Goal: Task Accomplishment & Management: Complete application form

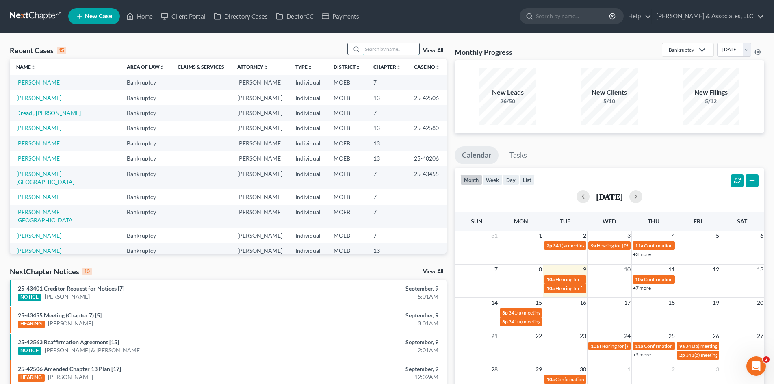
click at [374, 48] on input "search" at bounding box center [390, 49] width 57 height 12
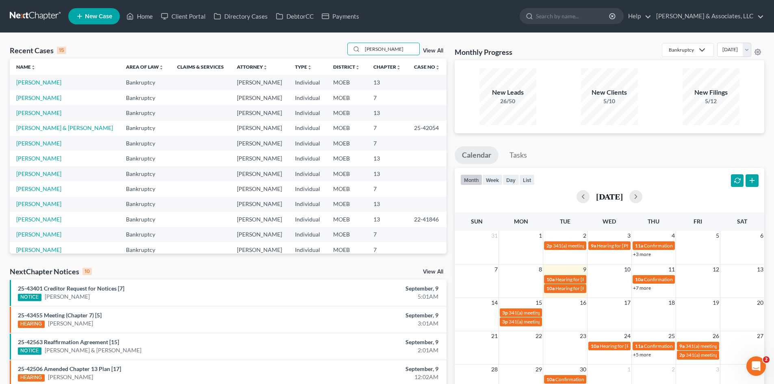
type input "[PERSON_NAME]"
click at [425, 49] on link "View All" at bounding box center [433, 51] width 20 height 6
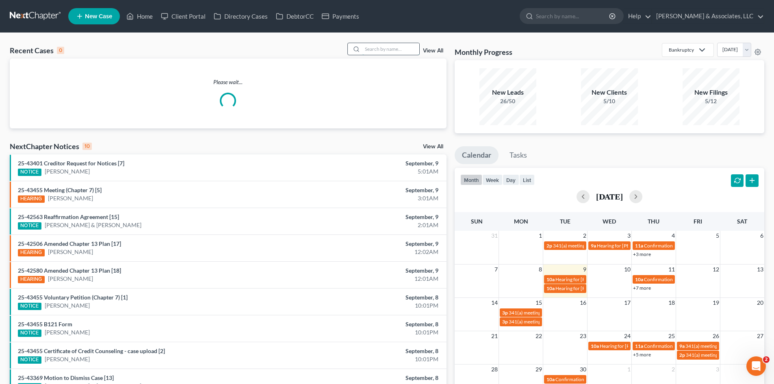
click at [370, 52] on input "search" at bounding box center [390, 49] width 57 height 12
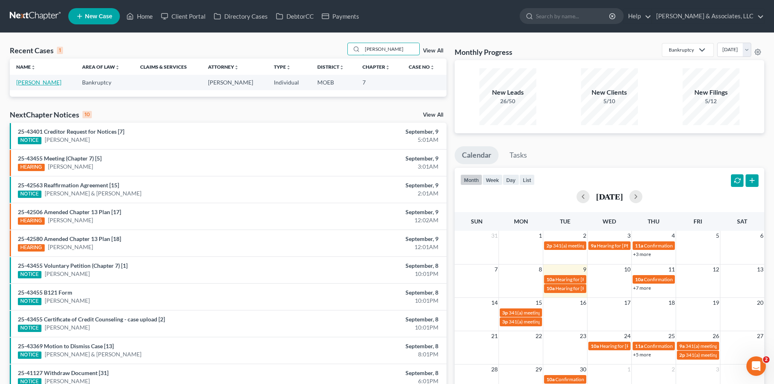
type input "johnson, corey"
click at [33, 81] on link "[PERSON_NAME]" at bounding box center [38, 82] width 45 height 7
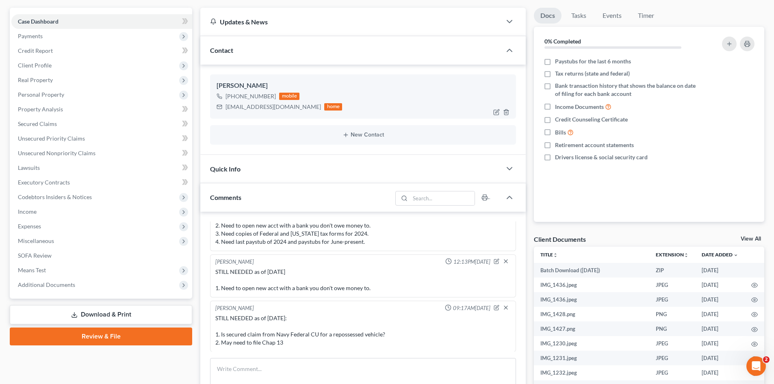
scroll to position [81, 0]
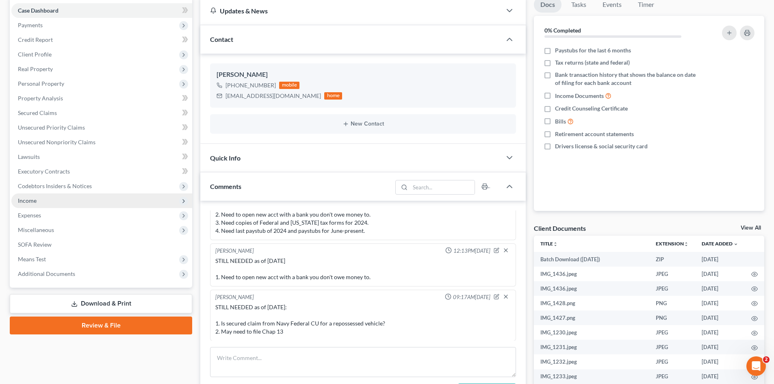
click at [31, 200] on span "Income" at bounding box center [27, 200] width 19 height 7
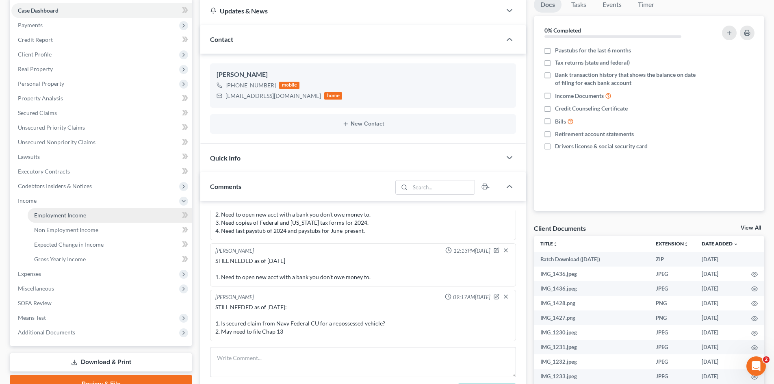
click at [63, 217] on span "Employment Income" at bounding box center [60, 215] width 52 height 7
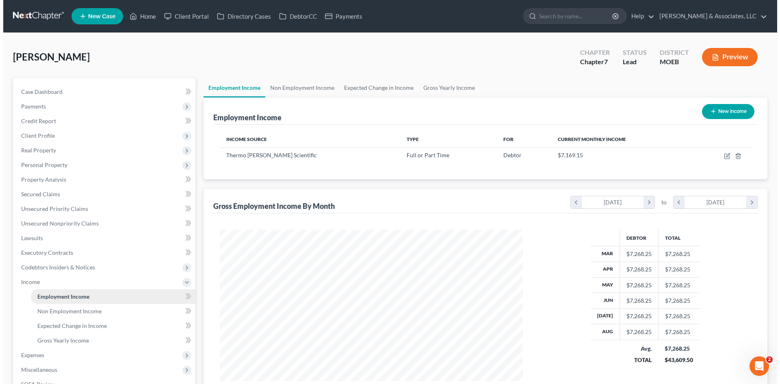
scroll to position [151, 319]
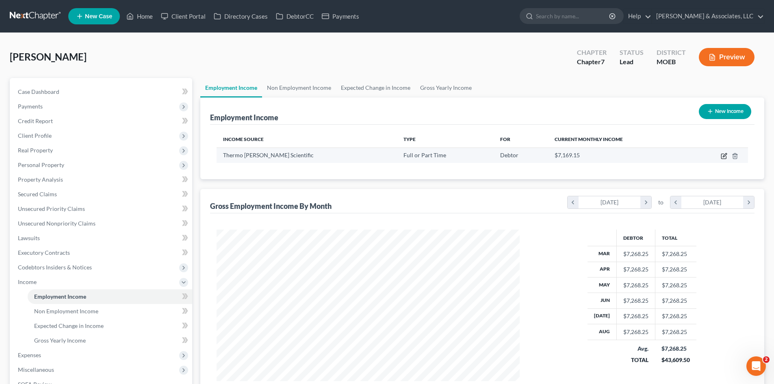
click at [724, 155] on icon "button" at bounding box center [725, 155] width 4 height 4
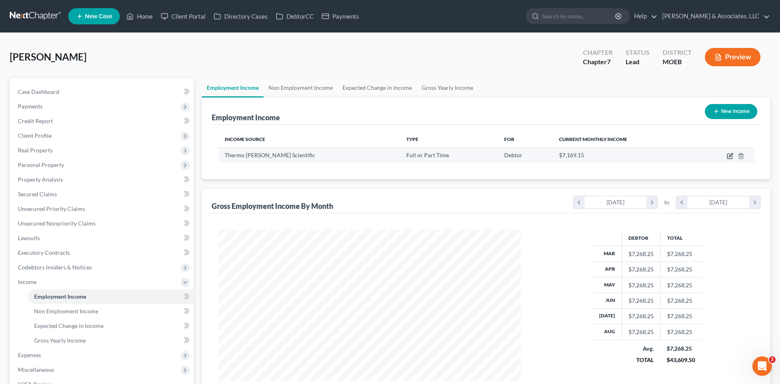
select select "0"
select select "22"
select select "2"
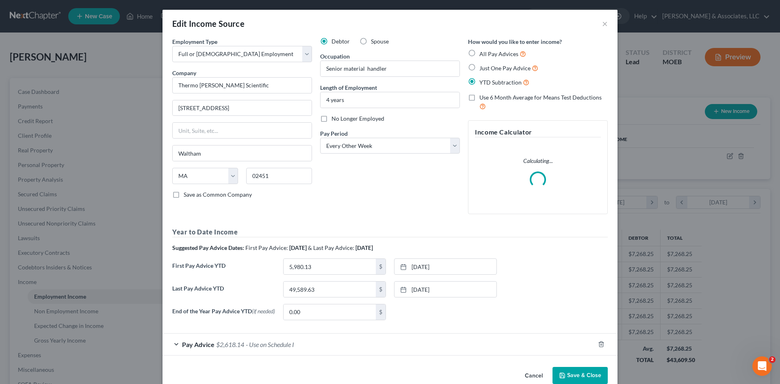
scroll to position [153, 322]
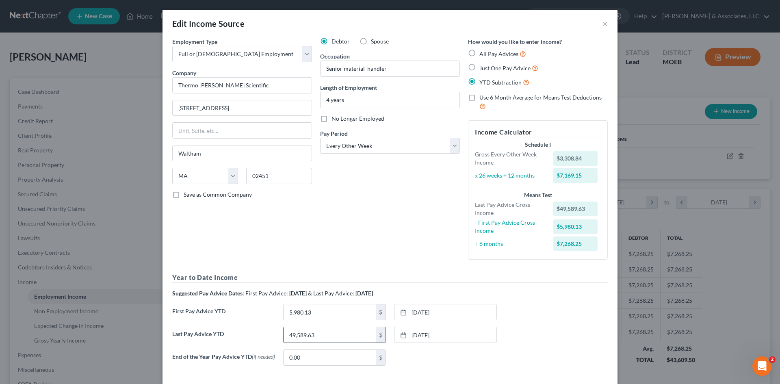
click at [343, 333] on input "49,589.63" at bounding box center [330, 334] width 92 height 15
click at [320, 334] on input "49,589.63" at bounding box center [330, 334] width 92 height 15
drag, startPoint x: 323, startPoint y: 333, endPoint x: 248, endPoint y: 342, distance: 75.3
click at [248, 342] on div "Last Pay Advice YTD 49,589.63 $ 7/25/2025 close Date 7/25/2025 Time 12:00 AM ch…" at bounding box center [390, 338] width 444 height 23
type input "55,521.26"
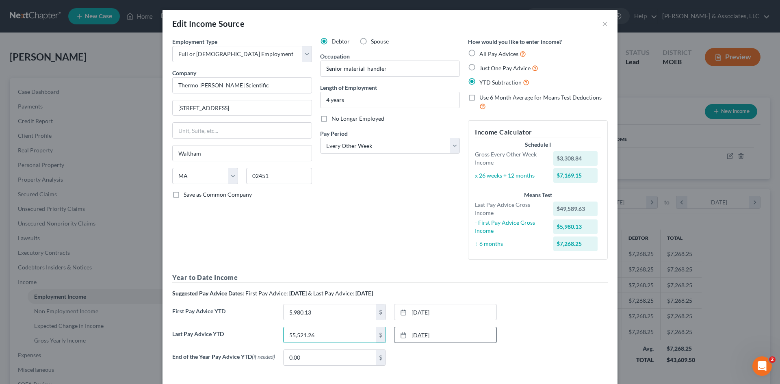
click at [458, 333] on link "7/25/2025" at bounding box center [445, 334] width 102 height 15
type input "[DATE]"
click at [533, 320] on div "First Pay Advice YTD 5,980.13 $ 1/24/2025 close Date 1/24/2025 Time 12:00 AM ch…" at bounding box center [390, 315] width 444 height 23
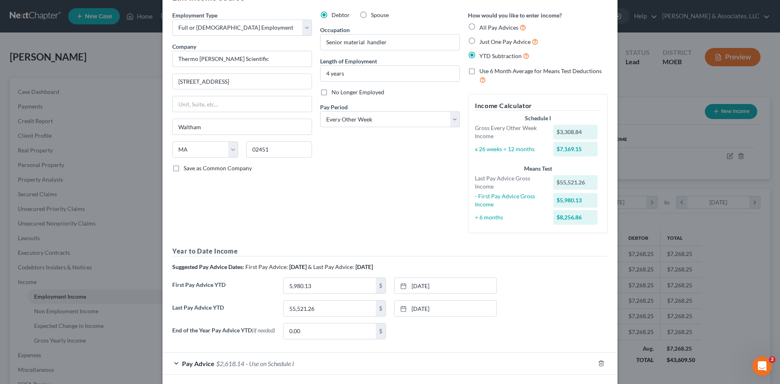
scroll to position [41, 0]
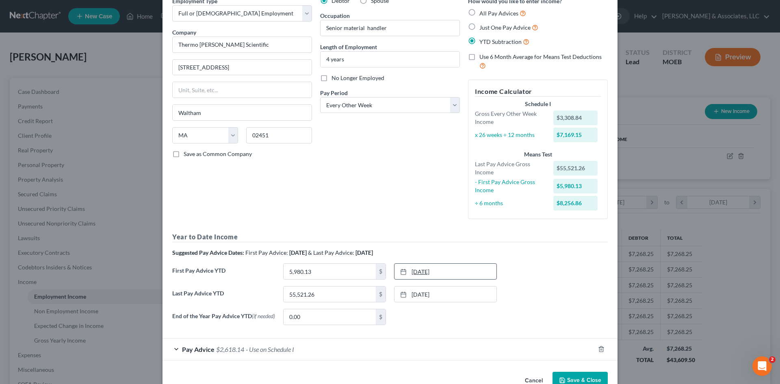
click at [448, 268] on link "1/24/2025" at bounding box center [445, 271] width 102 height 15
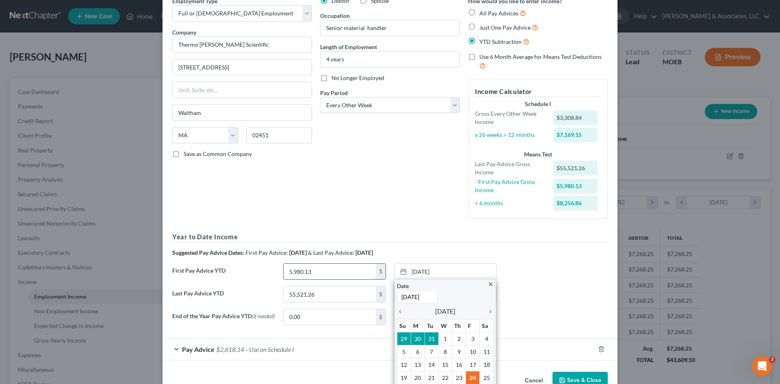
click at [346, 275] on input "5,980.13" at bounding box center [330, 271] width 92 height 15
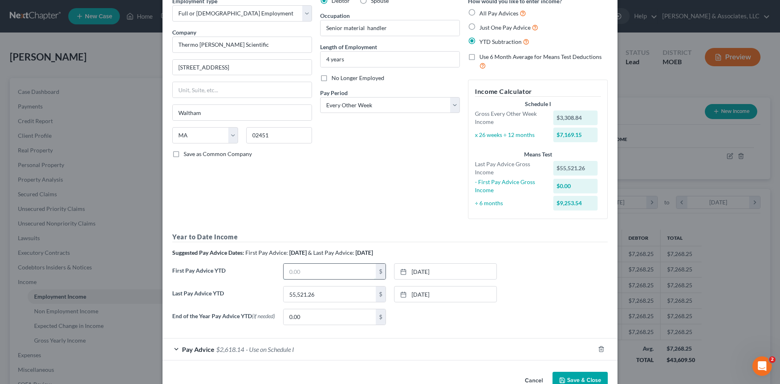
click at [329, 273] on input "text" at bounding box center [330, 271] width 92 height 15
type input "11,708.35"
click at [446, 271] on link "1/24/2025" at bounding box center [445, 271] width 102 height 15
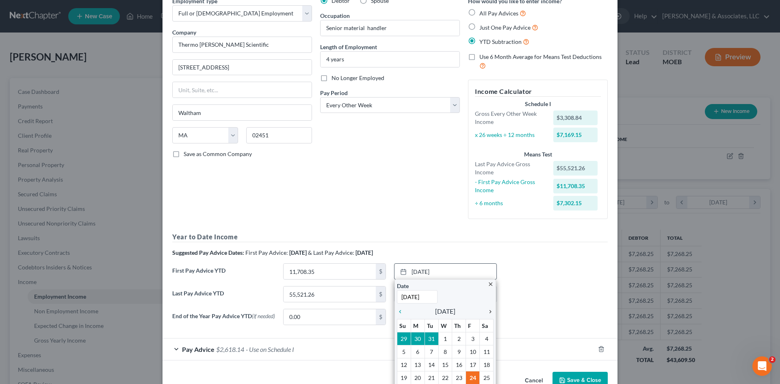
click at [485, 314] on icon "chevron_right" at bounding box center [488, 311] width 11 height 6
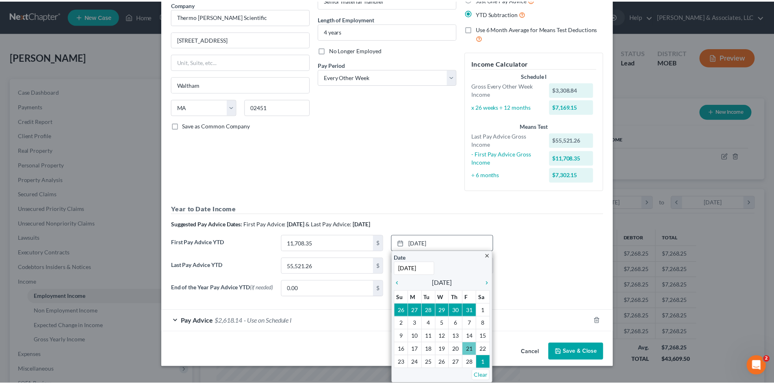
scroll to position [63, 0]
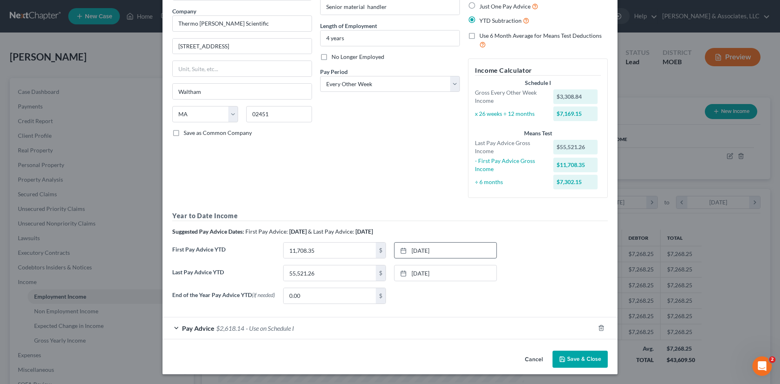
click at [579, 358] on button "Save & Close" at bounding box center [579, 359] width 55 height 17
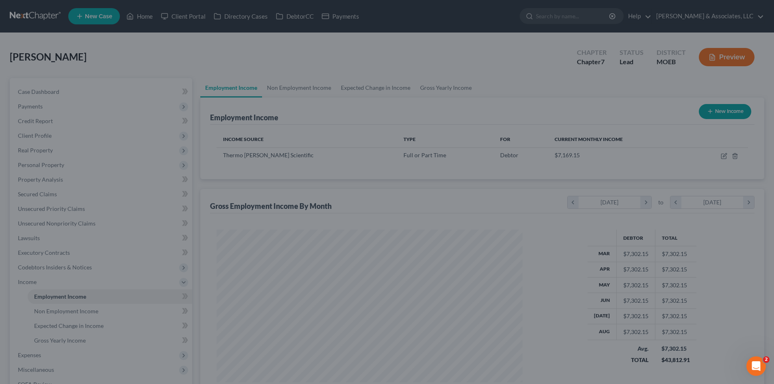
scroll to position [406012, 405844]
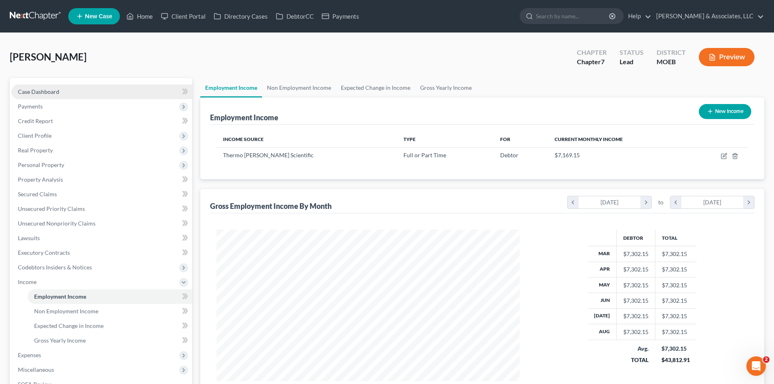
click at [51, 89] on span "Case Dashboard" at bounding box center [38, 91] width 41 height 7
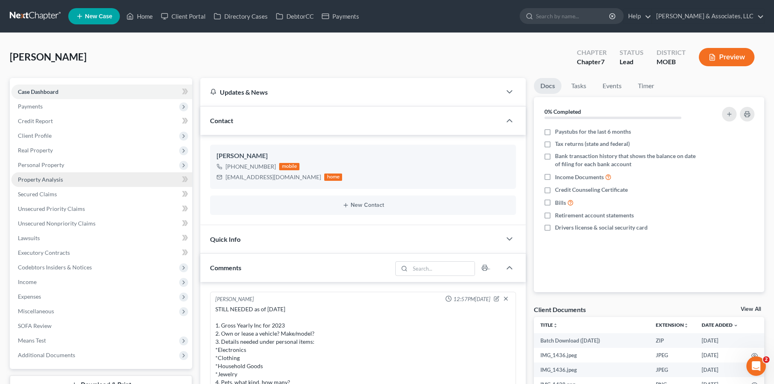
scroll to position [1015, 0]
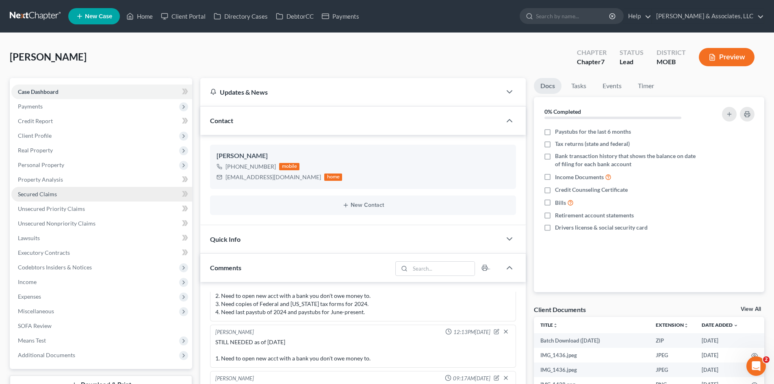
click at [46, 192] on span "Secured Claims" at bounding box center [37, 193] width 39 height 7
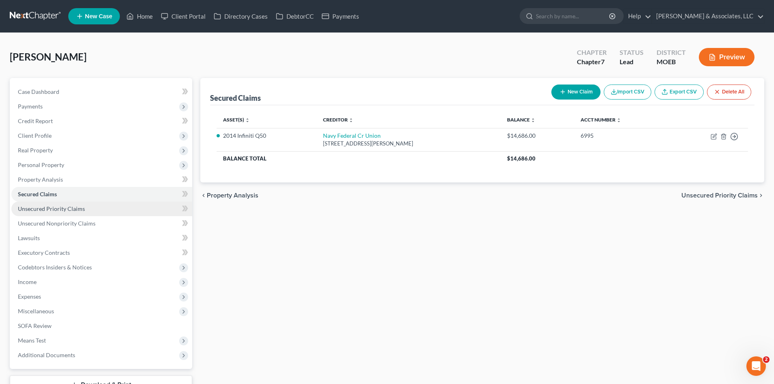
click at [71, 206] on span "Unsecured Priority Claims" at bounding box center [51, 208] width 67 height 7
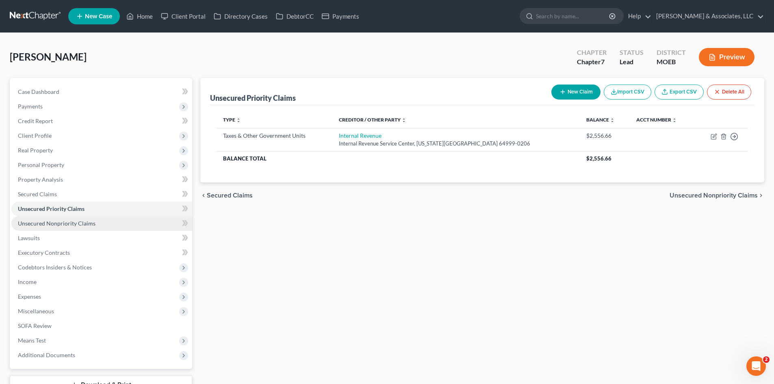
click at [80, 226] on span "Unsecured Nonpriority Claims" at bounding box center [57, 223] width 78 height 7
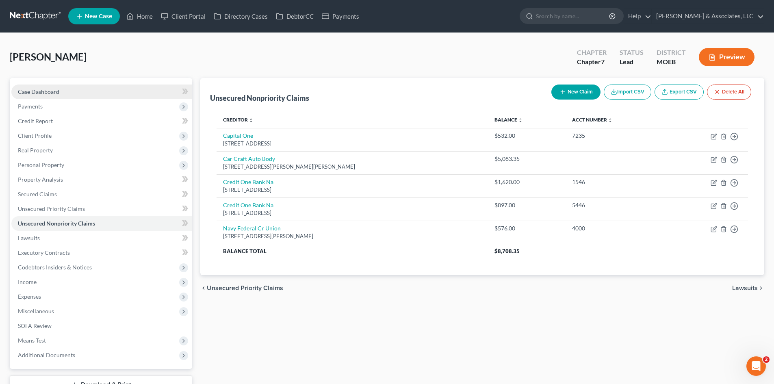
click at [52, 92] on span "Case Dashboard" at bounding box center [38, 91] width 41 height 7
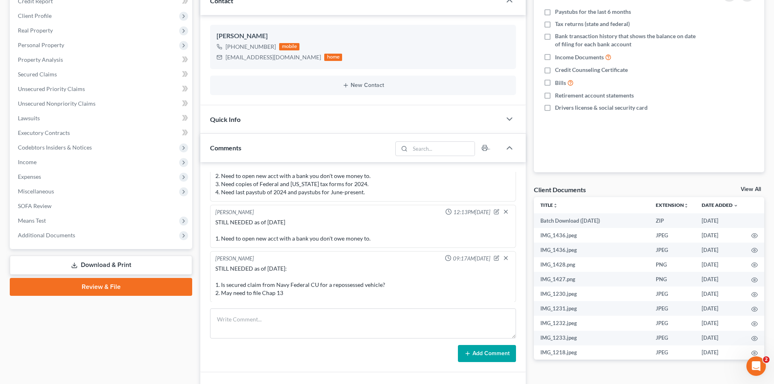
scroll to position [122, 0]
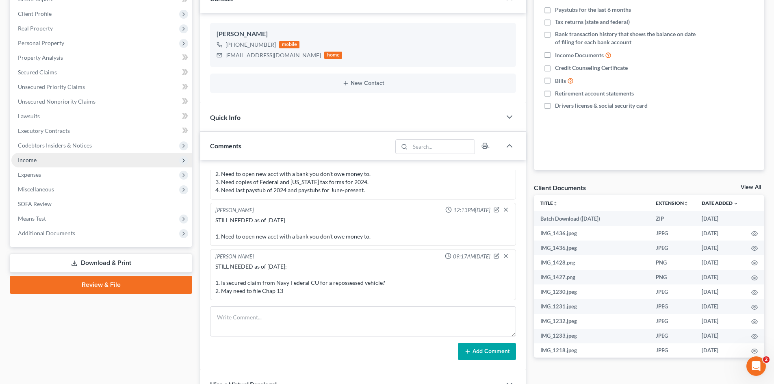
click at [36, 160] on span "Income" at bounding box center [27, 159] width 19 height 7
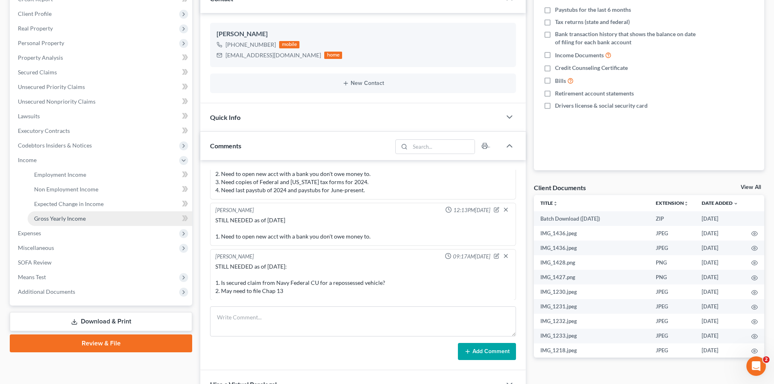
click at [72, 217] on span "Gross Yearly Income" at bounding box center [60, 218] width 52 height 7
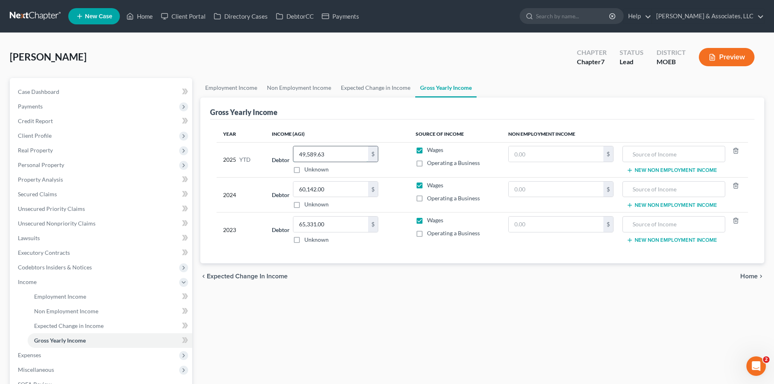
click at [347, 154] on input "49,589.63" at bounding box center [330, 153] width 75 height 15
click at [315, 155] on input "55" at bounding box center [330, 153] width 75 height 15
type input "55,521.26"
click at [394, 209] on td "Debtor 60,142.00 $ Unknown Balance Undetermined 60,142.00 $ Unknown" at bounding box center [336, 194] width 143 height 35
click at [33, 354] on span "Expenses" at bounding box center [29, 354] width 23 height 7
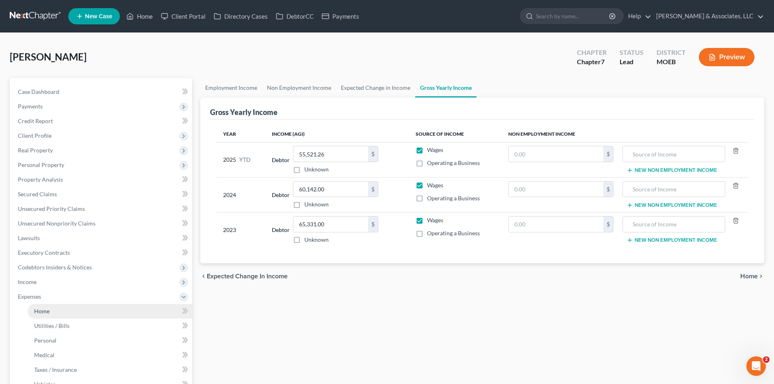
click at [40, 313] on span "Home" at bounding box center [41, 310] width 15 height 7
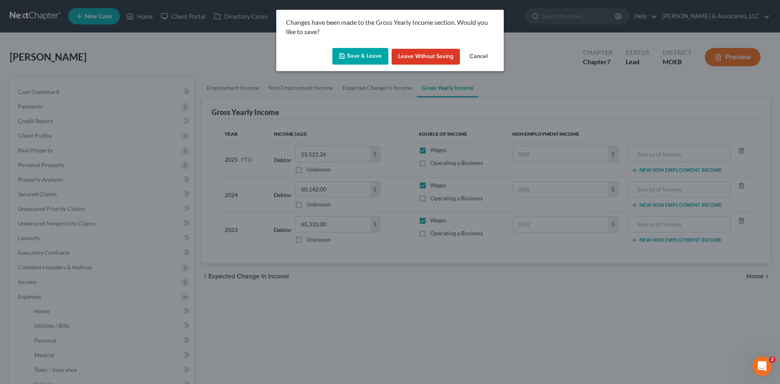
click at [368, 50] on button "Save & Leave" at bounding box center [360, 56] width 56 height 17
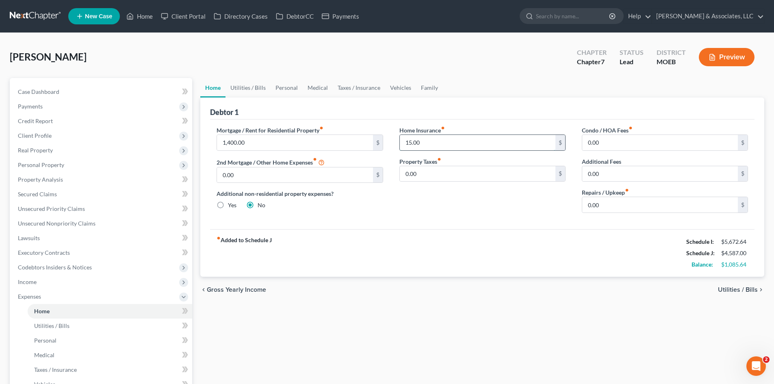
click at [442, 147] on input "15.00" at bounding box center [478, 142] width 156 height 15
type input "20.00"
click at [472, 203] on div "Home Insurance fiber_manual_record 20.00 $ Property Taxes fiber_manual_record 0…" at bounding box center [482, 172] width 182 height 93
click at [256, 87] on link "Utilities / Bills" at bounding box center [247, 87] width 45 height 19
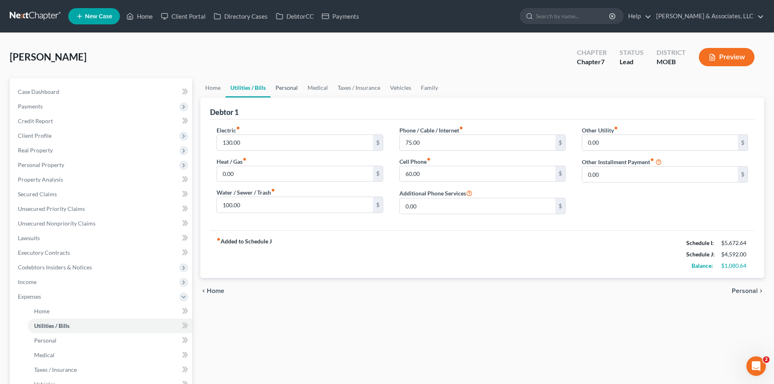
click at [281, 84] on link "Personal" at bounding box center [287, 87] width 32 height 19
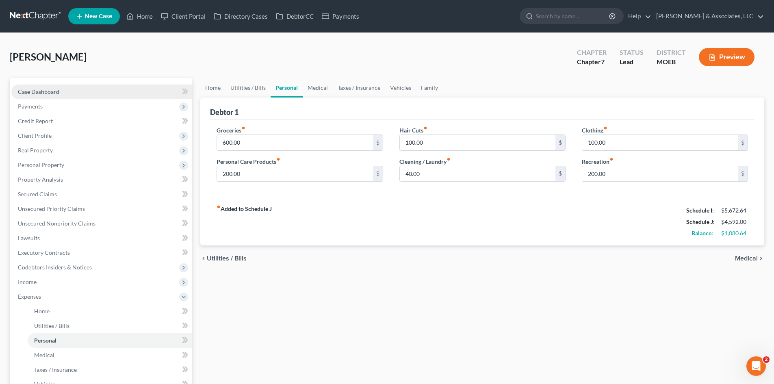
click at [38, 89] on span "Case Dashboard" at bounding box center [38, 91] width 41 height 7
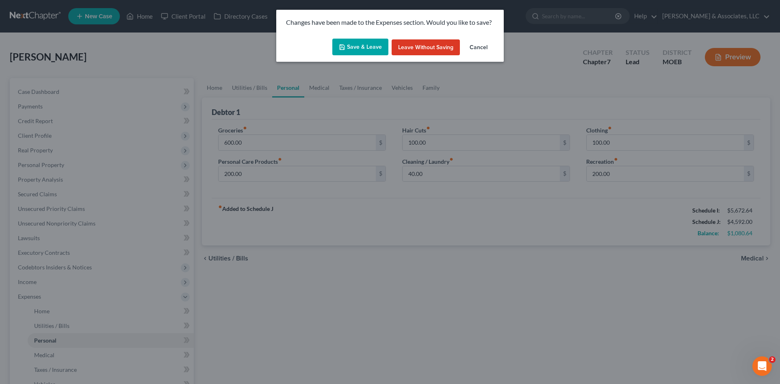
click at [372, 47] on button "Save & Leave" at bounding box center [360, 47] width 56 height 17
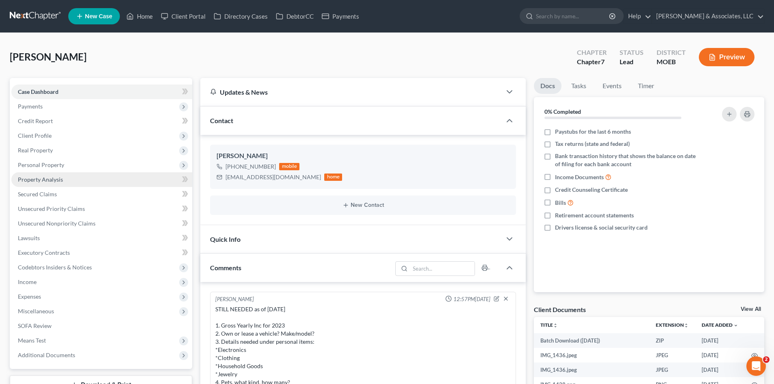
scroll to position [1015, 0]
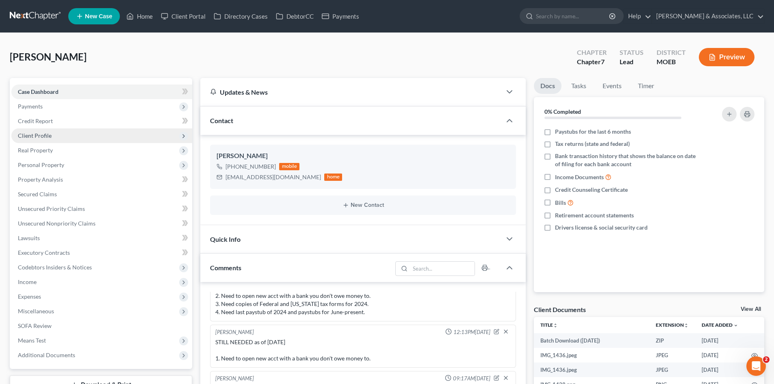
click at [39, 139] on span "Client Profile" at bounding box center [101, 135] width 181 height 15
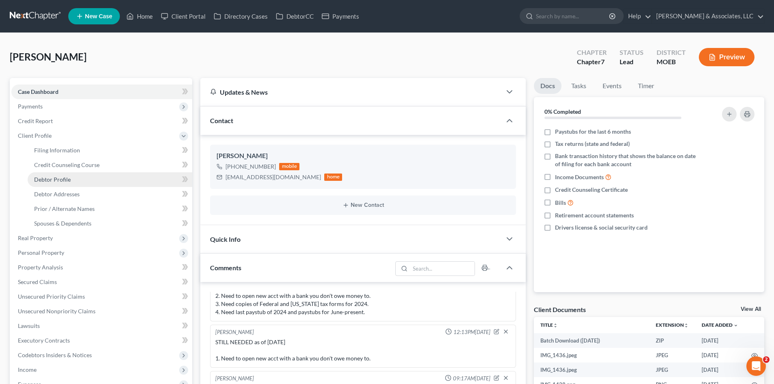
click at [56, 181] on span "Debtor Profile" at bounding box center [52, 179] width 37 height 7
select select "0"
select select "1"
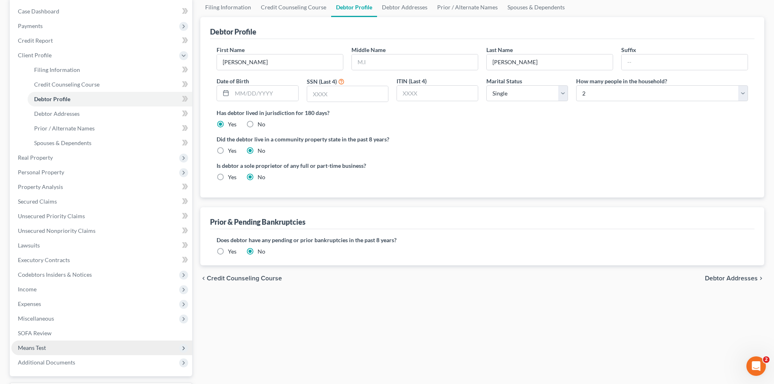
scroll to position [81, 0]
click at [34, 306] on span "Expenses" at bounding box center [101, 303] width 181 height 15
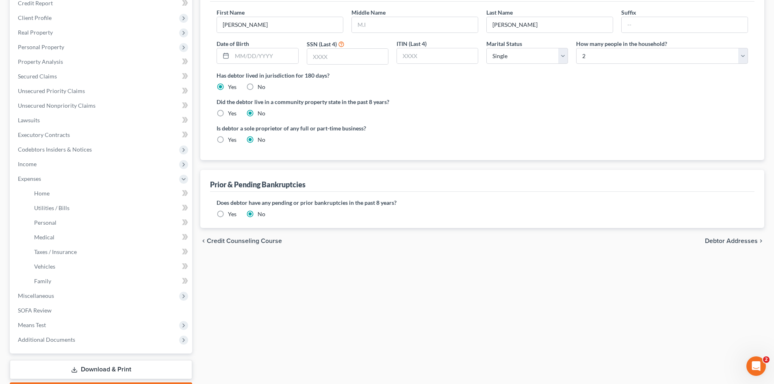
scroll to position [165, 0]
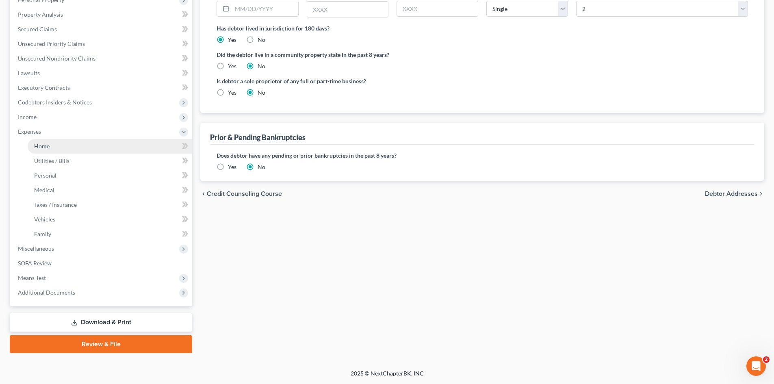
click at [42, 149] on span "Home" at bounding box center [41, 146] width 15 height 7
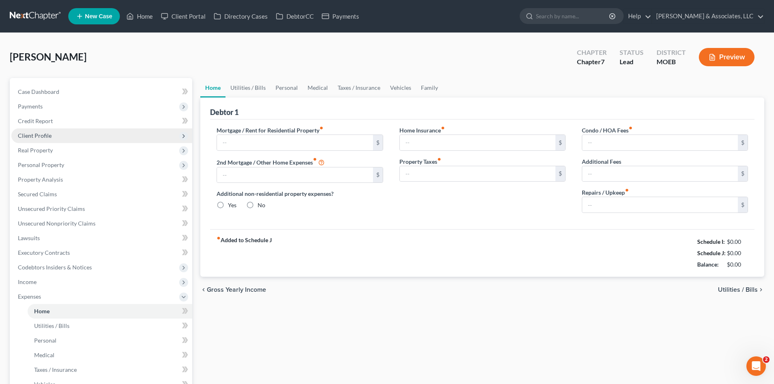
type input "1,400.00"
type input "0.00"
radio input "true"
type input "20.00"
type input "0.00"
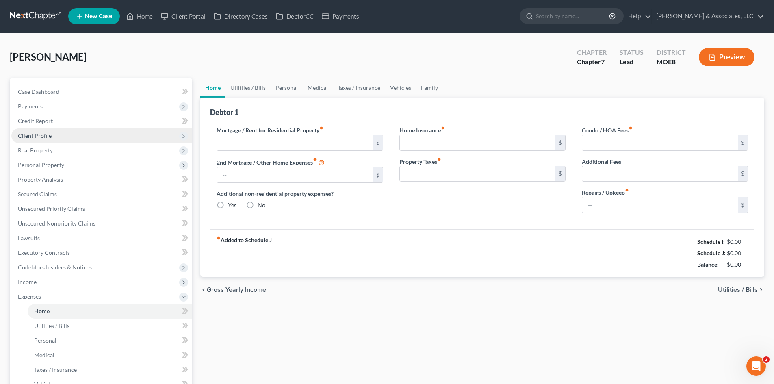
type input "0.00"
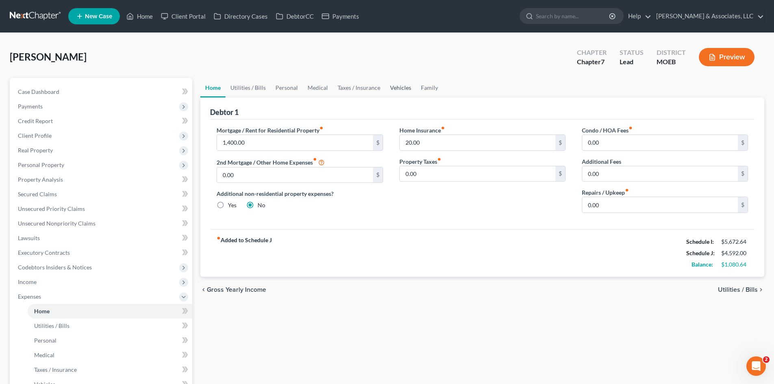
click at [401, 87] on link "Vehicles" at bounding box center [400, 87] width 31 height 19
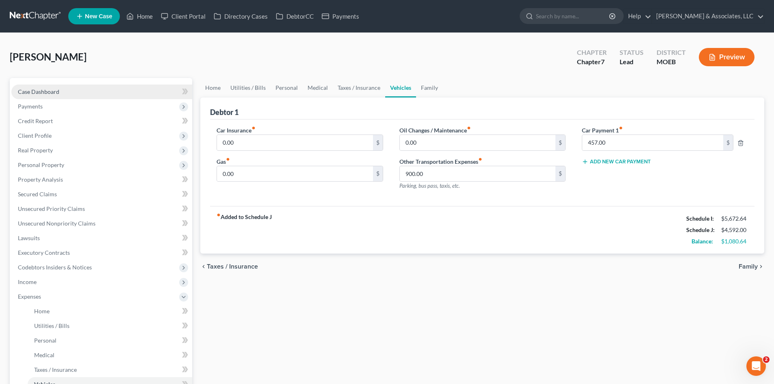
click at [41, 95] on link "Case Dashboard" at bounding box center [101, 91] width 181 height 15
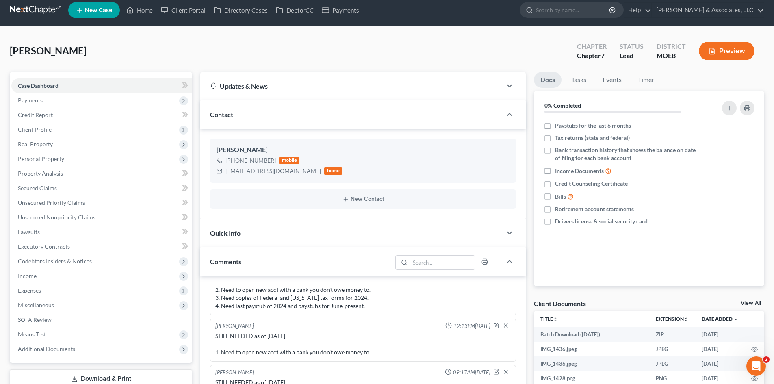
scroll to position [203, 0]
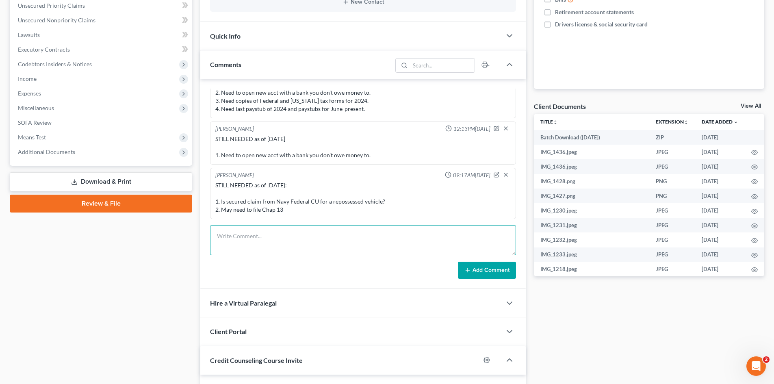
click at [232, 229] on textarea at bounding box center [363, 240] width 306 height 30
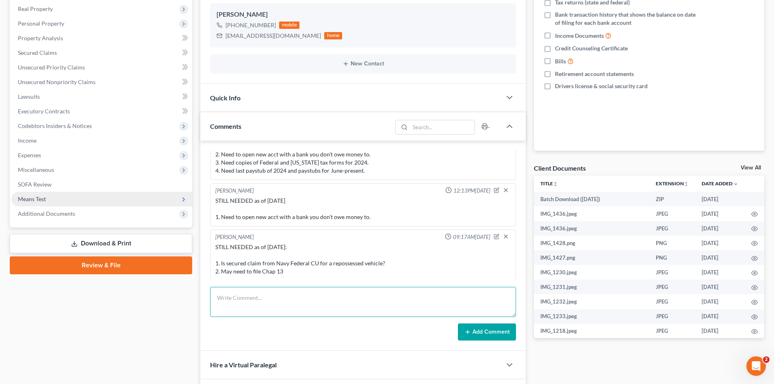
scroll to position [41, 0]
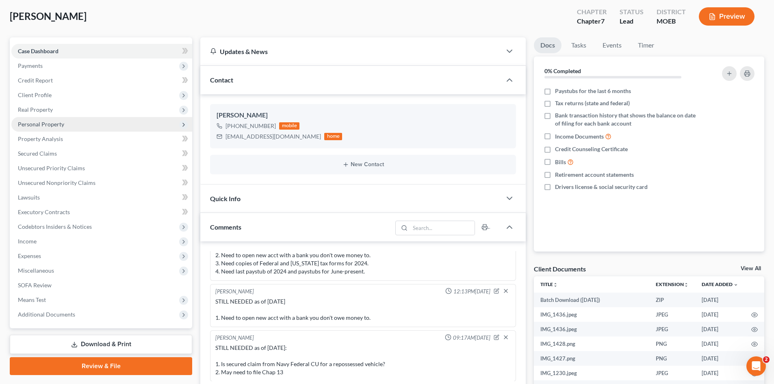
click at [34, 128] on span "Personal Property" at bounding box center [101, 124] width 181 height 15
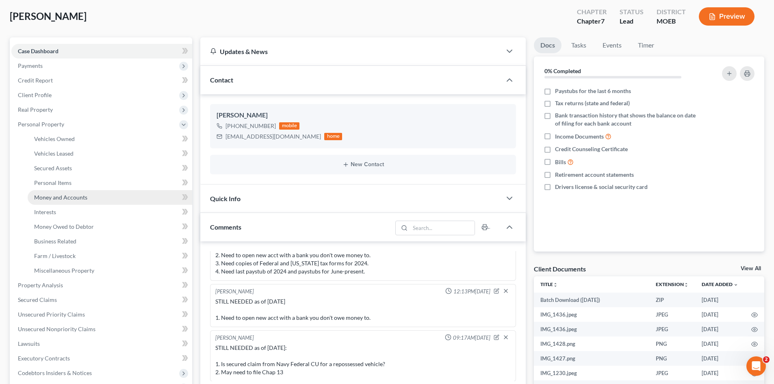
click at [57, 199] on span "Money and Accounts" at bounding box center [60, 197] width 53 height 7
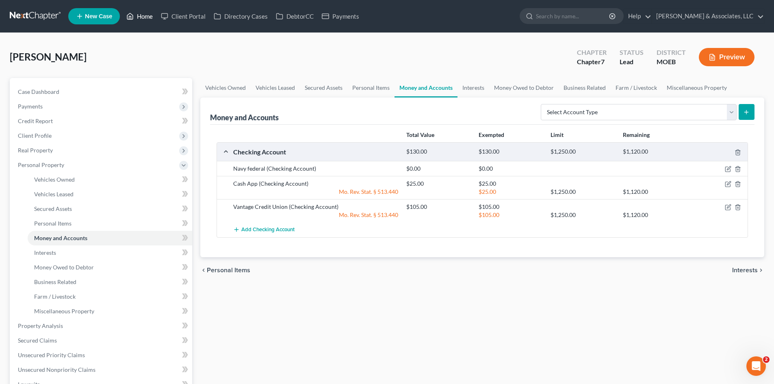
click at [149, 17] on link "Home" at bounding box center [139, 16] width 35 height 15
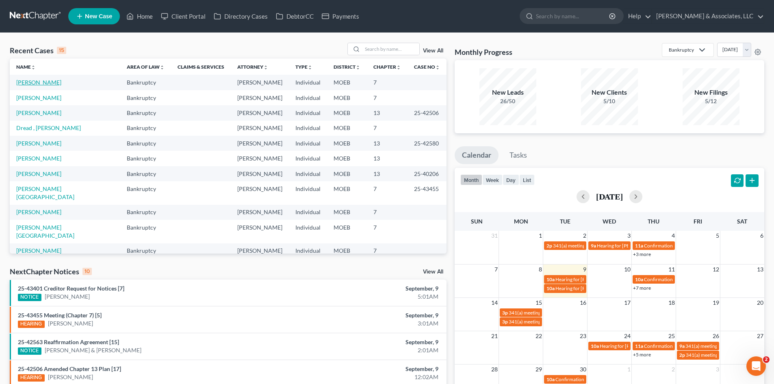
click at [38, 82] on link "[PERSON_NAME]" at bounding box center [38, 82] width 45 height 7
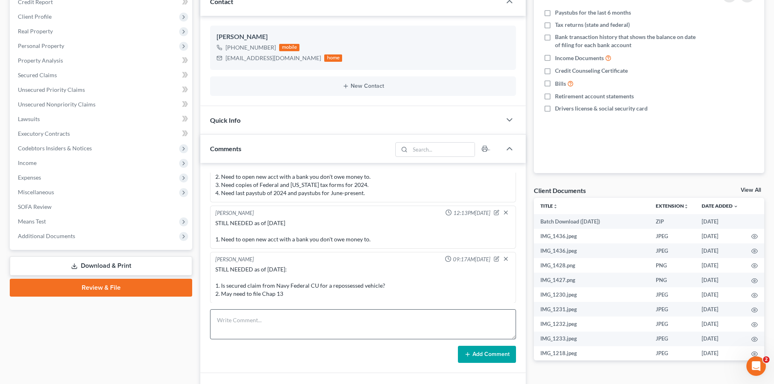
scroll to position [122, 0]
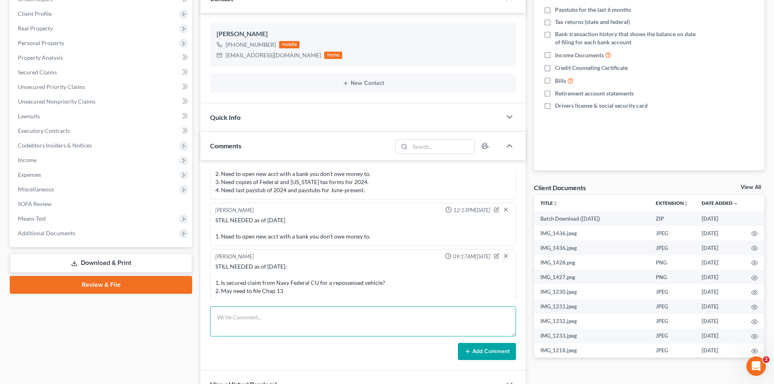
click at [292, 316] on textarea at bounding box center [363, 321] width 306 height 30
type textarea "Ready to file - needs to switch to Chapter 13."
click at [493, 347] on button "Add Comment" at bounding box center [487, 351] width 58 height 17
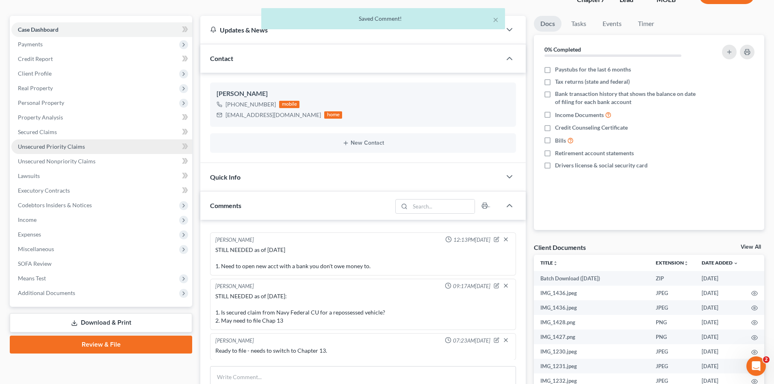
scroll to position [41, 0]
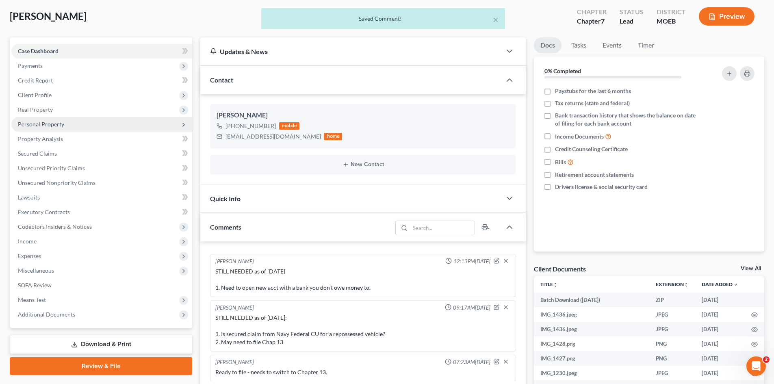
click at [45, 128] on span "Personal Property" at bounding box center [101, 124] width 181 height 15
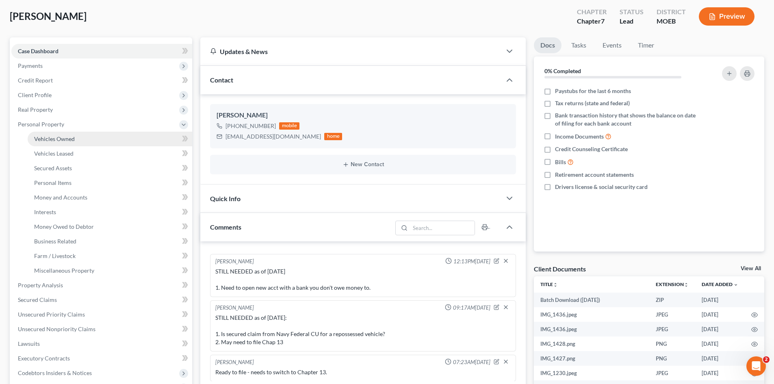
click at [68, 135] on span "Vehicles Owned" at bounding box center [54, 138] width 41 height 7
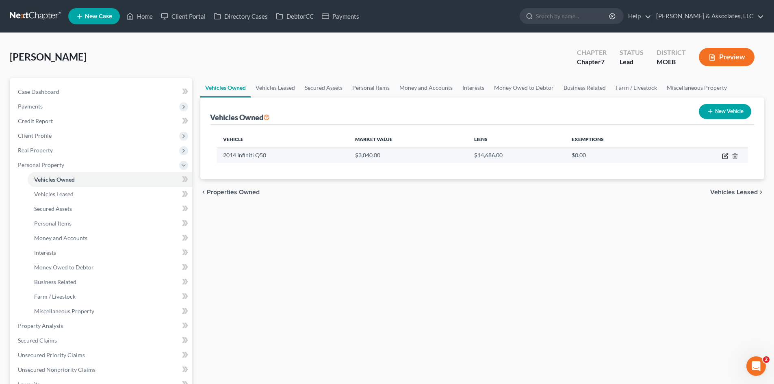
click at [723, 157] on icon "button" at bounding box center [724, 156] width 5 height 5
select select "0"
select select "12"
select select "2"
select select "0"
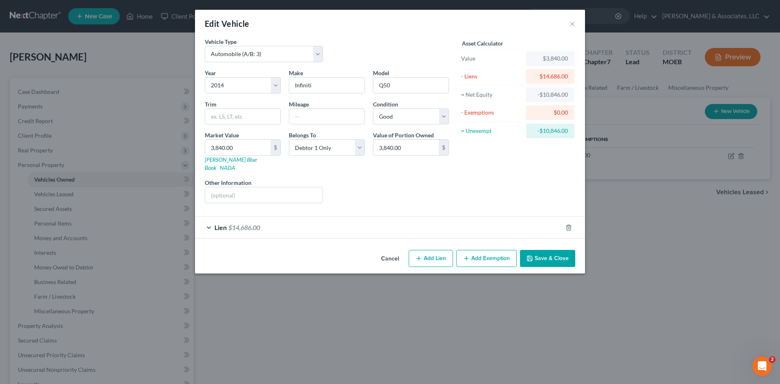
click at [284, 220] on div "Lien $14,686.00" at bounding box center [378, 227] width 367 height 22
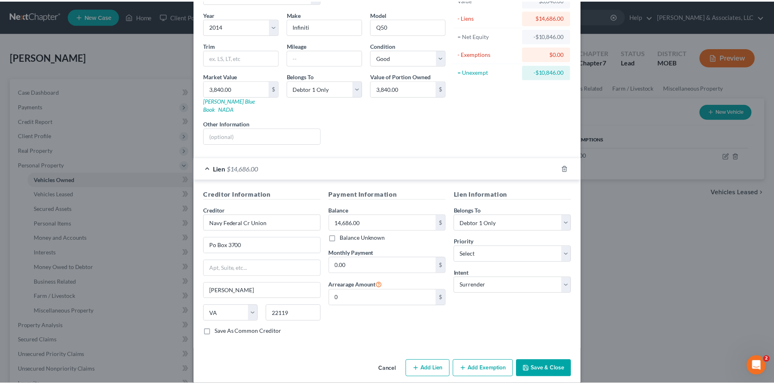
scroll to position [61, 0]
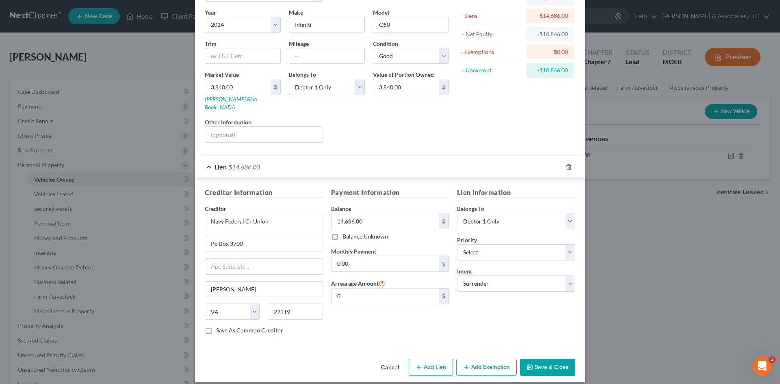
click at [556, 359] on button "Save & Close" at bounding box center [547, 367] width 55 height 17
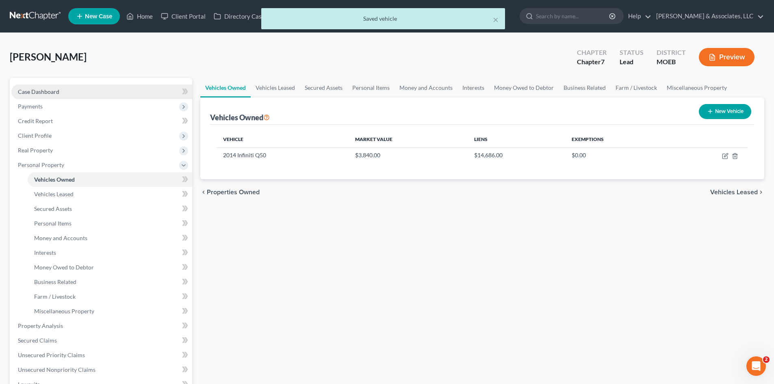
click at [73, 91] on link "Case Dashboard" at bounding box center [101, 91] width 181 height 15
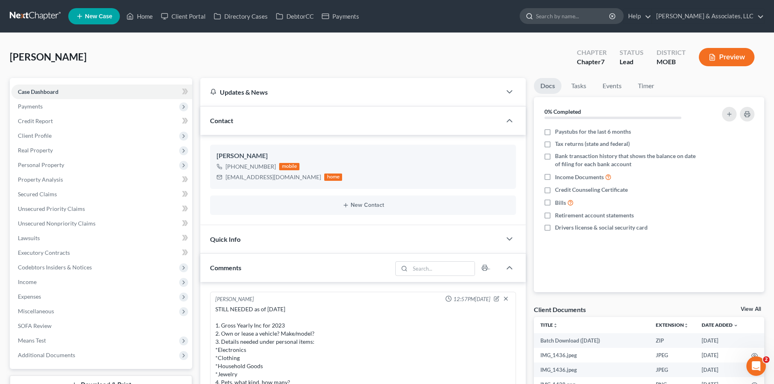
click at [591, 17] on input "search" at bounding box center [573, 16] width 74 height 15
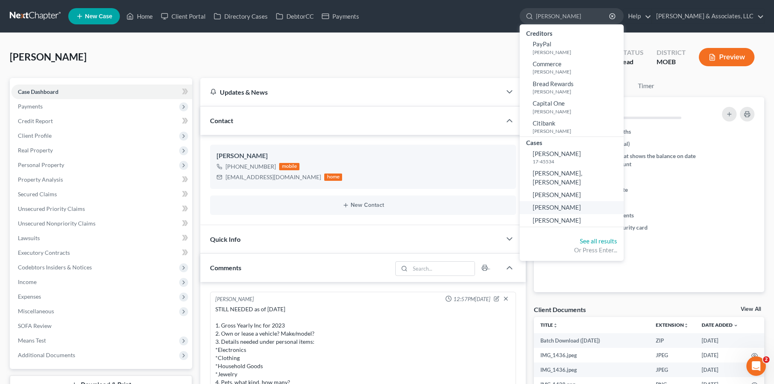
type input "[PERSON_NAME]"
click at [581, 203] on span "[PERSON_NAME]" at bounding box center [556, 206] width 48 height 7
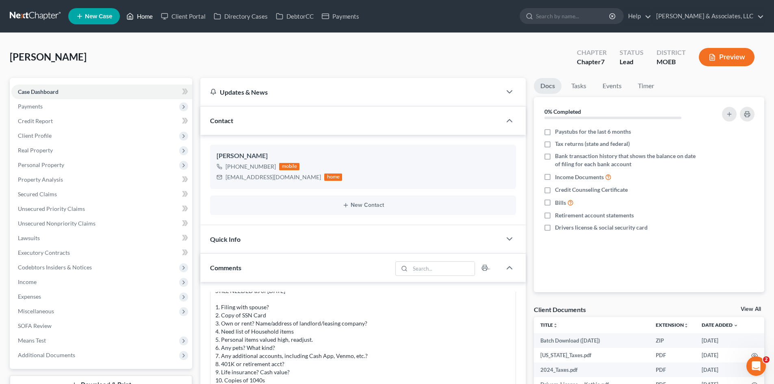
click at [147, 17] on link "Home" at bounding box center [139, 16] width 35 height 15
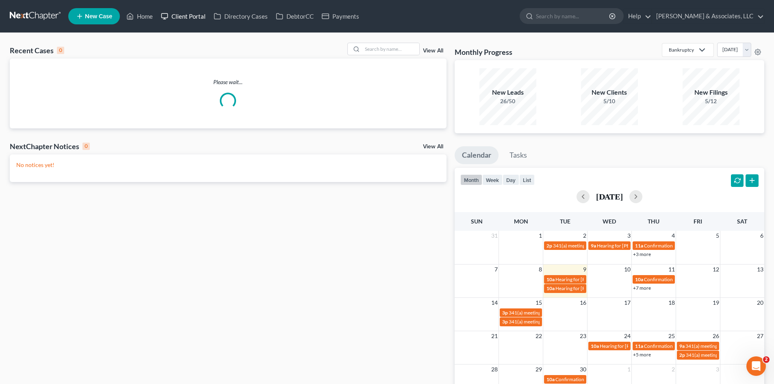
click at [189, 15] on link "Client Portal" at bounding box center [183, 16] width 53 height 15
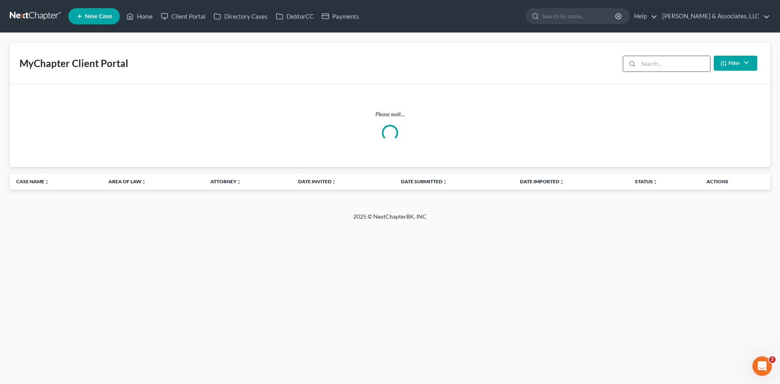
click at [648, 66] on input "search" at bounding box center [674, 63] width 72 height 15
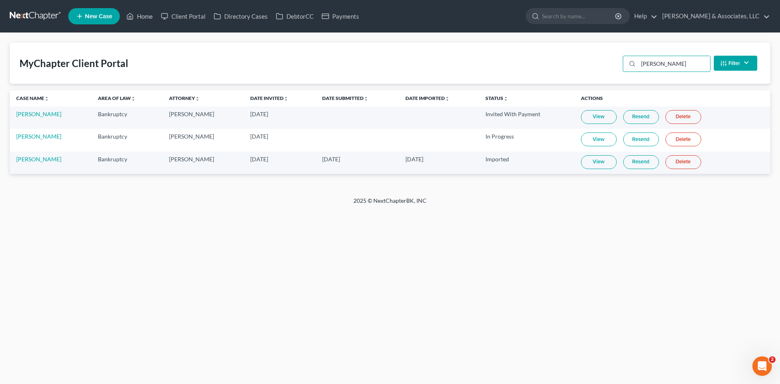
type input "[PERSON_NAME]"
click at [26, 161] on link "[PERSON_NAME]" at bounding box center [38, 159] width 45 height 7
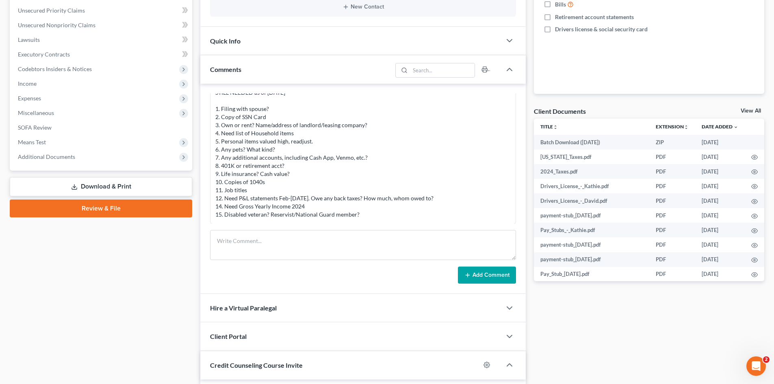
scroll to position [203, 0]
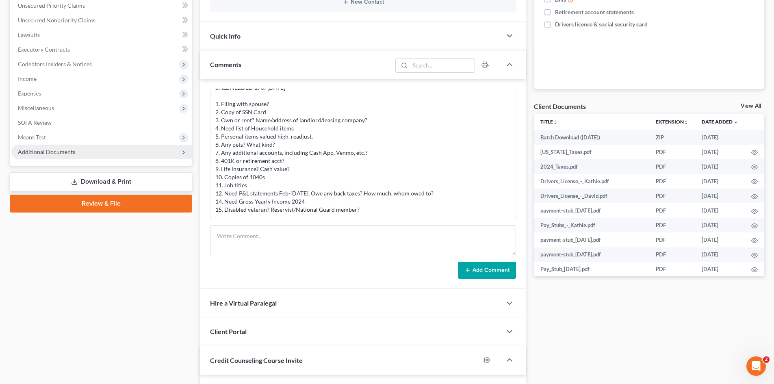
click at [50, 155] on span "Additional Documents" at bounding box center [101, 152] width 181 height 15
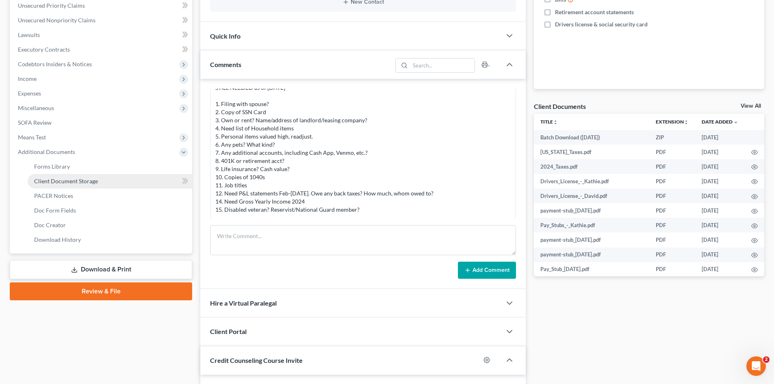
click at [84, 181] on span "Client Document Storage" at bounding box center [66, 180] width 64 height 7
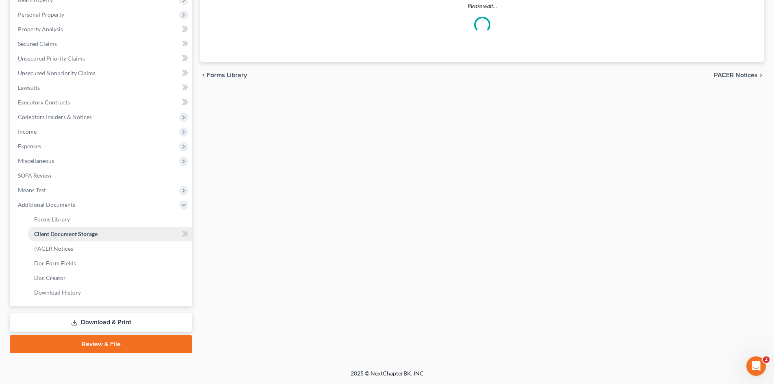
scroll to position [150, 0]
select select "9"
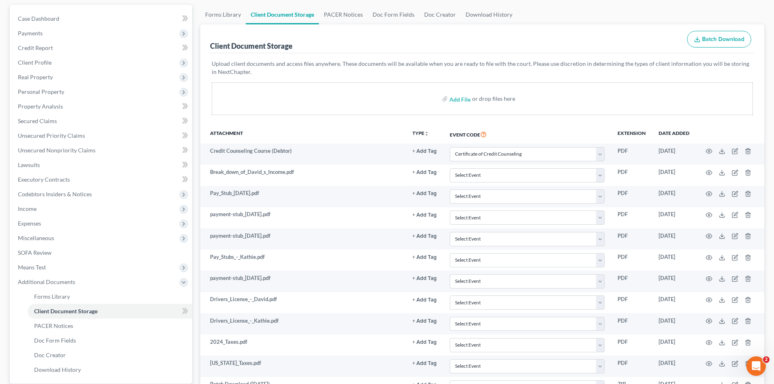
scroll to position [151, 0]
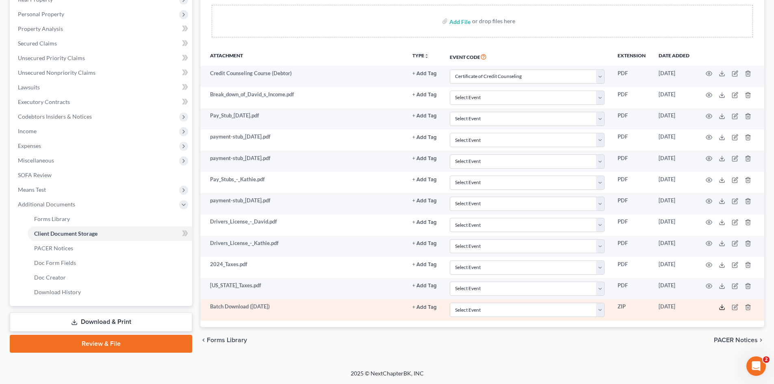
click at [722, 307] on icon at bounding box center [722, 307] width 6 height 6
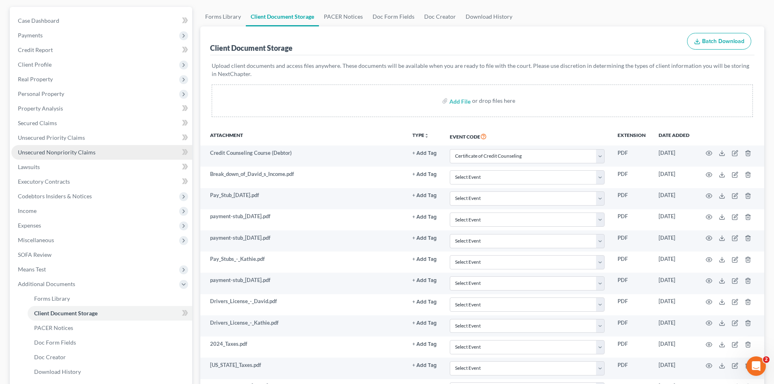
scroll to position [0, 0]
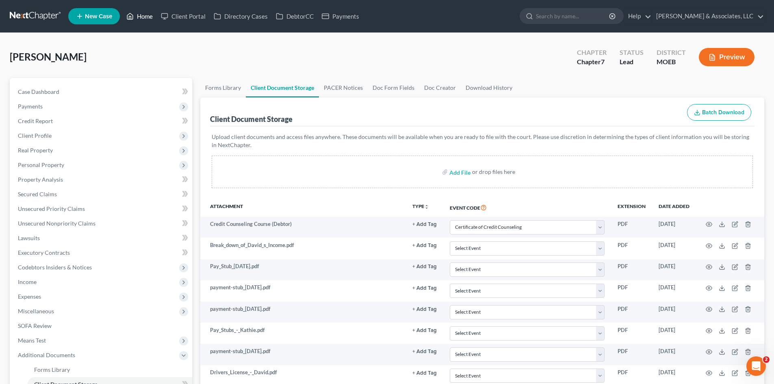
click at [145, 12] on link "Home" at bounding box center [139, 16] width 35 height 15
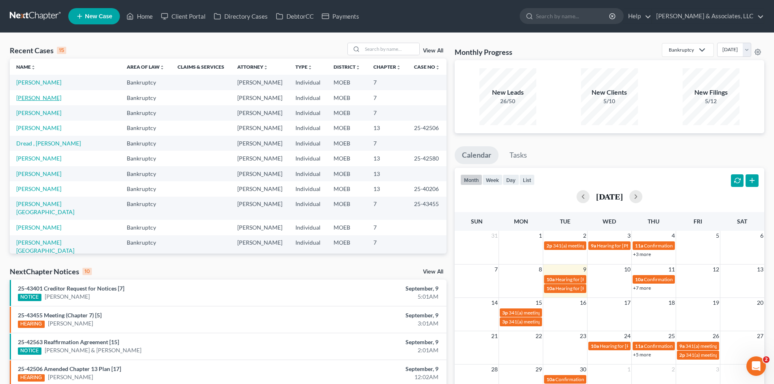
click at [29, 100] on link "[PERSON_NAME]" at bounding box center [38, 97] width 45 height 7
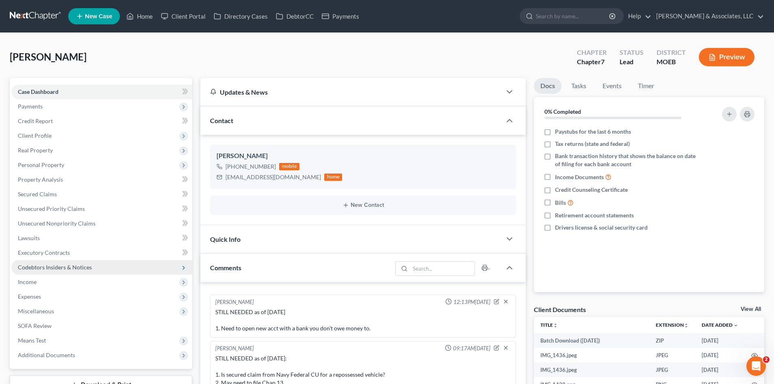
scroll to position [162, 0]
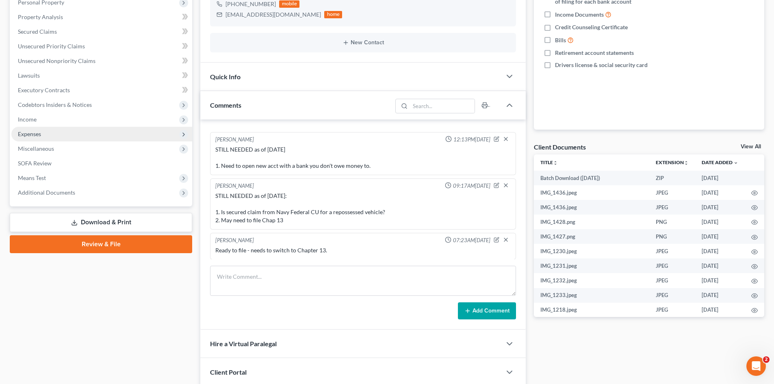
click at [24, 132] on span "Expenses" at bounding box center [29, 133] width 23 height 7
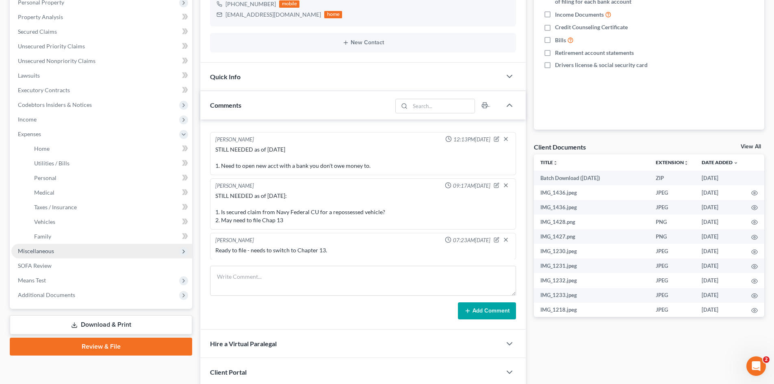
click at [46, 253] on span "Miscellaneous" at bounding box center [36, 250] width 36 height 7
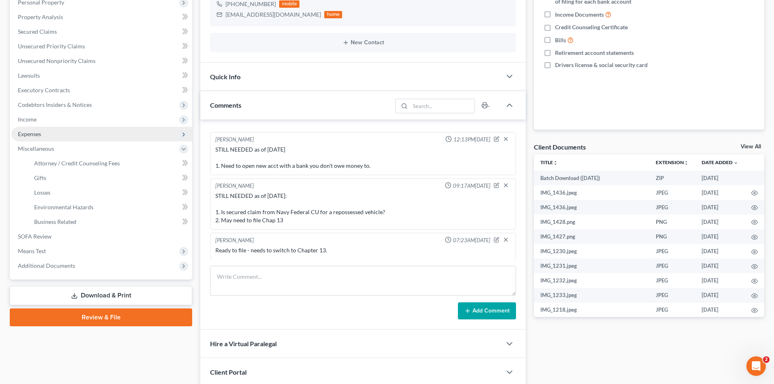
click at [24, 137] on span "Expenses" at bounding box center [101, 134] width 181 height 15
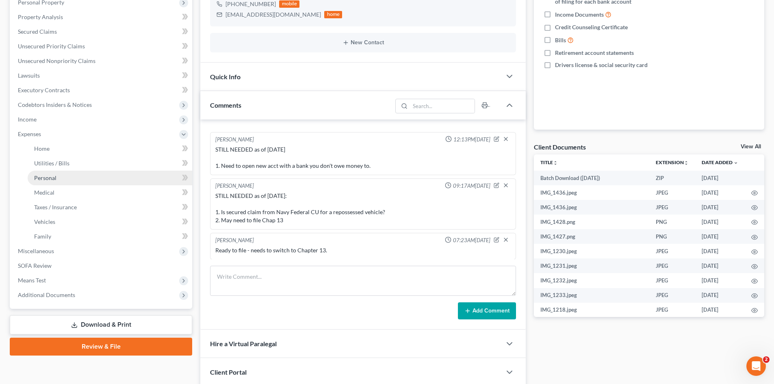
click at [45, 180] on span "Personal" at bounding box center [45, 177] width 22 height 7
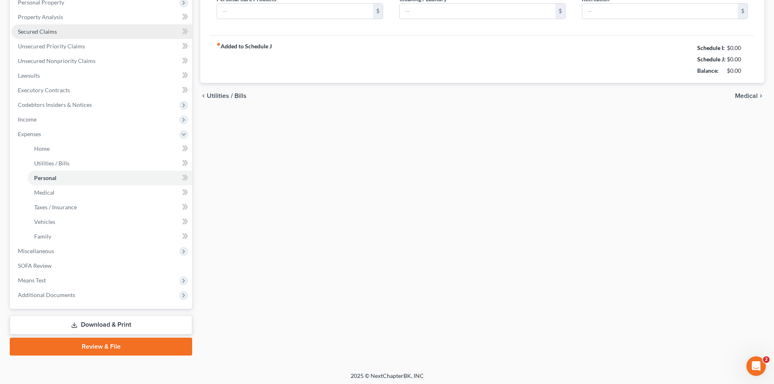
scroll to position [69, 0]
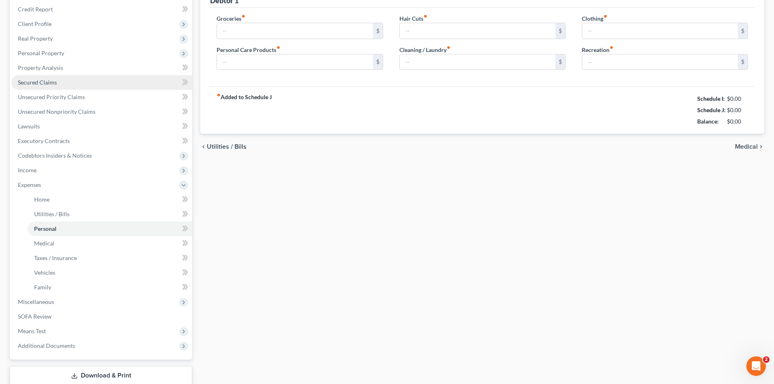
type input "600.00"
type input "200.00"
type input "100.00"
type input "40.00"
type input "100.00"
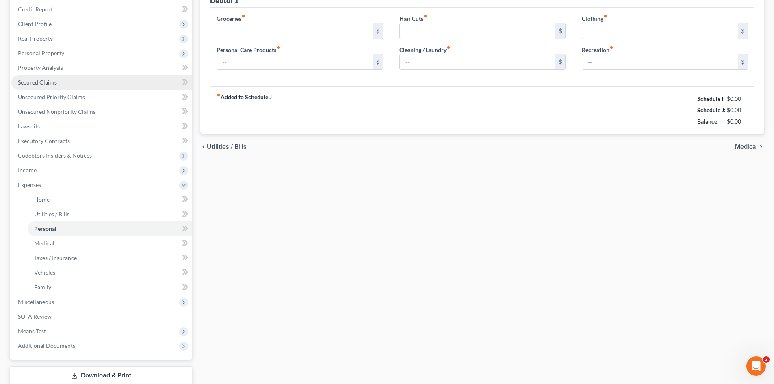
type input "200.00"
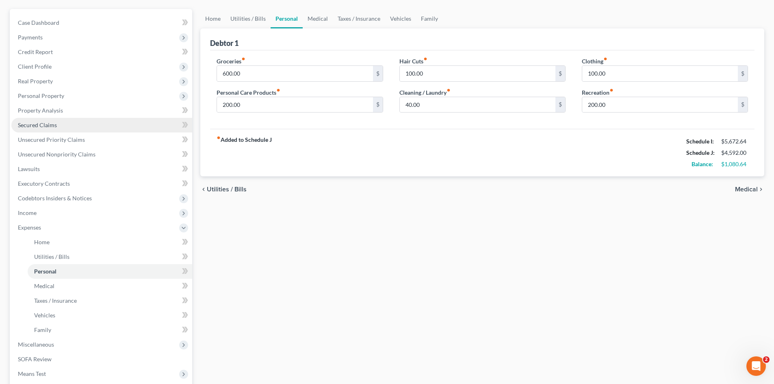
scroll to position [0, 0]
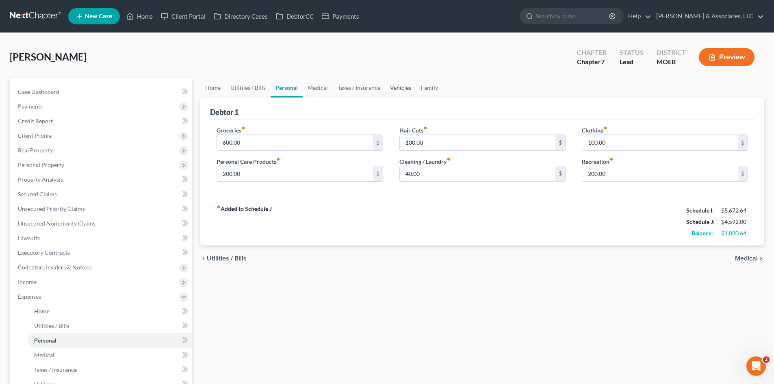
click at [394, 87] on link "Vehicles" at bounding box center [400, 87] width 31 height 19
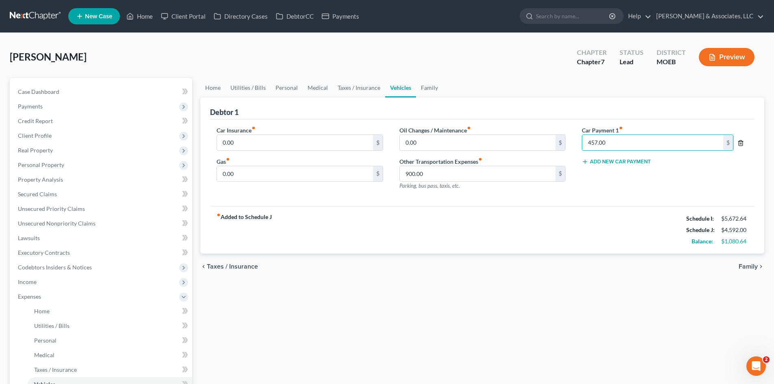
click at [741, 143] on icon "button" at bounding box center [740, 143] width 6 height 6
click at [665, 167] on div "Add New Car Payment" at bounding box center [665, 161] width 182 height 71
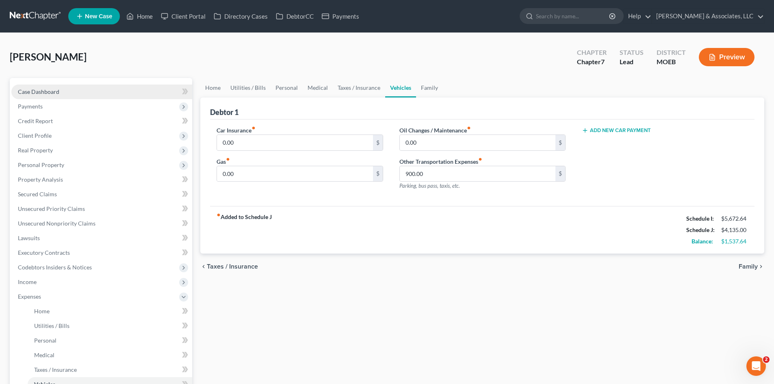
click at [55, 87] on link "Case Dashboard" at bounding box center [101, 91] width 181 height 15
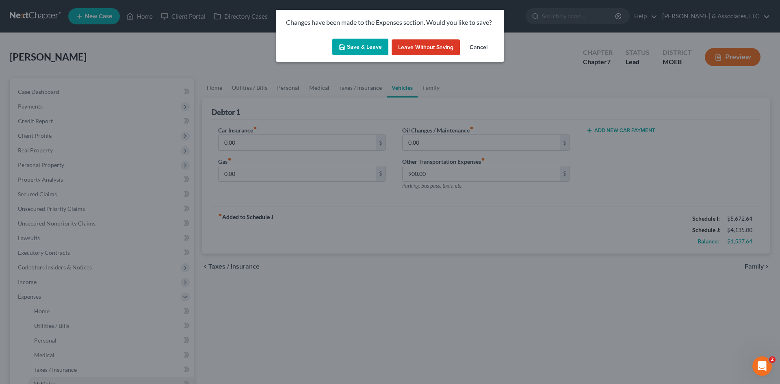
click at [359, 48] on button "Save & Leave" at bounding box center [360, 47] width 56 height 17
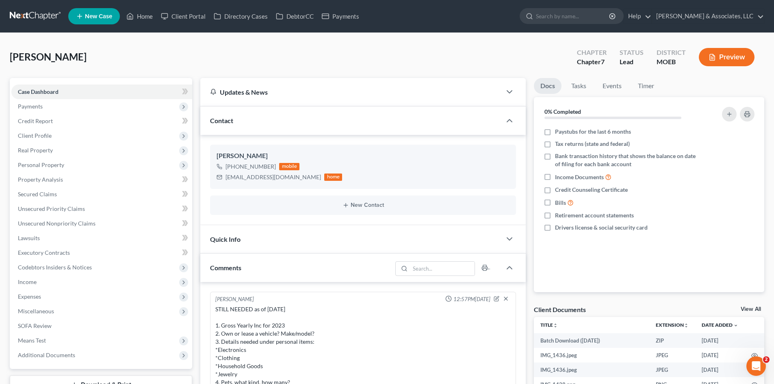
scroll to position [1045, 0]
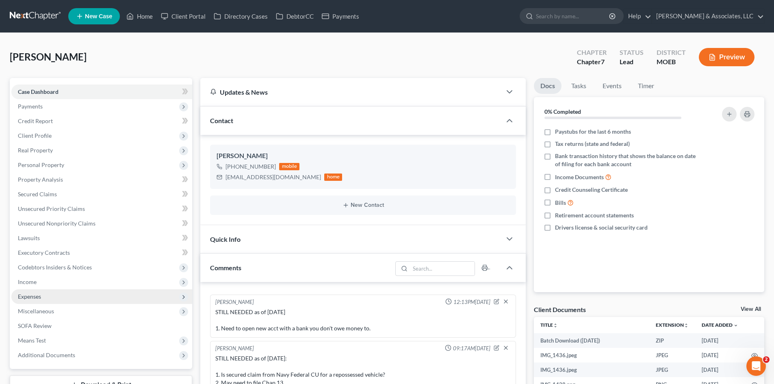
click at [34, 297] on span "Expenses" at bounding box center [29, 296] width 23 height 7
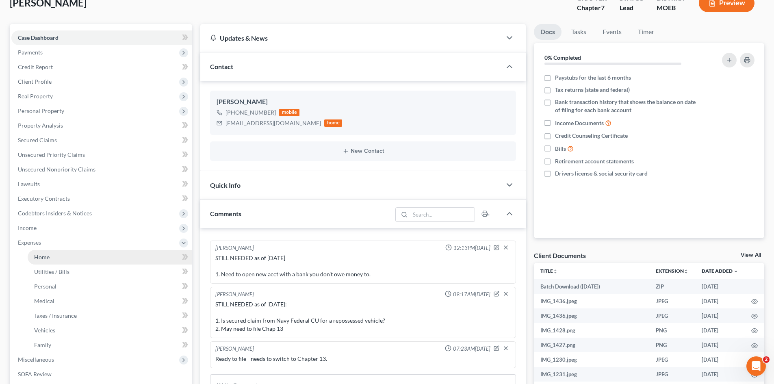
scroll to position [203, 0]
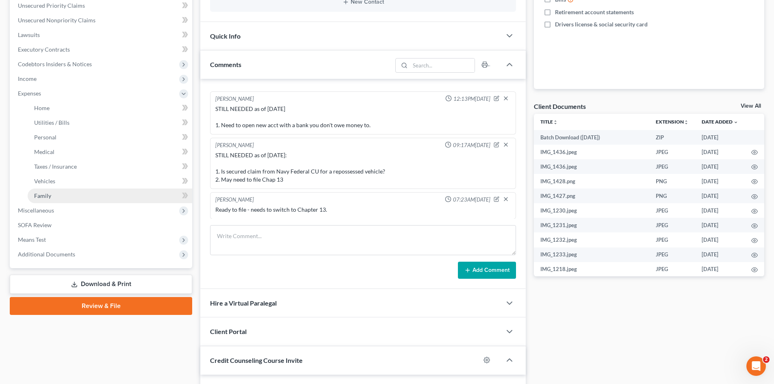
click at [41, 197] on span "Family" at bounding box center [42, 195] width 17 height 7
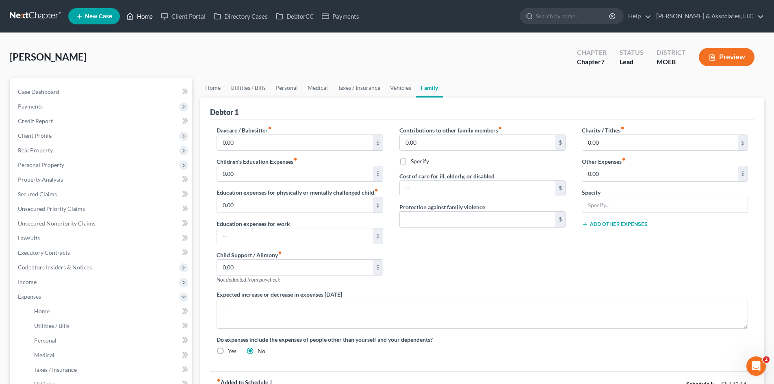
click at [149, 15] on link "Home" at bounding box center [139, 16] width 35 height 15
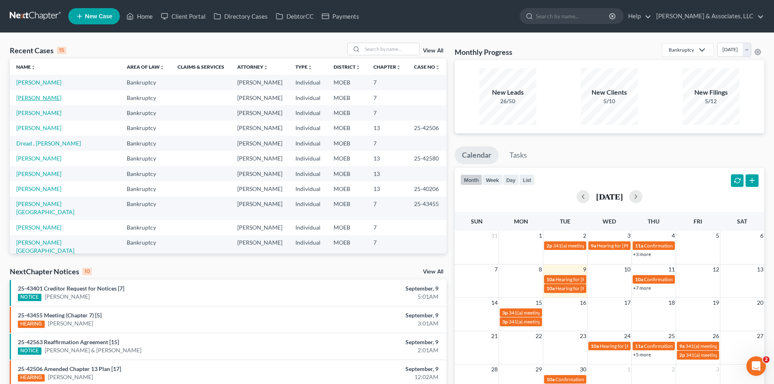
click at [34, 97] on link "[PERSON_NAME]" at bounding box center [38, 97] width 45 height 7
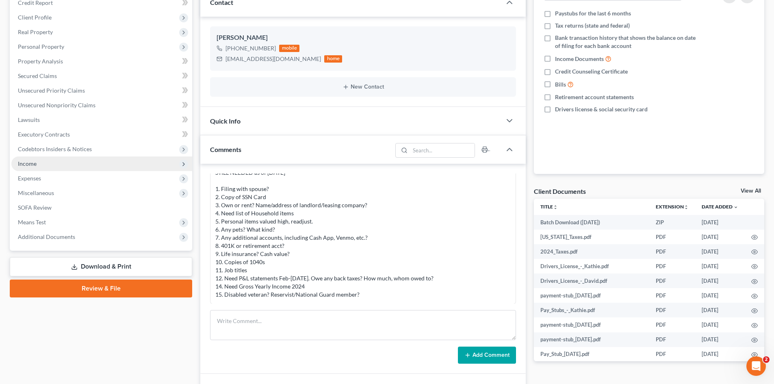
scroll to position [41, 0]
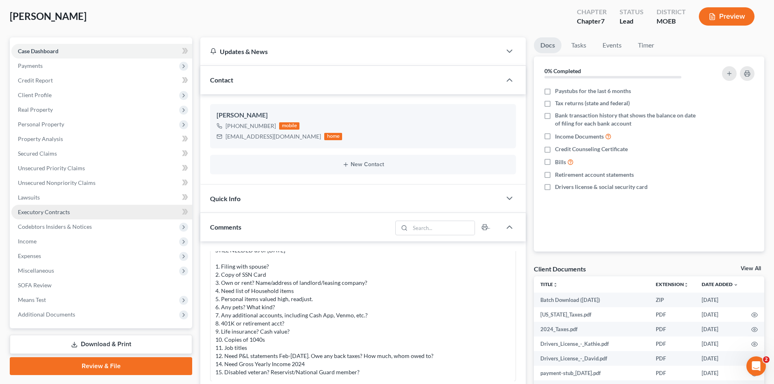
click at [38, 213] on span "Executory Contracts" at bounding box center [44, 211] width 52 height 7
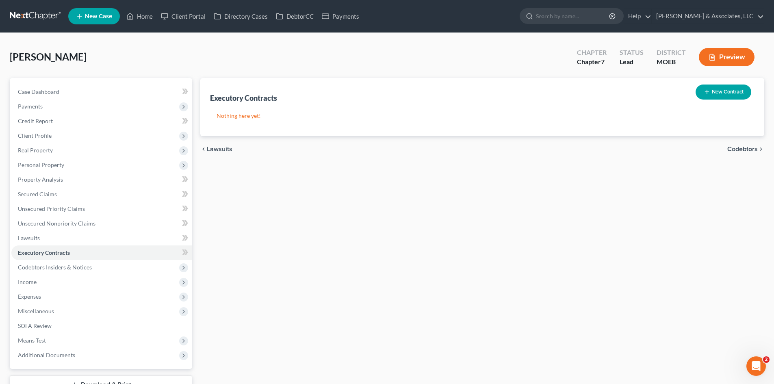
click at [716, 95] on button "New Contract" at bounding box center [723, 91] width 56 height 15
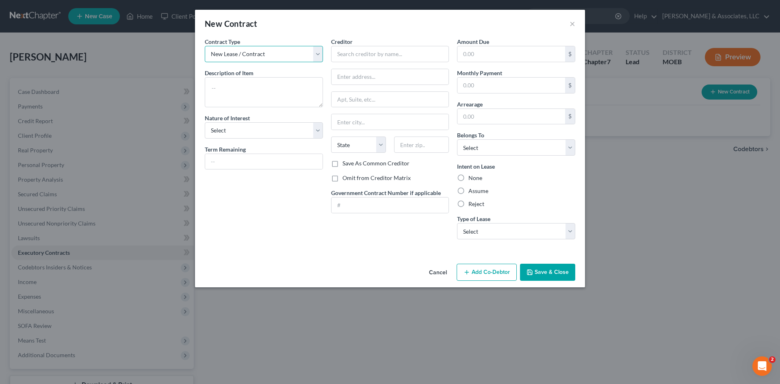
click at [262, 56] on select "New Lease / Contract New Timeshare" at bounding box center [264, 54] width 118 height 16
click at [205, 46] on select "New Lease / Contract New Timeshare" at bounding box center [264, 54] width 118 height 16
click at [236, 91] on textarea at bounding box center [264, 92] width 118 height 30
type textarea "Residential Lease"
click at [313, 132] on select "Select Purchaser Agent Lessor Lessee" at bounding box center [264, 130] width 118 height 16
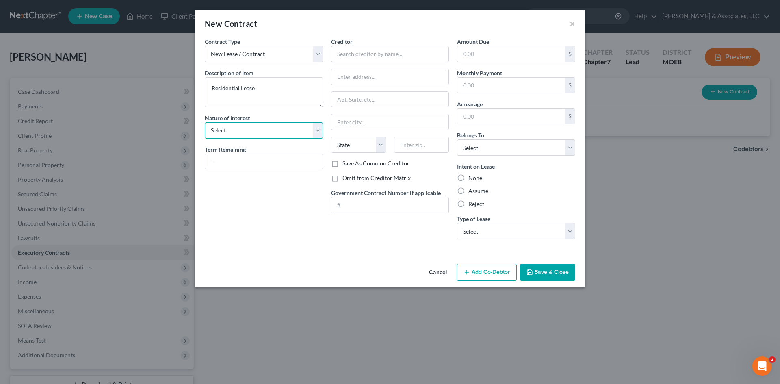
select select "3"
click at [205, 122] on select "Select Purchaser Agent Lessor Lessee" at bounding box center [264, 130] width 118 height 16
click at [374, 52] on input "text" at bounding box center [390, 54] width 118 height 16
type input "Siva Kumar Puram"
type input "10404 Savannah Ave."
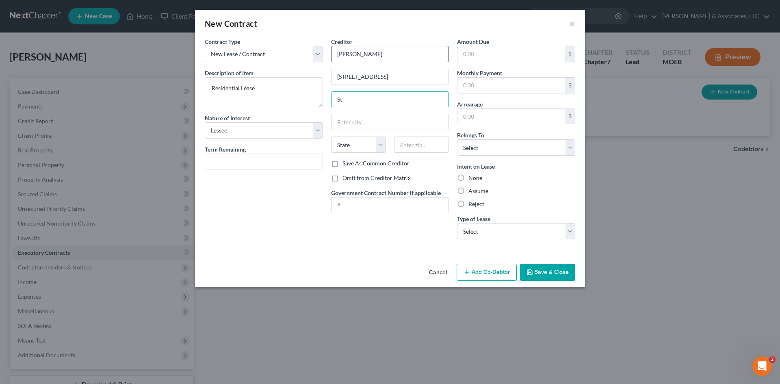
type input "S"
type input "St. Louis"
select select "26"
type input "63131"
click at [503, 55] on input "text" at bounding box center [511, 53] width 108 height 15
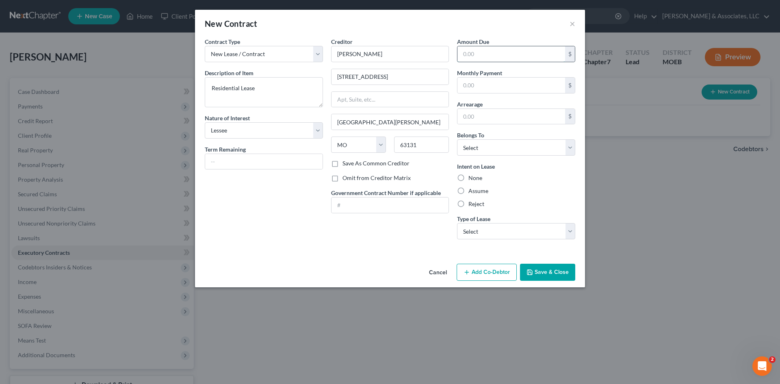
type input "Saint Louis"
type input "900.00"
drag, startPoint x: 494, startPoint y: 58, endPoint x: 424, endPoint y: 52, distance: 69.7
click at [424, 52] on div "Contract Type New Lease / Contract New Timeshare Description of non-residential…" at bounding box center [390, 141] width 379 height 208
click at [496, 146] on select "Select Debtor 1 Only Debtor 2 Only Debtor 1 And Debtor 2 Only At Least One Of T…" at bounding box center [516, 147] width 118 height 16
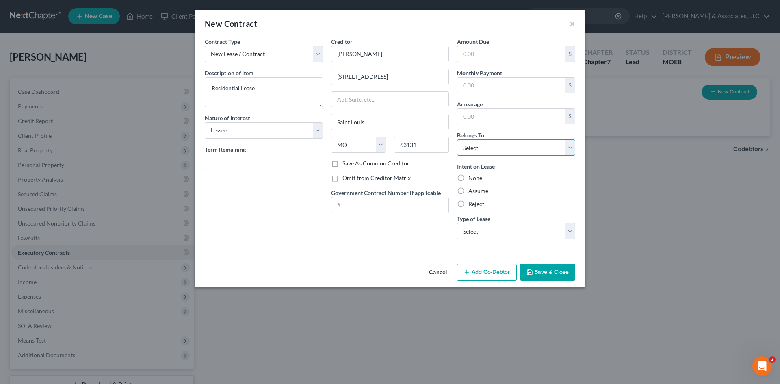
select select "2"
click at [457, 139] on select "Select Debtor 1 Only Debtor 2 Only Debtor 1 And Debtor 2 Only At Least One Of T…" at bounding box center [516, 147] width 118 height 16
drag, startPoint x: 460, startPoint y: 190, endPoint x: 452, endPoint y: 202, distance: 14.6
click at [468, 190] on label "Assume" at bounding box center [478, 191] width 20 height 8
click at [472, 190] on input "Assume" at bounding box center [474, 189] width 5 height 5
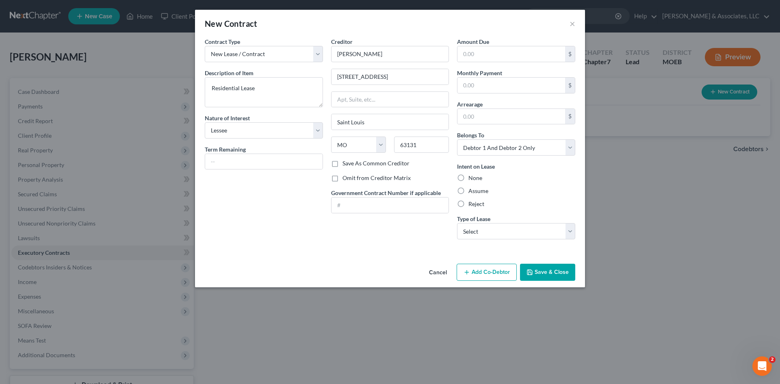
radio input "true"
click at [342, 178] on label "Omit from Creditor Matrix" at bounding box center [376, 178] width 68 height 8
click at [346, 178] on input "Omit from Creditor Matrix" at bounding box center [348, 176] width 5 height 5
checkbox input "true"
click at [500, 234] on select "Select Real Estate Car Other" at bounding box center [516, 231] width 118 height 16
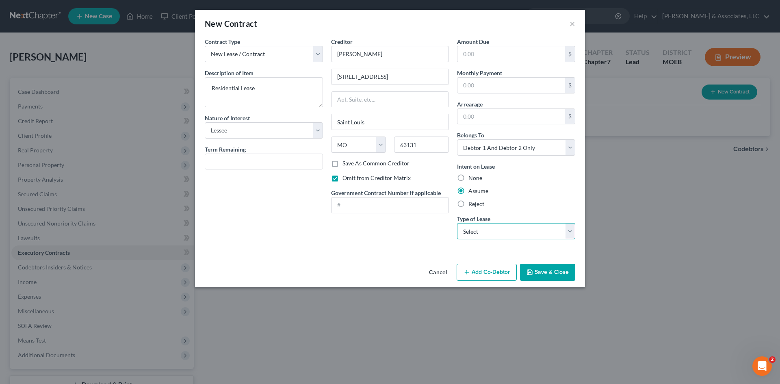
select select "0"
click at [457, 223] on select "Select Real Estate Car Other" at bounding box center [516, 231] width 118 height 16
click at [548, 272] on button "Save & Close" at bounding box center [547, 272] width 55 height 17
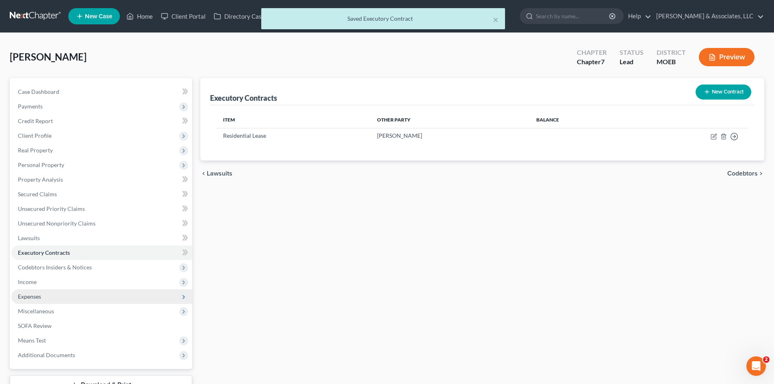
click at [28, 297] on span "Expenses" at bounding box center [29, 296] width 23 height 7
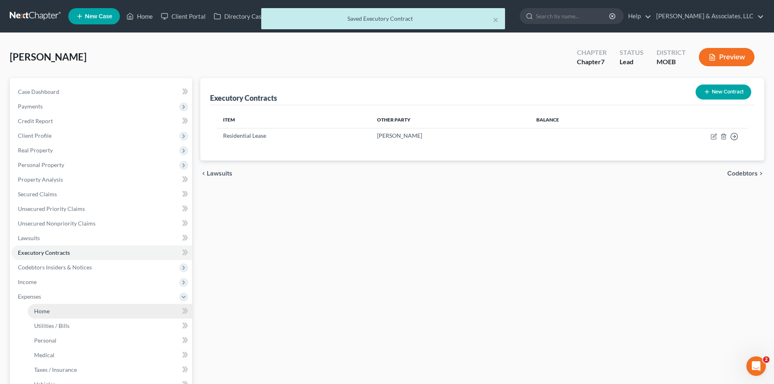
click at [43, 311] on span "Home" at bounding box center [41, 310] width 15 height 7
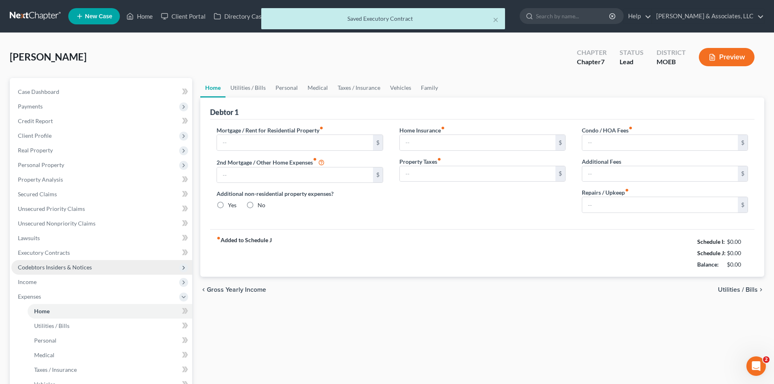
type input "2,500.00"
type input "0.00"
radio input "true"
type input "37.22"
type input "0.00"
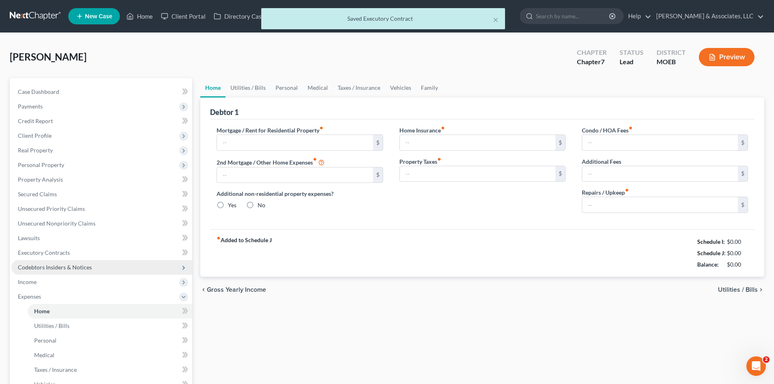
type input "0.00"
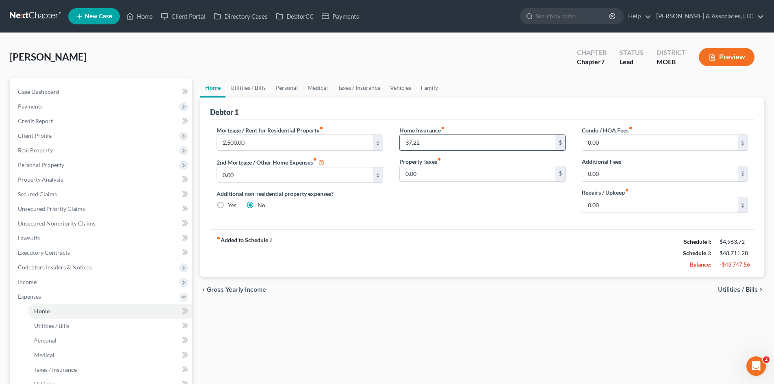
click at [448, 141] on input "37.22" at bounding box center [478, 142] width 156 height 15
type input "40.00"
click at [459, 219] on div "Home Insurance fiber_manual_record 40.00 $ Property Taxes fiber_manual_record 0…" at bounding box center [482, 172] width 182 height 93
click at [254, 87] on link "Utilities / Bills" at bounding box center [247, 87] width 45 height 19
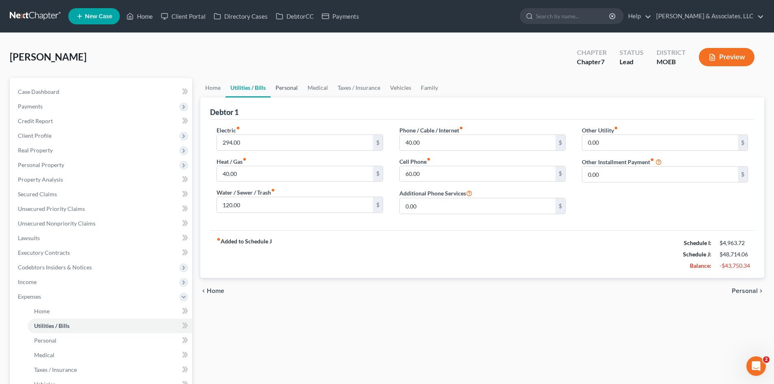
click at [286, 88] on link "Personal" at bounding box center [287, 87] width 32 height 19
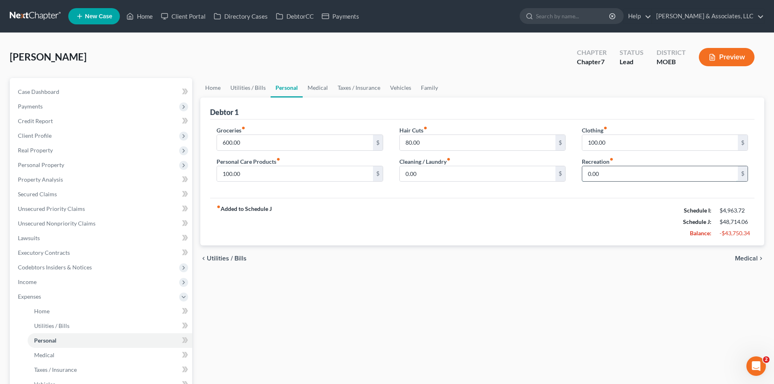
click at [609, 171] on input "0.00" at bounding box center [660, 173] width 156 height 15
type input "100.00"
click at [535, 221] on div "fiber_manual_record Added to Schedule J Schedule I: $4,963.72 Schedule J: $48,8…" at bounding box center [482, 222] width 544 height 48
click at [319, 90] on link "Medical" at bounding box center [318, 87] width 30 height 19
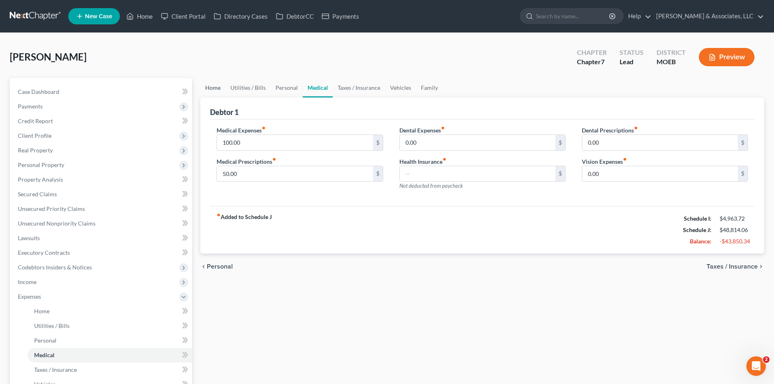
click at [210, 86] on link "Home" at bounding box center [212, 87] width 25 height 19
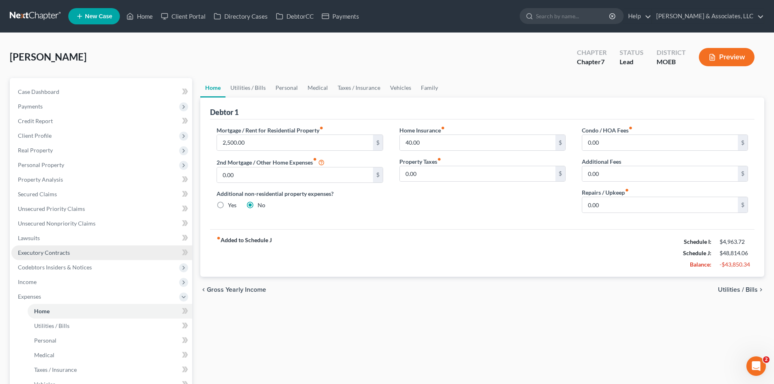
click at [50, 253] on span "Executory Contracts" at bounding box center [44, 252] width 52 height 7
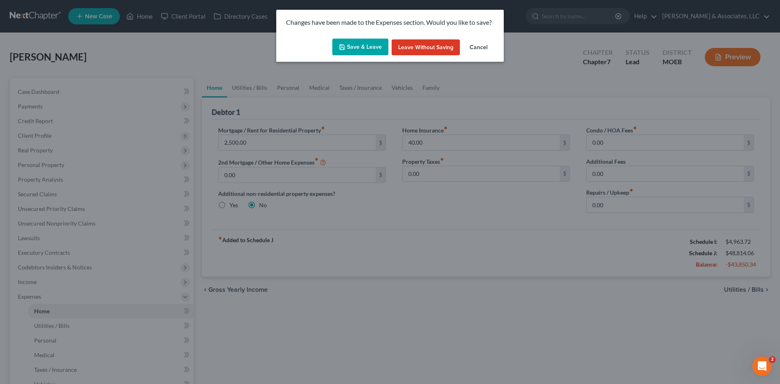
click at [354, 49] on button "Save & Leave" at bounding box center [360, 47] width 56 height 17
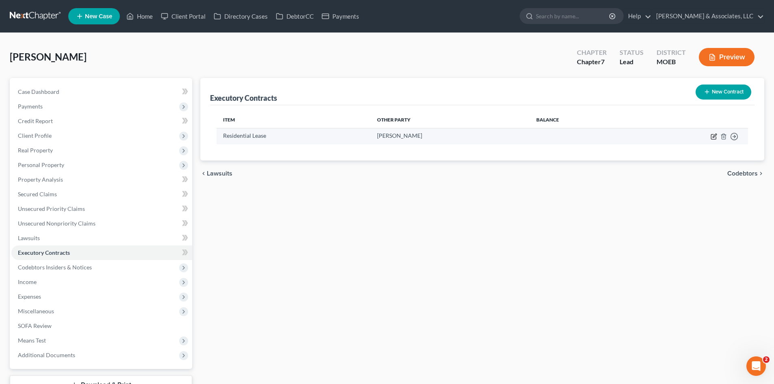
click at [710, 136] on icon "button" at bounding box center [713, 136] width 6 height 6
select select "3"
select select "26"
select select "2"
select select "0"
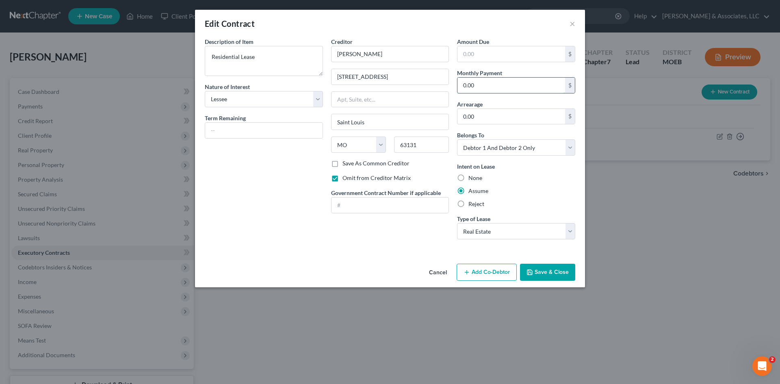
click at [480, 88] on input "0.00" at bounding box center [511, 85] width 108 height 15
type input "2,500.00"
click at [550, 273] on button "Save & Close" at bounding box center [547, 272] width 55 height 17
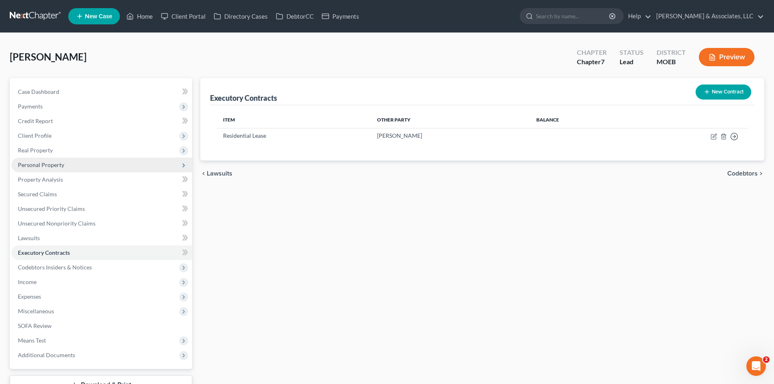
click at [43, 167] on span "Personal Property" at bounding box center [41, 164] width 46 height 7
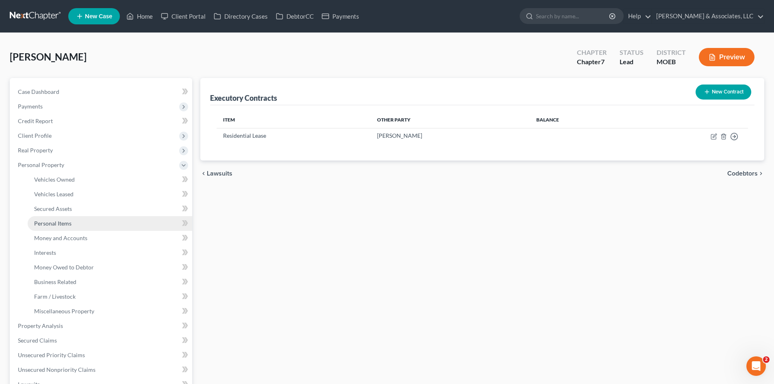
click at [63, 223] on span "Personal Items" at bounding box center [52, 223] width 37 height 7
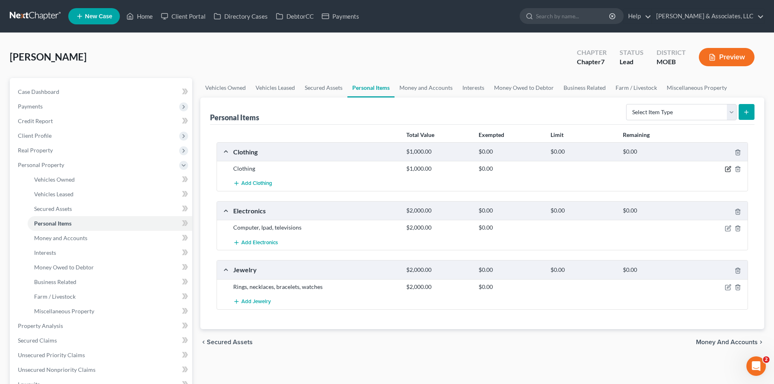
click at [727, 168] on icon "button" at bounding box center [728, 169] width 6 height 6
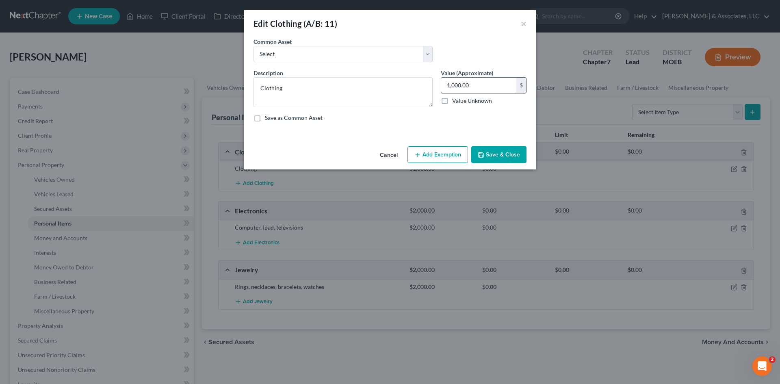
click at [494, 87] on input "1,000.00" at bounding box center [478, 85] width 75 height 15
type input "500.00"
click at [441, 152] on button "Add Exemption" at bounding box center [437, 154] width 61 height 17
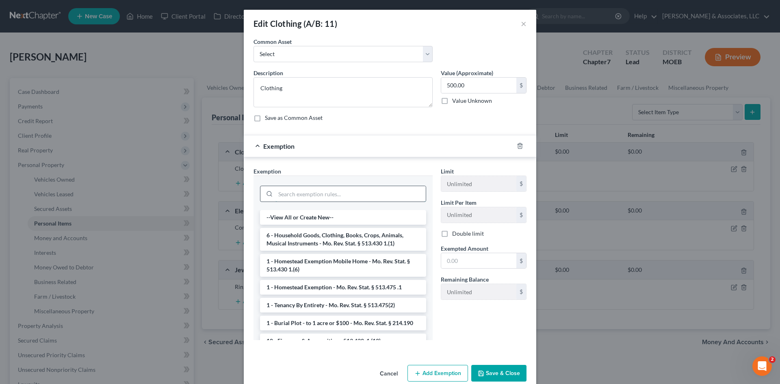
click at [344, 194] on input "search" at bounding box center [350, 193] width 150 height 15
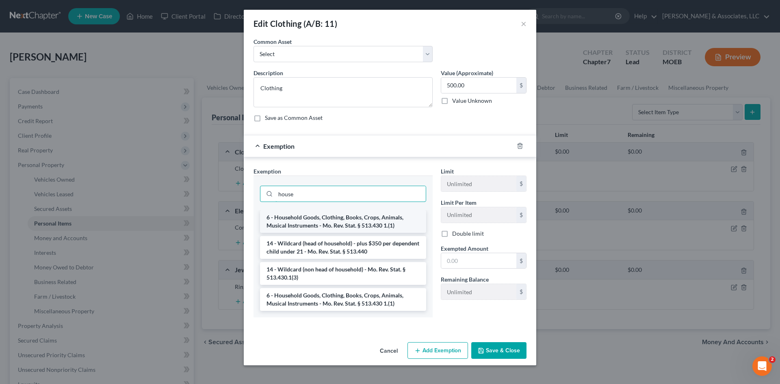
type input "house"
click at [351, 220] on li "6 - Household Goods, Clothing, Books, Crops, Animals, Musical Instruments - Mo.…" at bounding box center [343, 221] width 166 height 23
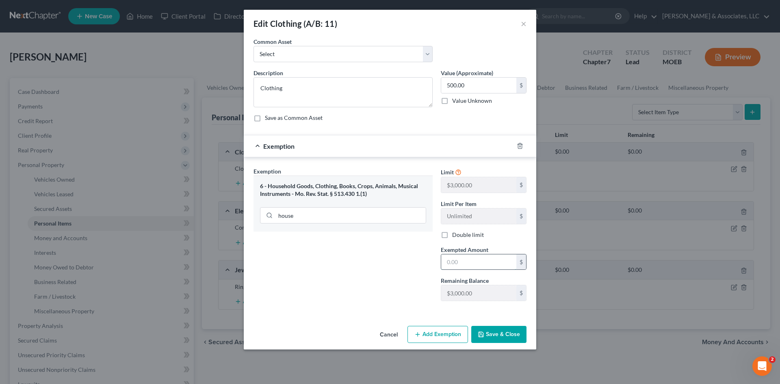
click at [472, 262] on input "text" at bounding box center [478, 261] width 75 height 15
type input "500.00"
click at [494, 333] on button "Save & Close" at bounding box center [498, 334] width 55 height 17
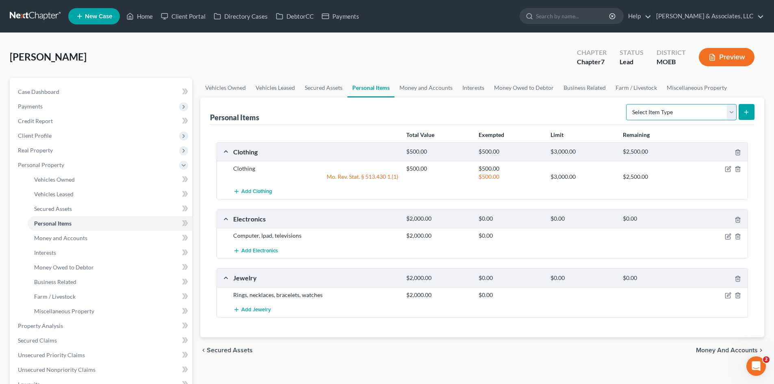
click at [734, 111] on select "Select Item Type Clothing (A/B: 11) Collectibles Of Value (A/B: 8) Electronics …" at bounding box center [681, 112] width 110 height 16
select select "pets"
click at [627, 104] on select "Select Item Type Clothing (A/B: 11) Collectibles Of Value (A/B: 8) Electronics …" at bounding box center [681, 112] width 110 height 16
click at [743, 110] on icon "submit" at bounding box center [746, 112] width 6 height 6
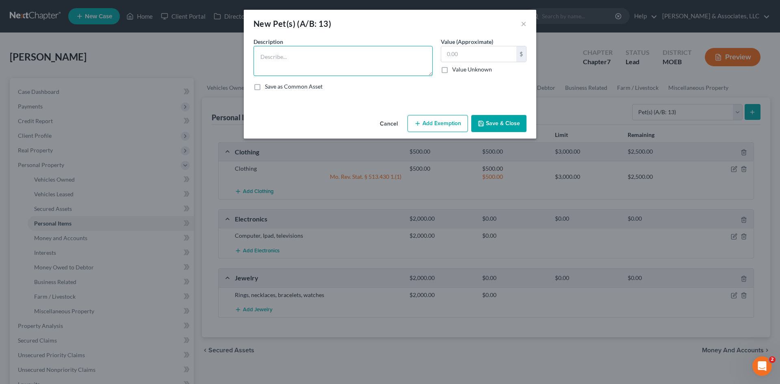
click at [300, 58] on textarea at bounding box center [342, 61] width 179 height 30
type textarea "3 Chihuahuas"
click at [469, 59] on input "text" at bounding box center [478, 53] width 75 height 15
type input "75.00"
click at [445, 126] on button "Add Exemption" at bounding box center [437, 123] width 61 height 17
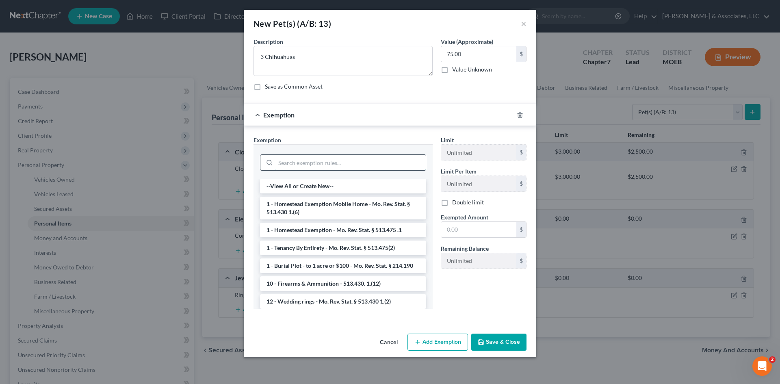
click at [343, 157] on input "search" at bounding box center [350, 162] width 150 height 15
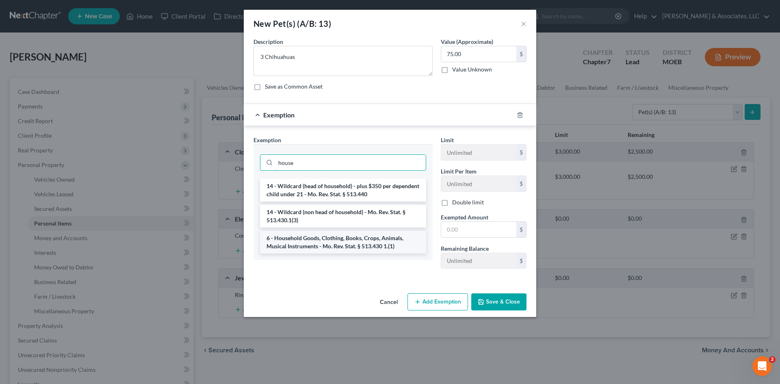
type input "house"
click at [379, 240] on li "6 - Household Goods, Clothing, Books, Crops, Animals, Musical Instruments - Mo.…" at bounding box center [343, 242] width 166 height 23
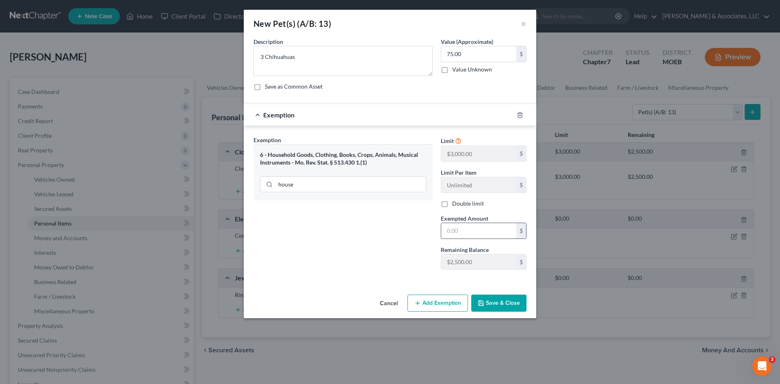
click at [447, 233] on input "text" at bounding box center [478, 230] width 75 height 15
type input "75.00"
click at [492, 304] on button "Save & Close" at bounding box center [498, 302] width 55 height 17
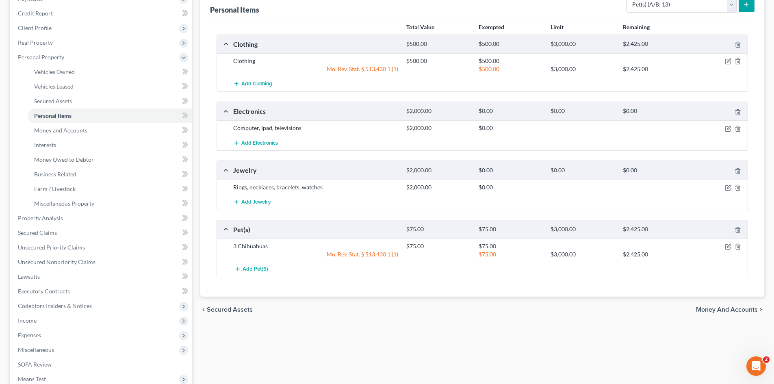
scroll to position [122, 0]
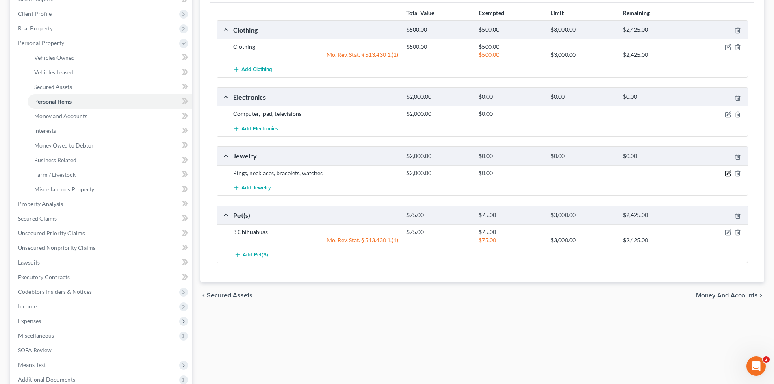
click at [727, 173] on icon "button" at bounding box center [728, 173] width 6 height 6
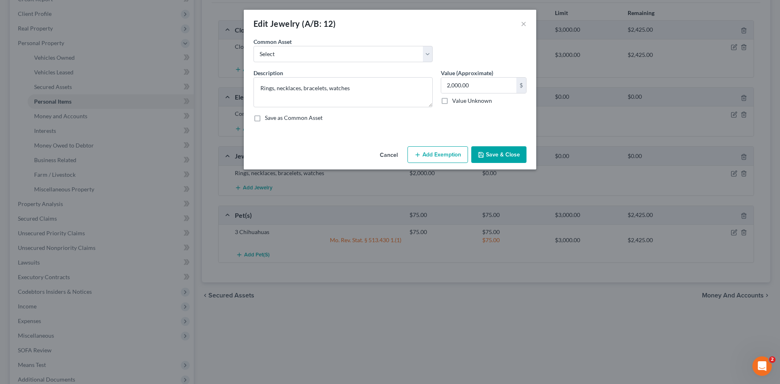
click at [503, 158] on button "Save & Close" at bounding box center [498, 154] width 55 height 17
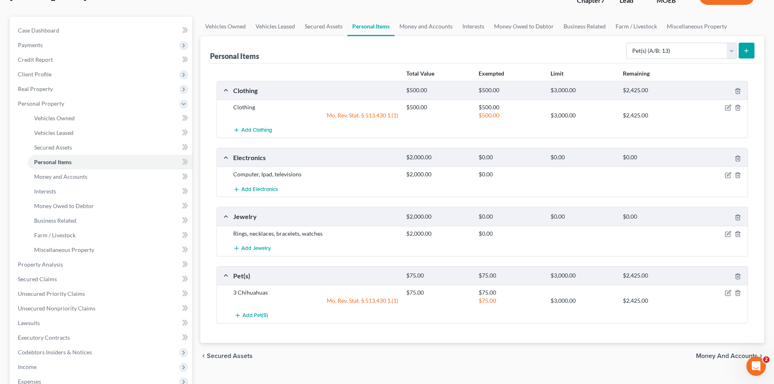
scroll to position [0, 0]
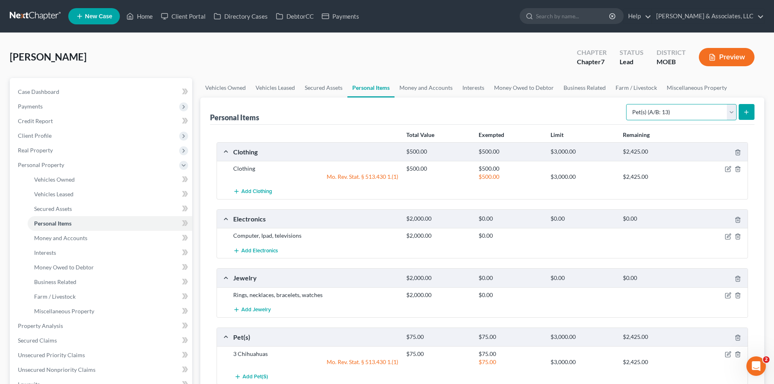
click at [729, 116] on select "Select Item Type Clothing (A/B: 11) Collectibles Of Value (A/B: 8) Electronics …" at bounding box center [681, 112] width 110 height 16
select select "jewelry"
click at [627, 104] on select "Select Item Type Clothing (A/B: 11) Collectibles Of Value (A/B: 8) Electronics …" at bounding box center [681, 112] width 110 height 16
click at [749, 116] on button "submit" at bounding box center [746, 112] width 16 height 16
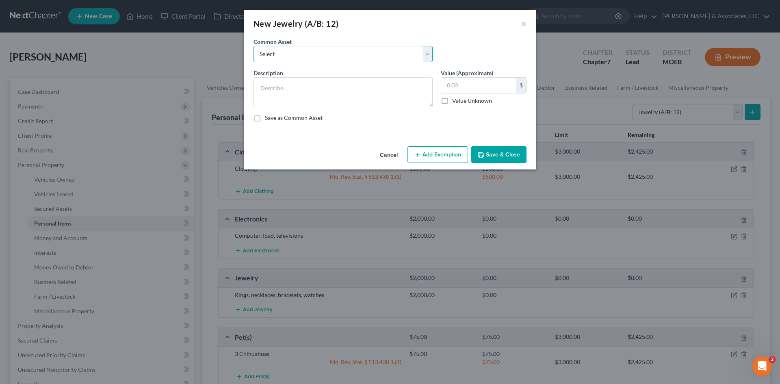
click at [303, 51] on select "Select Costume jewelry" at bounding box center [342, 54] width 179 height 16
click at [253, 46] on select "Select Costume jewelry" at bounding box center [342, 54] width 179 height 16
click at [305, 93] on textarea at bounding box center [342, 92] width 179 height 30
type textarea "Wedding Rings"
type input "750.00"
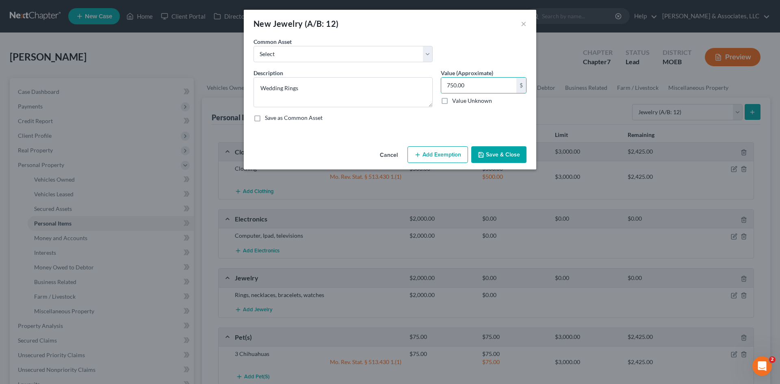
click at [459, 157] on button "Add Exemption" at bounding box center [437, 154] width 61 height 17
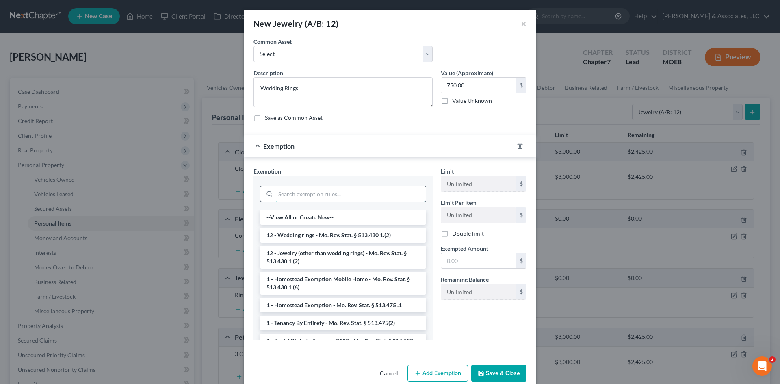
click at [341, 194] on input "search" at bounding box center [350, 193] width 150 height 15
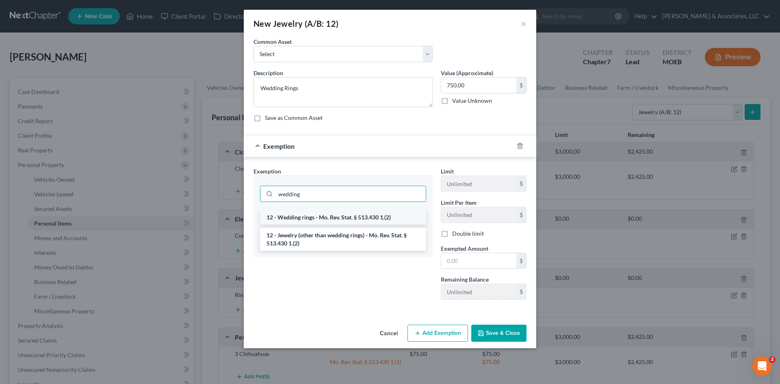
type input "wedding"
click at [353, 220] on li "12 - Wedding rings - Mo. Rev. Stat. § 513.430 1.(2)" at bounding box center [343, 217] width 166 height 15
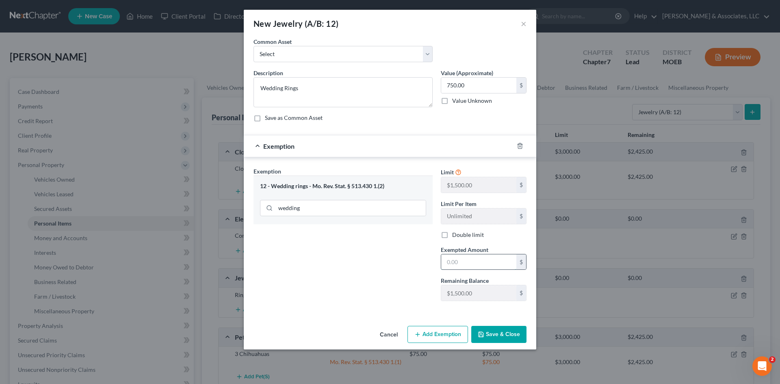
click at [475, 264] on input "text" at bounding box center [478, 261] width 75 height 15
type input "750.00"
click at [499, 336] on button "Save & Close" at bounding box center [498, 334] width 55 height 17
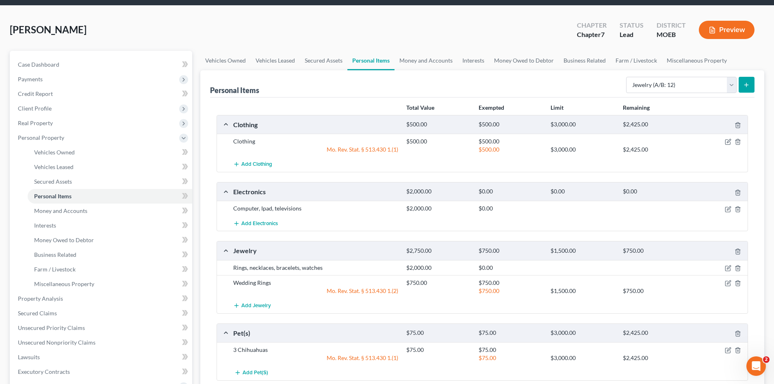
scroll to position [41, 0]
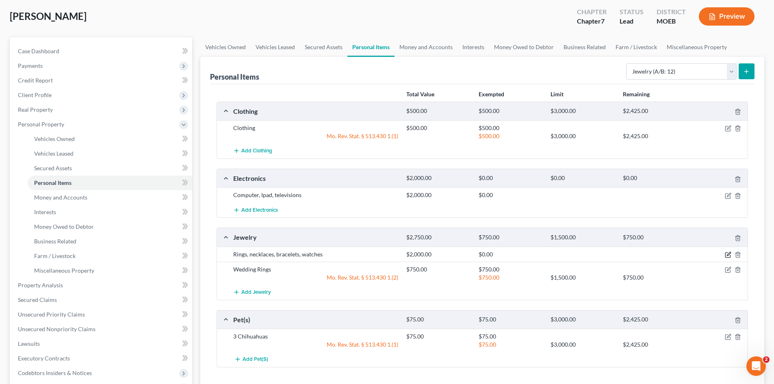
click at [727, 254] on icon "button" at bounding box center [728, 254] width 6 height 6
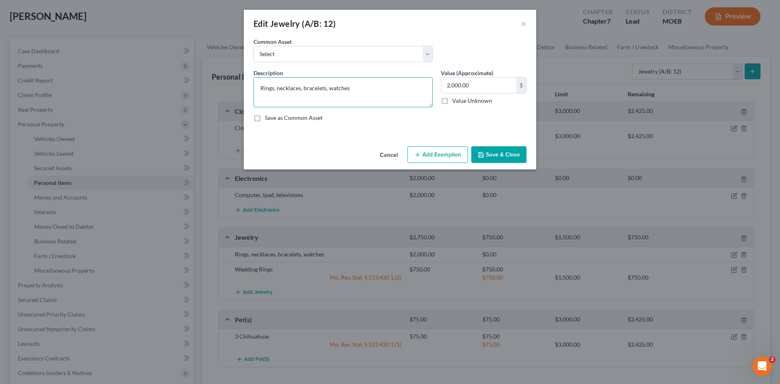
drag, startPoint x: 278, startPoint y: 89, endPoint x: 234, endPoint y: 89, distance: 44.3
click at [234, 89] on div "Edit Jewelry (A/B: 12) × An exemption set must first be selected from the Filin…" at bounding box center [390, 192] width 780 height 384
click at [341, 88] on textarea "Necklaces, bracelets, watches" at bounding box center [342, 92] width 179 height 30
type textarea "Necklaces, bracelets, watches, etc."
click at [499, 84] on input "2,000.00" at bounding box center [478, 85] width 75 height 15
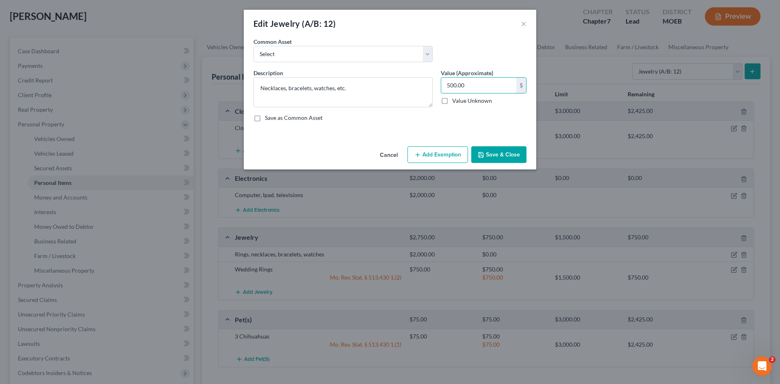
type input "500.00"
click at [423, 155] on button "Add Exemption" at bounding box center [437, 154] width 61 height 17
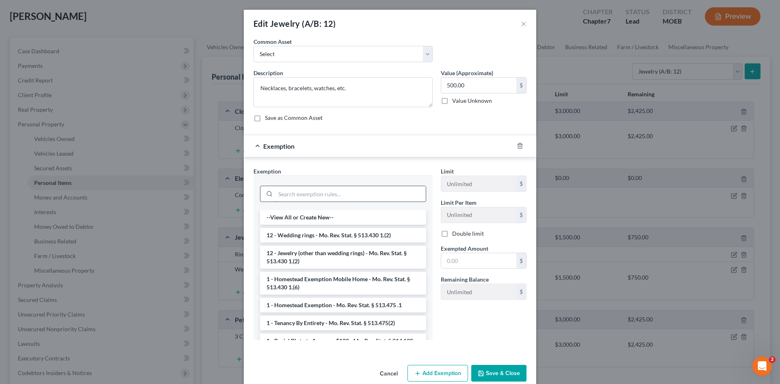
click at [329, 193] on input "search" at bounding box center [350, 193] width 150 height 15
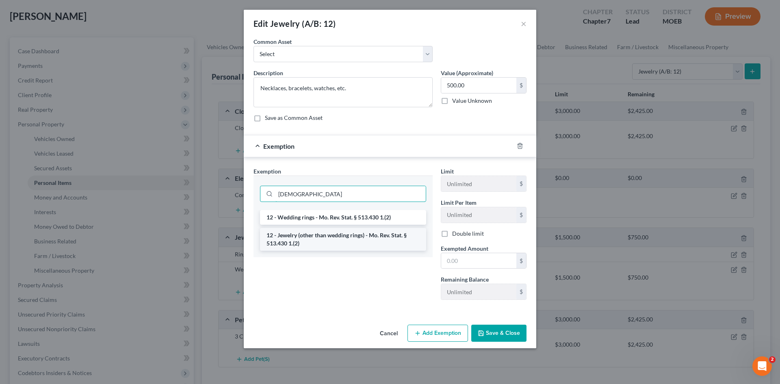
type input "jew"
click at [360, 241] on li "12 - Jewelry (other than wedding rings) - Mo. Rev. Stat. § 513.430 1.(2)" at bounding box center [343, 239] width 166 height 23
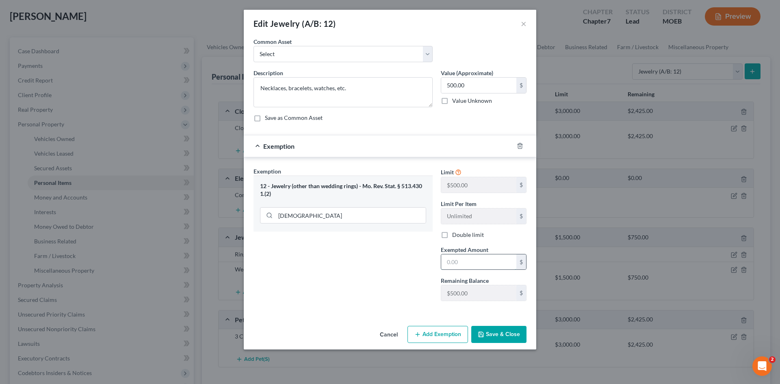
click at [484, 265] on input "text" at bounding box center [478, 261] width 75 height 15
type input "500.00"
click at [496, 333] on button "Save & Close" at bounding box center [498, 334] width 55 height 17
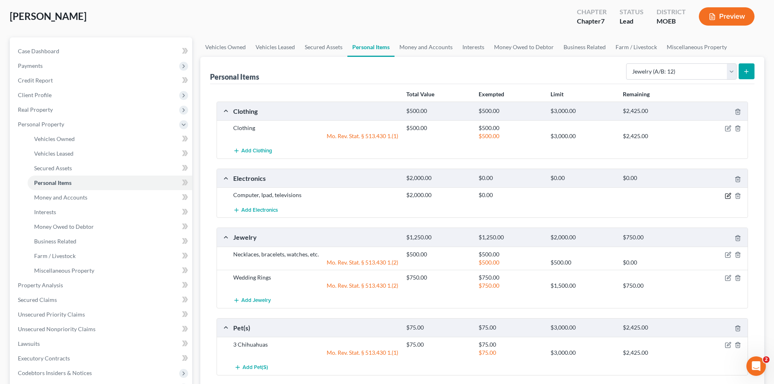
click at [729, 195] on icon "button" at bounding box center [729, 195] width 4 height 4
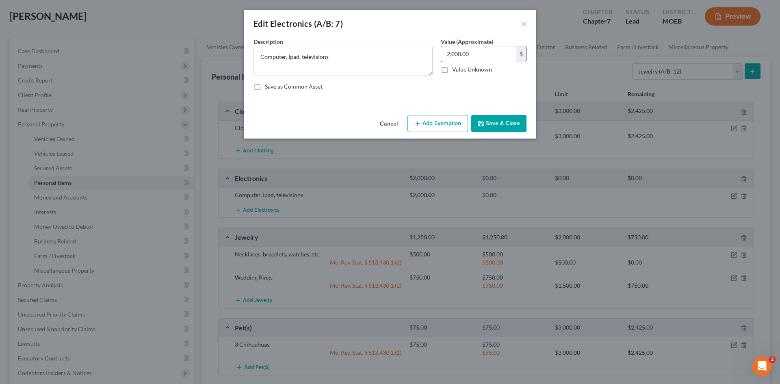
click at [478, 59] on input "2,000.00" at bounding box center [478, 53] width 75 height 15
type input "1,000.00"
click at [441, 119] on button "Add Exemption" at bounding box center [437, 123] width 61 height 17
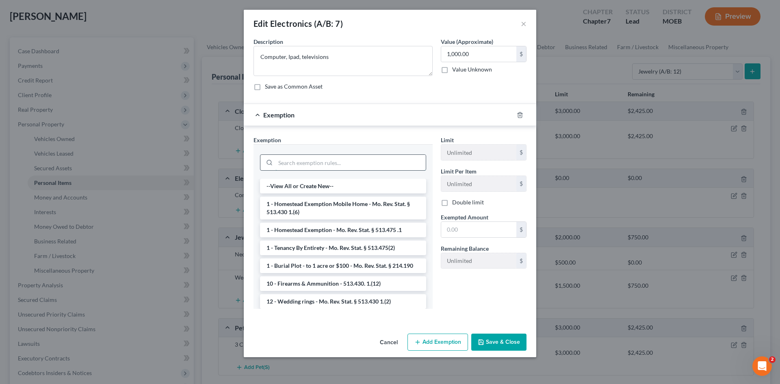
click at [332, 162] on input "search" at bounding box center [350, 162] width 150 height 15
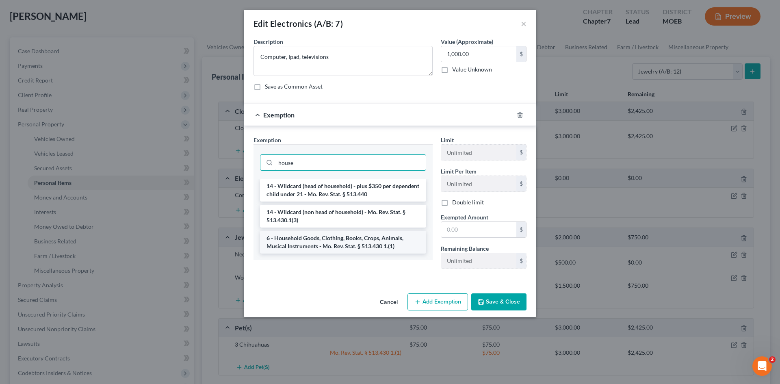
type input "house"
click at [387, 245] on li "6 - Household Goods, Clothing, Books, Crops, Animals, Musical Instruments - Mo.…" at bounding box center [343, 242] width 166 height 23
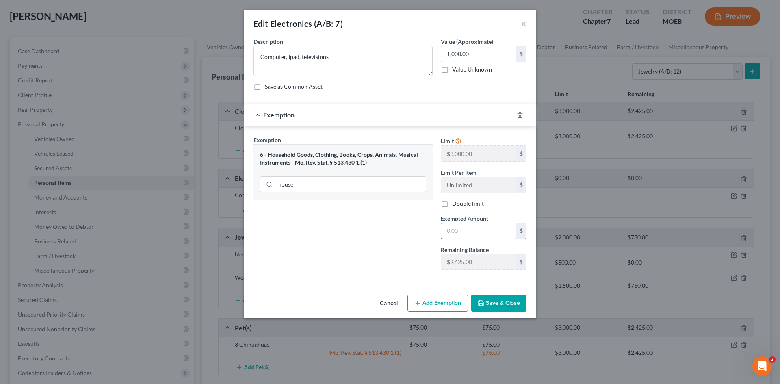
click at [450, 229] on input "text" at bounding box center [478, 230] width 75 height 15
type input "1,000.00"
click at [495, 302] on button "Save & Close" at bounding box center [498, 302] width 55 height 17
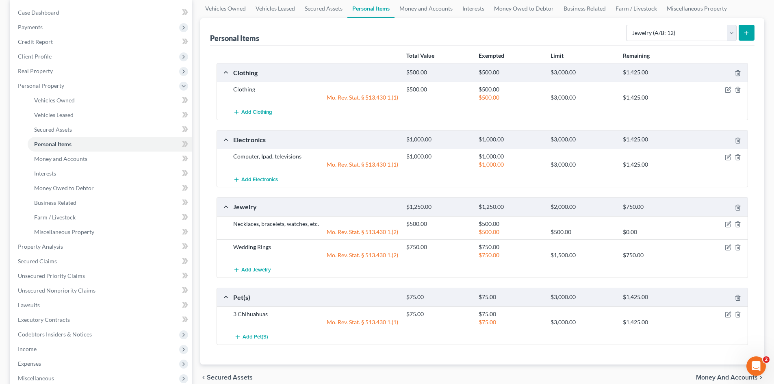
scroll to position [0, 0]
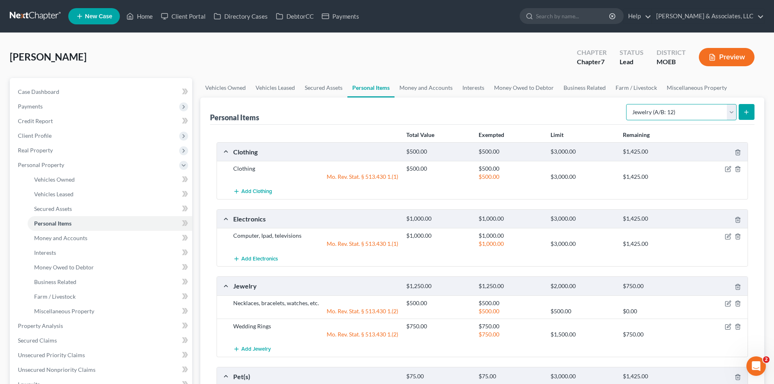
click at [733, 114] on select "Select Item Type Clothing (A/B: 11) Collectibles Of Value (A/B: 8) Electronics …" at bounding box center [681, 112] width 110 height 16
select select "household_goods"
click at [627, 104] on select "Select Item Type Clothing (A/B: 11) Collectibles Of Value (A/B: 8) Electronics …" at bounding box center [681, 112] width 110 height 16
click at [747, 113] on icon "submit" at bounding box center [746, 112] width 6 height 6
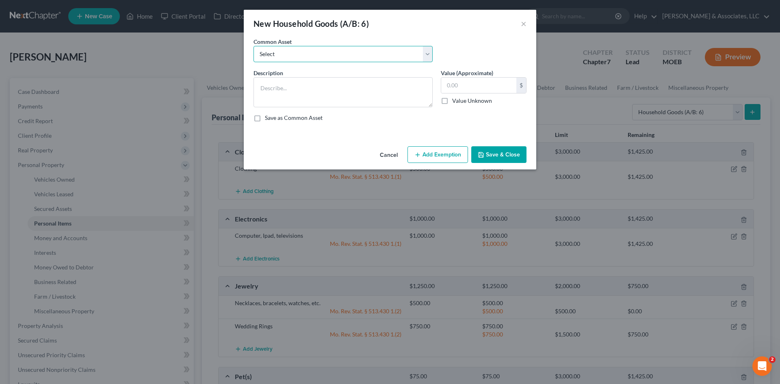
click at [336, 56] on select "Select Household goods and furniture" at bounding box center [342, 54] width 179 height 16
select select "0"
click at [253, 46] on select "Select Household goods and furniture" at bounding box center [342, 54] width 179 height 16
type textarea "Household goods and furniture"
click at [492, 89] on input "250.00" at bounding box center [478, 85] width 75 height 15
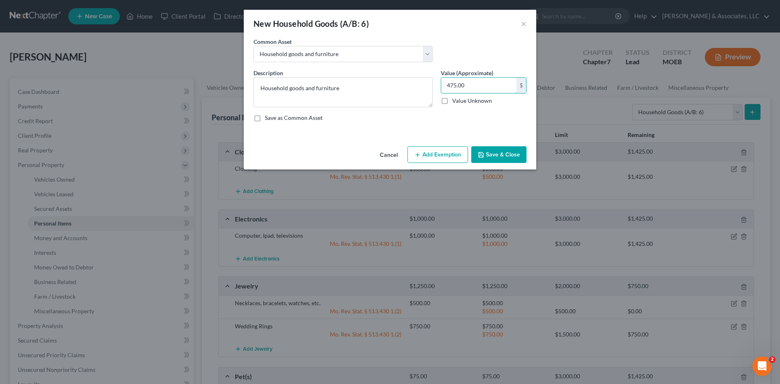
type input "475.00"
click at [442, 150] on button "Add Exemption" at bounding box center [437, 154] width 61 height 17
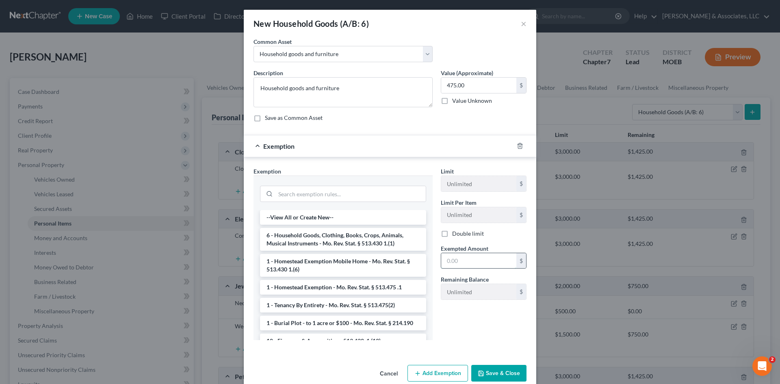
click at [473, 261] on input "text" at bounding box center [478, 260] width 75 height 15
click at [307, 195] on input "search" at bounding box center [350, 193] width 150 height 15
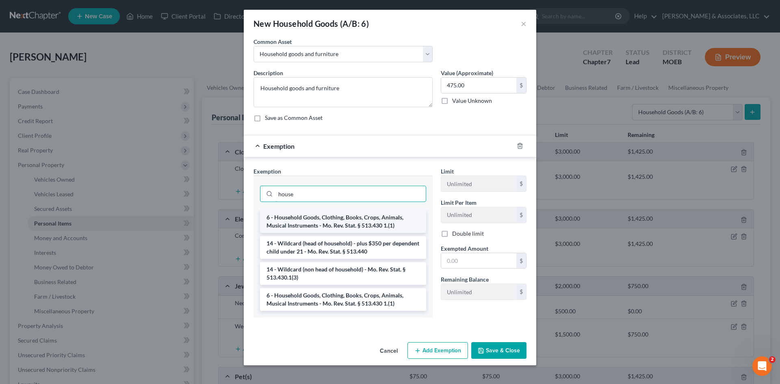
type input "house"
click at [331, 221] on li "6 - Household Goods, Clothing, Books, Crops, Animals, Musical Instruments - Mo.…" at bounding box center [343, 221] width 166 height 23
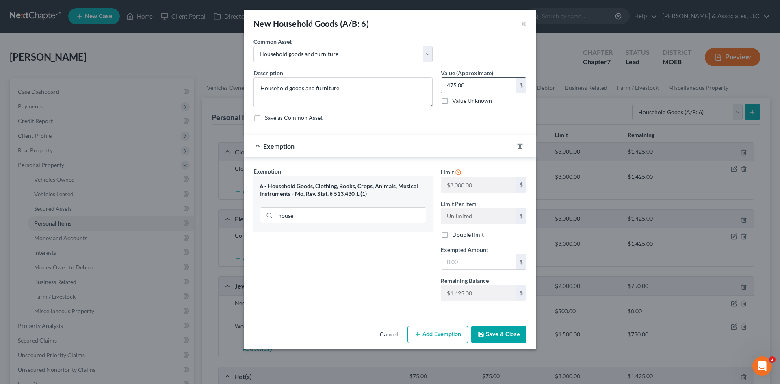
click at [487, 82] on input "475.00" at bounding box center [478, 85] width 75 height 15
type input "500.00"
click at [465, 264] on input "text" at bounding box center [478, 261] width 75 height 15
type input "500.00"
click at [493, 335] on button "Save & Close" at bounding box center [498, 334] width 55 height 17
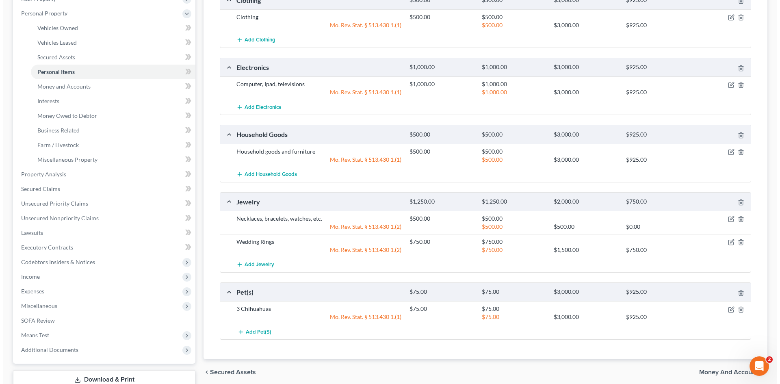
scroll to position [162, 0]
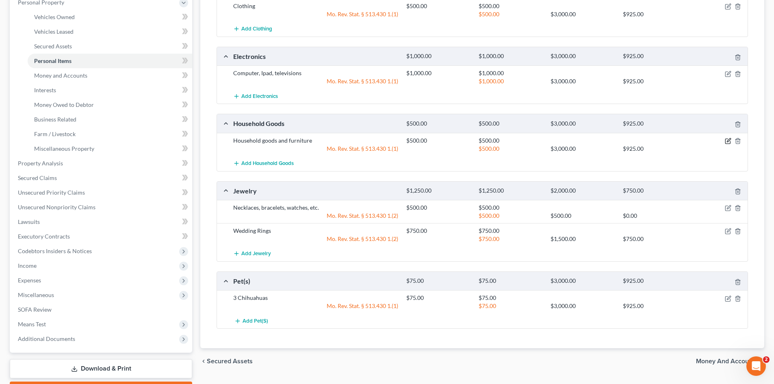
click at [725, 139] on icon "button" at bounding box center [727, 141] width 5 height 5
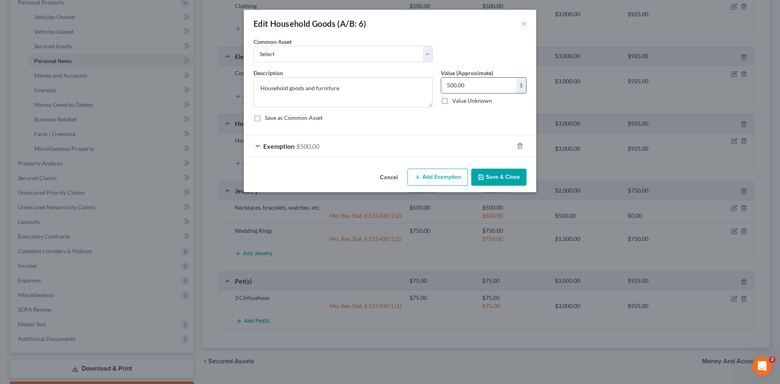
click at [467, 86] on input "500.00" at bounding box center [478, 85] width 75 height 15
type input "750.00"
click at [370, 143] on div "Exemption $500.00" at bounding box center [379, 146] width 270 height 22
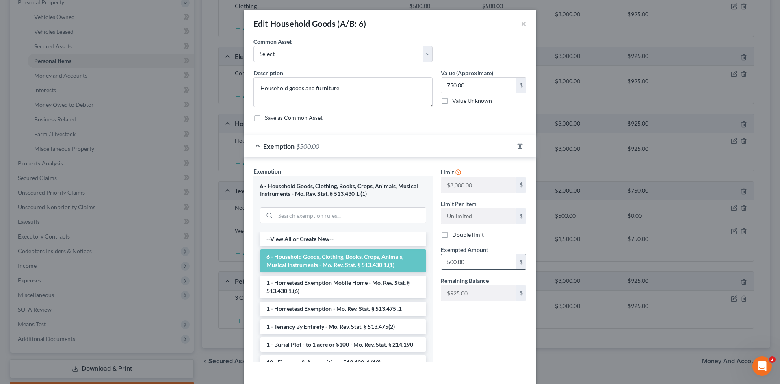
click at [461, 265] on input "500.00" at bounding box center [478, 261] width 75 height 15
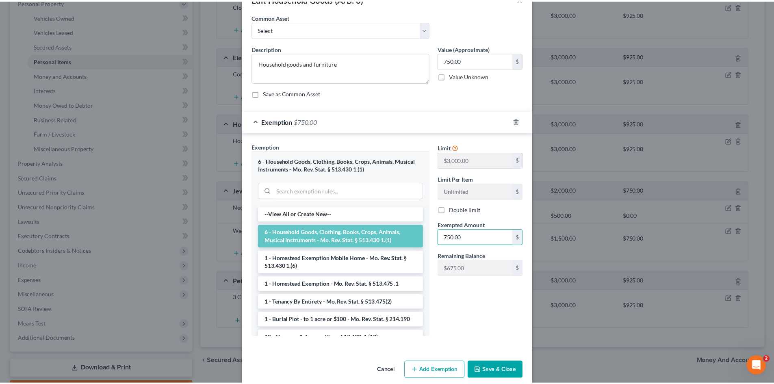
scroll to position [36, 0]
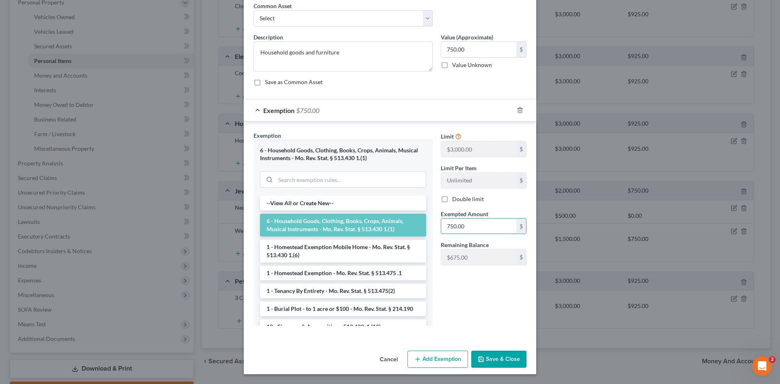
type input "750.00"
click at [496, 352] on button "Save & Close" at bounding box center [498, 359] width 55 height 17
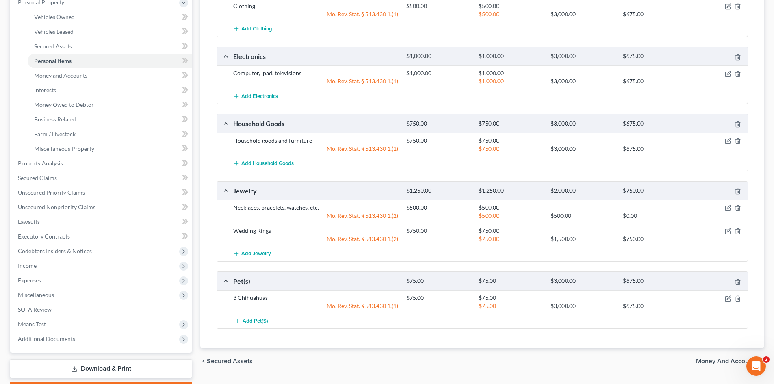
scroll to position [41, 0]
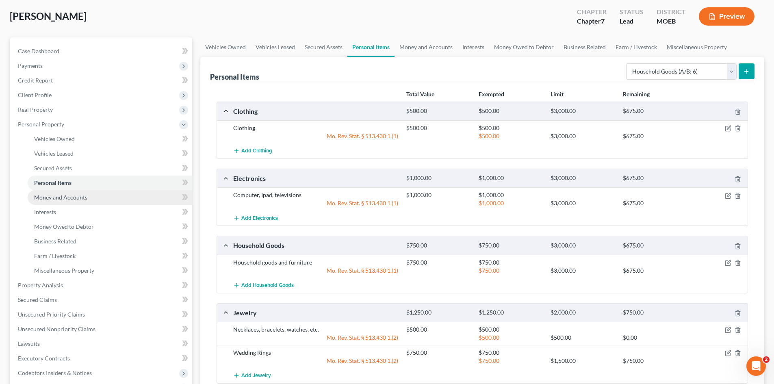
click at [65, 197] on span "Money and Accounts" at bounding box center [60, 197] width 53 height 7
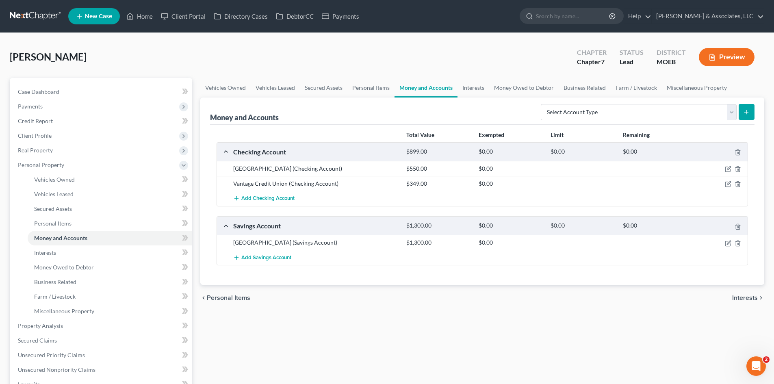
click at [279, 197] on span "Add Checking Account" at bounding box center [267, 198] width 53 height 6
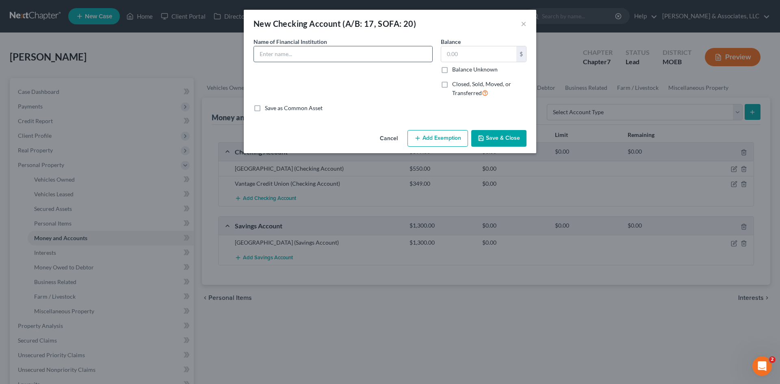
click at [405, 60] on input "text" at bounding box center [343, 53] width 178 height 15
type input "Venmo"
type input "0.00"
click at [499, 138] on button "Save & Close" at bounding box center [498, 138] width 55 height 17
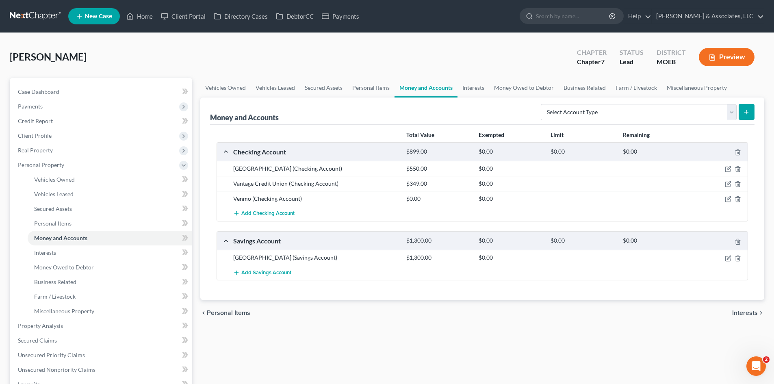
click at [275, 215] on span "Add Checking Account" at bounding box center [267, 213] width 53 height 6
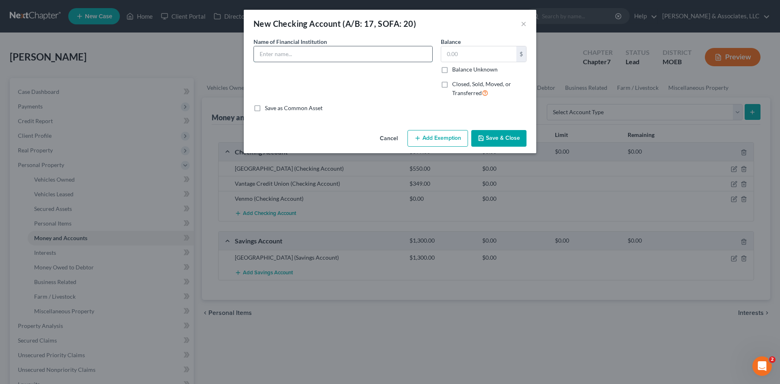
click at [337, 58] on input "text" at bounding box center [343, 53] width 178 height 15
type input "Cash App"
click at [460, 58] on input "text" at bounding box center [478, 53] width 75 height 15
type input "0.00"
click at [487, 141] on button "Save & Close" at bounding box center [498, 138] width 55 height 17
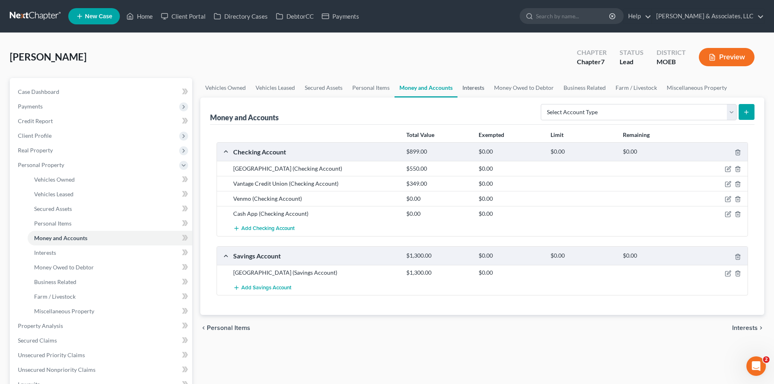
click at [468, 87] on link "Interests" at bounding box center [473, 87] width 32 height 19
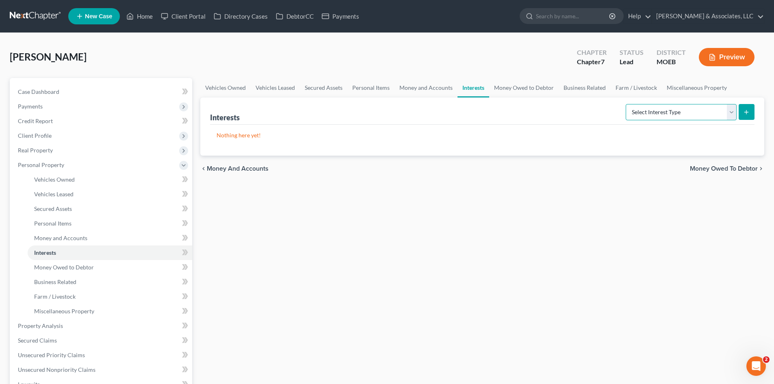
click at [647, 114] on select "Select Interest Type 401K (A/B: 21) Annuity (A/B: 23) Bond (A/B: 18) Education …" at bounding box center [680, 112] width 111 height 16
select select "other_retirement_plan"
click at [627, 104] on select "Select Interest Type 401K (A/B: 21) Annuity (A/B: 23) Bond (A/B: 18) Education …" at bounding box center [680, 112] width 111 height 16
click at [749, 110] on icon "submit" at bounding box center [746, 112] width 6 height 6
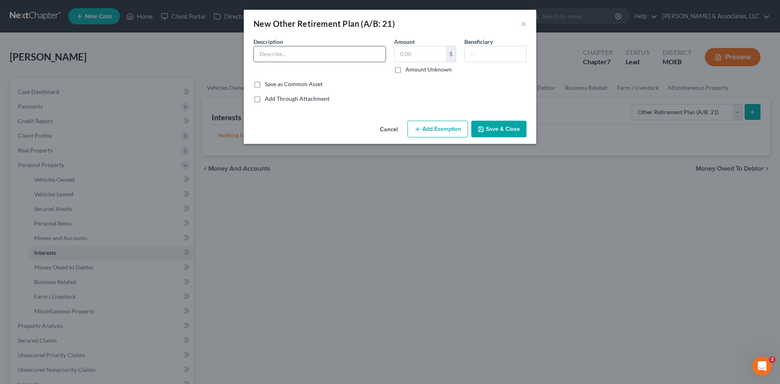
click at [308, 50] on input "text" at bounding box center [320, 53] width 132 height 15
type input "403B"
click at [410, 56] on input "text" at bounding box center [420, 53] width 52 height 15
click at [509, 128] on button "Save & Close" at bounding box center [498, 129] width 55 height 17
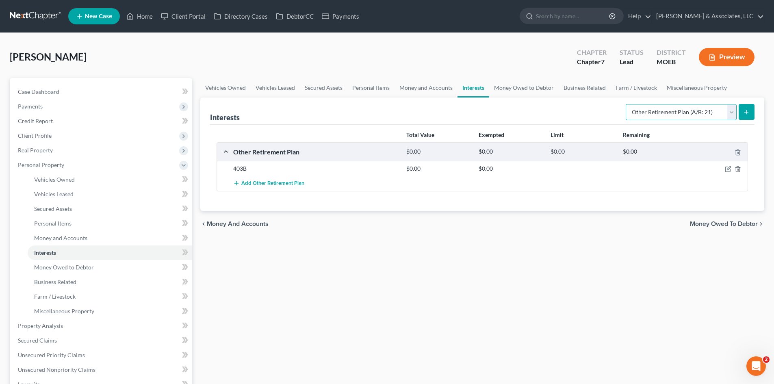
click at [731, 116] on select "Select Interest Type 401K (A/B: 21) Annuity (A/B: 23) Bond (A/B: 18) Education …" at bounding box center [680, 112] width 111 height 16
click at [627, 104] on select "Select Interest Type 401K (A/B: 21) Annuity (A/B: 23) Bond (A/B: 18) Education …" at bounding box center [680, 112] width 111 height 16
click at [745, 108] on button "submit" at bounding box center [746, 112] width 16 height 16
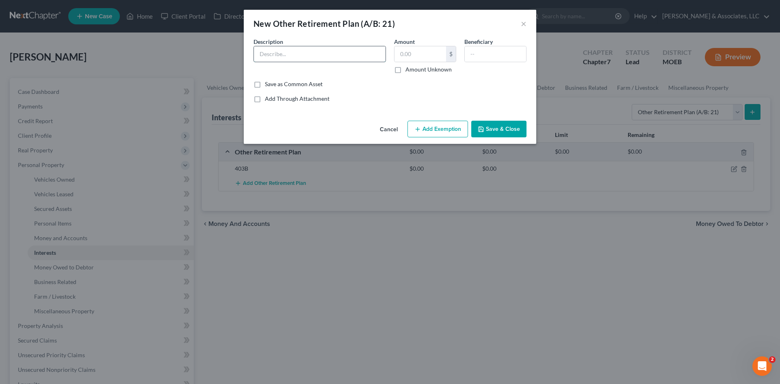
click at [304, 54] on input "text" at bounding box center [320, 53] width 132 height 15
type input "403b"
click at [503, 127] on button "Save & Close" at bounding box center [498, 129] width 55 height 17
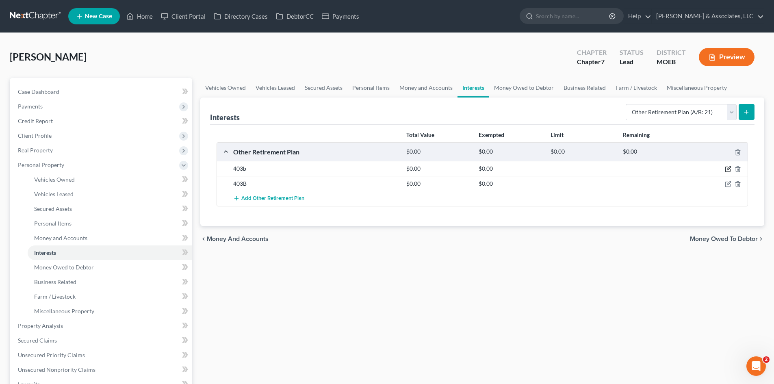
click at [726, 167] on icon "button" at bounding box center [728, 169] width 6 height 6
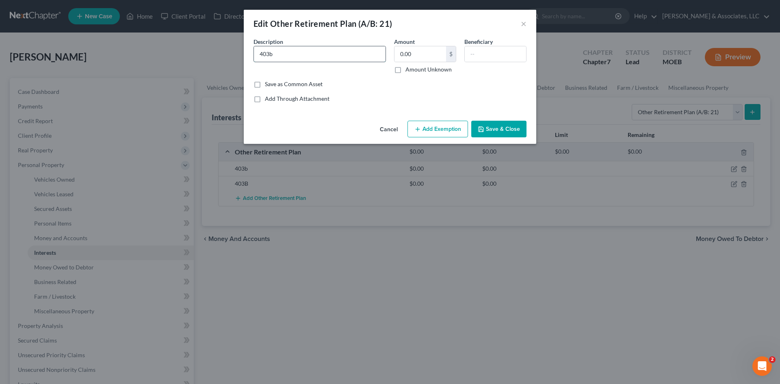
click at [288, 56] on input "403b" at bounding box center [320, 53] width 132 height 15
type input "403B"
click at [504, 123] on button "Save & Close" at bounding box center [498, 129] width 55 height 17
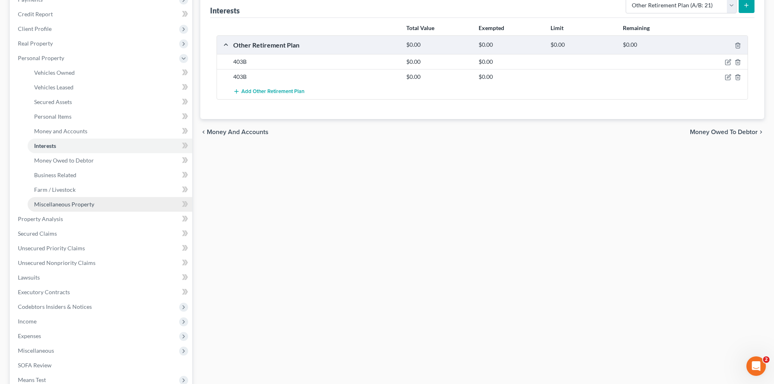
scroll to position [81, 0]
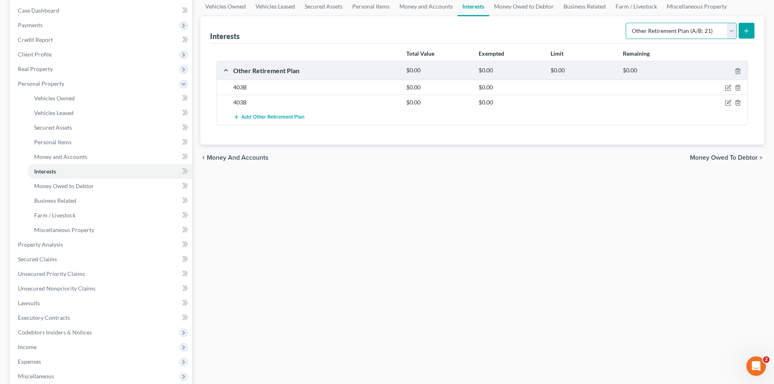
click at [728, 29] on select "Select Interest Type 401K (A/B: 21) Annuity (A/B: 23) Bond (A/B: 18) Education …" at bounding box center [680, 31] width 111 height 16
select select "term_life_insurance"
click at [627, 23] on select "Select Interest Type 401K (A/B: 21) Annuity (A/B: 23) Bond (A/B: 18) Education …" at bounding box center [680, 31] width 111 height 16
click at [748, 27] on button "submit" at bounding box center [746, 31] width 16 height 16
click at [749, 30] on icon "submit" at bounding box center [746, 31] width 6 height 6
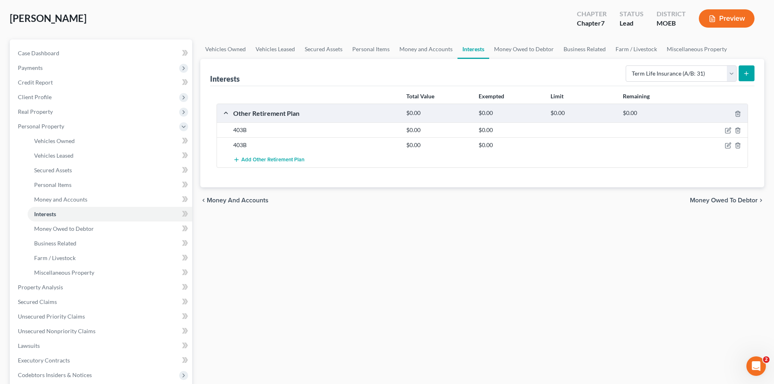
scroll to position [0, 0]
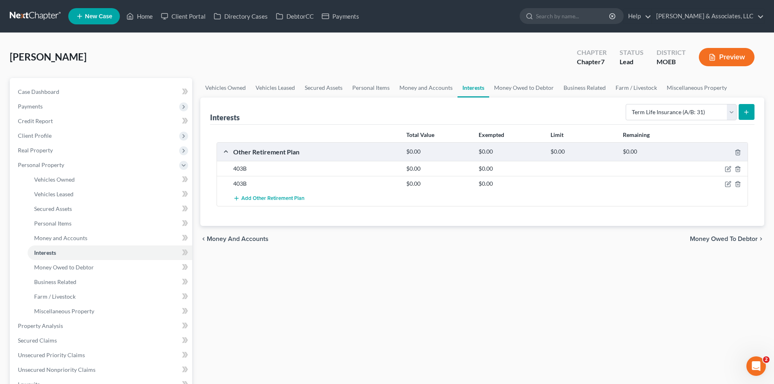
click at [748, 109] on icon "submit" at bounding box center [746, 112] width 6 height 6
click at [735, 108] on select "Select Interest Type 401K (A/B: 21) Annuity (A/B: 23) Bond (A/B: 18) Education …" at bounding box center [680, 112] width 111 height 16
click at [627, 104] on select "Select Interest Type 401K (A/B: 21) Annuity (A/B: 23) Bond (A/B: 18) Education …" at bounding box center [680, 112] width 111 height 16
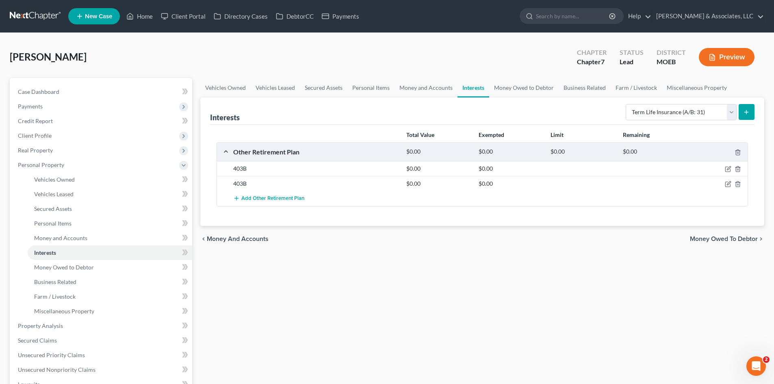
click at [746, 113] on line "submit" at bounding box center [746, 112] width 0 height 4
click at [734, 113] on select "Select Interest Type 401K (A/B: 21) Annuity (A/B: 23) Bond (A/B: 18) Education …" at bounding box center [680, 112] width 111 height 16
click at [627, 104] on select "Select Interest Type 401K (A/B: 21) Annuity (A/B: 23) Bond (A/B: 18) Education …" at bounding box center [680, 112] width 111 height 16
click at [751, 111] on button "submit" at bounding box center [746, 112] width 16 height 16
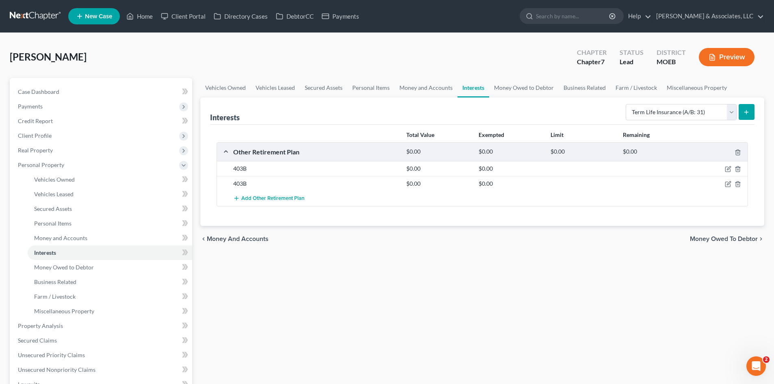
click at [751, 111] on button "submit" at bounding box center [746, 112] width 16 height 16
click at [730, 112] on select "Select Interest Type 401K (A/B: 21) Annuity (A/B: 23) Bond (A/B: 18) Education …" at bounding box center [680, 112] width 111 height 16
click at [731, 114] on select "Select Interest Type 401K (A/B: 21) Annuity (A/B: 23) Bond (A/B: 18) Education …" at bounding box center [680, 112] width 111 height 16
select select "term_life_insurance"
click at [627, 104] on select "Select Interest Type 401K (A/B: 21) Annuity (A/B: 23) Bond (A/B: 18) Education …" at bounding box center [680, 112] width 111 height 16
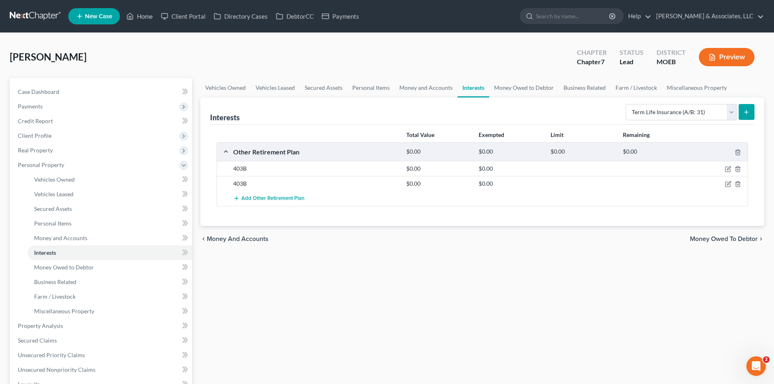
click at [747, 112] on line "submit" at bounding box center [746, 112] width 4 height 0
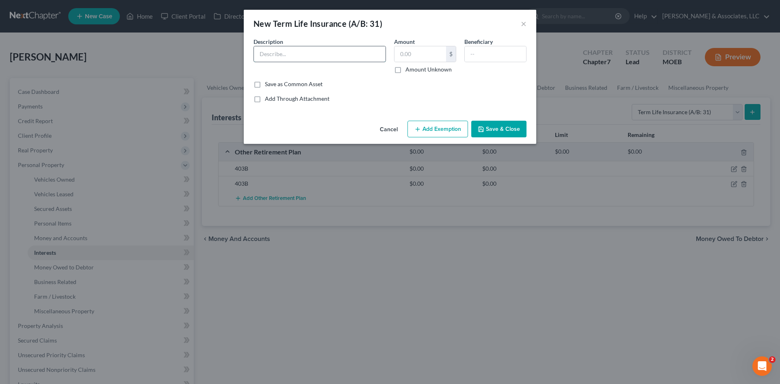
click at [274, 48] on input "text" at bounding box center [320, 53] width 132 height 15
type input "Life Insurance No Cash Value"
click at [418, 58] on input "text" at bounding box center [420, 53] width 52 height 15
type input "0.00"
click at [478, 57] on input "text" at bounding box center [495, 53] width 61 height 15
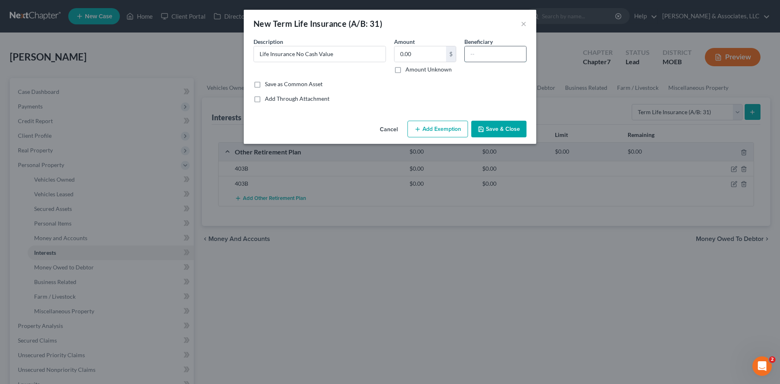
type input "k"
type input "[PERSON_NAME]"
click at [508, 130] on button "Save & Close" at bounding box center [498, 129] width 55 height 17
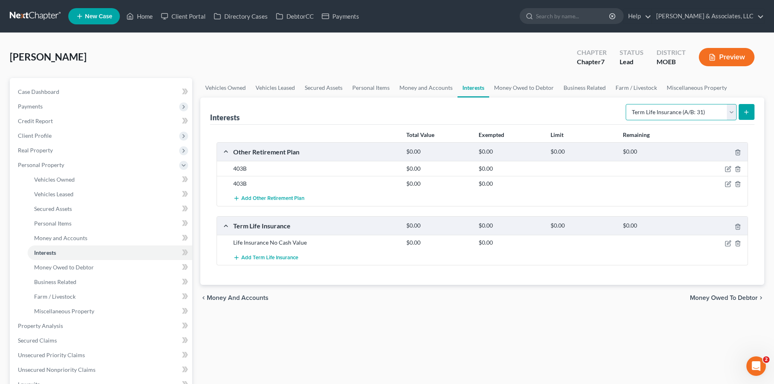
click at [733, 114] on select "Select Interest Type 401K (A/B: 21) Annuity (A/B: 23) Bond (A/B: 18) Education …" at bounding box center [680, 112] width 111 height 16
click at [627, 104] on select "Select Interest Type 401K (A/B: 21) Annuity (A/B: 23) Bond (A/B: 18) Education …" at bounding box center [680, 112] width 111 height 16
click at [749, 114] on icon "submit" at bounding box center [746, 112] width 6 height 6
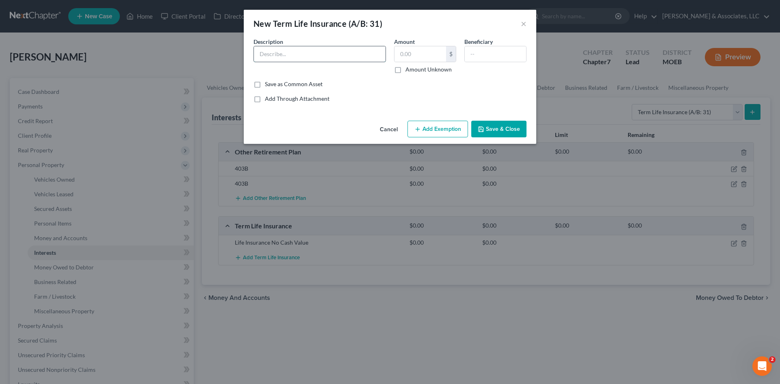
click at [318, 60] on input "text" at bounding box center [320, 53] width 132 height 15
type input "Life Insurance No Cash Value"
click at [414, 56] on input "text" at bounding box center [420, 53] width 52 height 15
type input "0.00"
type input "[PERSON_NAME]"
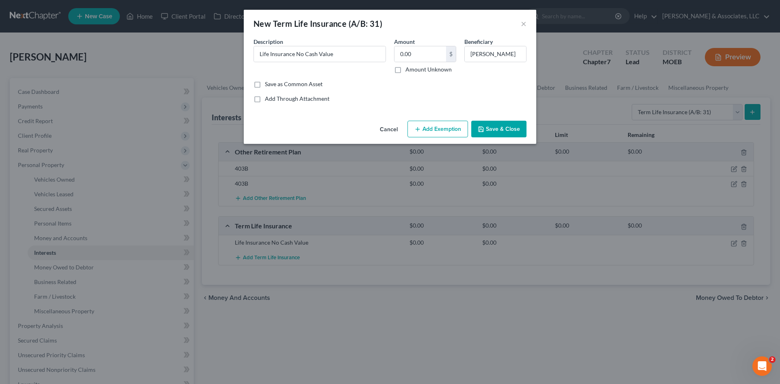
click at [496, 126] on button "Save & Close" at bounding box center [498, 129] width 55 height 17
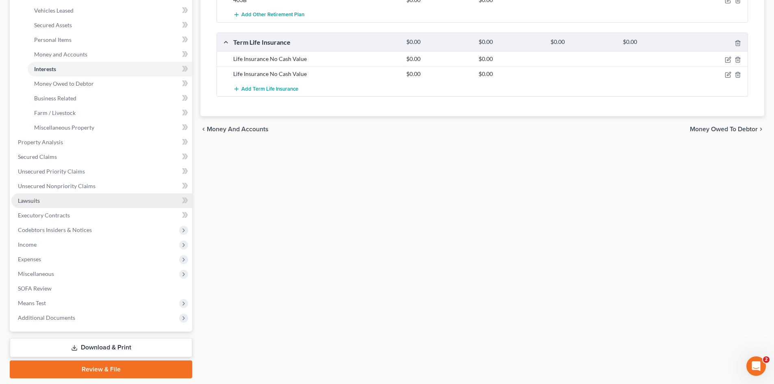
scroll to position [203, 0]
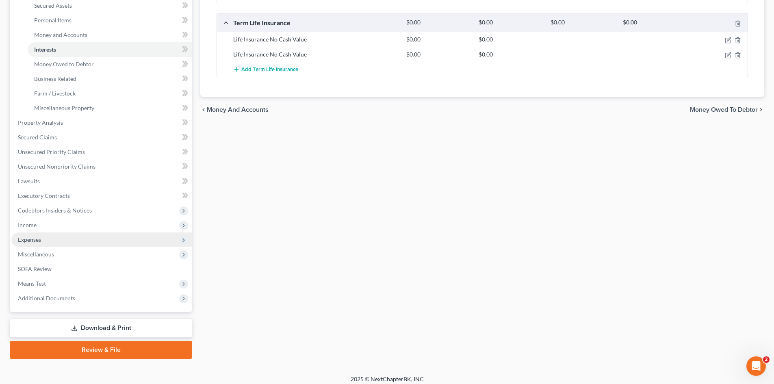
click at [25, 240] on span "Expenses" at bounding box center [29, 239] width 23 height 7
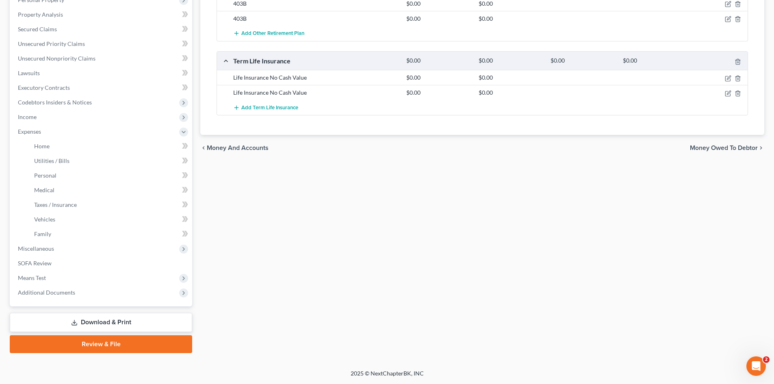
scroll to position [165, 0]
click at [23, 115] on span "Income" at bounding box center [27, 116] width 19 height 7
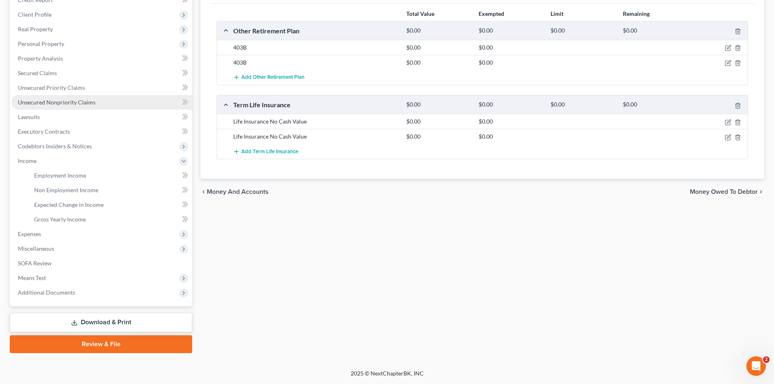
scroll to position [121, 0]
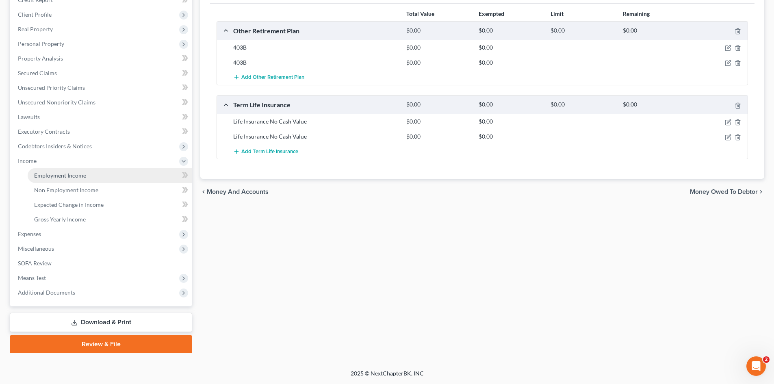
click at [76, 177] on span "Employment Income" at bounding box center [60, 175] width 52 height 7
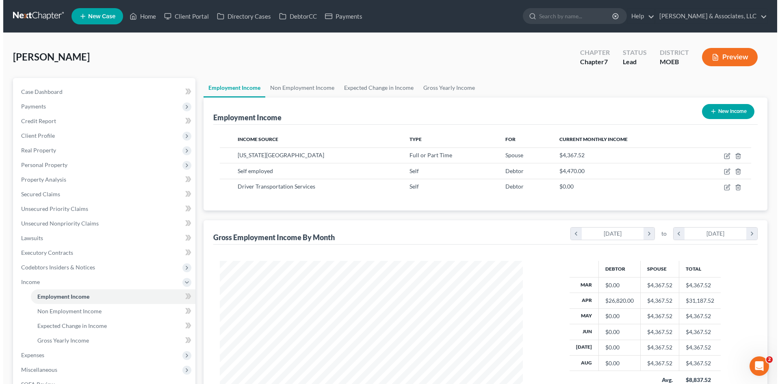
scroll to position [151, 319]
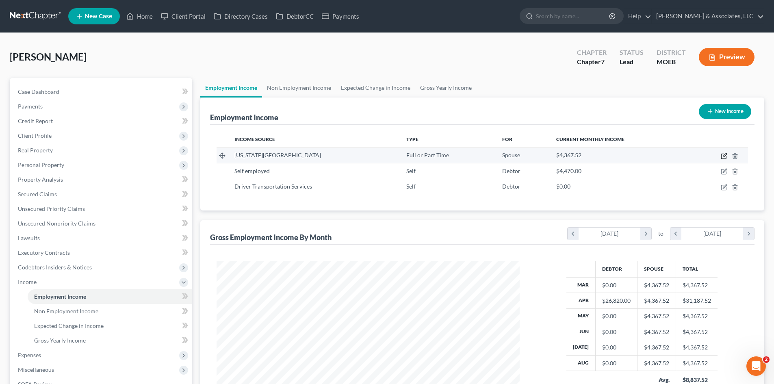
click at [723, 157] on icon "button" at bounding box center [725, 155] width 4 height 4
select select "0"
select select "26"
select select "1"
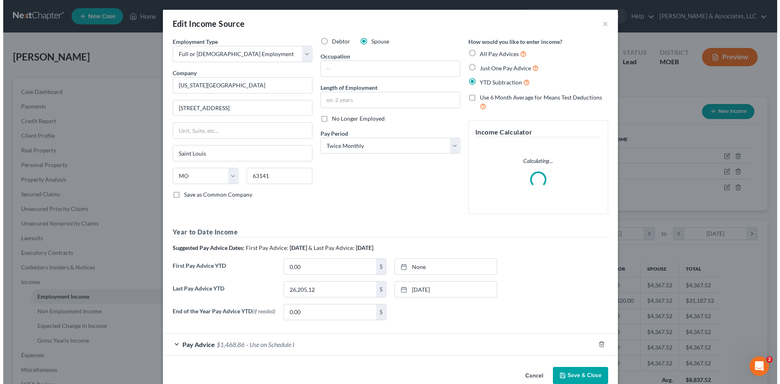
scroll to position [153, 322]
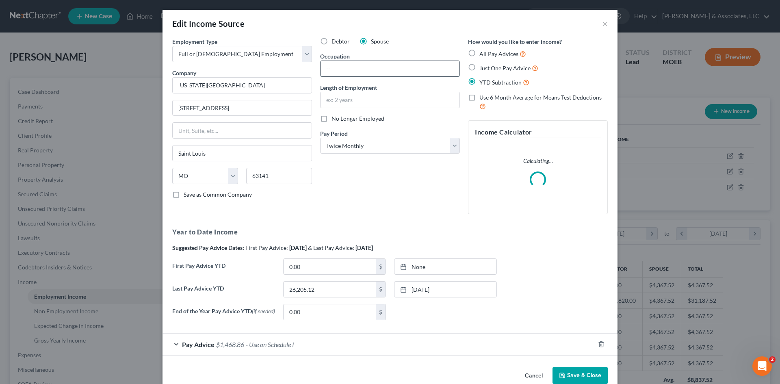
click at [347, 73] on input "text" at bounding box center [389, 68] width 139 height 15
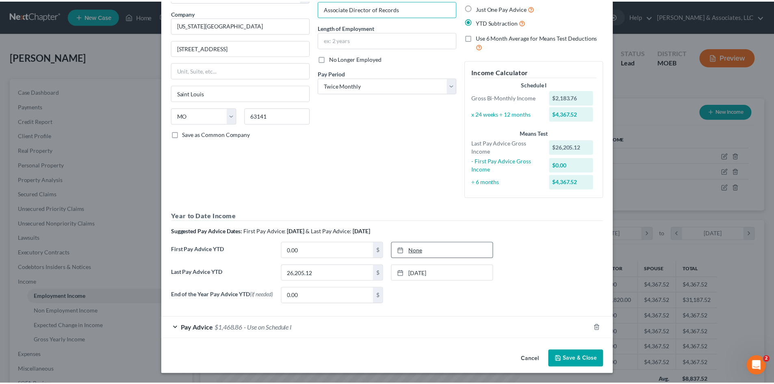
scroll to position [62, 0]
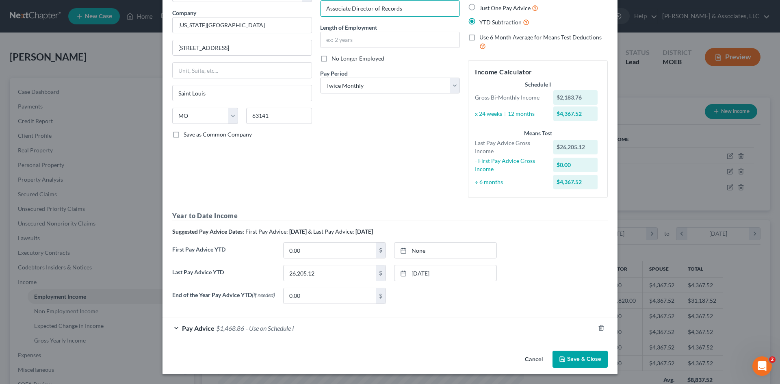
type input "Associate Director of Records"
click at [572, 357] on button "Save & Close" at bounding box center [579, 359] width 55 height 17
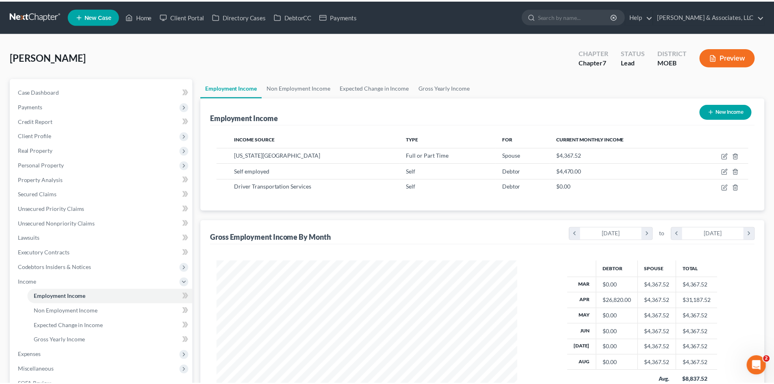
scroll to position [406012, 405844]
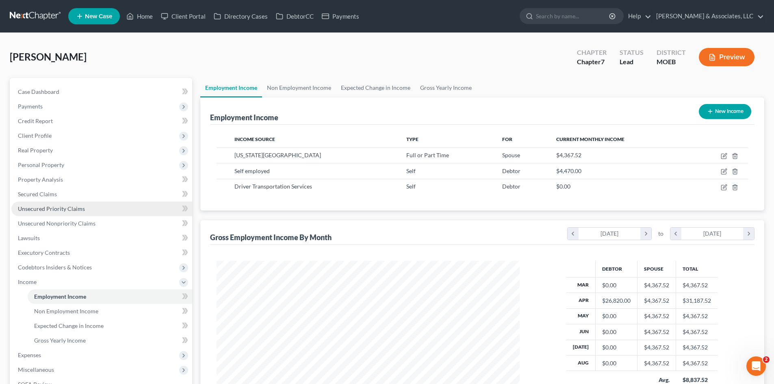
click at [38, 208] on span "Unsecured Priority Claims" at bounding box center [51, 208] width 67 height 7
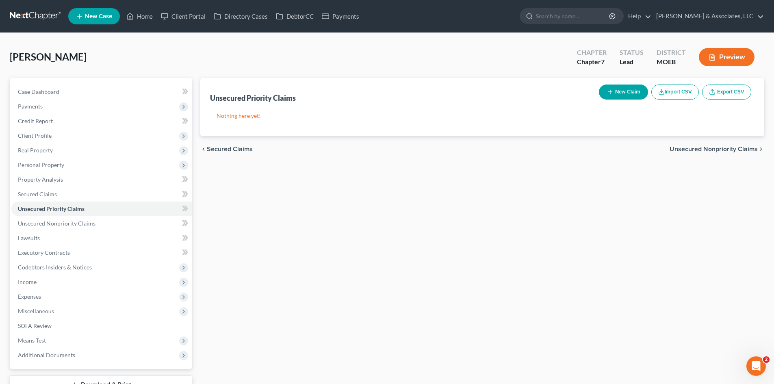
click at [633, 89] on button "New Claim" at bounding box center [623, 91] width 49 height 15
select select "0"
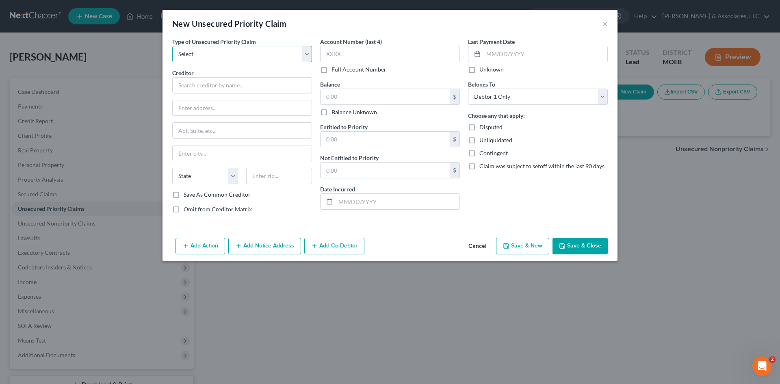
click at [206, 55] on select "Select Taxes & Other Government Units Domestic Support Obligations Extensions o…" at bounding box center [242, 54] width 140 height 16
select select "0"
click at [172, 46] on select "Select Taxes & Other Government Units Domestic Support Obligations Extensions o…" at bounding box center [242, 54] width 140 height 16
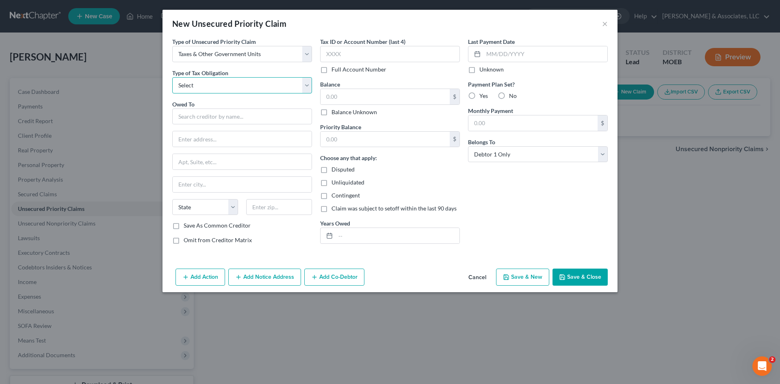
click at [206, 87] on select "Select Federal City State Franchise Tax Board Other" at bounding box center [242, 85] width 140 height 16
select select "0"
click at [172, 77] on select "Select Federal City State Franchise Tax Board Other" at bounding box center [242, 85] width 140 height 16
click at [191, 117] on input "text" at bounding box center [242, 116] width 140 height 16
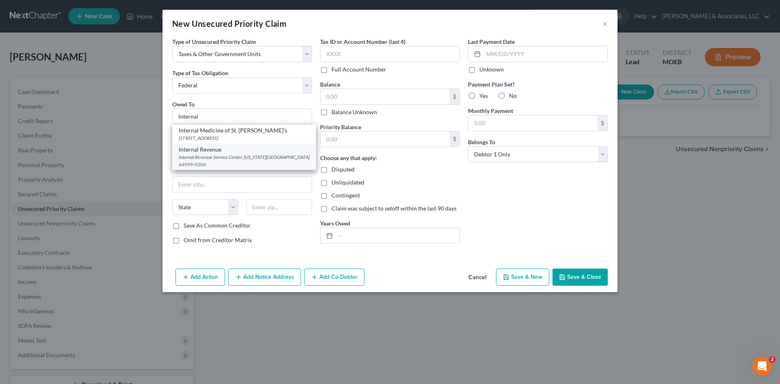
click at [211, 164] on div "Internal Revenue Service Center, [US_STATE][GEOGRAPHIC_DATA] 64999-0206" at bounding box center [244, 161] width 131 height 14
type input "Internal Revenue"
type input "Internal Revenue Service Center"
type input "[US_STATE][GEOGRAPHIC_DATA]"
select select "26"
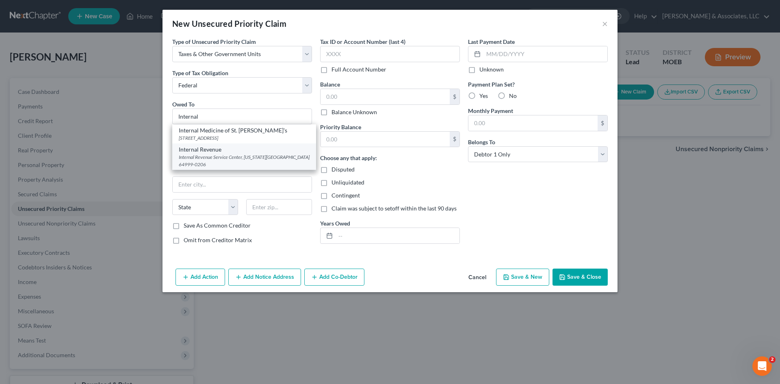
type input "64999-0206"
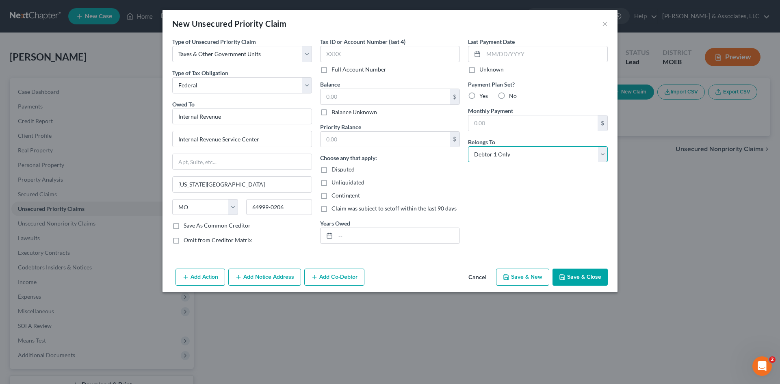
click at [544, 151] on select "Select Debtor 1 Only Debtor 2 Only Debtor 1 And Debtor 2 Only At Least One Of T…" at bounding box center [538, 154] width 140 height 16
select select "2"
click at [468, 146] on select "Select Debtor 1 Only Debtor 2 Only Debtor 1 And Debtor 2 Only At Least One Of T…" at bounding box center [538, 154] width 140 height 16
click at [392, 237] on input "text" at bounding box center [397, 235] width 124 height 15
type input "2021, 2022, 2023 & 2024"
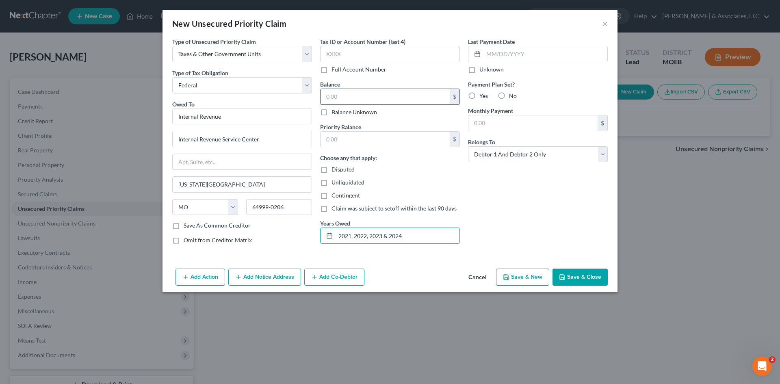
click at [350, 96] on input "text" at bounding box center [384, 96] width 129 height 15
type input "6,794.00"
click at [580, 278] on button "Save & Close" at bounding box center [579, 276] width 55 height 17
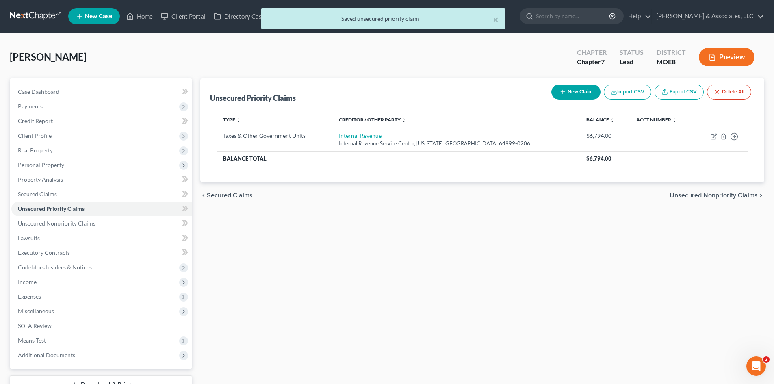
click at [575, 95] on button "New Claim" at bounding box center [575, 91] width 49 height 15
select select "0"
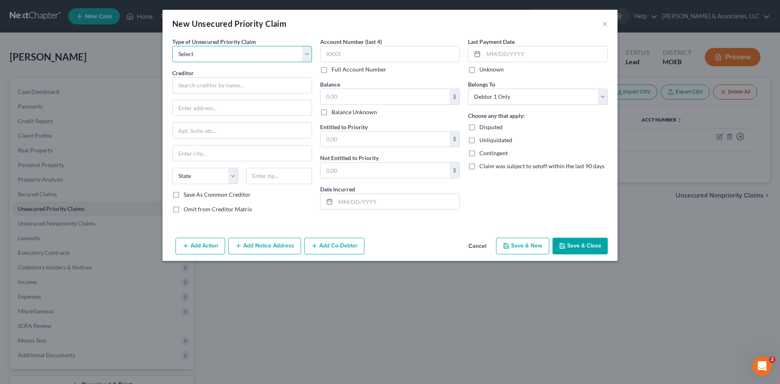
click at [249, 55] on select "Select Taxes & Other Government Units Domestic Support Obligations Extensions o…" at bounding box center [242, 54] width 140 height 16
select select "0"
click at [172, 46] on select "Select Taxes & Other Government Units Domestic Support Obligations Extensions o…" at bounding box center [242, 54] width 140 height 16
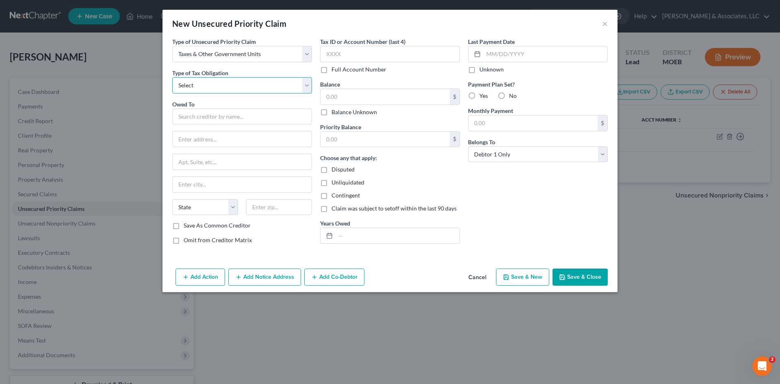
click at [237, 89] on select "Select Federal City State Franchise Tax Board Other" at bounding box center [242, 85] width 140 height 16
select select "2"
click at [172, 77] on select "Select Federal City State Franchise Tax Board Other" at bounding box center [242, 85] width 140 height 16
click at [224, 115] on input "text" at bounding box center [242, 116] width 140 height 16
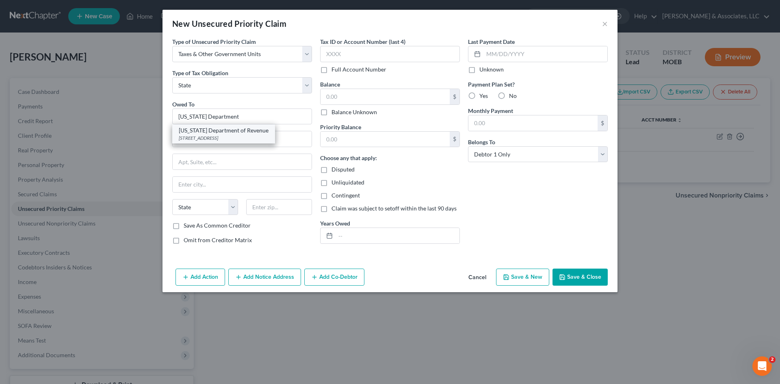
click at [247, 137] on div "[STREET_ADDRESS]" at bounding box center [224, 137] width 90 height 7
type input "[US_STATE] Department of Revenue"
type input "[STREET_ADDRESS]"
type input "[GEOGRAPHIC_DATA]"
select select "26"
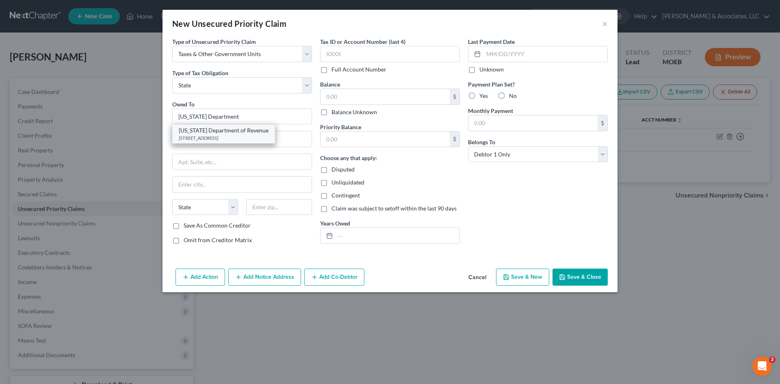
type input "65101-0000"
click at [236, 142] on input "[STREET_ADDRESS]" at bounding box center [242, 138] width 139 height 15
drag, startPoint x: 236, startPoint y: 142, endPoint x: 11, endPoint y: 145, distance: 225.0
click at [14, 146] on div "New Unsecured Priority Claim × Type of Unsecured Priority Claim * Select Taxes …" at bounding box center [390, 192] width 780 height 384
type input "PO Box 329"
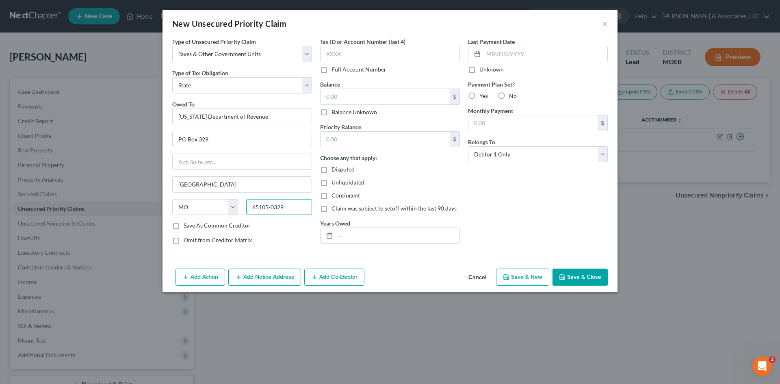
type input "65105-0329"
click at [361, 236] on input "text" at bounding box center [397, 235] width 124 height 15
click at [379, 93] on input "text" at bounding box center [384, 96] width 129 height 15
type input "120.00"
click at [373, 232] on input "text" at bounding box center [397, 235] width 124 height 15
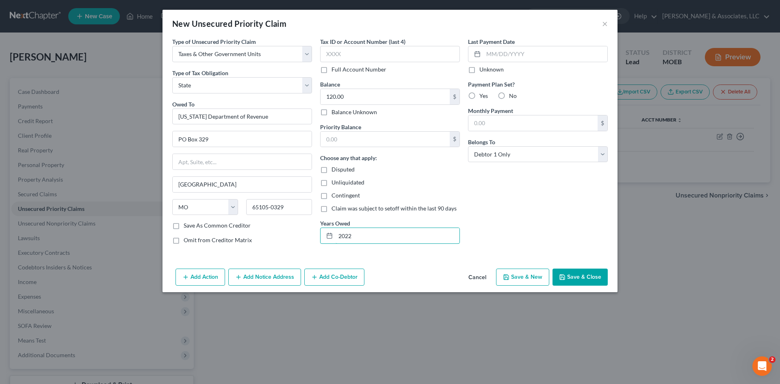
type input "2022"
click at [549, 206] on div "Last Payment Date Unknown Payment Plan Set? Yes No Monthly Payment $ Belongs To…" at bounding box center [538, 143] width 148 height 213
click at [590, 155] on select "Select Debtor 1 Only Debtor 2 Only Debtor 1 And Debtor 2 Only At Least One Of T…" at bounding box center [538, 154] width 140 height 16
select select "2"
click at [468, 146] on select "Select Debtor 1 Only Debtor 2 Only Debtor 1 And Debtor 2 Only At Least One Of T…" at bounding box center [538, 154] width 140 height 16
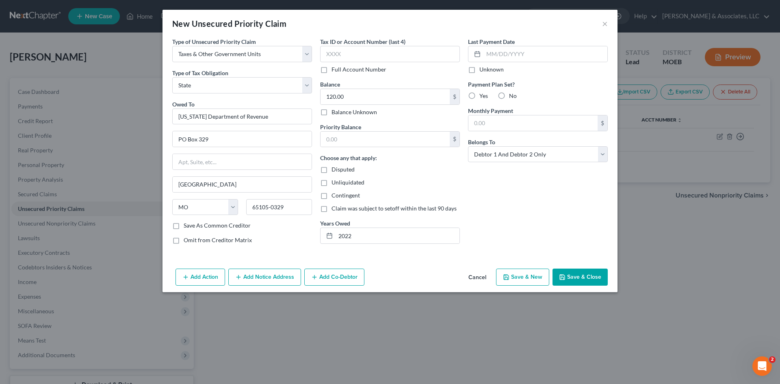
click at [583, 279] on button "Save & Close" at bounding box center [579, 276] width 55 height 17
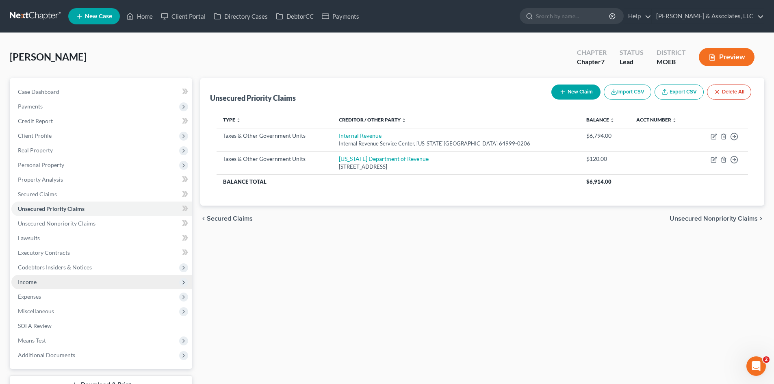
click at [37, 283] on span "Income" at bounding box center [101, 282] width 181 height 15
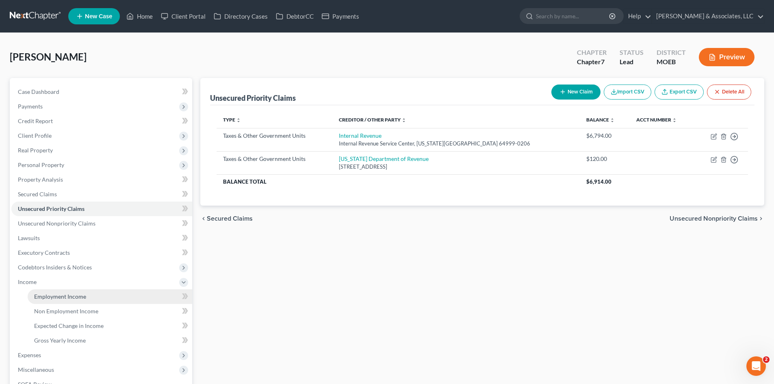
click at [70, 293] on span "Employment Income" at bounding box center [60, 296] width 52 height 7
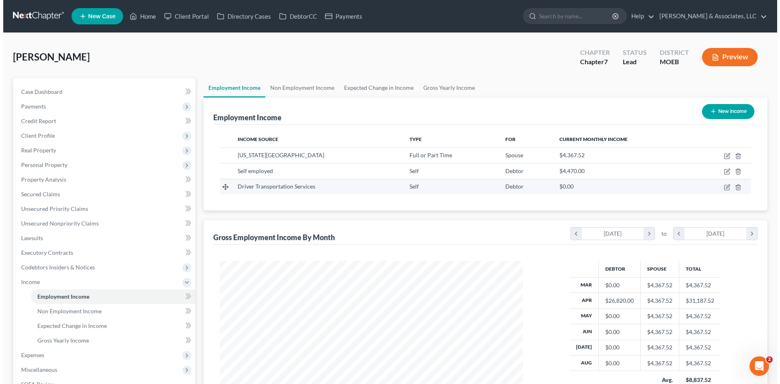
scroll to position [151, 319]
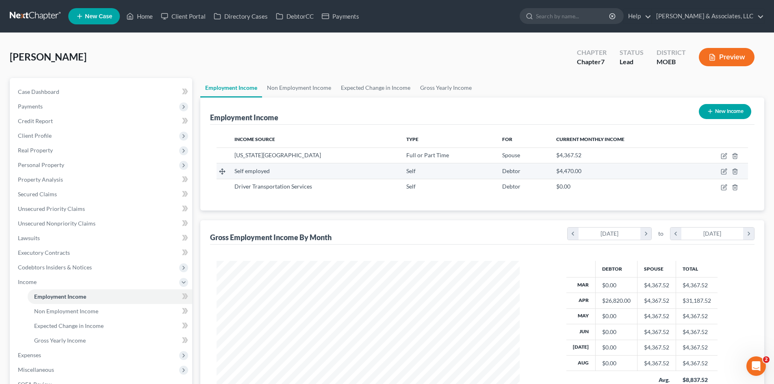
click at [720, 170] on td at bounding box center [719, 170] width 58 height 15
click at [721, 171] on icon "button" at bounding box center [723, 171] width 5 height 5
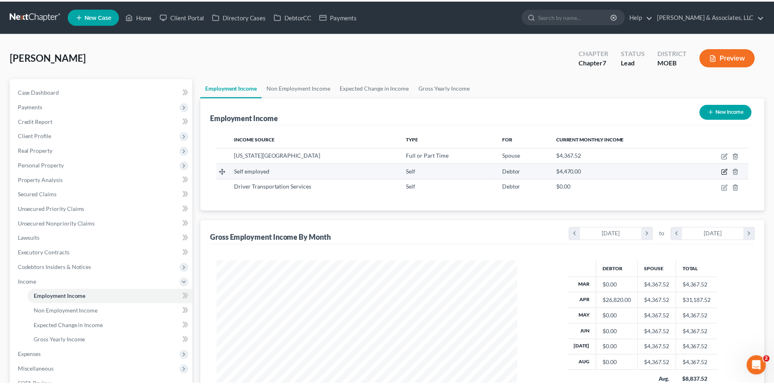
scroll to position [153, 322]
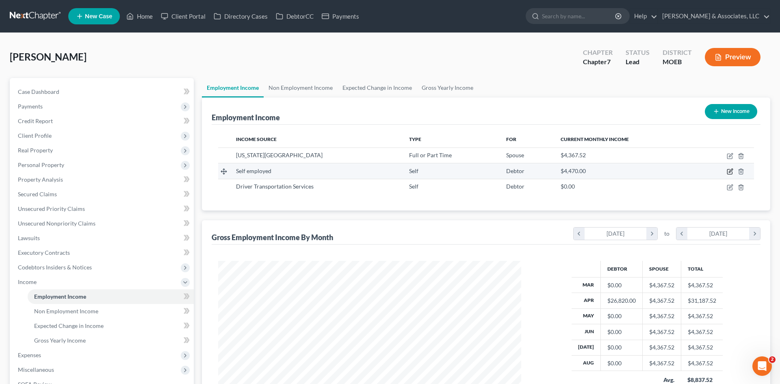
select select "1"
select select "0"
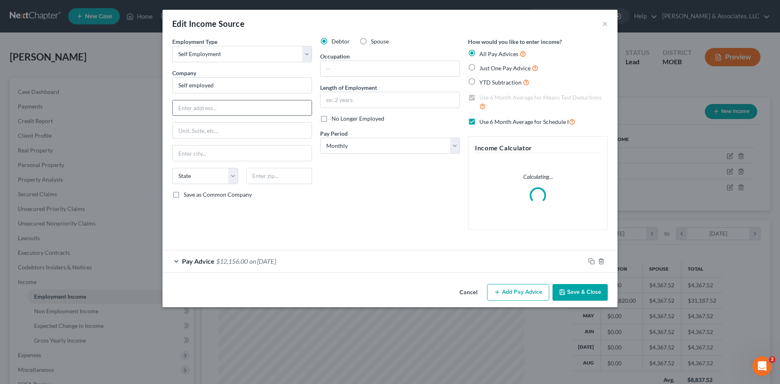
click at [227, 106] on input "text" at bounding box center [242, 107] width 139 height 15
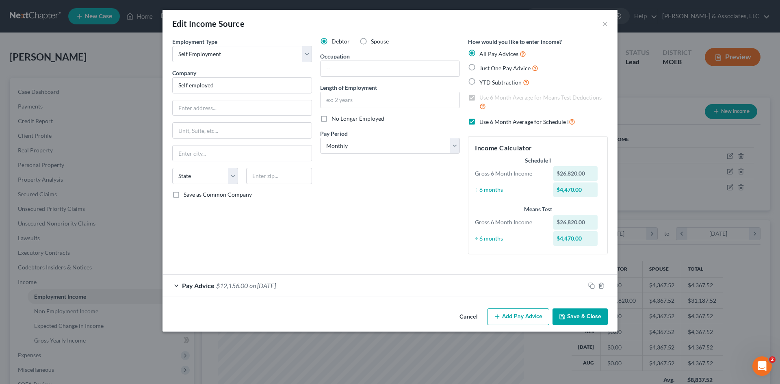
click at [135, 91] on div "Edit Income Source × Employment Type * Select Full or [DEMOGRAPHIC_DATA] Employ…" at bounding box center [390, 192] width 780 height 384
click at [38, 94] on div "Edit Income Source × Employment Type * Select Full or [DEMOGRAPHIC_DATA] Employ…" at bounding box center [390, 192] width 780 height 384
click at [48, 91] on div "Edit Income Source × Employment Type * Select Full or [DEMOGRAPHIC_DATA] Employ…" at bounding box center [390, 192] width 780 height 384
click at [585, 318] on button "Save & Close" at bounding box center [579, 316] width 55 height 17
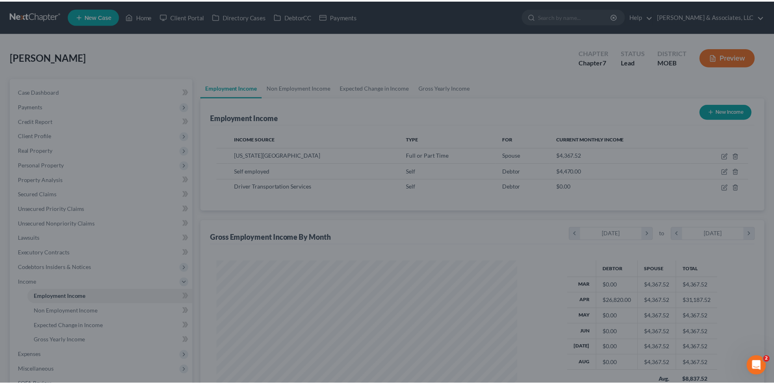
scroll to position [406012, 405844]
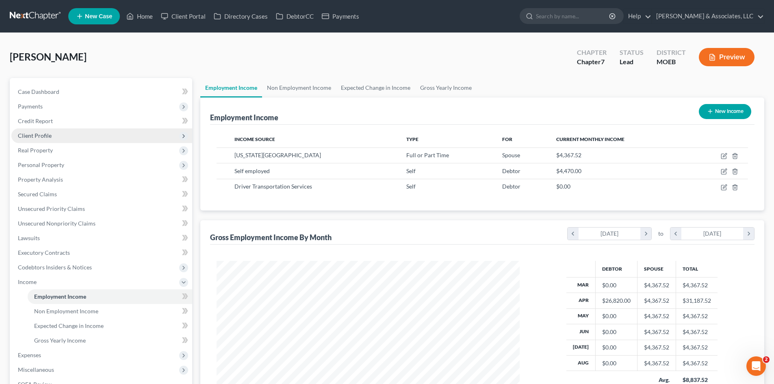
click at [45, 139] on span "Client Profile" at bounding box center [101, 135] width 181 height 15
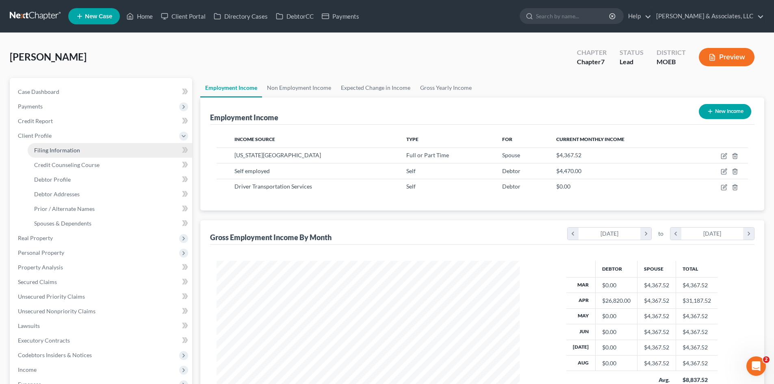
click at [71, 149] on span "Filing Information" at bounding box center [57, 150] width 46 height 7
select select "1"
select select "0"
select select "26"
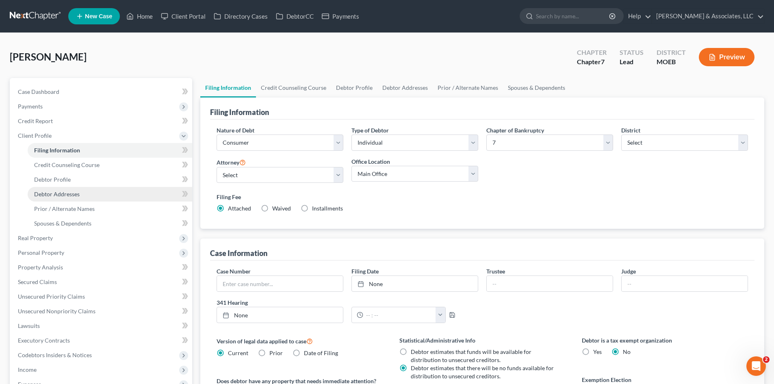
click at [63, 194] on span "Debtor Addresses" at bounding box center [56, 193] width 45 height 7
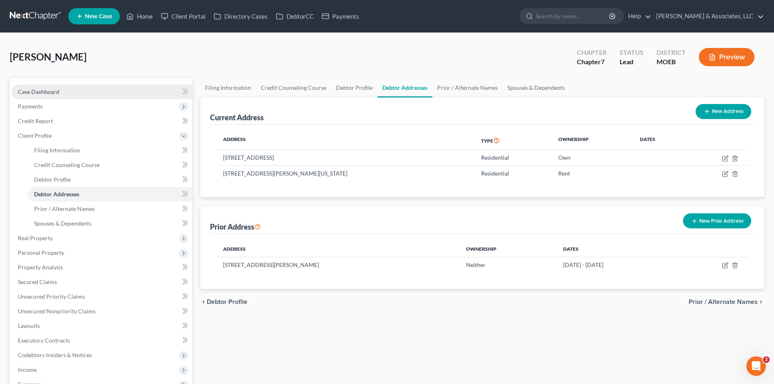
click at [48, 89] on span "Case Dashboard" at bounding box center [38, 91] width 41 height 7
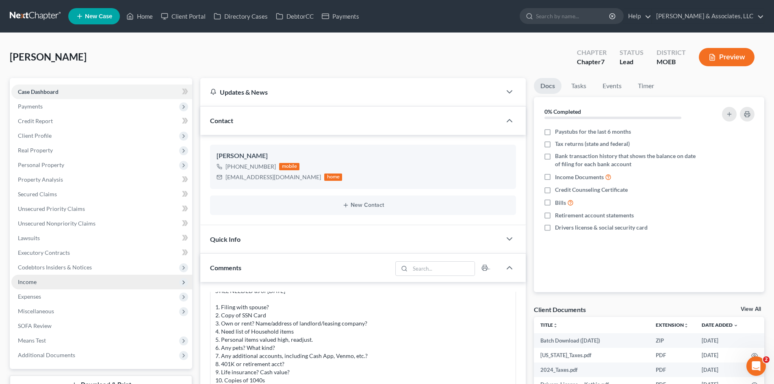
click at [29, 279] on span "Income" at bounding box center [27, 281] width 19 height 7
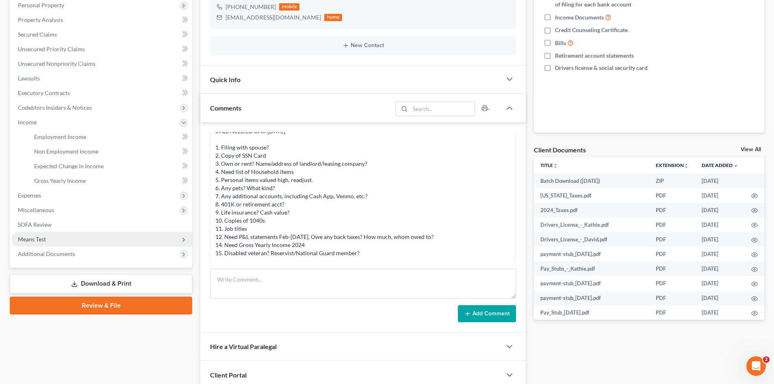
scroll to position [162, 0]
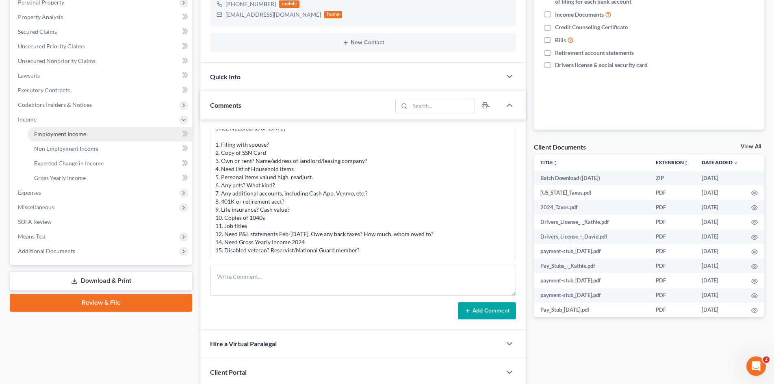
click at [68, 138] on link "Employment Income" at bounding box center [110, 134] width 164 height 15
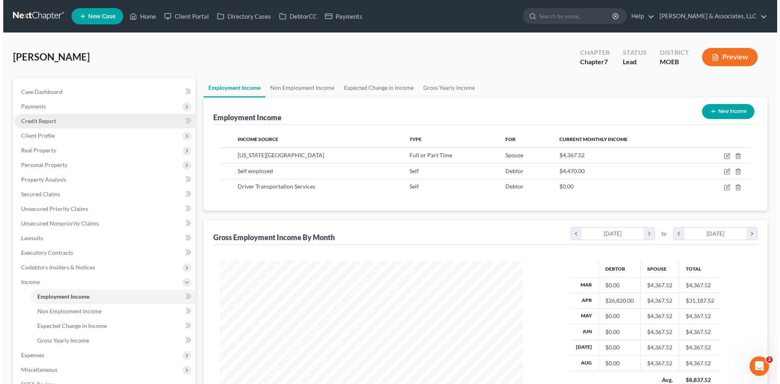
scroll to position [151, 319]
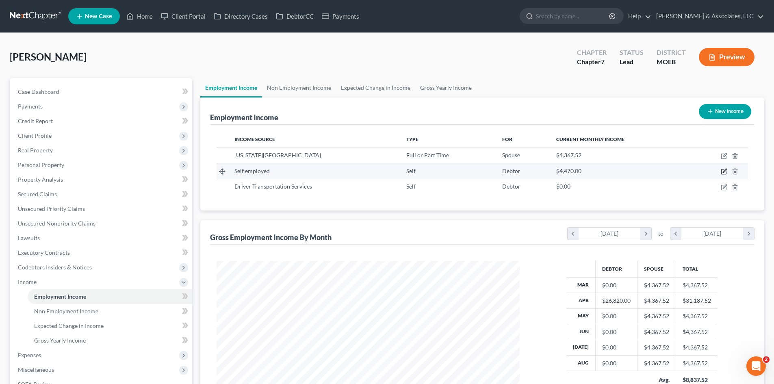
click at [723, 171] on icon "button" at bounding box center [724, 171] width 6 height 6
select select "1"
select select "0"
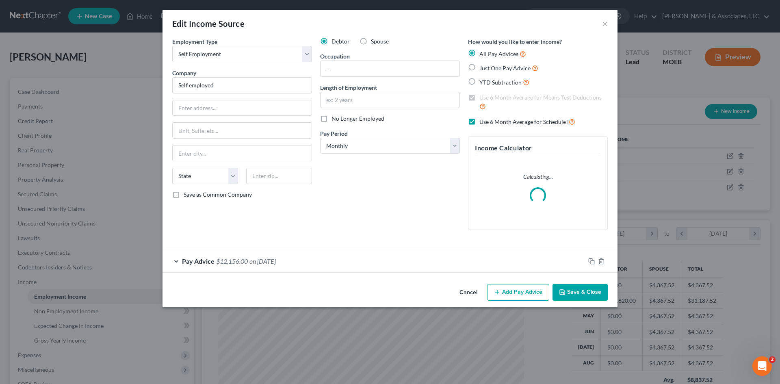
scroll to position [153, 322]
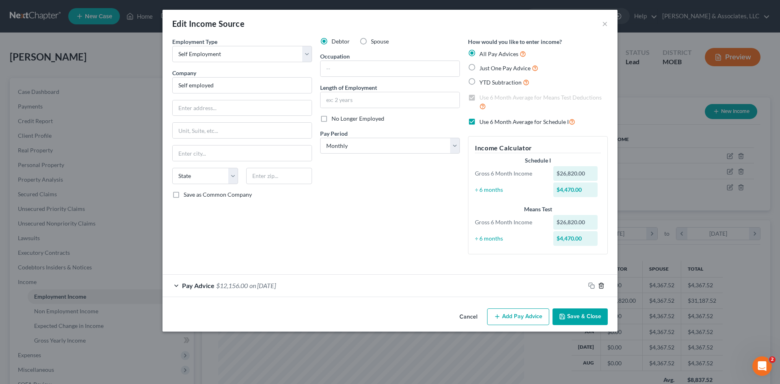
click at [600, 287] on icon "button" at bounding box center [601, 285] width 6 height 6
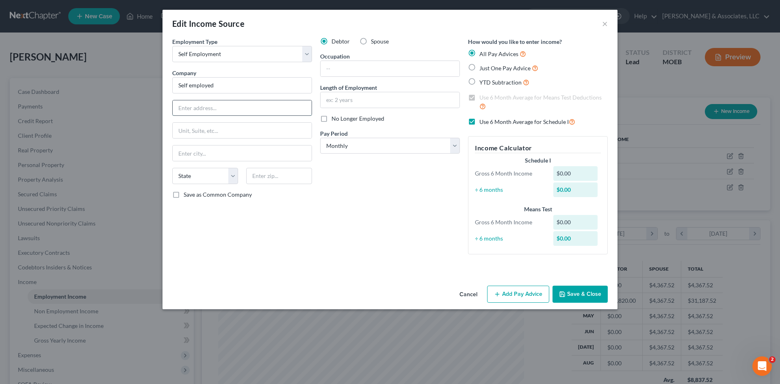
click at [217, 103] on input "text" at bounding box center [242, 107] width 139 height 15
type input "12437 [PERSON_NAME]"
click at [206, 153] on input "text" at bounding box center [242, 152] width 139 height 15
type input "[US_STATE][GEOGRAPHIC_DATA]"
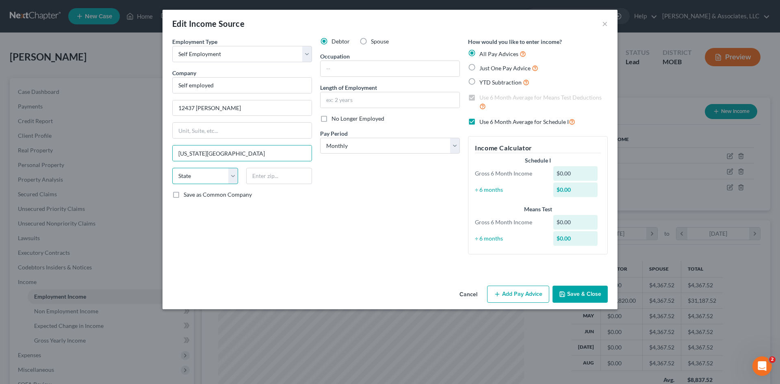
click at [193, 179] on select "State [US_STATE] AK AR AZ CA CO CT DE DC [GEOGRAPHIC_DATA] [GEOGRAPHIC_DATA] GU…" at bounding box center [205, 176] width 66 height 16
select select "26"
click at [172, 168] on select "State [US_STATE] AK AR AZ CA CO CT DE DC [GEOGRAPHIC_DATA] [GEOGRAPHIC_DATA] GU…" at bounding box center [205, 176] width 66 height 16
type input "63043"
click at [371, 73] on input "text" at bounding box center [389, 68] width 139 height 15
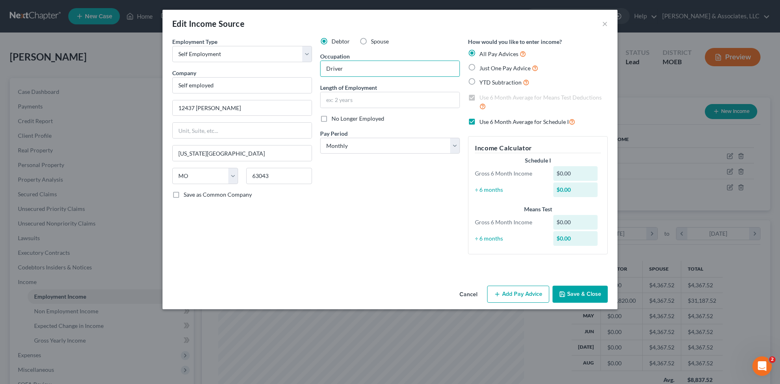
type input "Driver"
click at [439, 202] on div "Debtor Spouse Occupation Driver Length of Employment No Longer Employed Pay Per…" at bounding box center [390, 148] width 148 height 223
click at [479, 69] on label "Just One Pay Advice" at bounding box center [508, 67] width 59 height 9
click at [483, 69] on input "Just One Pay Advice" at bounding box center [485, 65] width 5 height 5
radio input "true"
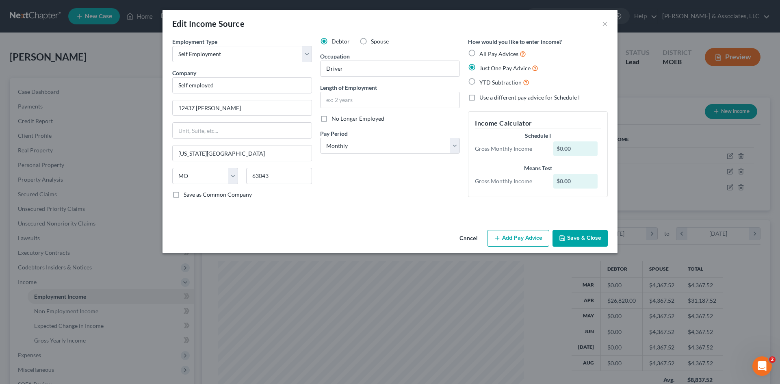
click at [479, 52] on label "All Pay Advices" at bounding box center [502, 53] width 47 height 9
click at [483, 52] on input "All Pay Advices" at bounding box center [485, 51] width 5 height 5
radio input "true"
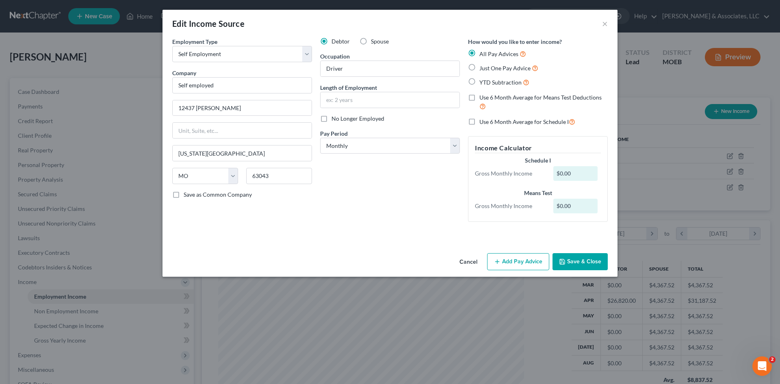
click at [519, 261] on button "Add Pay Advice" at bounding box center [518, 261] width 62 height 17
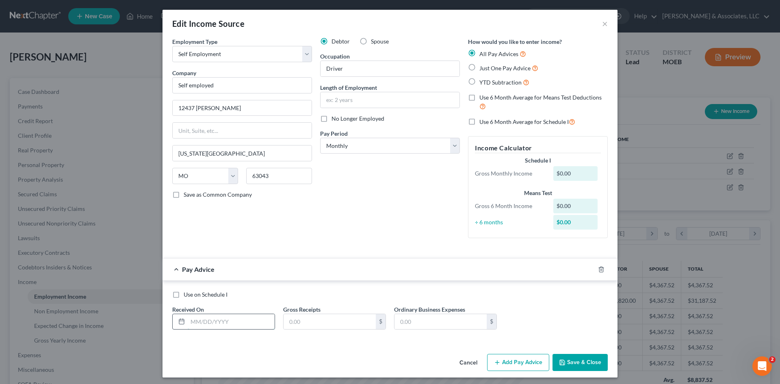
click at [214, 320] on input "text" at bounding box center [231, 321] width 87 height 15
click at [204, 323] on input "text" at bounding box center [231, 321] width 87 height 15
type input "[DATE]"
type input "3,605"
click at [423, 326] on input "text" at bounding box center [440, 321] width 92 height 15
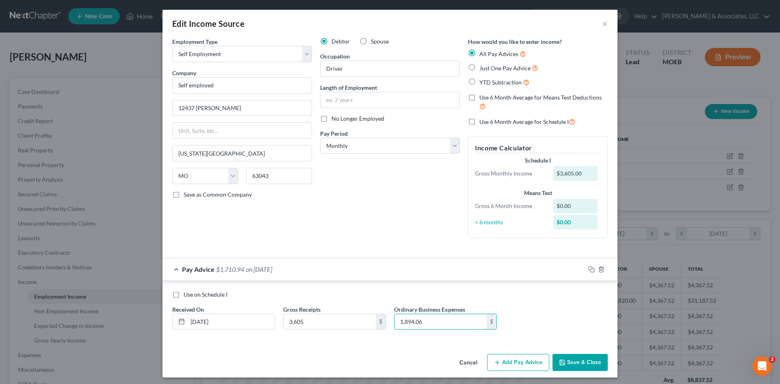
type input "1,894.06"
click at [531, 365] on button "Add Pay Advice" at bounding box center [518, 362] width 62 height 17
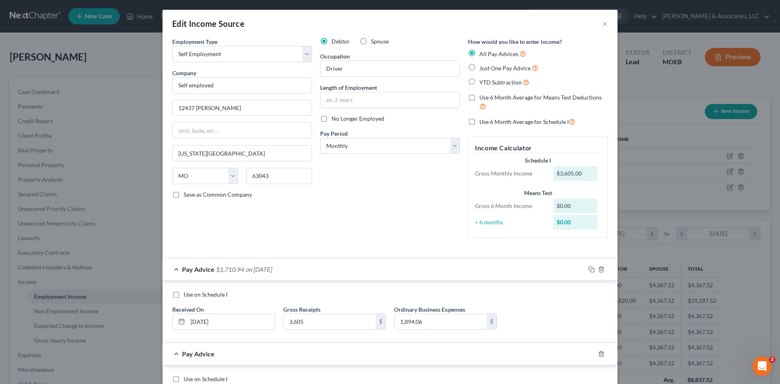
scroll to position [81, 0]
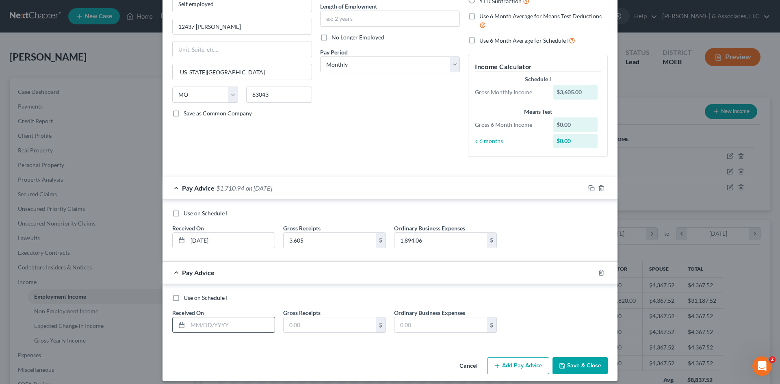
click at [228, 320] on input "text" at bounding box center [231, 324] width 87 height 15
type input "[DATE]"
click at [286, 323] on input "text" at bounding box center [330, 324] width 92 height 15
type input "4,339"
click at [429, 327] on input "text" at bounding box center [440, 324] width 92 height 15
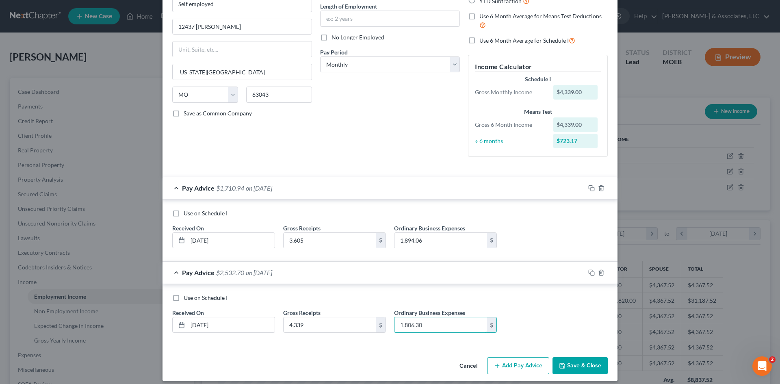
type input "1,806.30"
click at [519, 369] on button "Add Pay Advice" at bounding box center [518, 365] width 62 height 17
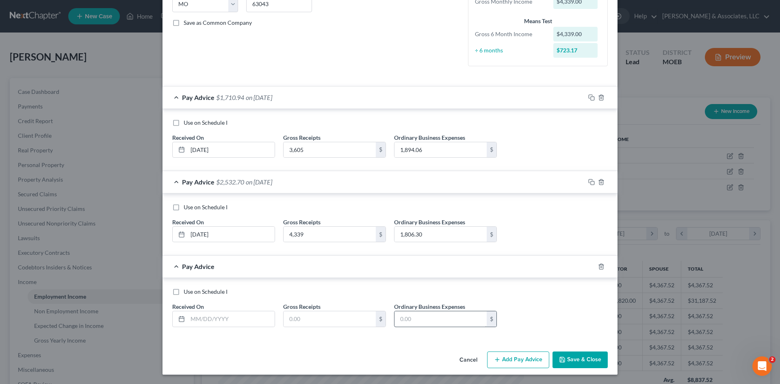
scroll to position [172, 0]
click at [201, 319] on input "text" at bounding box center [231, 318] width 87 height 15
type input "[DATE]"
click at [298, 320] on input "text" at bounding box center [330, 318] width 92 height 15
type input "4,442.00"
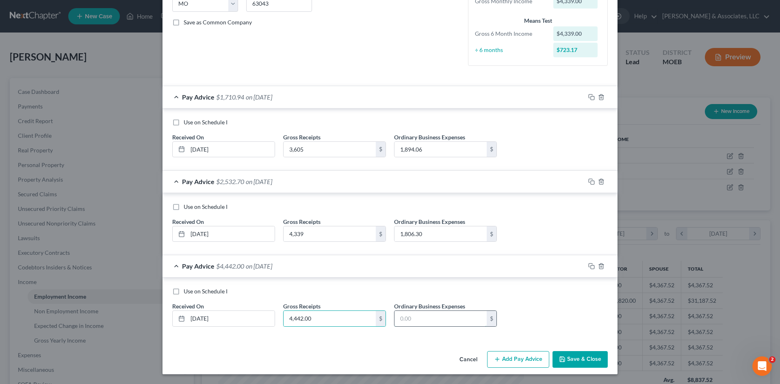
click at [418, 322] on input "text" at bounding box center [440, 318] width 92 height 15
type input "1,819.41"
click at [521, 361] on button "Add Pay Advice" at bounding box center [518, 359] width 62 height 17
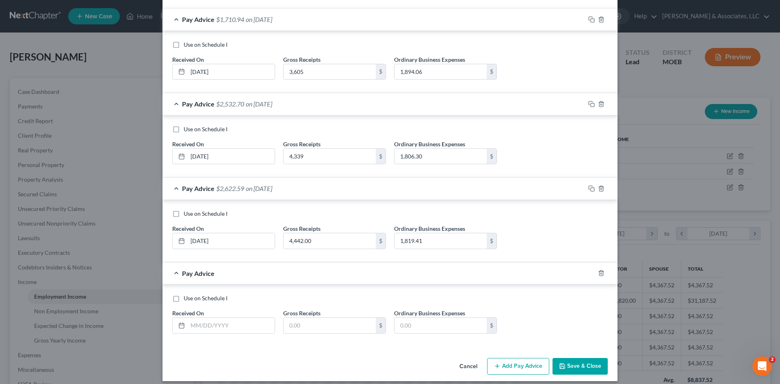
scroll to position [257, 0]
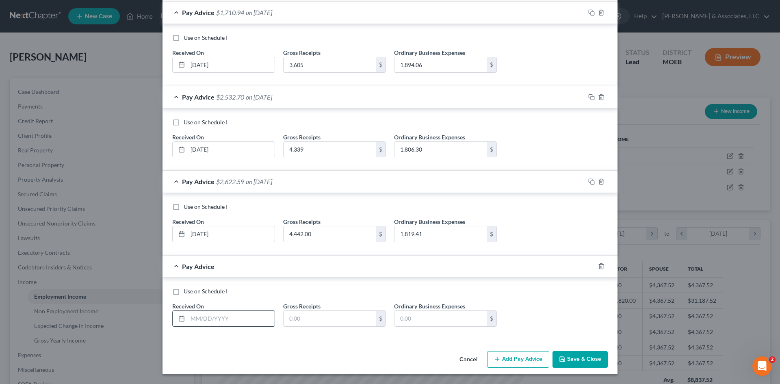
click at [214, 315] on input "text" at bounding box center [231, 318] width 87 height 15
click at [368, 271] on div "Pay Advice" at bounding box center [378, 266] width 432 height 22
click at [238, 324] on input "text" at bounding box center [231, 318] width 87 height 15
type input "[DATE]"
click at [333, 325] on input "text" at bounding box center [330, 318] width 92 height 15
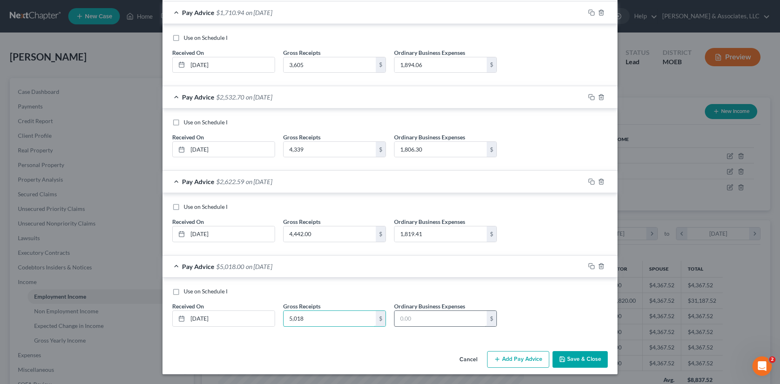
type input "5,018"
click at [430, 319] on input "text" at bounding box center [440, 318] width 92 height 15
type input "1,816.14"
click at [533, 360] on button "Add Pay Advice" at bounding box center [518, 359] width 62 height 17
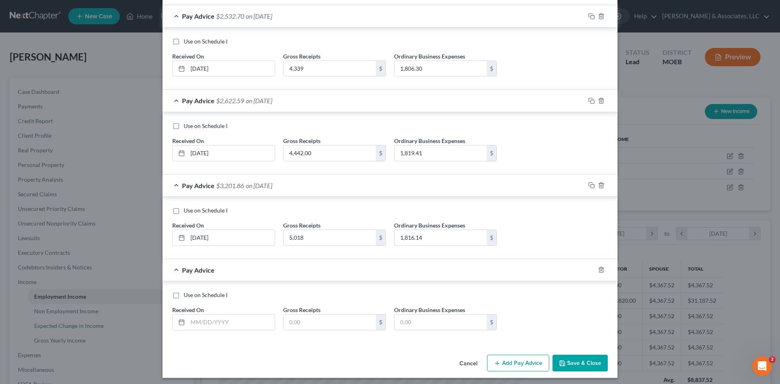
scroll to position [338, 0]
click at [216, 329] on input "text" at bounding box center [231, 321] width 87 height 15
type input "[DATE]"
click at [330, 320] on input "text" at bounding box center [330, 321] width 92 height 15
type input "3,556.00"
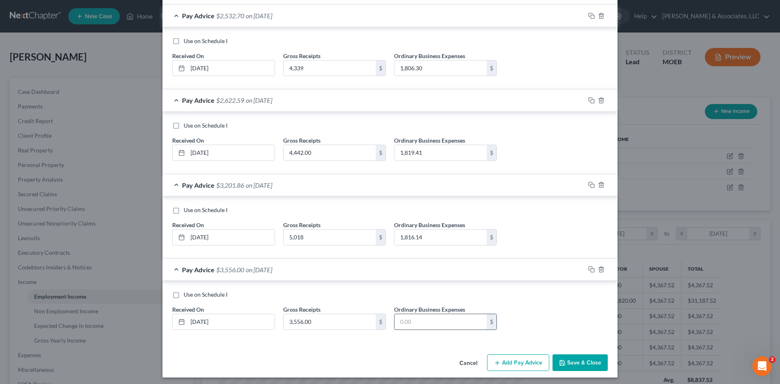
click at [447, 326] on input "text" at bounding box center [440, 321] width 92 height 15
type input "1,681.65"
click at [525, 364] on button "Add Pay Advice" at bounding box center [518, 362] width 62 height 17
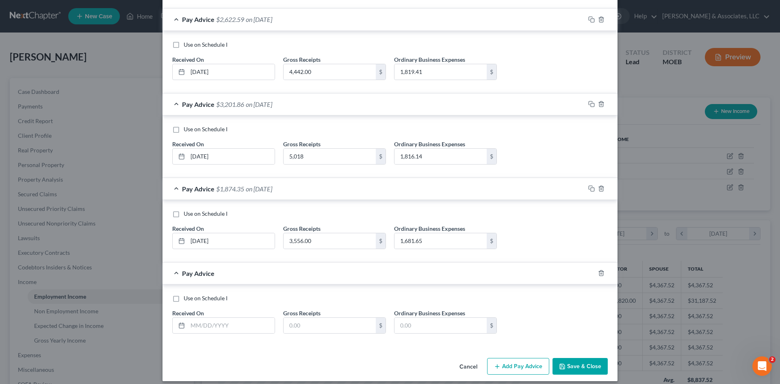
scroll to position [426, 0]
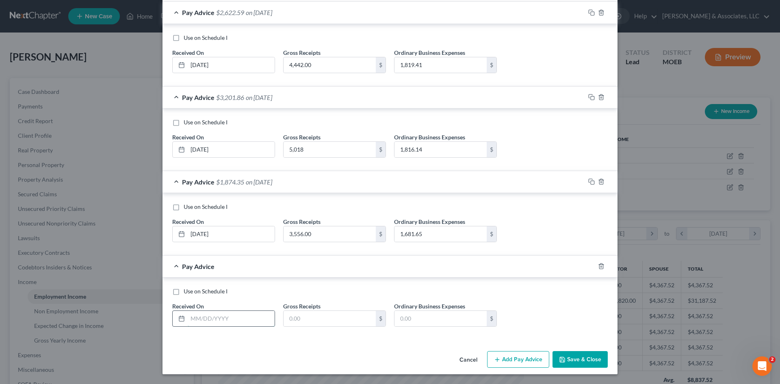
click at [254, 320] on input "text" at bounding box center [231, 318] width 87 height 15
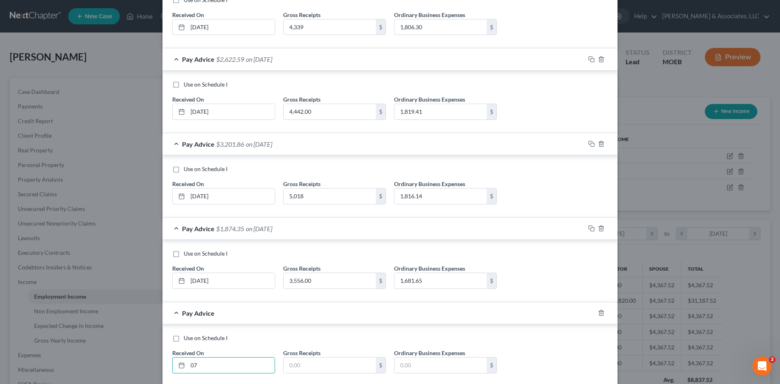
scroll to position [263, 0]
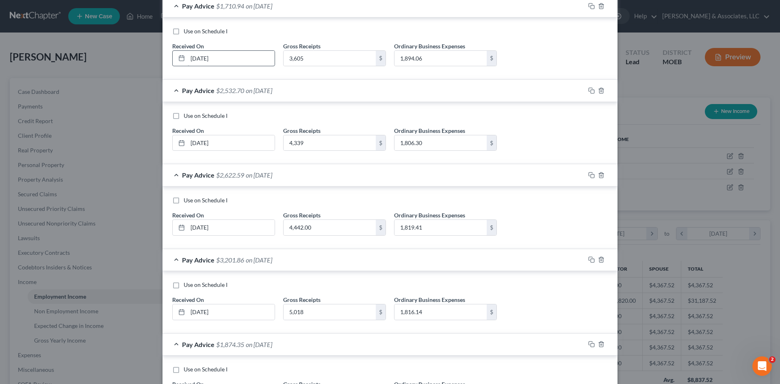
type input "07"
click at [240, 55] on input "[DATE]" at bounding box center [231, 58] width 87 height 15
drag, startPoint x: 240, startPoint y: 55, endPoint x: 156, endPoint y: 53, distance: 84.1
click at [156, 53] on div "Edit Income Source × Employment Type * Select Full or [DEMOGRAPHIC_DATA] Employ…" at bounding box center [390, 192] width 780 height 384
type input "[DATE]"
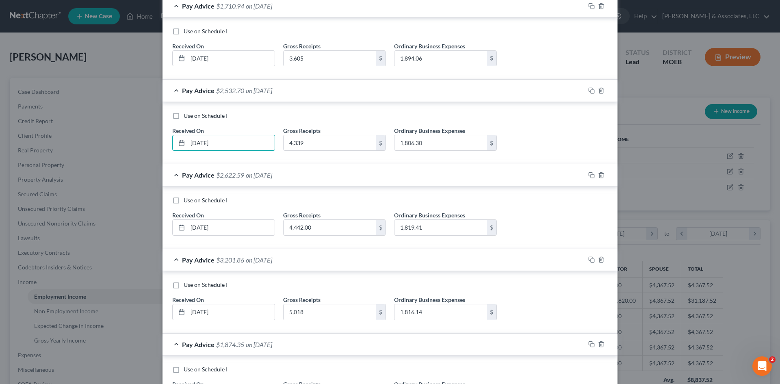
drag, startPoint x: 216, startPoint y: 145, endPoint x: 150, endPoint y: 146, distance: 66.6
click at [150, 146] on div "Edit Income Source × Employment Type * Select Full or [DEMOGRAPHIC_DATA] Employ…" at bounding box center [390, 192] width 780 height 384
type input "[DATE]"
click at [231, 225] on input "[DATE]" at bounding box center [231, 227] width 87 height 15
type input "0"
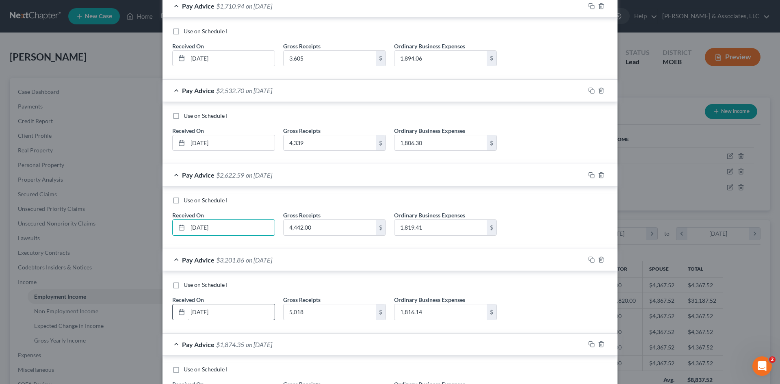
type input "[DATE]"
drag, startPoint x: 238, startPoint y: 312, endPoint x: 160, endPoint y: 307, distance: 77.7
click at [162, 307] on div "Use on Schedule I Received On * [DATE] Gross Receipts 5,018 $ Ordinary Business…" at bounding box center [389, 302] width 455 height 63
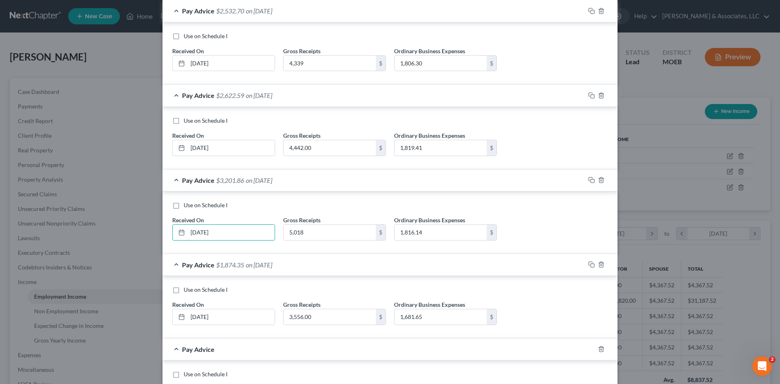
scroll to position [344, 0]
type input "[DATE]"
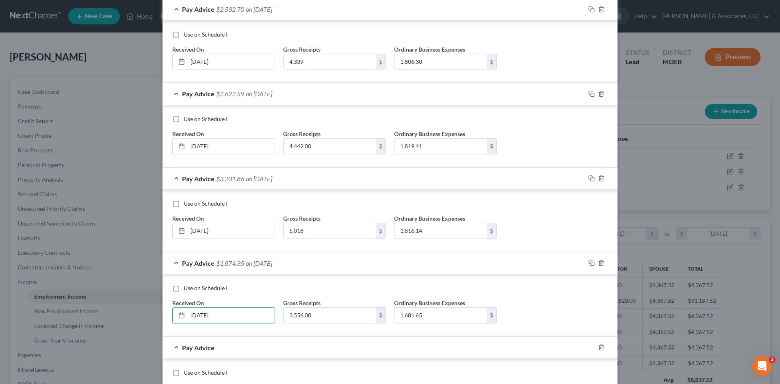
drag, startPoint x: 251, startPoint y: 317, endPoint x: 128, endPoint y: 322, distance: 124.0
click at [128, 322] on div "Edit Income Source × Employment Type * Select Full or [DEMOGRAPHIC_DATA] Employ…" at bounding box center [390, 192] width 780 height 384
type input "[DATE]"
click at [300, 344] on div "Pay Advice" at bounding box center [378, 348] width 432 height 22
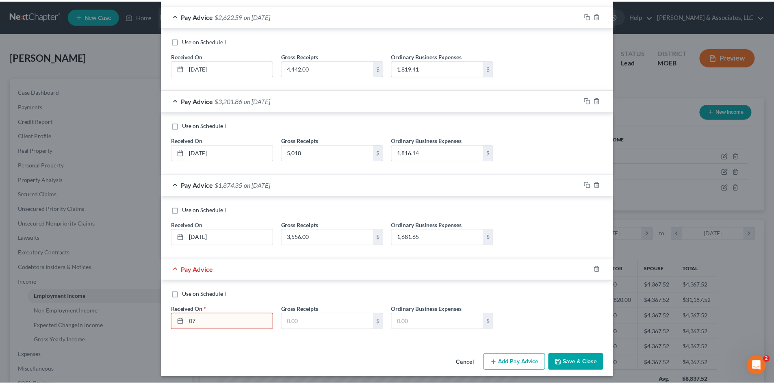
scroll to position [426, 0]
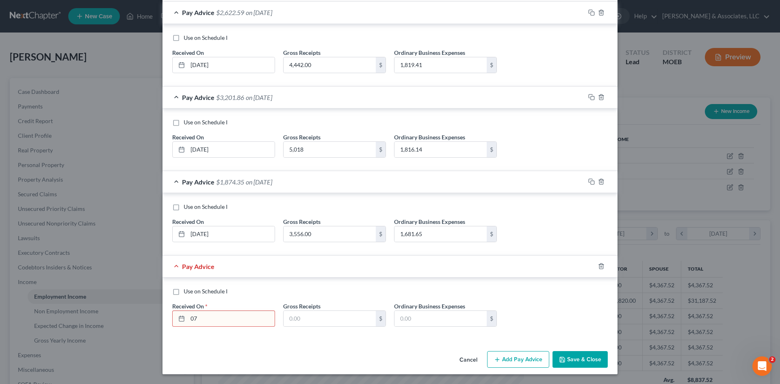
click at [226, 316] on input "07" at bounding box center [231, 318] width 87 height 15
drag, startPoint x: 219, startPoint y: 316, endPoint x: 196, endPoint y: 316, distance: 22.7
click at [196, 316] on input "07" at bounding box center [231, 318] width 87 height 15
drag, startPoint x: 202, startPoint y: 318, endPoint x: 183, endPoint y: 317, distance: 18.7
click at [188, 316] on input "07" at bounding box center [231, 318] width 87 height 15
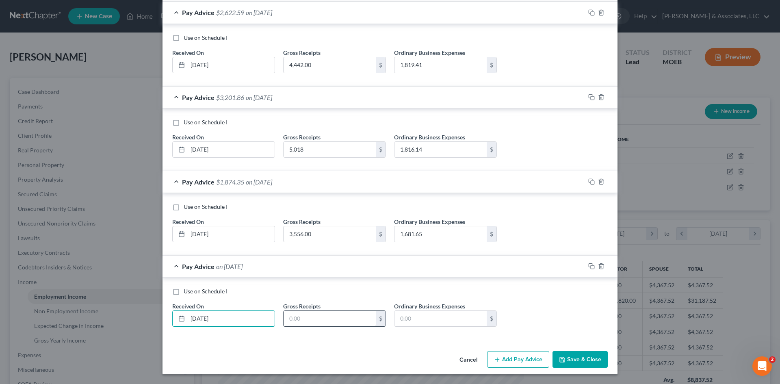
type input "[DATE]"
click at [304, 315] on input "text" at bounding box center [330, 318] width 92 height 15
type input "4,647"
click at [413, 317] on input "text" at bounding box center [440, 318] width 92 height 15
type input "1,505.53"
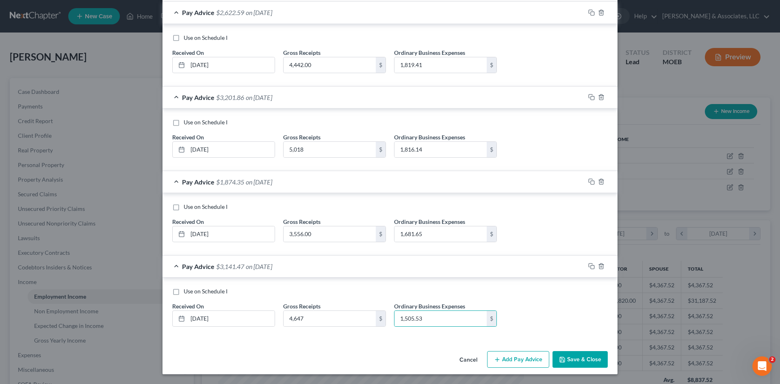
click at [580, 359] on button "Save & Close" at bounding box center [579, 359] width 55 height 17
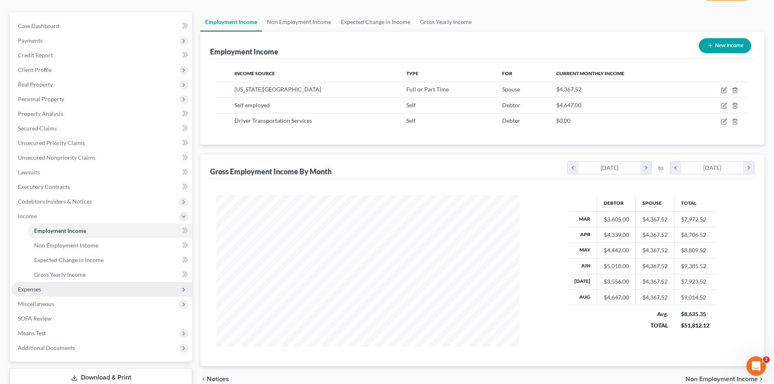
scroll to position [81, 0]
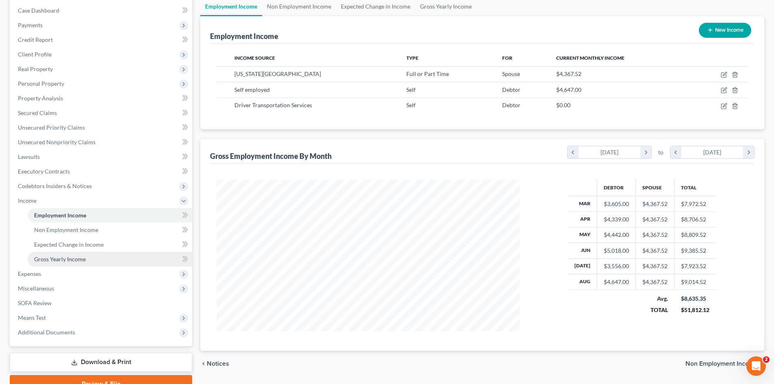
click at [46, 259] on span "Gross Yearly Income" at bounding box center [60, 258] width 52 height 7
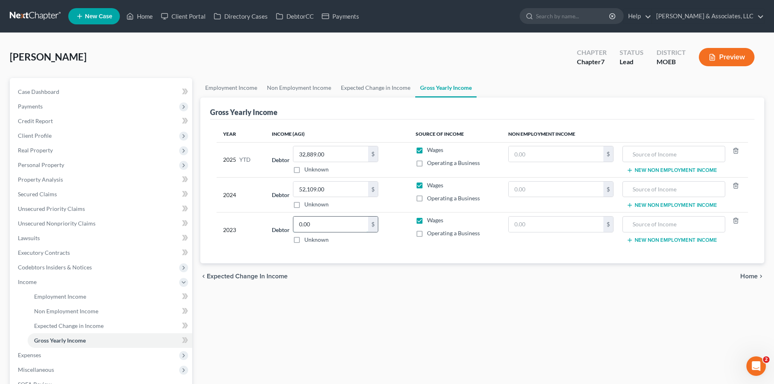
click at [329, 225] on input "0.00" at bounding box center [330, 223] width 75 height 15
click at [41, 94] on span "Case Dashboard" at bounding box center [38, 91] width 41 height 7
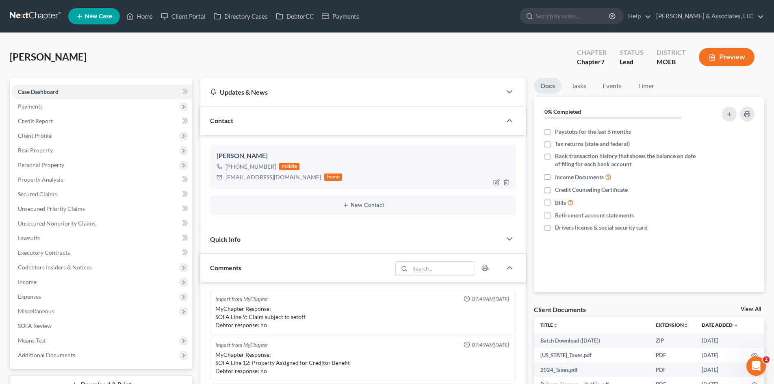
scroll to position [301, 0]
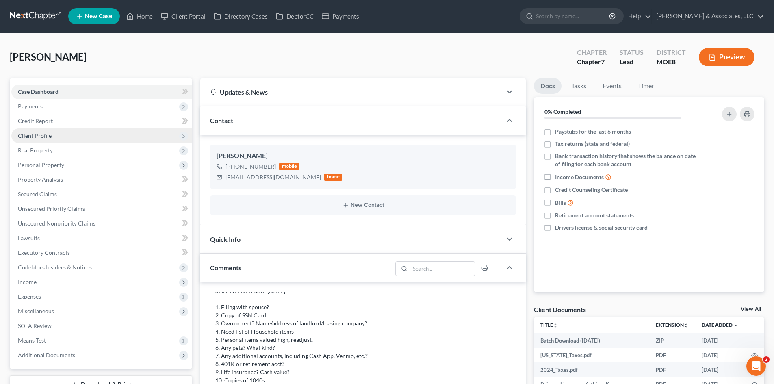
click at [36, 142] on span "Client Profile" at bounding box center [101, 135] width 181 height 15
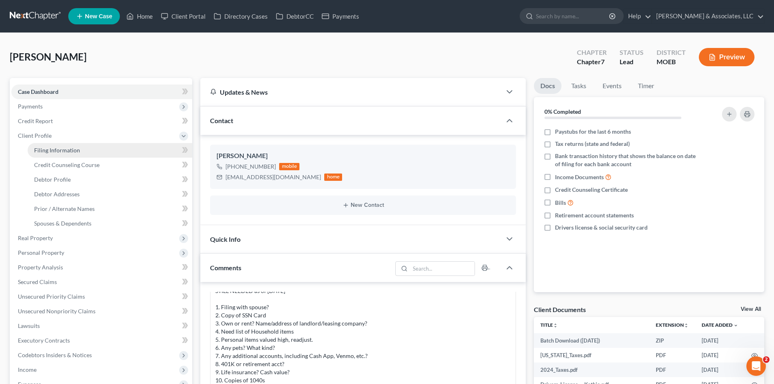
click at [58, 150] on span "Filing Information" at bounding box center [57, 150] width 46 height 7
select select "1"
select select "0"
select select "45"
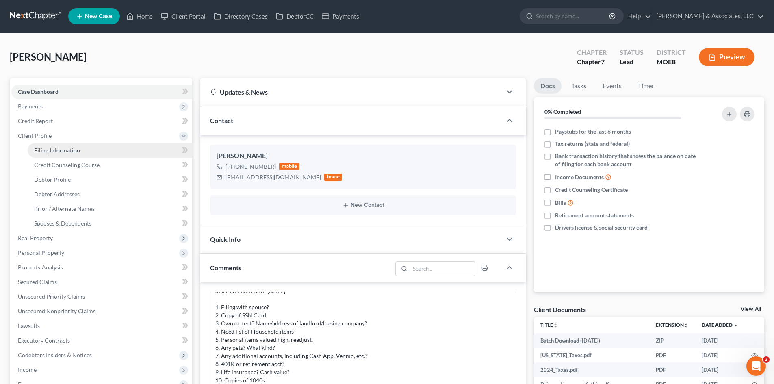
select select "0"
select select "26"
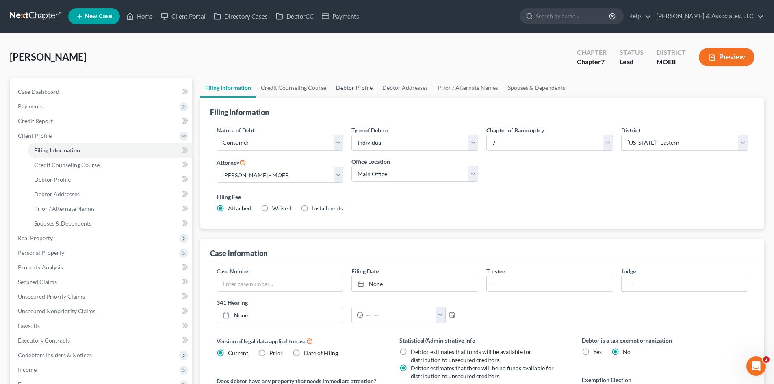
click at [354, 86] on link "Debtor Profile" at bounding box center [354, 87] width 46 height 19
select select "1"
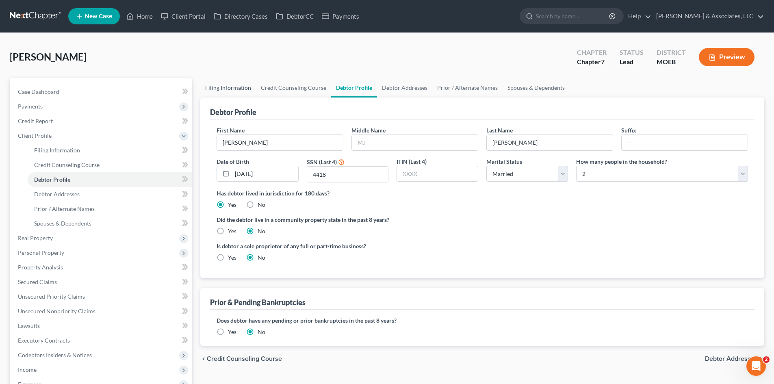
click at [229, 83] on link "Filing Information" at bounding box center [228, 87] width 56 height 19
select select "1"
select select "0"
select select "45"
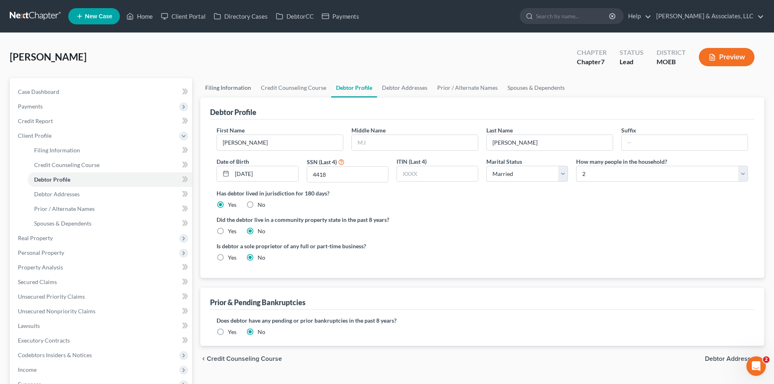
select select "0"
select select "26"
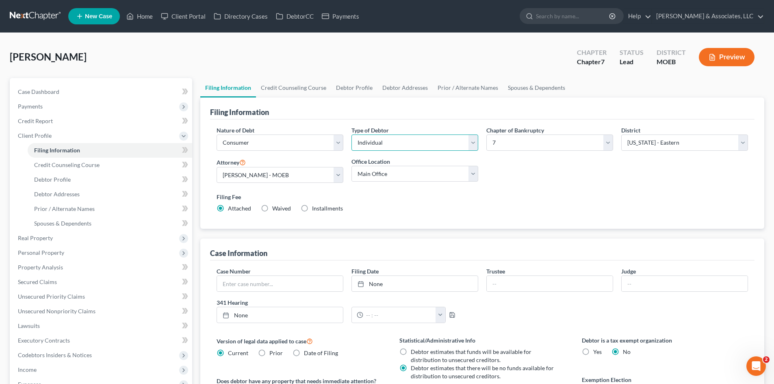
click at [412, 145] on select "Select Individual Joint" at bounding box center [414, 142] width 127 height 16
select select "1"
click at [351, 134] on select "Select Individual Joint" at bounding box center [414, 142] width 127 height 16
click at [294, 88] on link "Credit Counseling Course" at bounding box center [293, 87] width 75 height 19
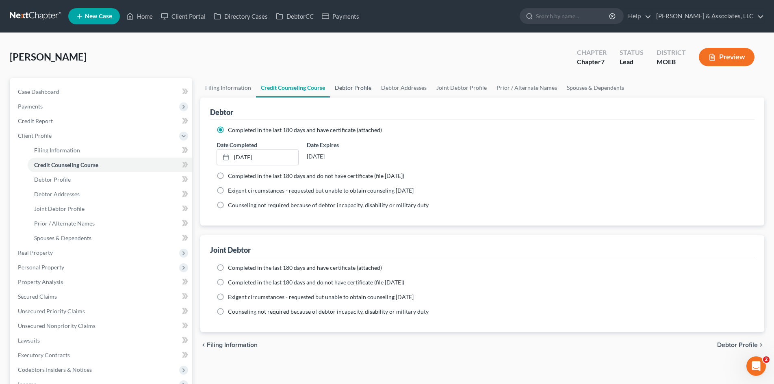
click at [350, 90] on link "Debtor Profile" at bounding box center [353, 87] width 46 height 19
select select "1"
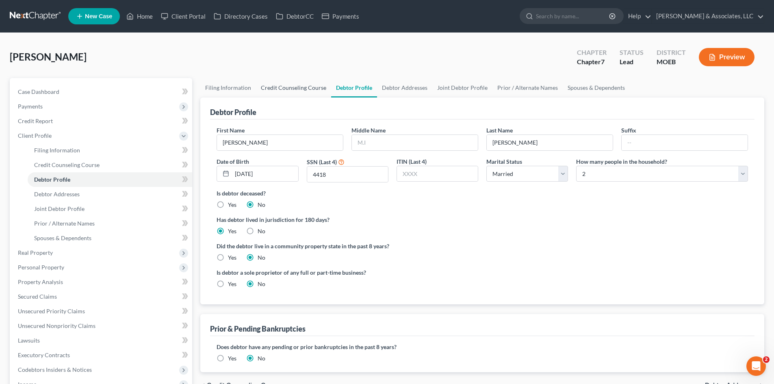
click at [272, 87] on link "Credit Counseling Course" at bounding box center [293, 87] width 75 height 19
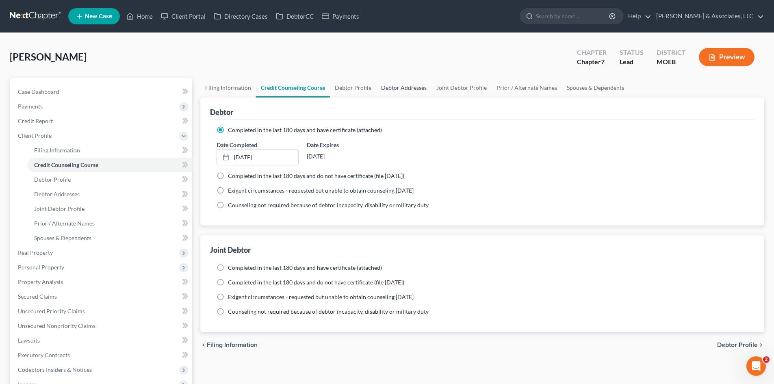
click at [402, 86] on link "Debtor Addresses" at bounding box center [403, 87] width 55 height 19
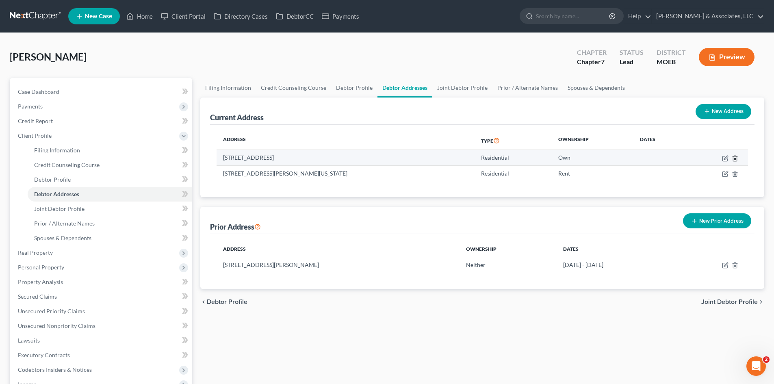
click at [736, 158] on icon "button" at bounding box center [734, 158] width 6 height 6
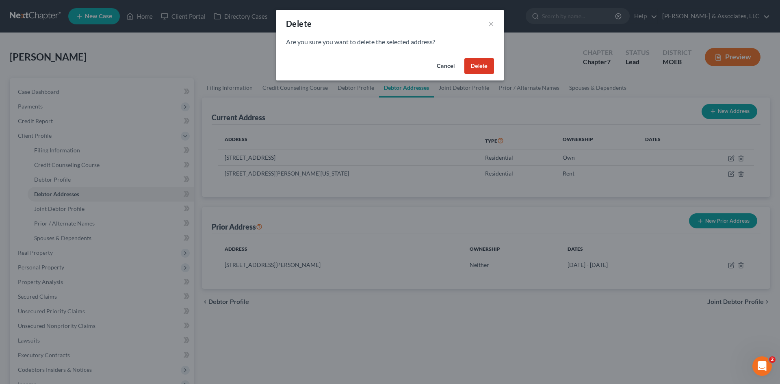
click at [481, 66] on button "Delete" at bounding box center [479, 66] width 30 height 16
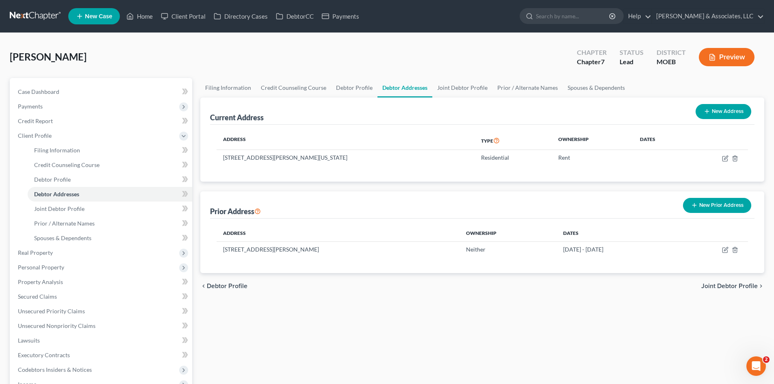
click at [570, 333] on div "Filing Information Credit Counseling Course Debtor Profile Debtor Addresses Joi…" at bounding box center [482, 298] width 572 height 440
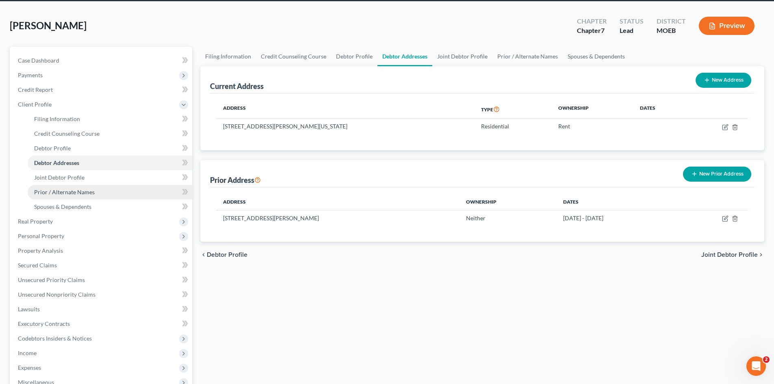
scroll to position [81, 0]
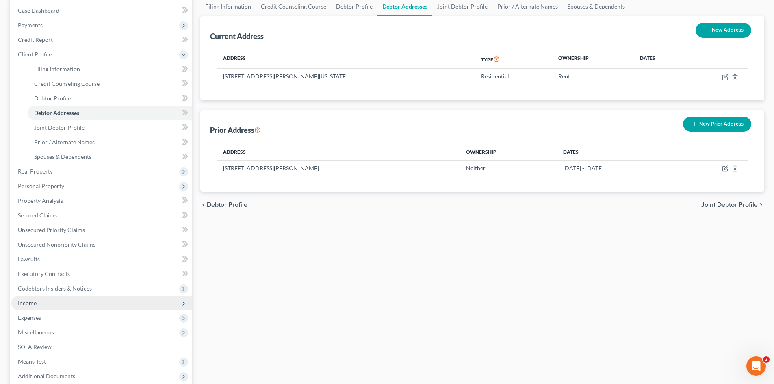
click at [27, 301] on span "Income" at bounding box center [27, 302] width 19 height 7
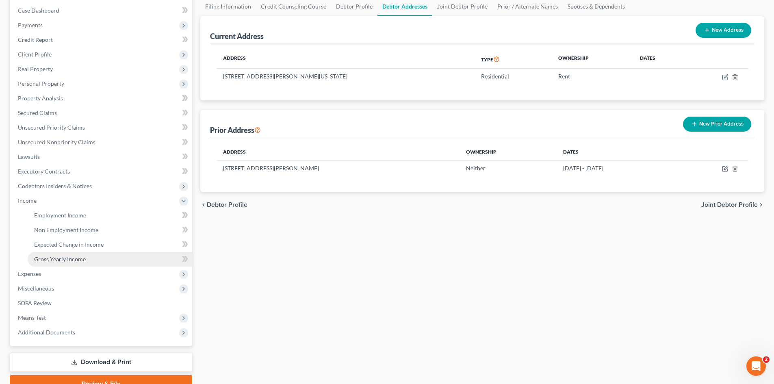
click at [64, 258] on span "Gross Yearly Income" at bounding box center [60, 258] width 52 height 7
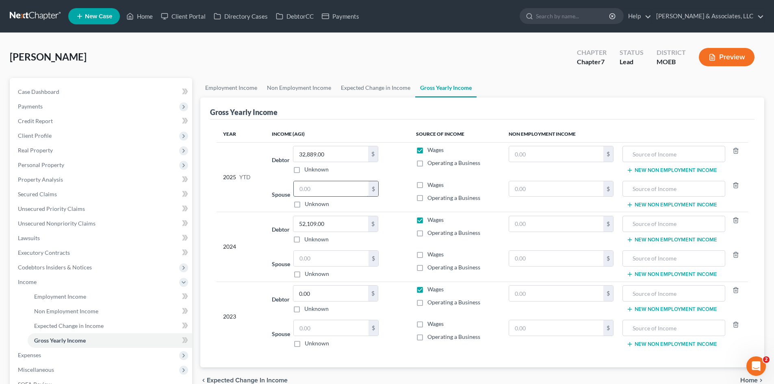
click at [313, 190] on input "text" at bounding box center [331, 188] width 75 height 15
click at [307, 259] on input "text" at bounding box center [331, 258] width 75 height 15
type input "52,109.73"
click at [402, 286] on div "Debtor 0.00 $ Unknown Balance Undetermined 0.00 $ Unknown" at bounding box center [337, 299] width 131 height 28
click at [329, 288] on input "0.00" at bounding box center [330, 293] width 75 height 15
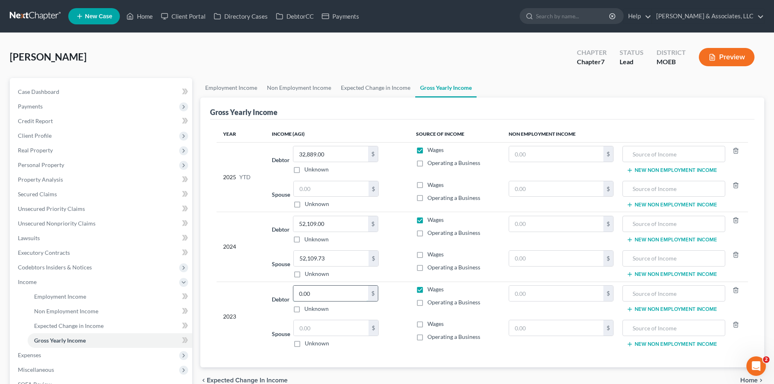
click at [319, 294] on input "0.00" at bounding box center [330, 293] width 75 height 15
type input "0"
type input "59,652"
click at [378, 352] on div "Year Income (AGI) Source of Income Non Employment Income 2025 YTD Debtor 32,889…" at bounding box center [482, 243] width 544 height 248
click at [106, 195] on link "Secured Claims" at bounding box center [101, 194] width 181 height 15
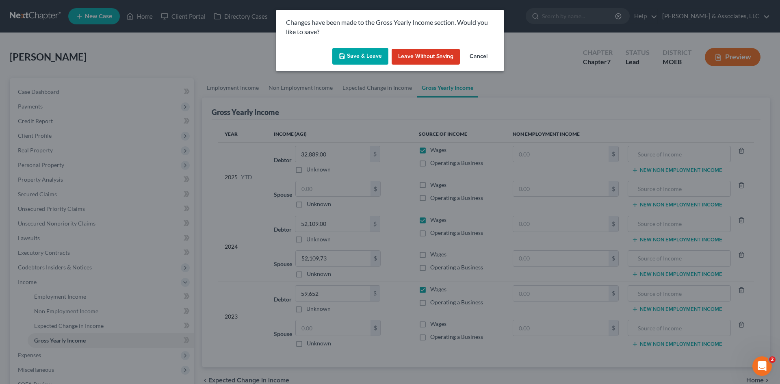
click at [353, 56] on button "Save & Leave" at bounding box center [360, 56] width 56 height 17
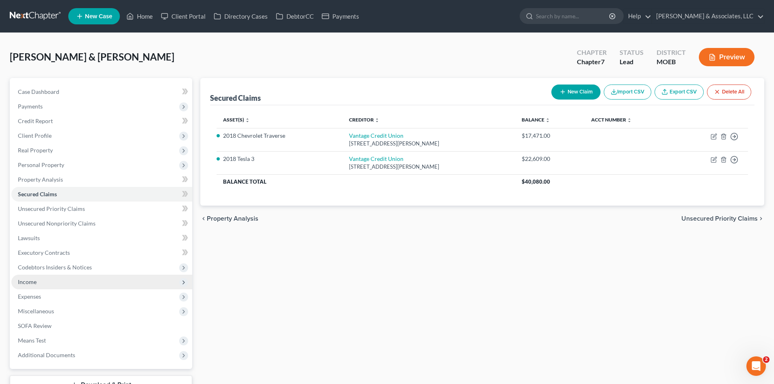
click at [33, 283] on span "Income" at bounding box center [27, 281] width 19 height 7
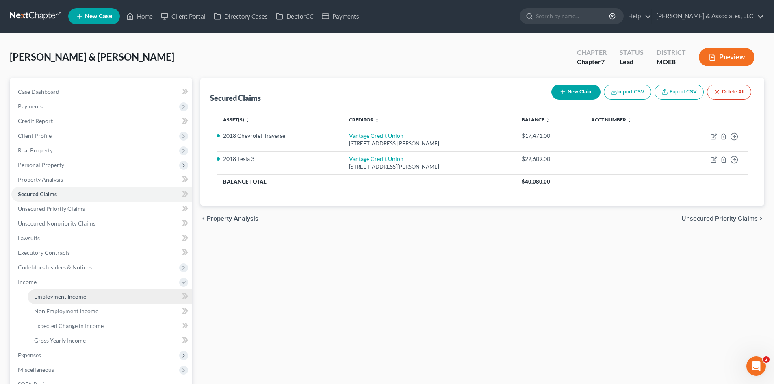
click at [74, 295] on span "Employment Income" at bounding box center [60, 296] width 52 height 7
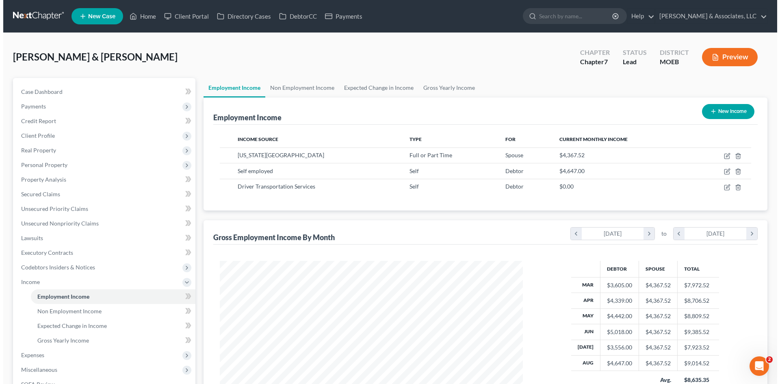
scroll to position [151, 319]
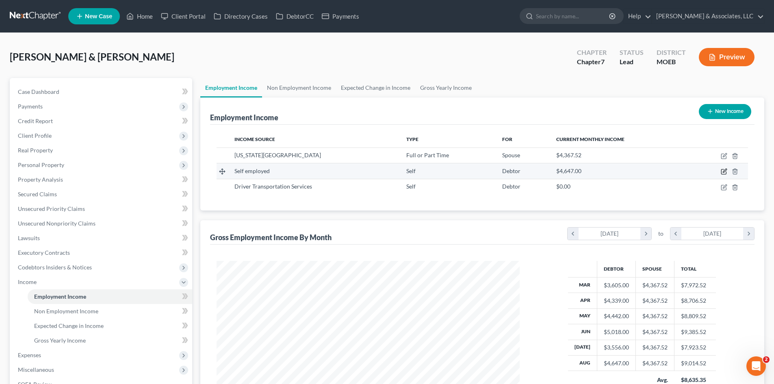
click at [723, 170] on icon "button" at bounding box center [724, 171] width 6 height 6
select select "1"
select select "26"
select select "0"
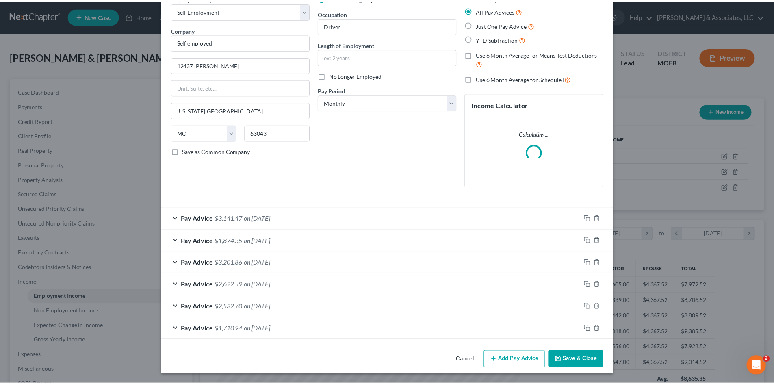
scroll to position [43, 0]
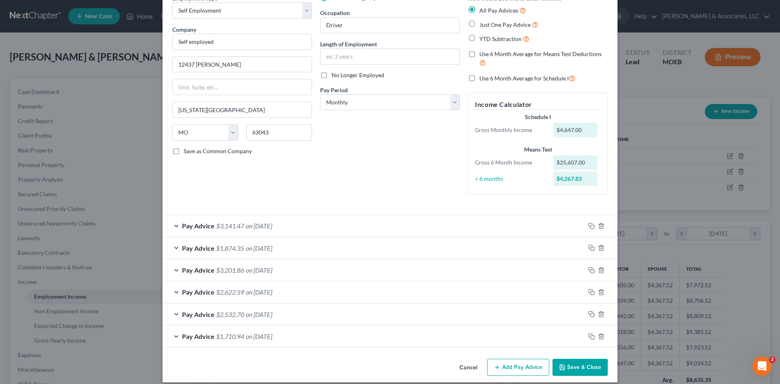
click at [583, 368] on button "Save & Close" at bounding box center [579, 367] width 55 height 17
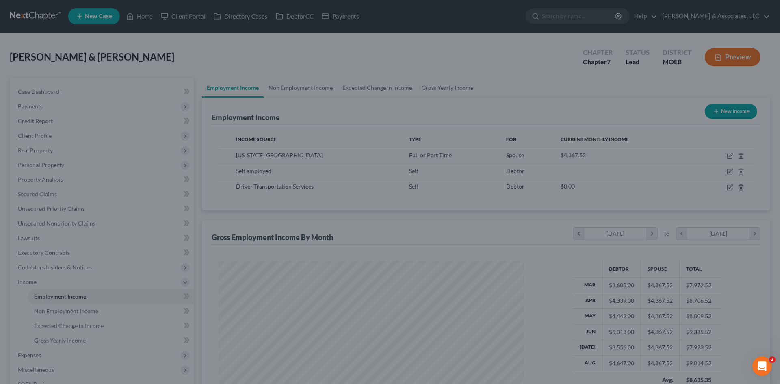
scroll to position [406012, 405844]
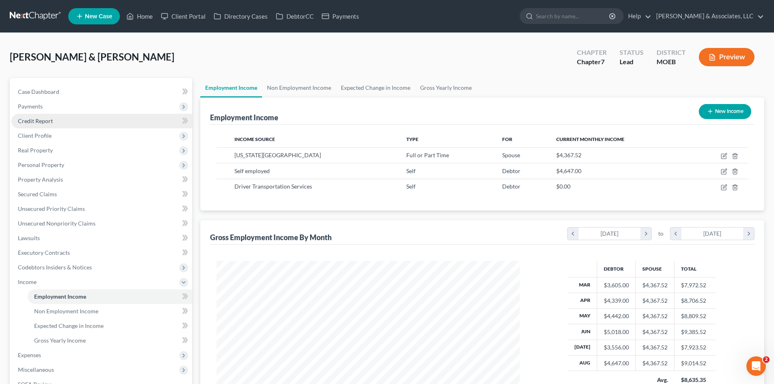
click at [35, 119] on span "Credit Report" at bounding box center [35, 120] width 35 height 7
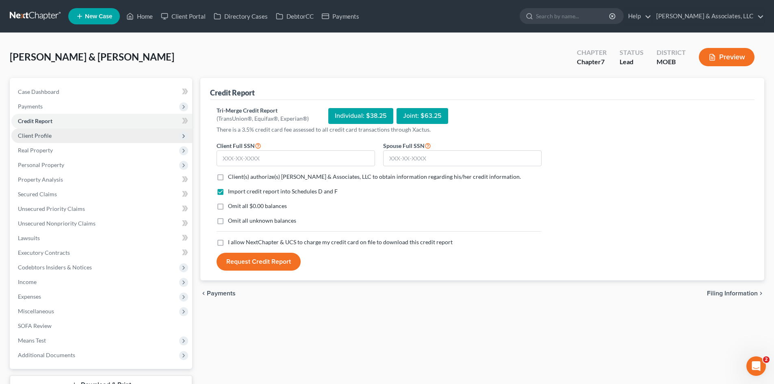
click at [36, 135] on span "Client Profile" at bounding box center [35, 135] width 34 height 7
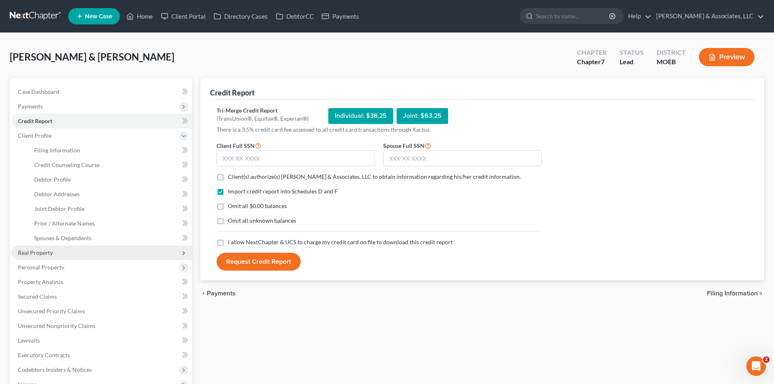
click at [44, 251] on span "Real Property" at bounding box center [35, 252] width 35 height 7
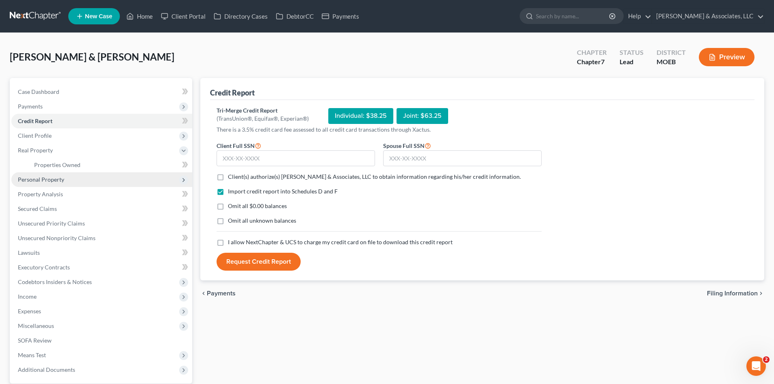
click at [50, 177] on span "Personal Property" at bounding box center [41, 179] width 46 height 7
click at [63, 186] on link "Vehicles Owned" at bounding box center [110, 179] width 164 height 15
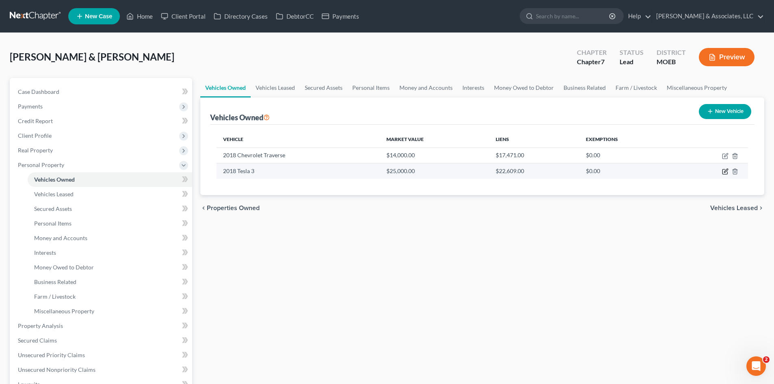
click at [724, 170] on icon "button" at bounding box center [725, 171] width 6 height 6
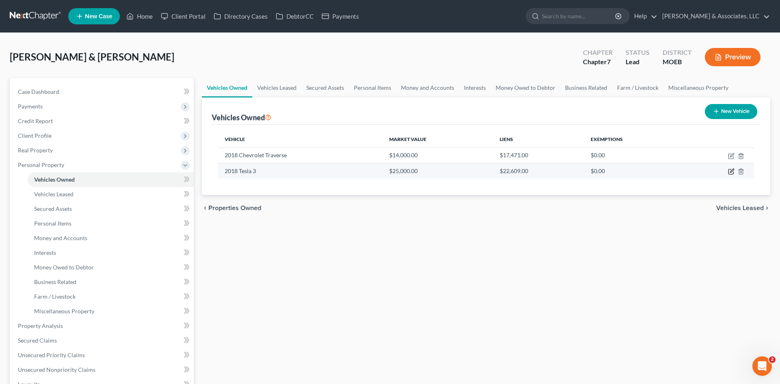
select select "0"
select select "8"
select select "0"
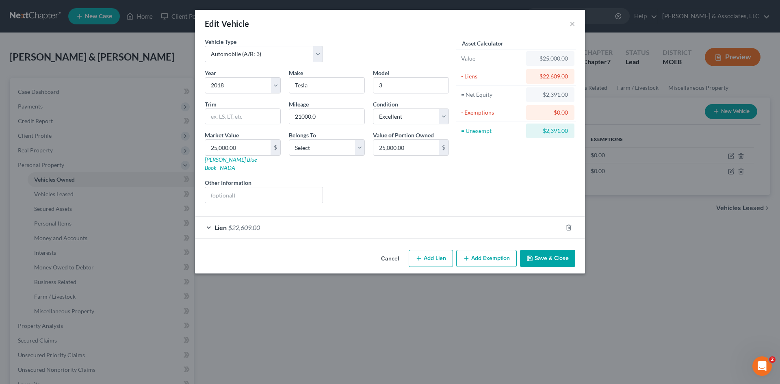
click at [490, 251] on button "Add Exemption" at bounding box center [486, 258] width 61 height 17
select select "2"
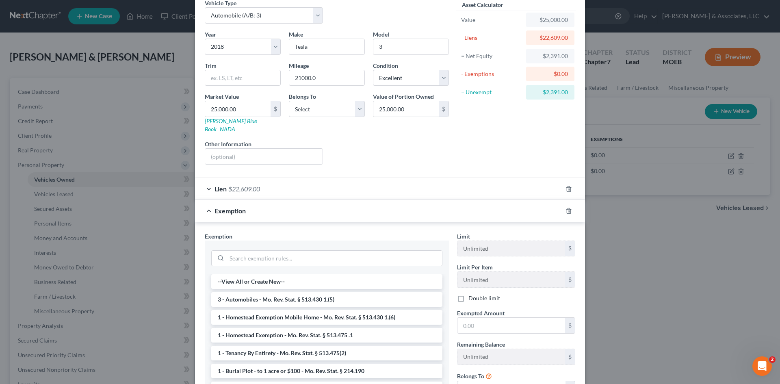
scroll to position [81, 0]
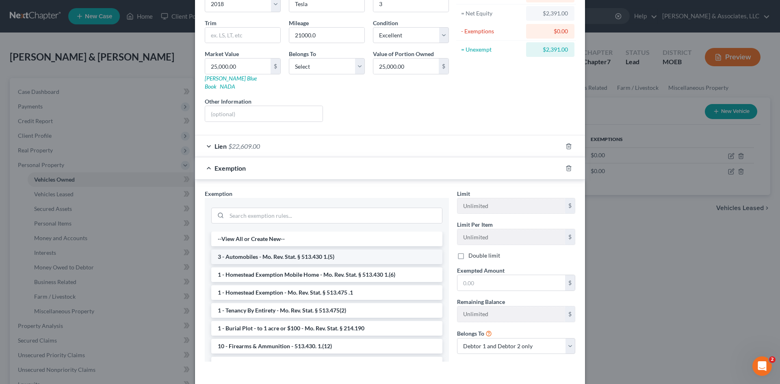
click at [269, 249] on li "3 - Automobiles - Mo. Rev. Stat. § 513.430 1.(5)" at bounding box center [326, 256] width 231 height 15
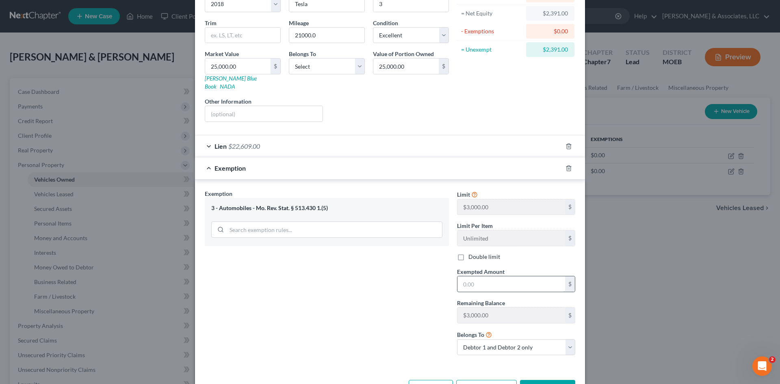
click at [483, 280] on input "text" at bounding box center [511, 283] width 108 height 15
type input "2,391.00"
click at [550, 381] on button "Save & Close" at bounding box center [547, 388] width 55 height 17
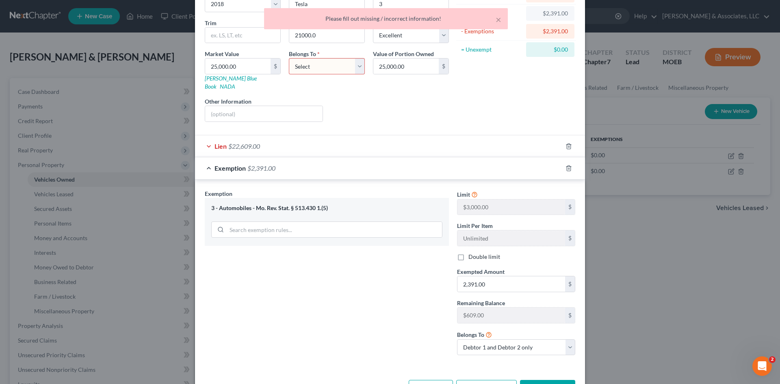
click at [338, 68] on select "Select Debtor 1 Only Debtor 2 Only Debtor 1 And Debtor 2 Only At Least One Of T…" at bounding box center [327, 66] width 76 height 16
select select "2"
click at [289, 58] on select "Select Debtor 1 Only Debtor 2 Only Debtor 1 And Debtor 2 Only At Least One Of T…" at bounding box center [327, 66] width 76 height 16
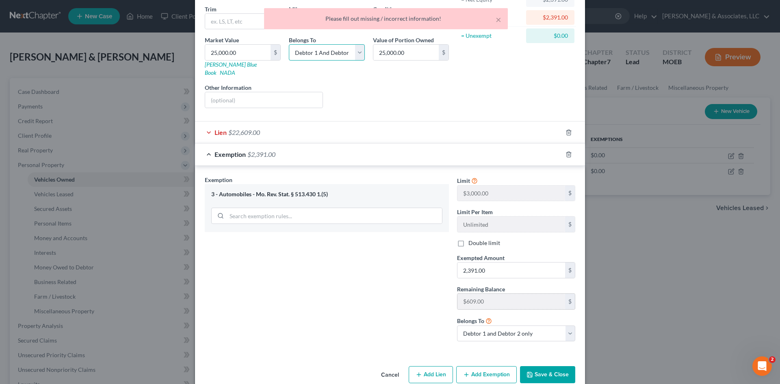
scroll to position [102, 0]
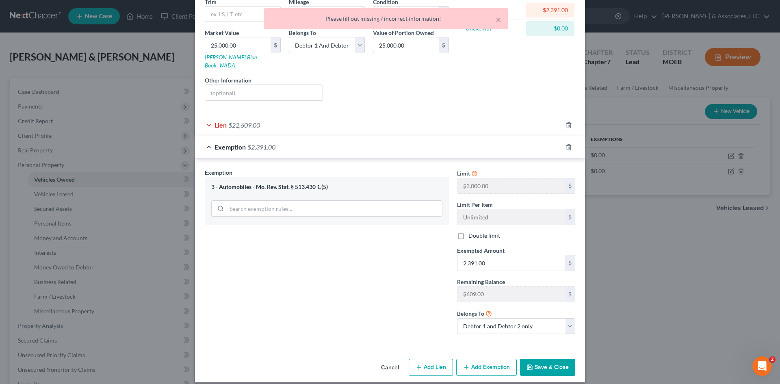
click at [561, 359] on button "Save & Close" at bounding box center [547, 367] width 55 height 17
click at [285, 115] on div "Lien $22,609.00" at bounding box center [378, 125] width 367 height 22
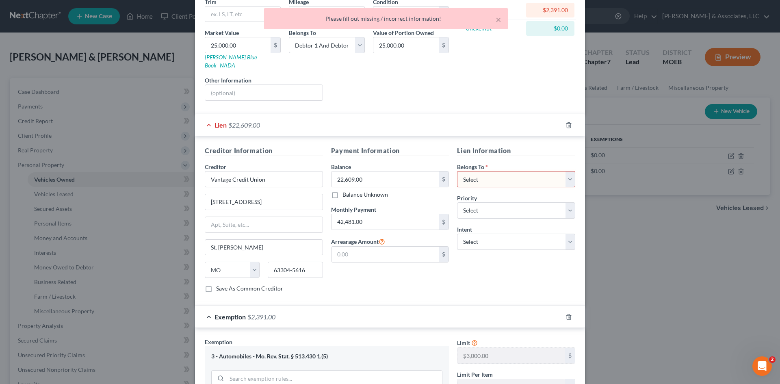
click at [496, 171] on select "Select Debtor 1 Only Debtor 2 Only Debtor 1 And Debtor 2 Only At Least One Of T…" at bounding box center [516, 179] width 118 height 16
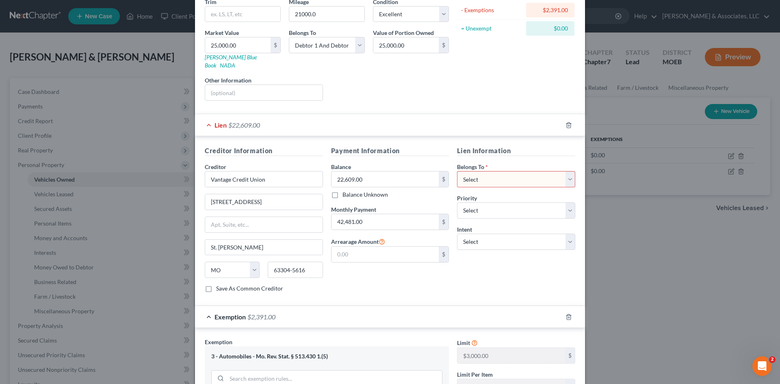
select select "2"
click at [457, 171] on select "Select Debtor 1 Only Debtor 2 Only Debtor 1 And Debtor 2 Only At Least One Of T…" at bounding box center [516, 179] width 118 height 16
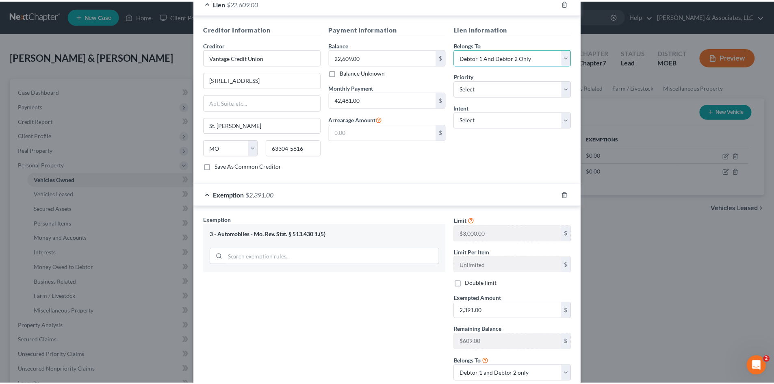
scroll to position [272, 0]
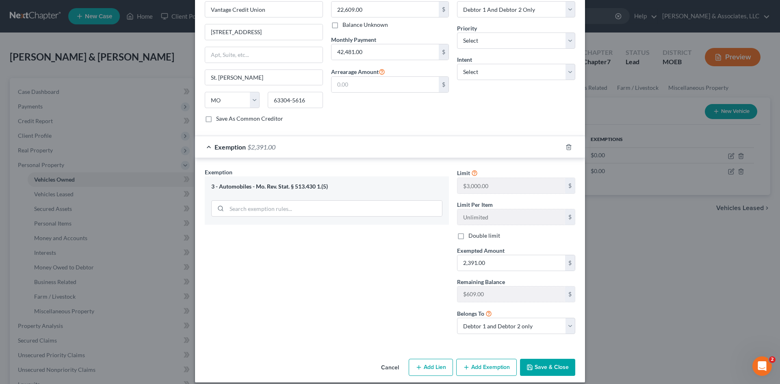
click at [553, 366] on button "Save & Close" at bounding box center [547, 367] width 55 height 17
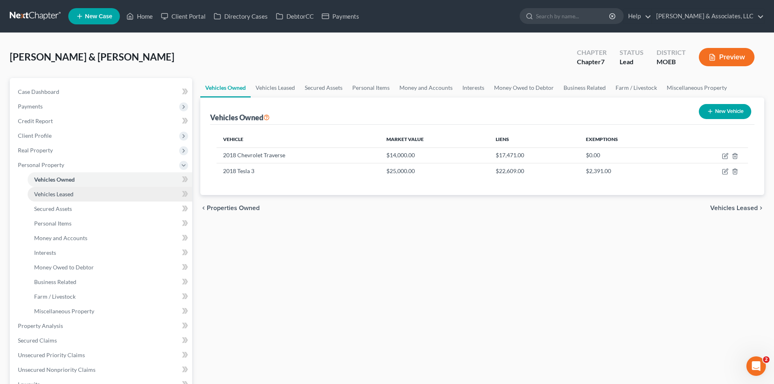
click at [59, 194] on span "Vehicles Leased" at bounding box center [53, 193] width 39 height 7
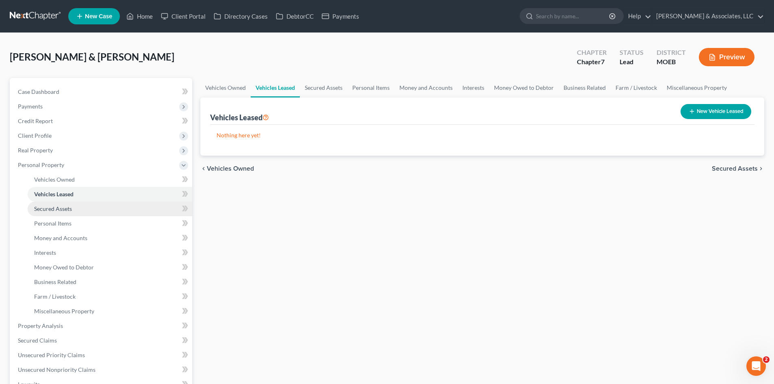
click at [60, 206] on span "Secured Assets" at bounding box center [53, 208] width 38 height 7
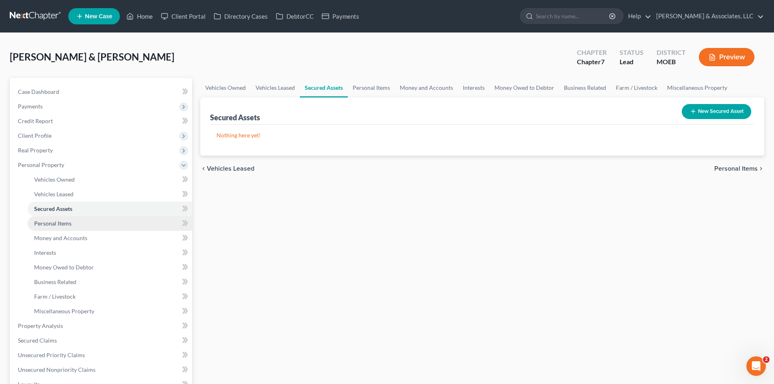
click at [62, 223] on span "Personal Items" at bounding box center [52, 223] width 37 height 7
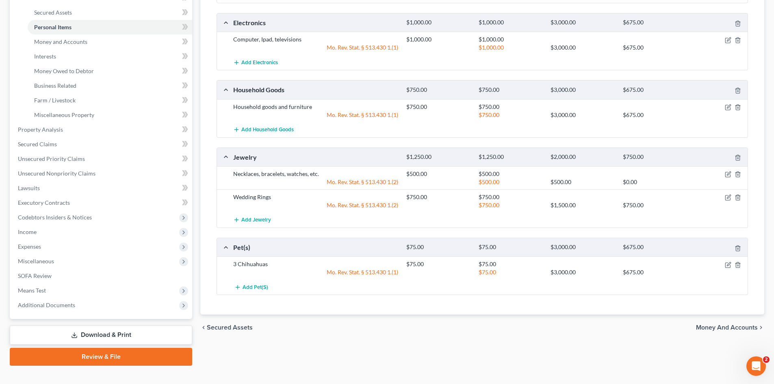
scroll to position [203, 0]
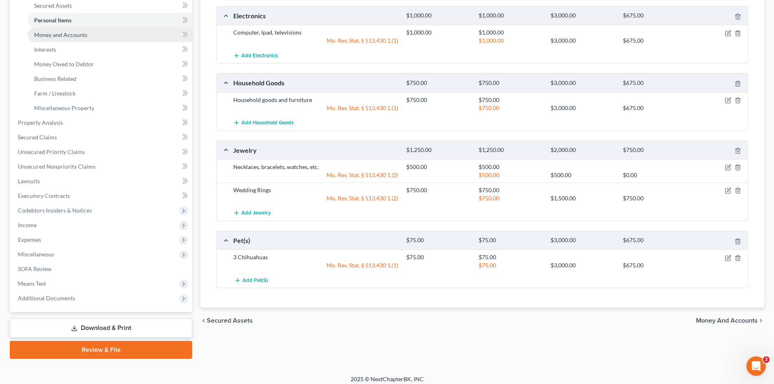
click at [53, 37] on span "Money and Accounts" at bounding box center [60, 34] width 53 height 7
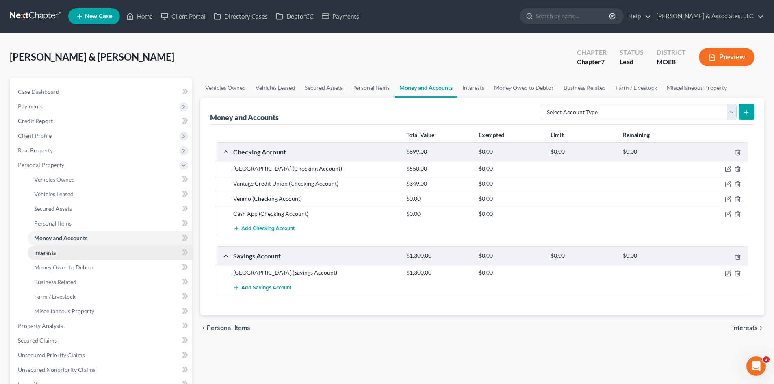
click at [48, 253] on span "Interests" at bounding box center [45, 252] width 22 height 7
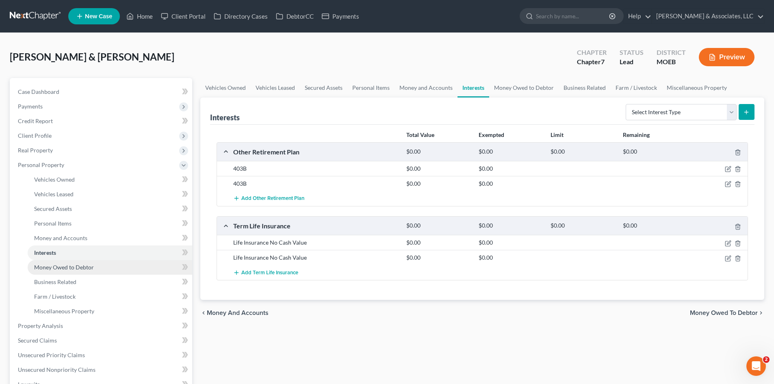
click at [78, 267] on span "Money Owed to Debtor" at bounding box center [64, 267] width 60 height 7
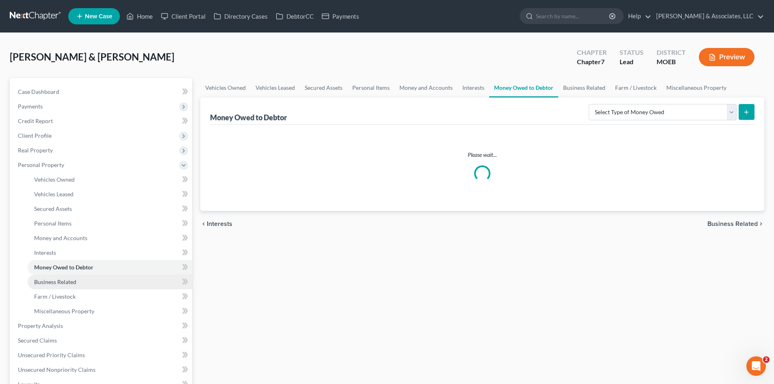
click at [85, 284] on link "Business Related" at bounding box center [110, 282] width 164 height 15
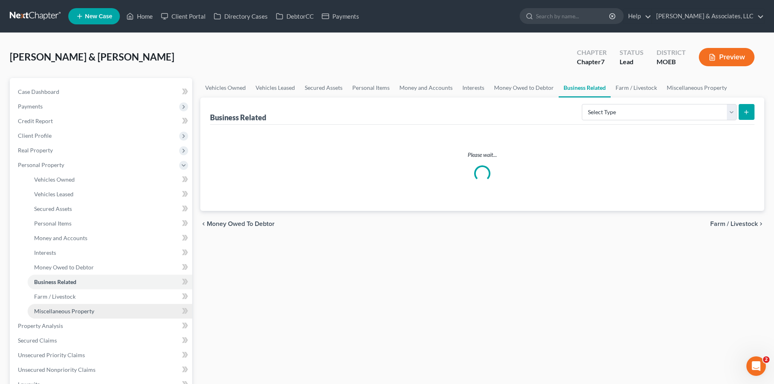
click at [81, 309] on span "Miscellaneous Property" at bounding box center [64, 310] width 60 height 7
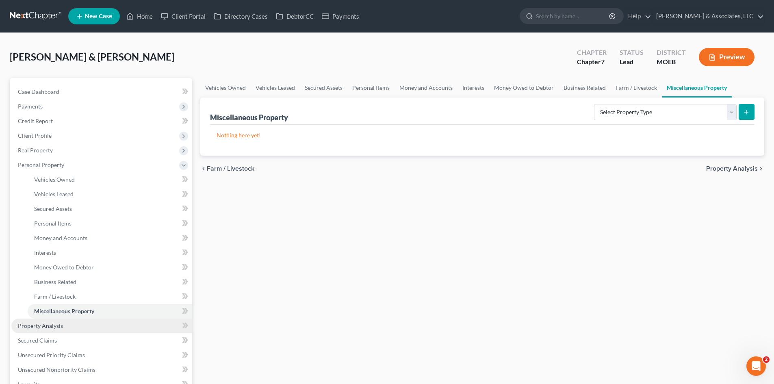
click at [54, 329] on link "Property Analysis" at bounding box center [101, 325] width 181 height 15
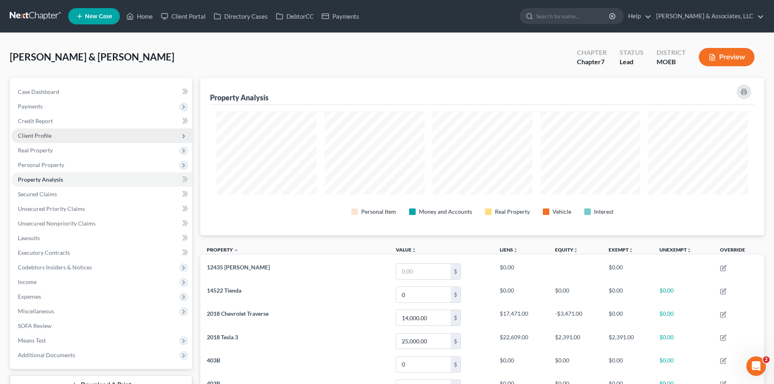
click at [40, 135] on span "Client Profile" at bounding box center [35, 135] width 34 height 7
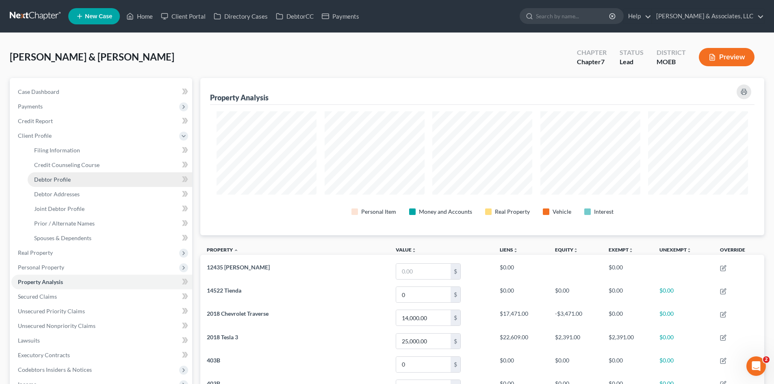
click at [56, 181] on span "Debtor Profile" at bounding box center [52, 179] width 37 height 7
select select "1"
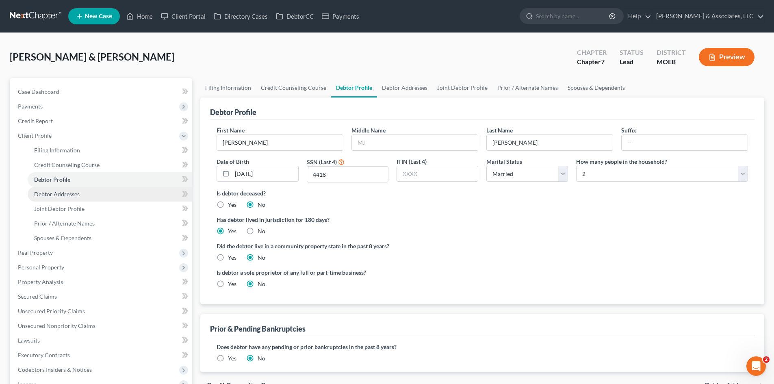
click at [51, 193] on span "Debtor Addresses" at bounding box center [56, 193] width 45 height 7
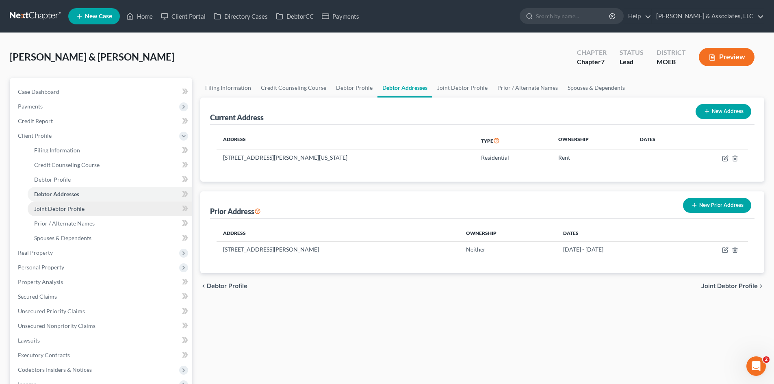
click at [88, 208] on link "Joint Debtor Profile" at bounding box center [110, 208] width 164 height 15
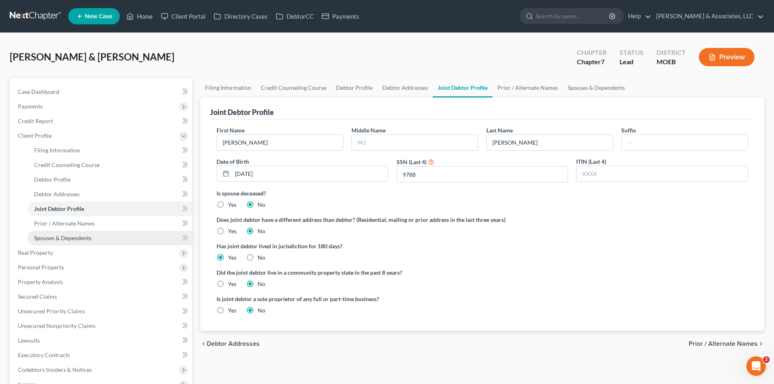
click at [97, 232] on link "Spouses & Dependents" at bounding box center [110, 238] width 164 height 15
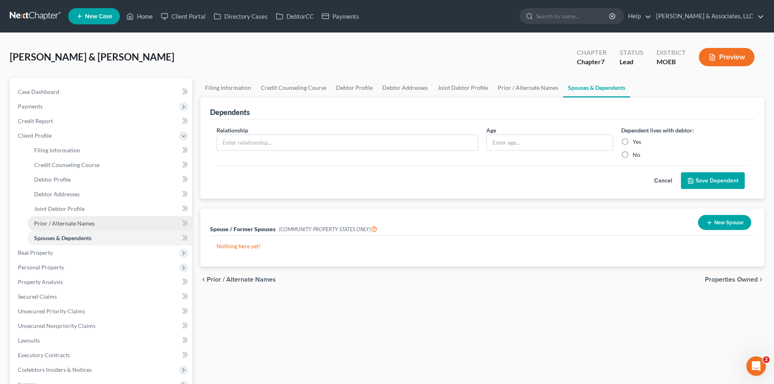
click at [94, 223] on link "Prior / Alternate Names" at bounding box center [110, 223] width 164 height 15
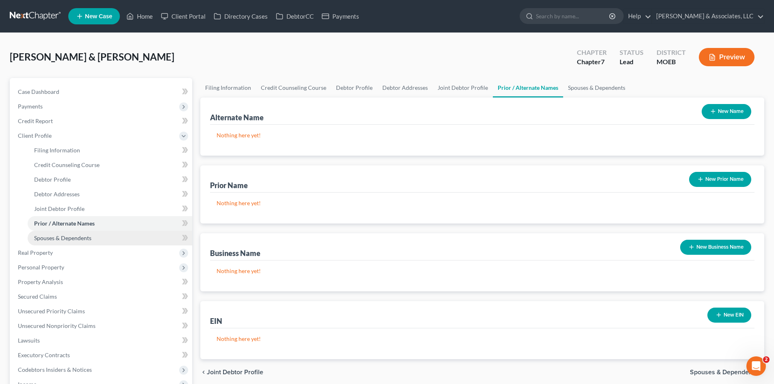
click at [70, 237] on span "Spouses & Dependents" at bounding box center [62, 237] width 57 height 7
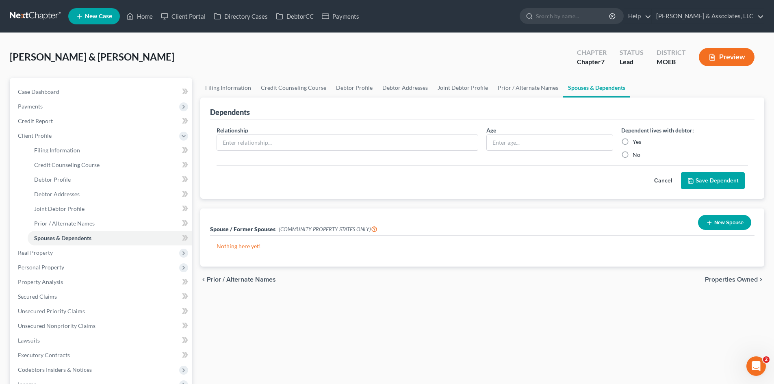
click at [665, 181] on button "Cancel" at bounding box center [663, 181] width 36 height 16
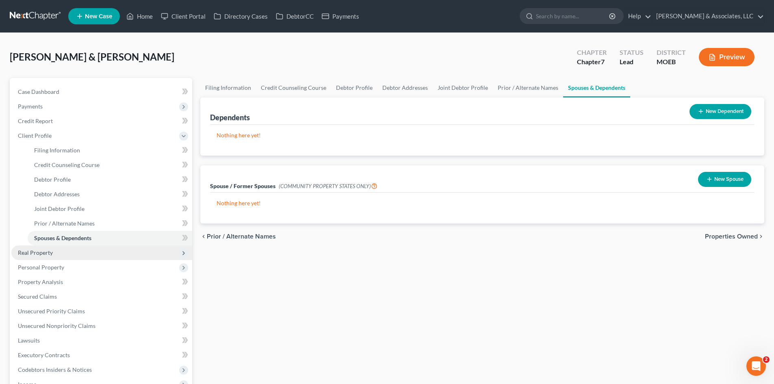
click at [58, 255] on span "Real Property" at bounding box center [101, 252] width 181 height 15
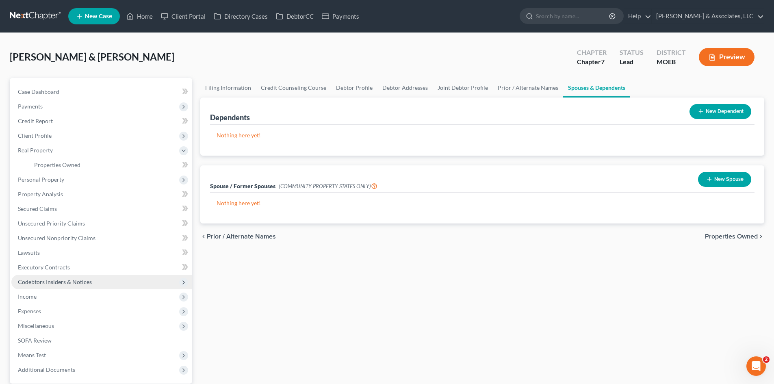
click at [69, 277] on span "Codebtors Insiders & Notices" at bounding box center [101, 282] width 181 height 15
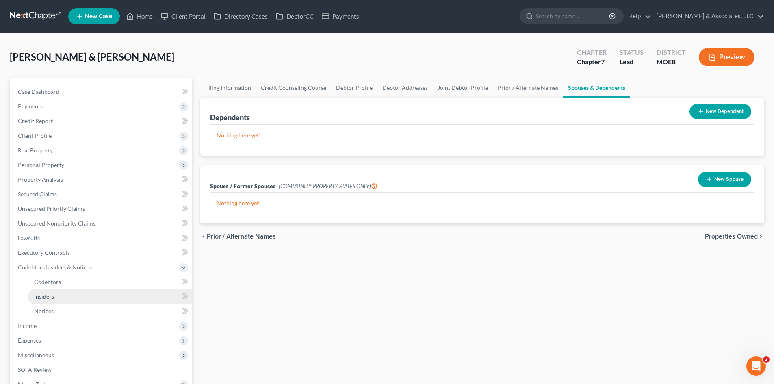
click at [52, 292] on link "Insiders" at bounding box center [110, 296] width 164 height 15
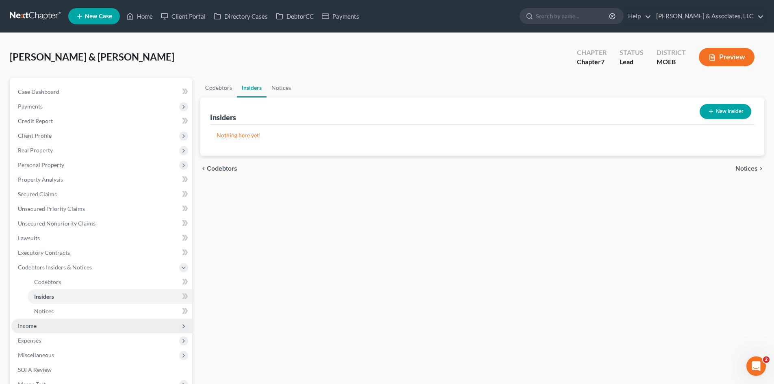
click at [33, 325] on span "Income" at bounding box center [27, 325] width 19 height 7
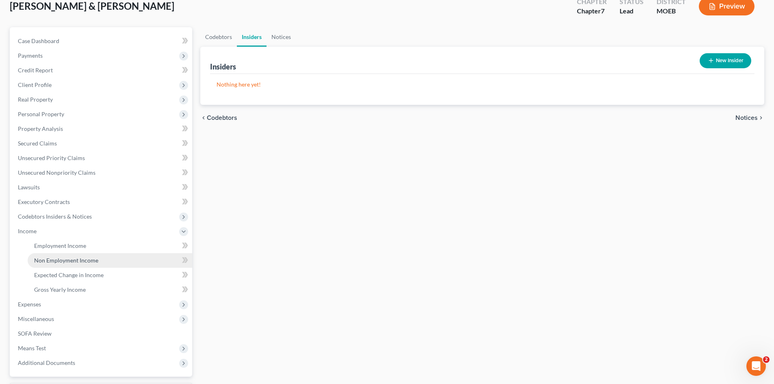
scroll to position [40, 0]
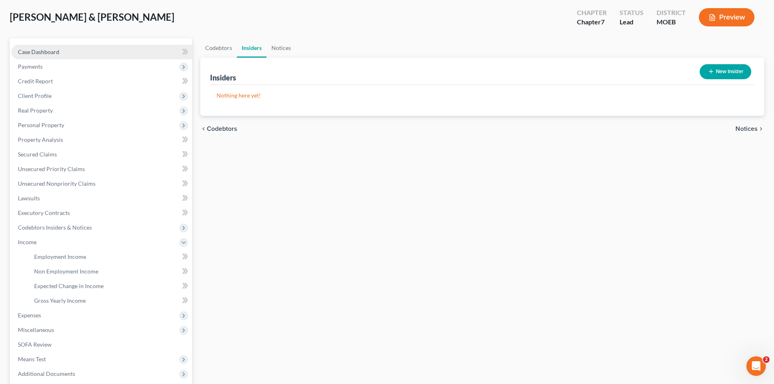
click at [48, 48] on link "Case Dashboard" at bounding box center [101, 52] width 181 height 15
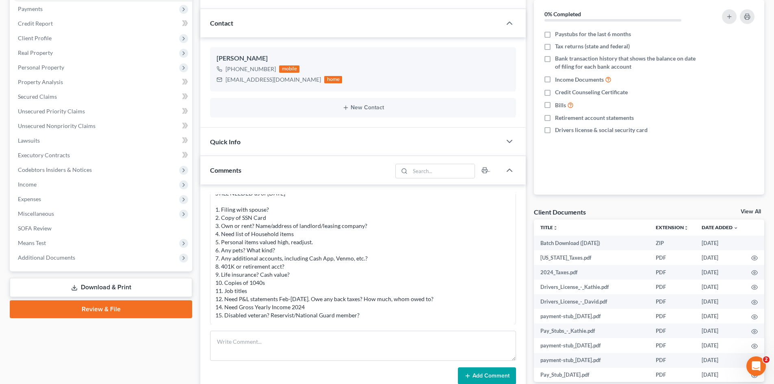
scroll to position [122, 0]
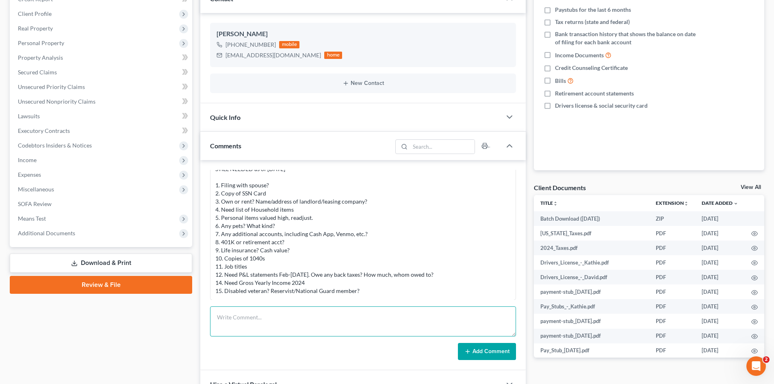
click at [296, 316] on textarea at bounding box center [363, 321] width 306 height 30
click at [255, 333] on textarea "STILL NEED as of [DATE]: 1. Need SSN" at bounding box center [363, 321] width 306 height 30
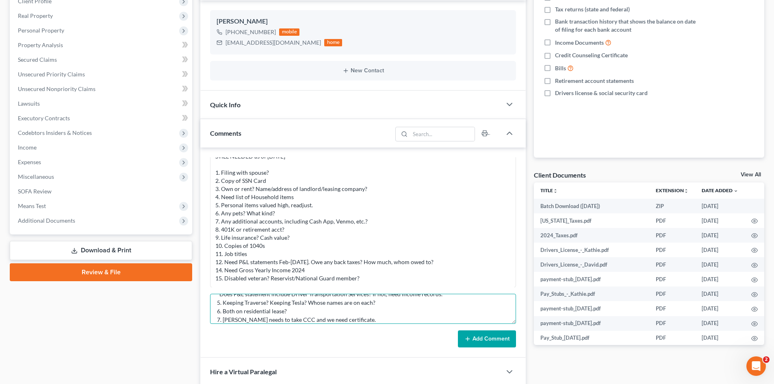
scroll to position [122, 0]
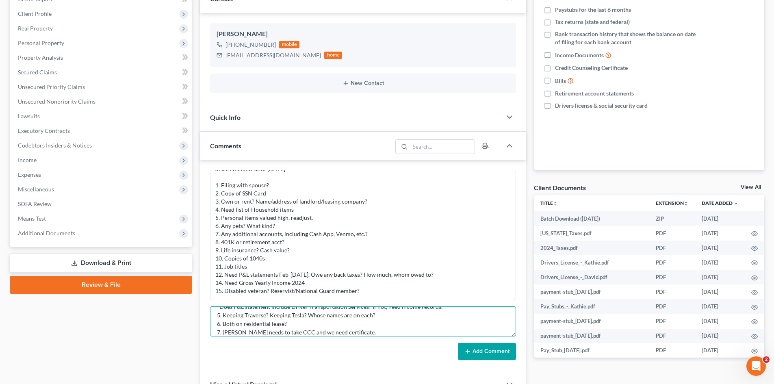
type textarea "STILL NEED as of [DATE]: 1. Need SSN both debtors 2. Need balances for both 403…"
click at [487, 349] on button "Add Comment" at bounding box center [487, 351] width 58 height 17
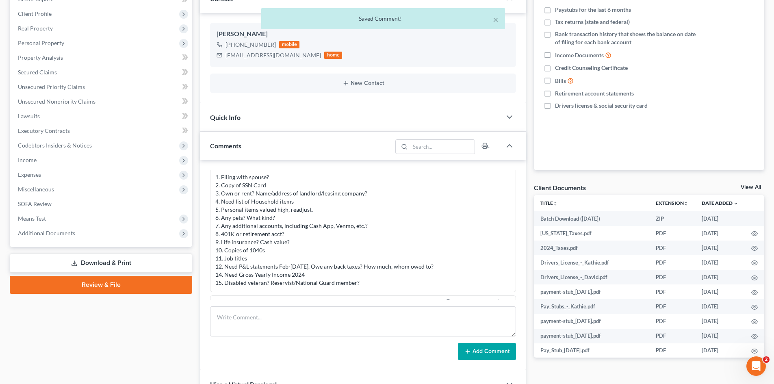
scroll to position [420, 0]
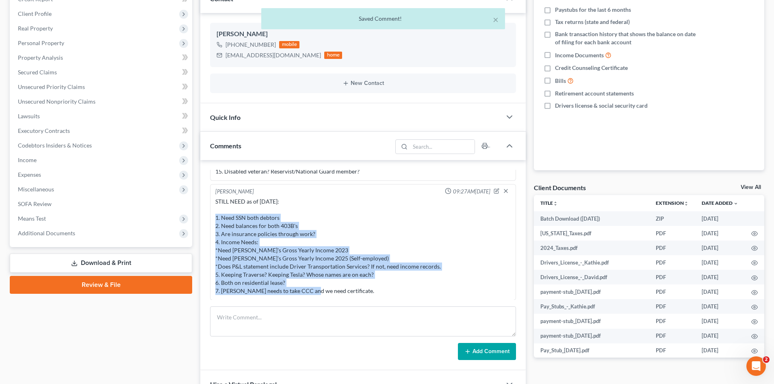
drag, startPoint x: 352, startPoint y: 292, endPoint x: 214, endPoint y: 220, distance: 155.3
click at [214, 220] on div "STILL NEED as of [DATE]: 1. Need SSN both debtors 2. Need balances for both 403…" at bounding box center [363, 246] width 299 height 101
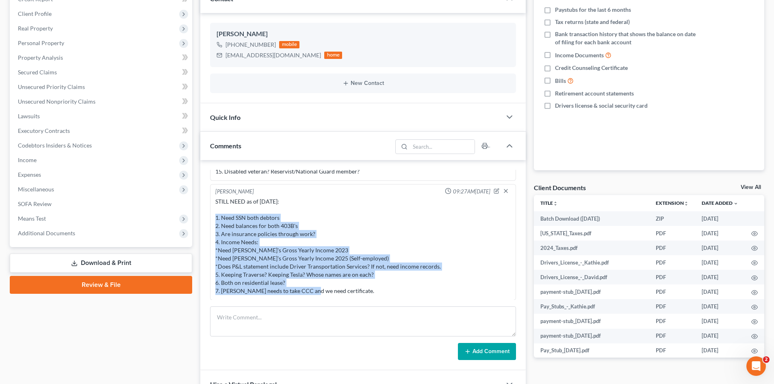
copy div "1. Need SSN both debtors 2. Need balances for both 403B's 3. Are insurance poli…"
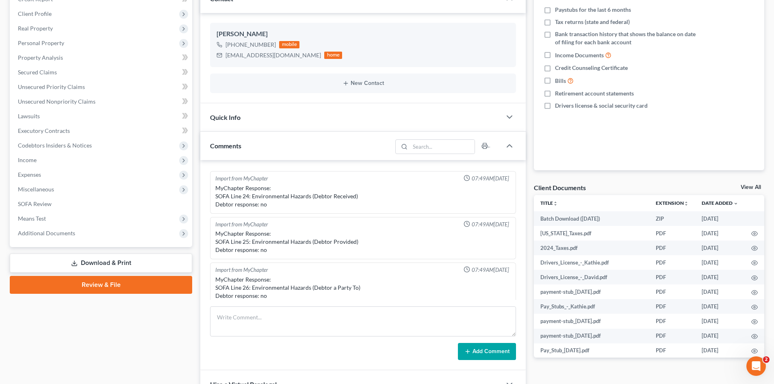
scroll to position [0, 0]
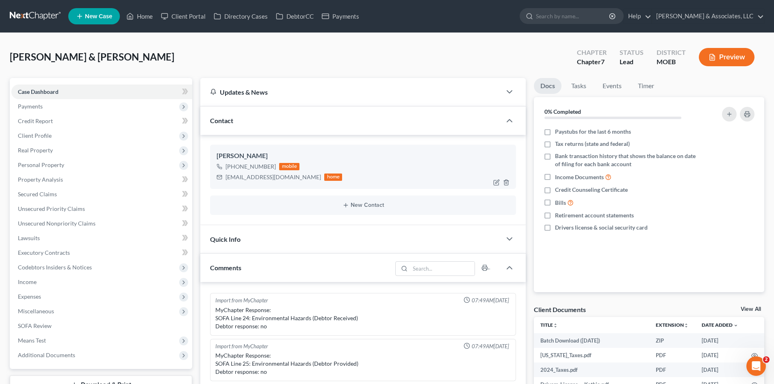
drag, startPoint x: 272, startPoint y: 167, endPoint x: 235, endPoint y: 165, distance: 37.4
click at [235, 165] on div "[PHONE_NUMBER]" at bounding box center [250, 166] width 50 height 8
copy div "314) 610-5442"
drag, startPoint x: 152, startPoint y: 233, endPoint x: 61, endPoint y: 24, distance: 227.9
click at [153, 233] on link "Lawsuits" at bounding box center [101, 238] width 181 height 15
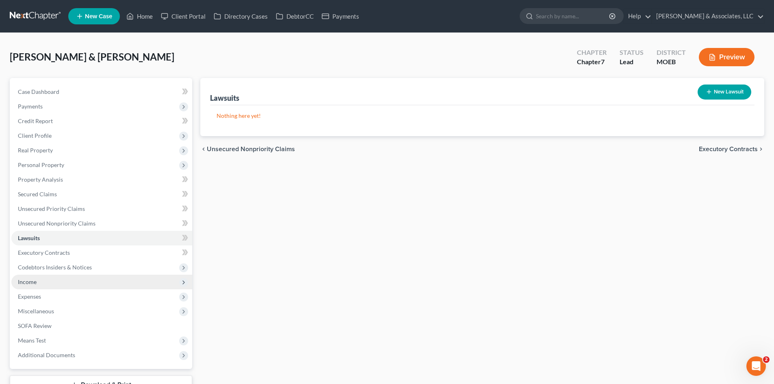
click at [45, 282] on span "Income" at bounding box center [101, 282] width 181 height 15
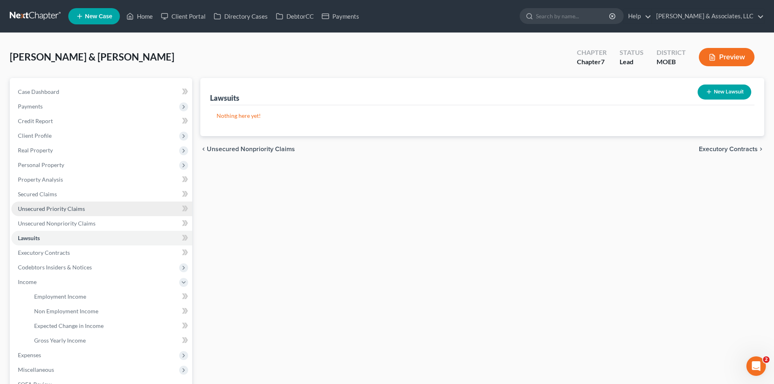
click at [52, 206] on span "Unsecured Priority Claims" at bounding box center [51, 208] width 67 height 7
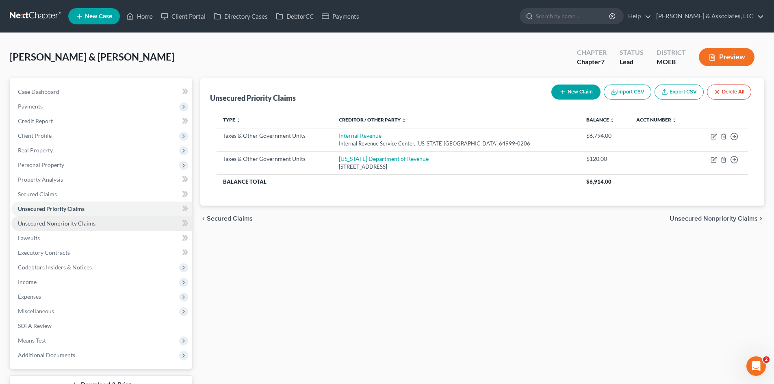
click at [43, 223] on span "Unsecured Nonpriority Claims" at bounding box center [57, 223] width 78 height 7
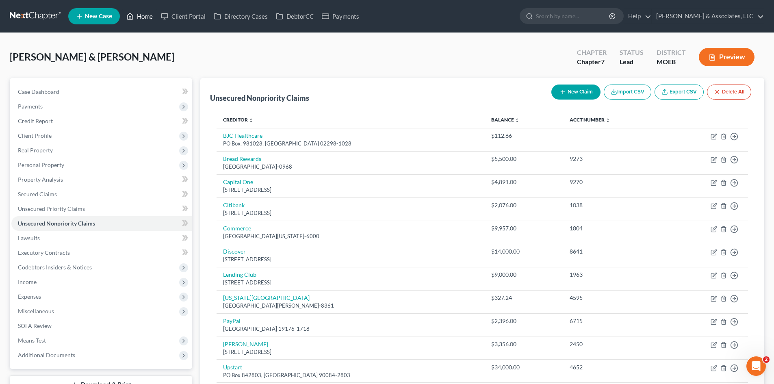
click at [147, 16] on link "Home" at bounding box center [139, 16] width 35 height 15
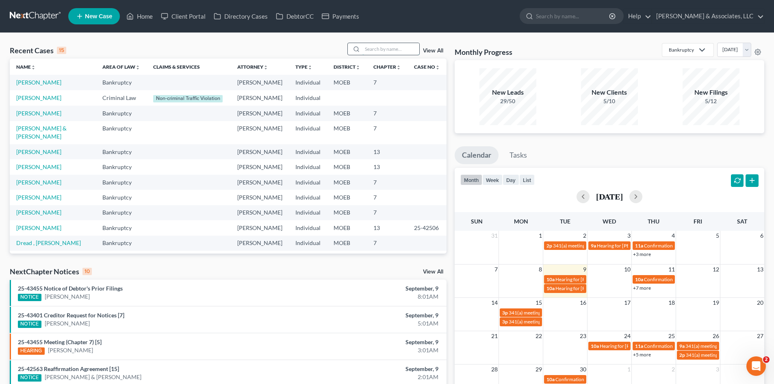
click at [377, 51] on input "search" at bounding box center [390, 49] width 57 height 12
type input "j"
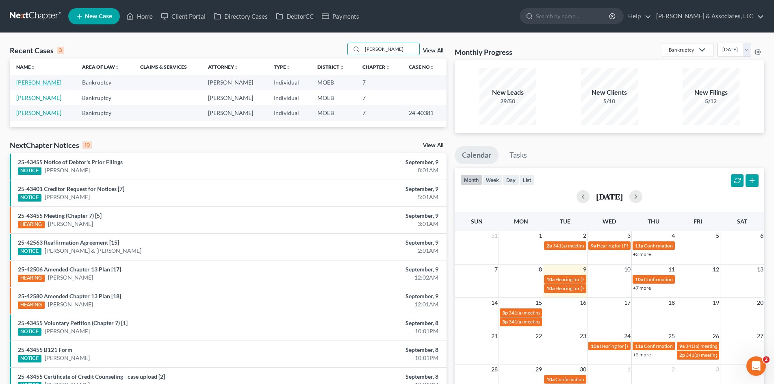
type input "[PERSON_NAME]"
click at [43, 84] on link "[PERSON_NAME]" at bounding box center [38, 82] width 45 height 7
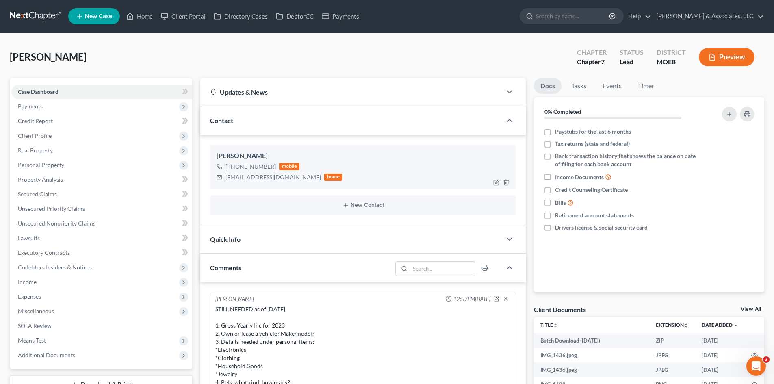
scroll to position [1045, 0]
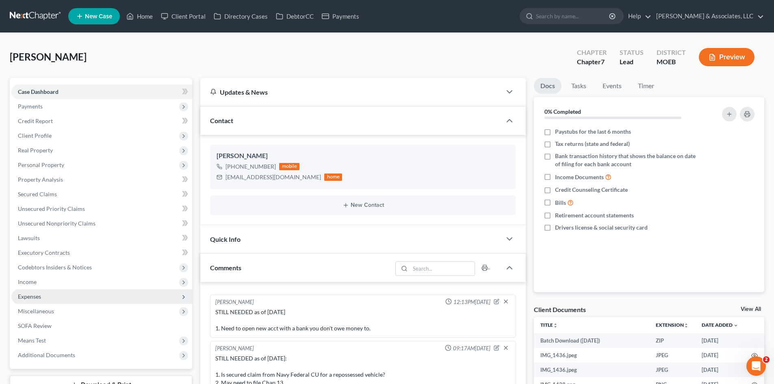
click at [46, 299] on span "Expenses" at bounding box center [101, 296] width 181 height 15
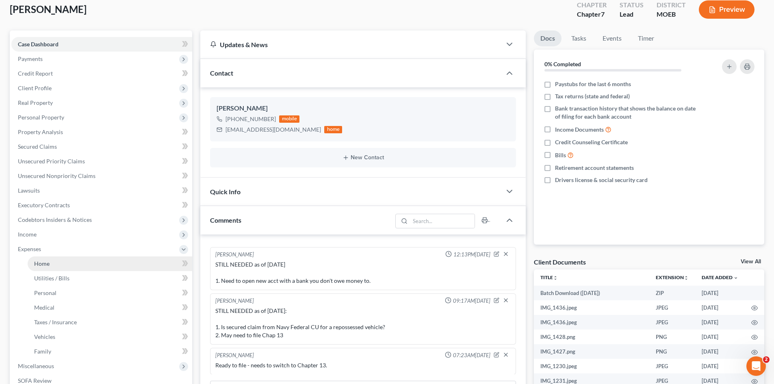
scroll to position [122, 0]
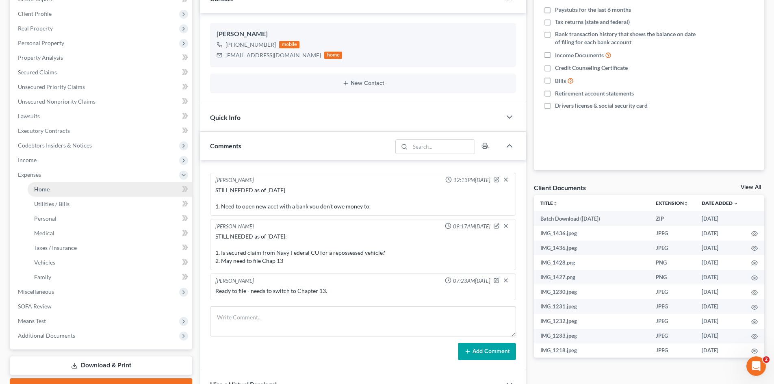
click at [37, 192] on span "Home" at bounding box center [41, 189] width 15 height 7
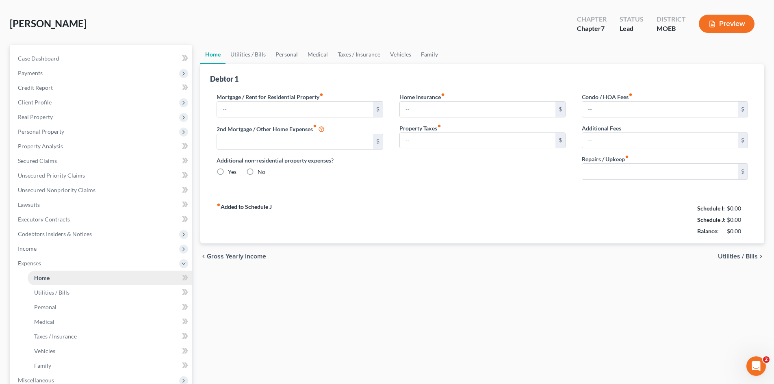
type input "1,400.00"
type input "0.00"
radio input "true"
type input "20.00"
type input "0.00"
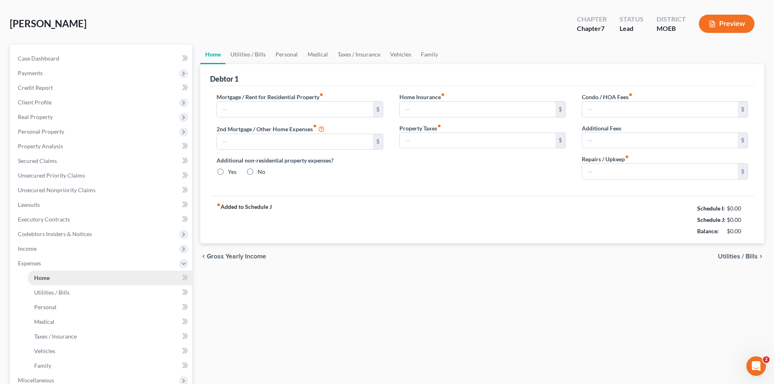
type input "0.00"
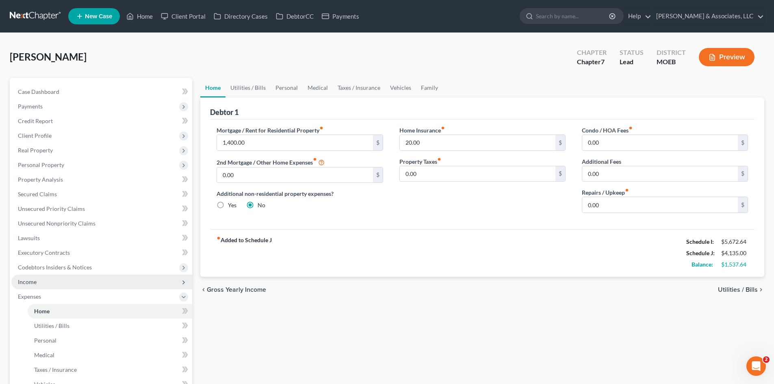
click at [32, 281] on span "Income" at bounding box center [27, 281] width 19 height 7
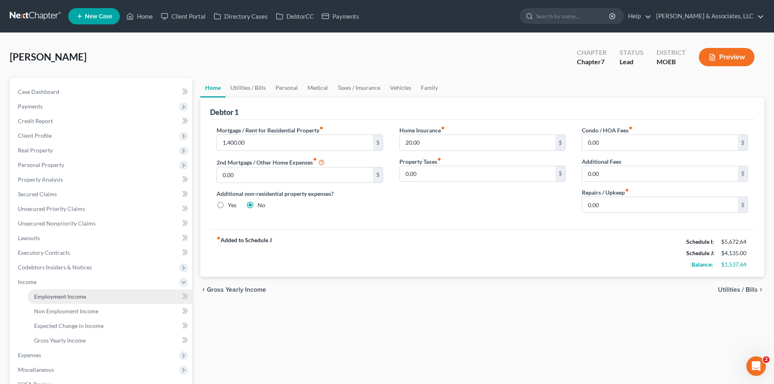
click at [82, 299] on span "Employment Income" at bounding box center [60, 296] width 52 height 7
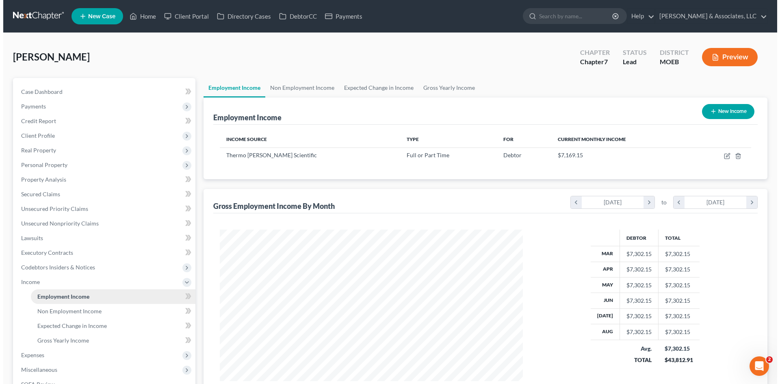
scroll to position [151, 319]
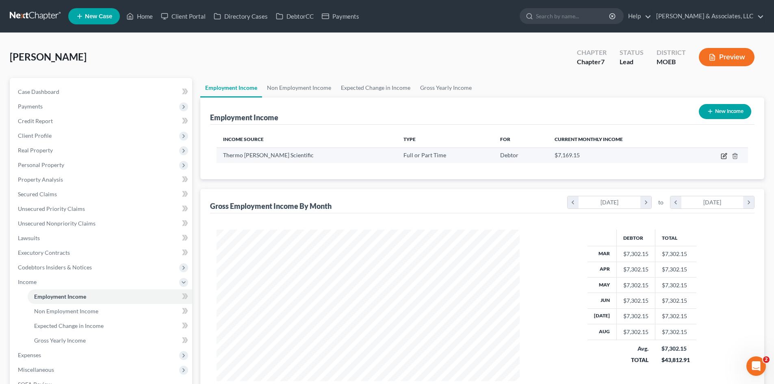
click at [722, 156] on icon "button" at bounding box center [724, 156] width 6 height 6
select select "0"
select select "22"
select select "2"
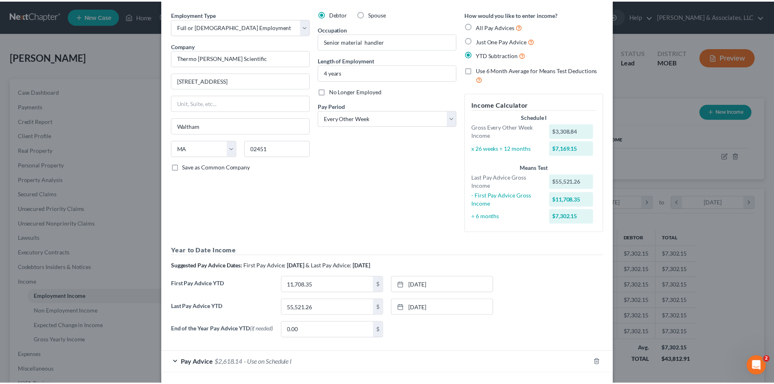
scroll to position [63, 0]
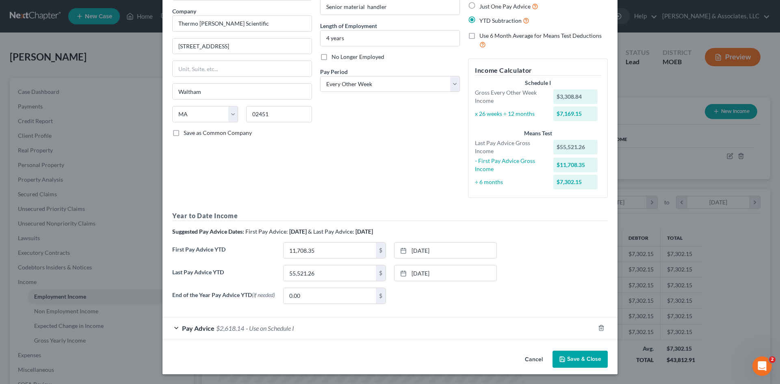
click at [580, 356] on button "Save & Close" at bounding box center [579, 359] width 55 height 17
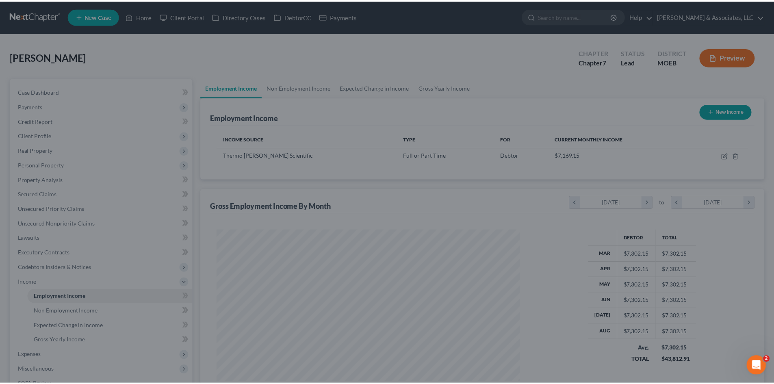
scroll to position [406012, 405844]
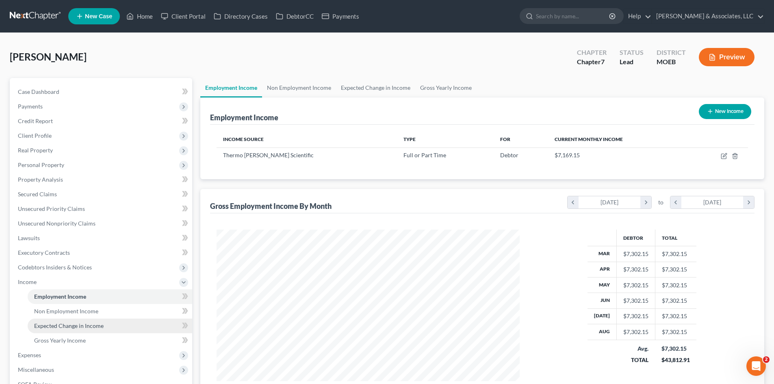
click at [107, 326] on link "Expected Change in Income" at bounding box center [110, 325] width 164 height 15
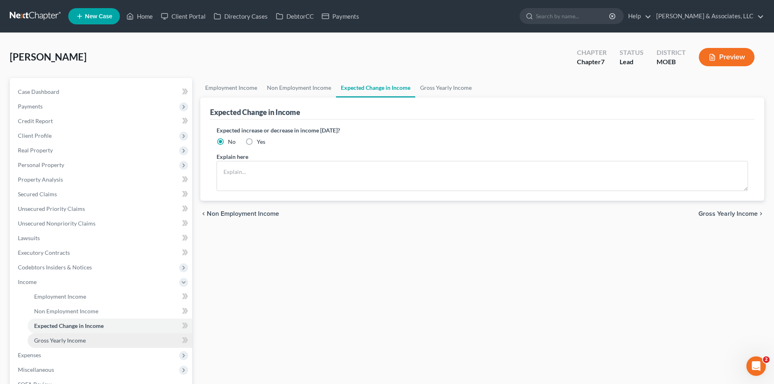
click at [72, 342] on span "Gross Yearly Income" at bounding box center [60, 340] width 52 height 7
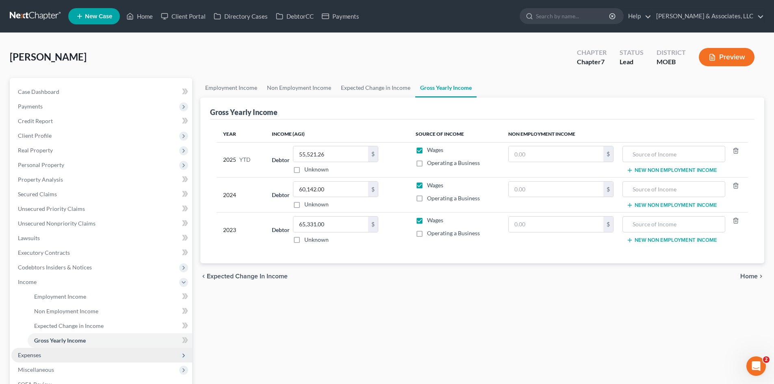
click at [36, 354] on span "Expenses" at bounding box center [29, 354] width 23 height 7
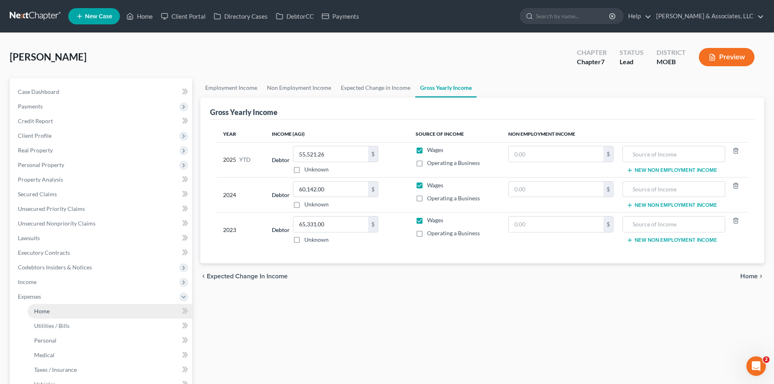
click at [54, 313] on link "Home" at bounding box center [110, 311] width 164 height 15
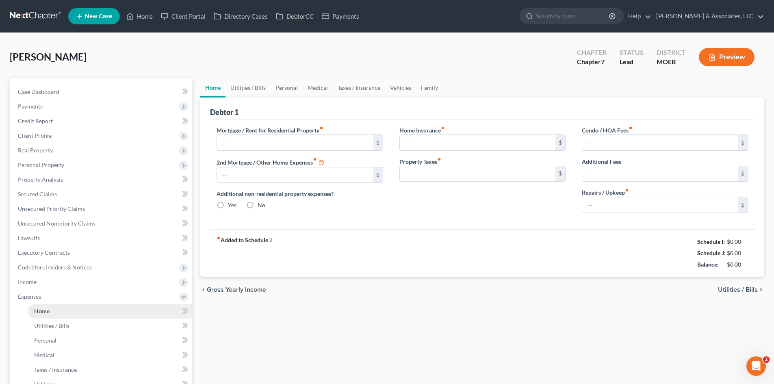
type input "1,400.00"
type input "0.00"
radio input "true"
type input "20.00"
type input "0.00"
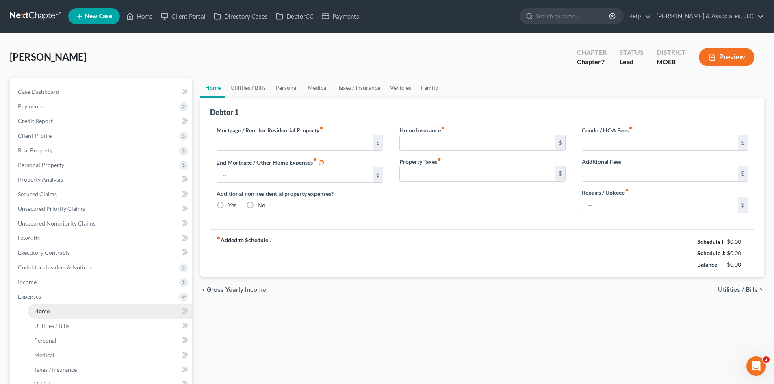
type input "0.00"
click at [33, 90] on span "Case Dashboard" at bounding box center [38, 91] width 41 height 7
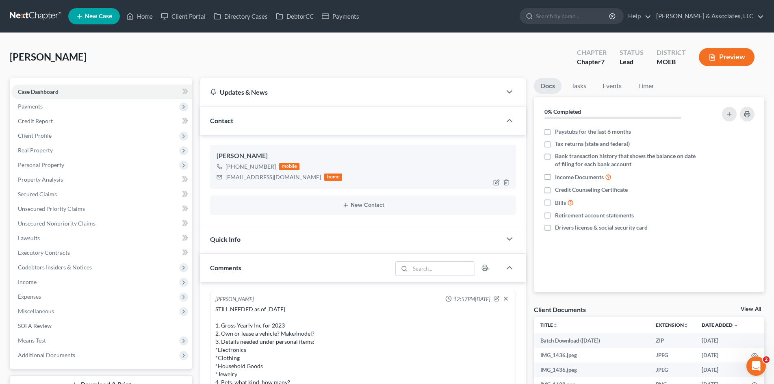
scroll to position [1045, 0]
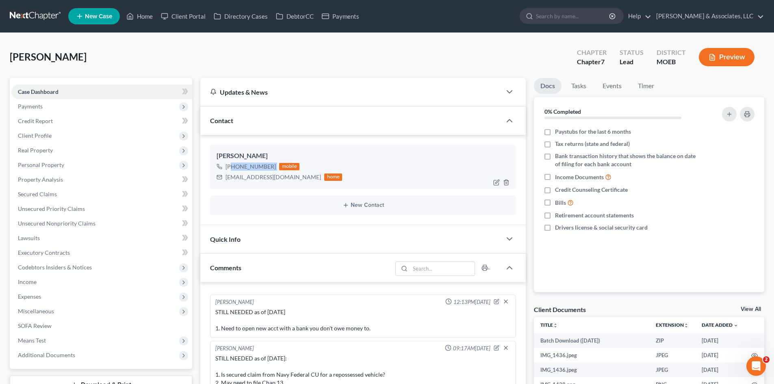
drag, startPoint x: 274, startPoint y: 166, endPoint x: 232, endPoint y: 169, distance: 42.8
click at [232, 169] on div "[PHONE_NUMBER] mobile" at bounding box center [279, 166] width 126 height 11
click at [259, 168] on div "[PHONE_NUMBER]" at bounding box center [250, 166] width 50 height 8
drag, startPoint x: 272, startPoint y: 164, endPoint x: 235, endPoint y: 168, distance: 36.7
click at [235, 168] on div "[PHONE_NUMBER]" at bounding box center [250, 166] width 50 height 8
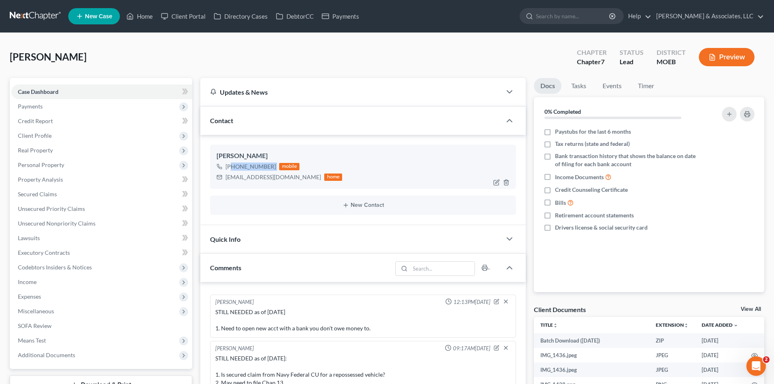
copy div "557) 219-0677"
click at [143, 13] on link "Home" at bounding box center [139, 16] width 35 height 15
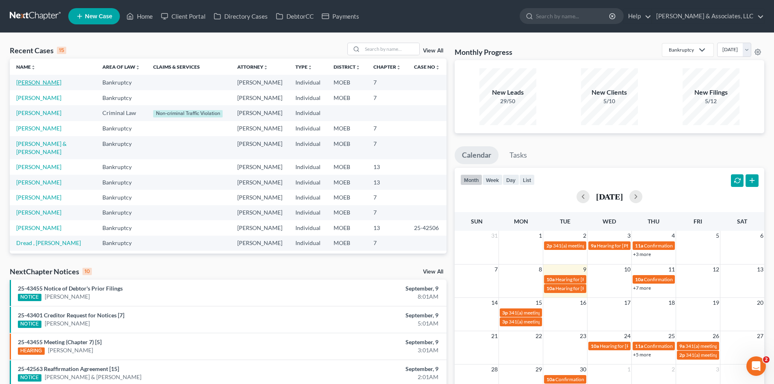
click at [45, 80] on link "[PERSON_NAME]" at bounding box center [38, 82] width 45 height 7
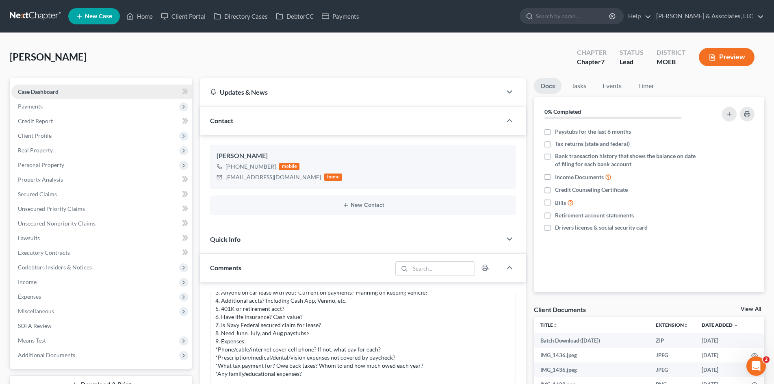
click at [37, 93] on span "Case Dashboard" at bounding box center [38, 91] width 41 height 7
click at [77, 92] on link "Case Dashboard" at bounding box center [101, 91] width 181 height 15
click at [186, 92] on icon at bounding box center [185, 92] width 6 height 10
click at [74, 122] on link "Credit Report" at bounding box center [101, 121] width 181 height 15
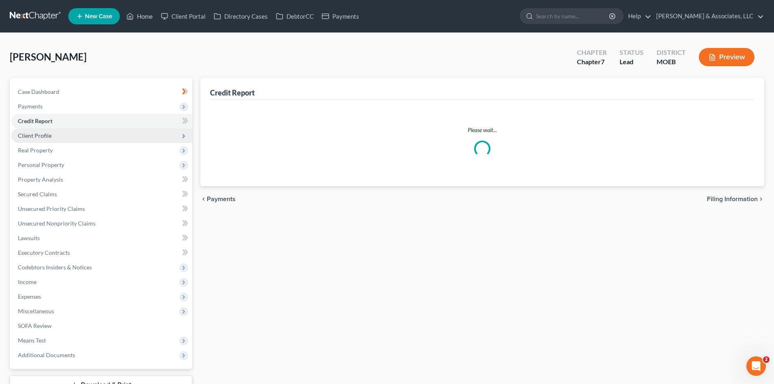
click at [59, 136] on span "Client Profile" at bounding box center [101, 135] width 181 height 15
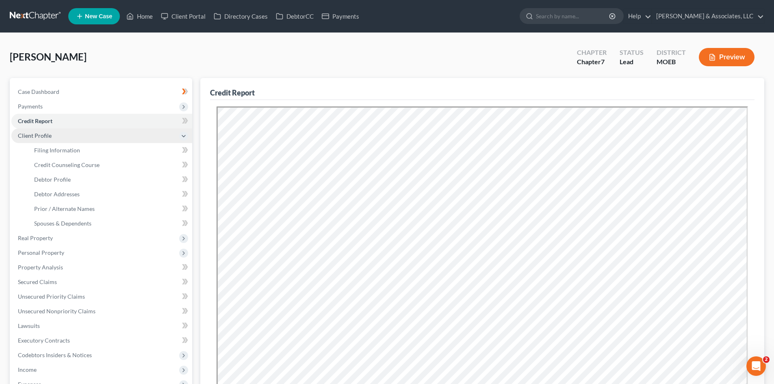
click at [46, 135] on span "Client Profile" at bounding box center [35, 135] width 34 height 7
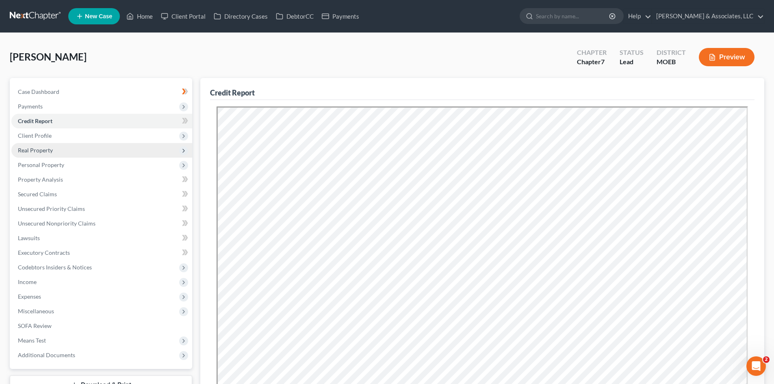
click at [53, 149] on span "Real Property" at bounding box center [101, 150] width 181 height 15
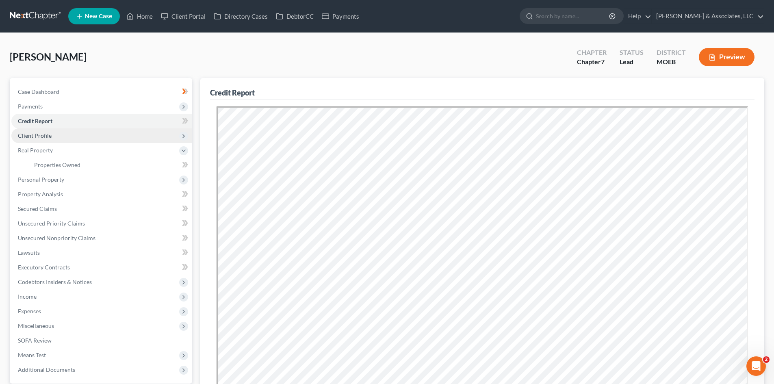
click at [45, 132] on span "Client Profile" at bounding box center [35, 135] width 34 height 7
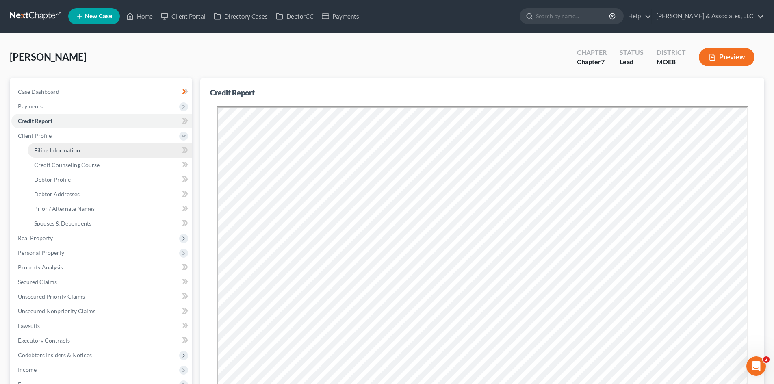
click at [60, 150] on span "Filing Information" at bounding box center [57, 150] width 46 height 7
select select "1"
select select "0"
select select "45"
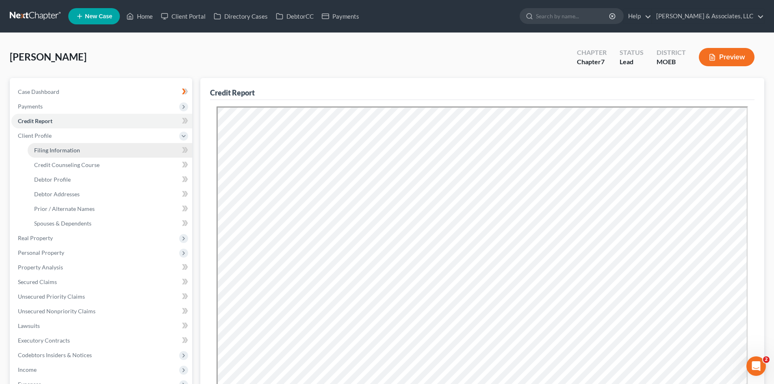
select select "0"
select select "26"
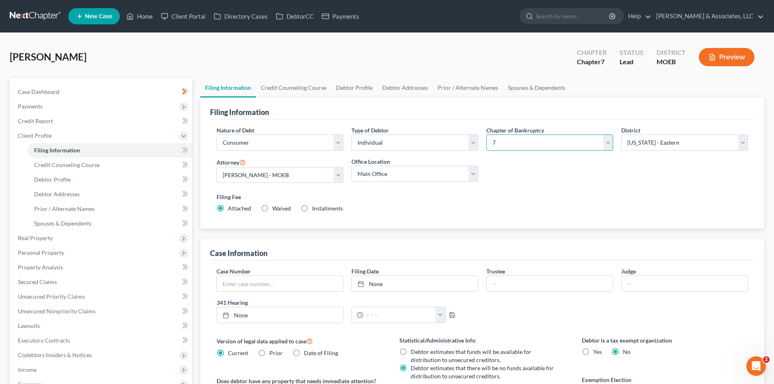
click at [609, 145] on select "Select 7 11 12 13" at bounding box center [549, 142] width 127 height 16
select select "3"
click at [486, 134] on select "Select 7 11 12 13" at bounding box center [549, 142] width 127 height 16
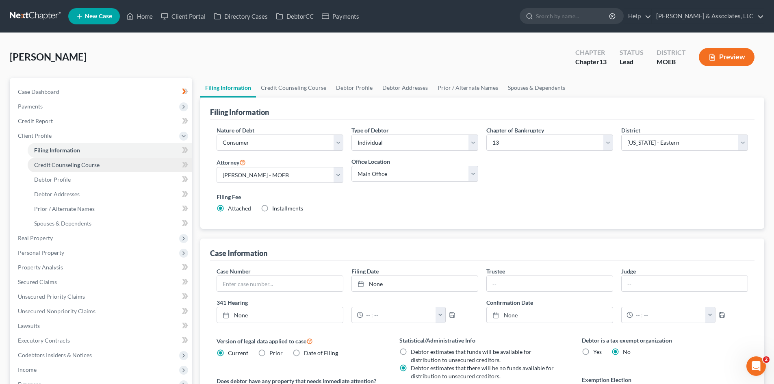
click at [69, 167] on span "Credit Counseling Course" at bounding box center [66, 164] width 65 height 7
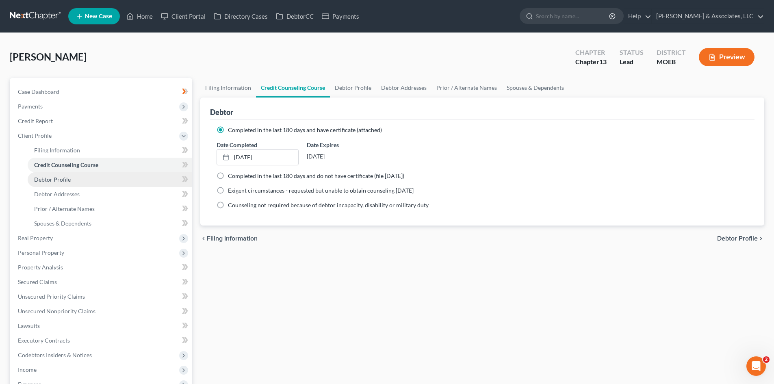
click at [56, 184] on link "Debtor Profile" at bounding box center [110, 179] width 164 height 15
select select "0"
select select "1"
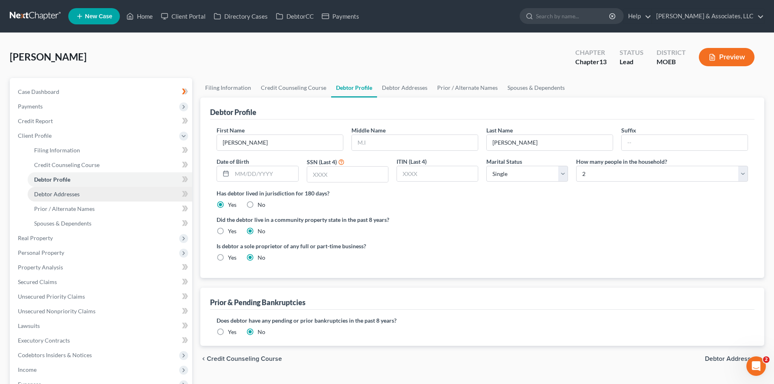
click at [57, 194] on span "Debtor Addresses" at bounding box center [56, 193] width 45 height 7
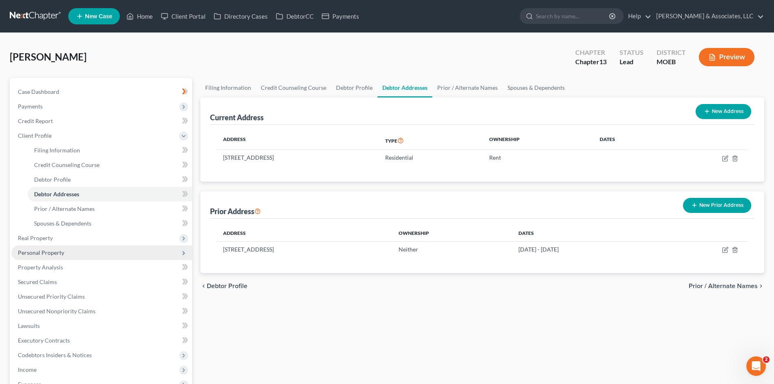
click at [23, 248] on span "Personal Property" at bounding box center [101, 252] width 181 height 15
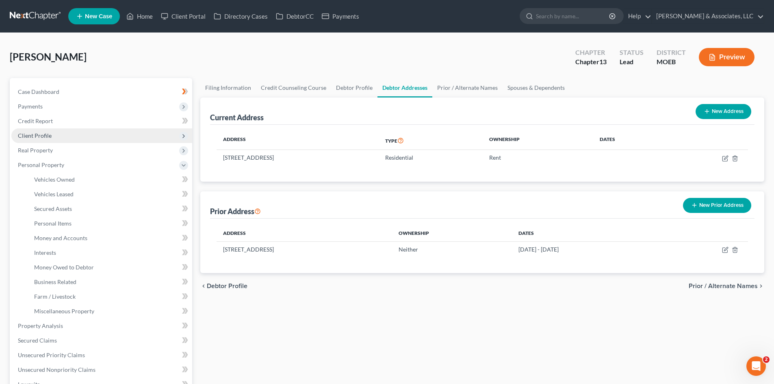
click at [30, 140] on span "Client Profile" at bounding box center [101, 135] width 181 height 15
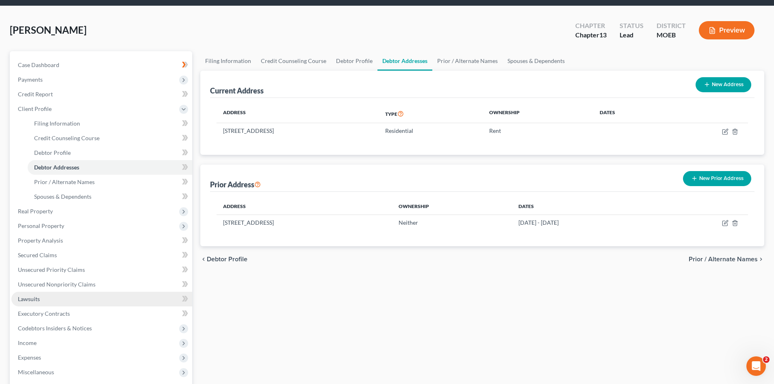
scroll to position [41, 0]
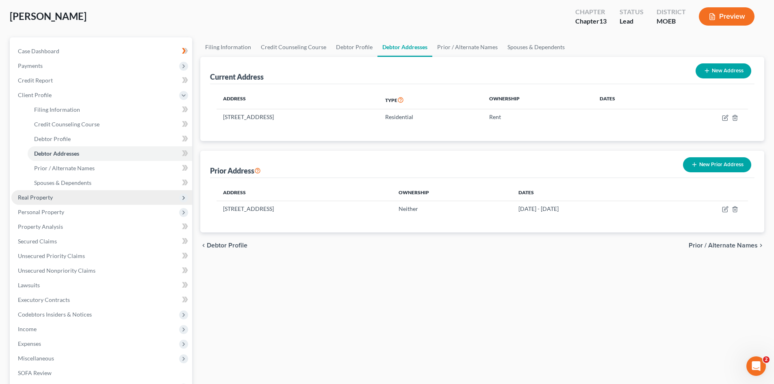
click at [51, 194] on span "Real Property" at bounding box center [35, 197] width 35 height 7
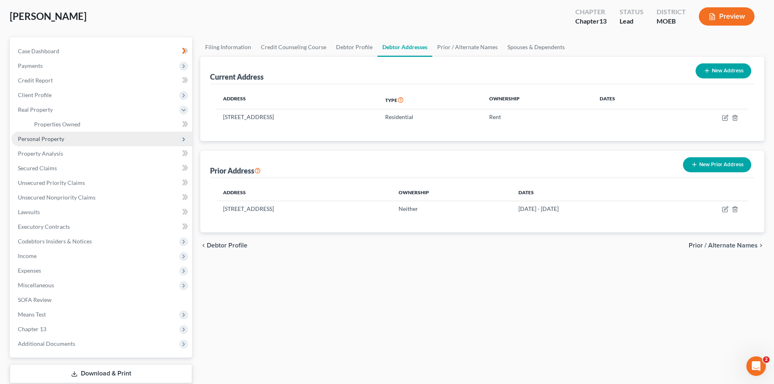
click at [45, 141] on span "Personal Property" at bounding box center [41, 138] width 46 height 7
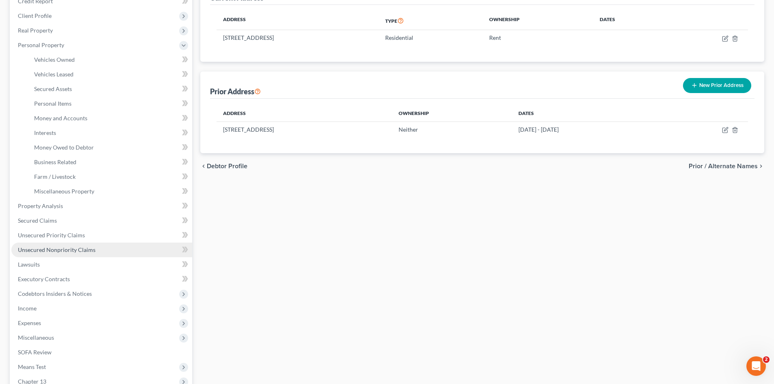
scroll to position [122, 0]
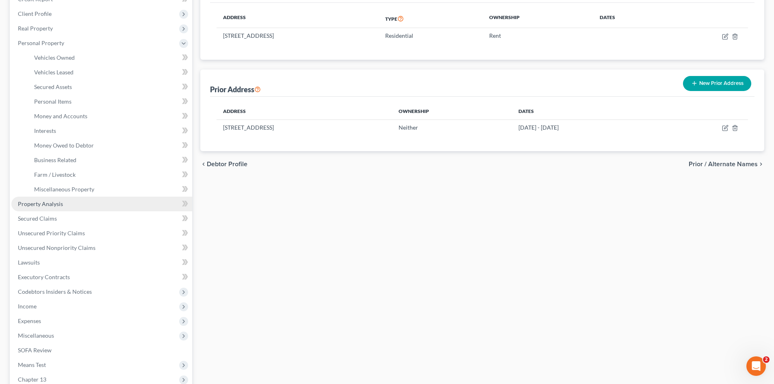
click at [41, 207] on span "Property Analysis" at bounding box center [40, 203] width 45 height 7
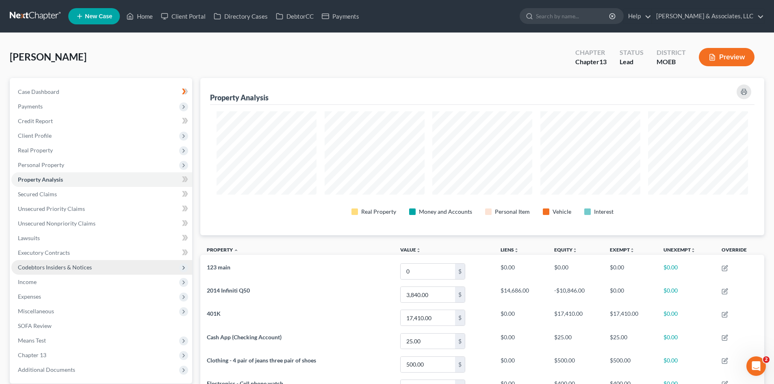
click at [49, 268] on span "Codebtors Insiders & Notices" at bounding box center [55, 267] width 74 height 7
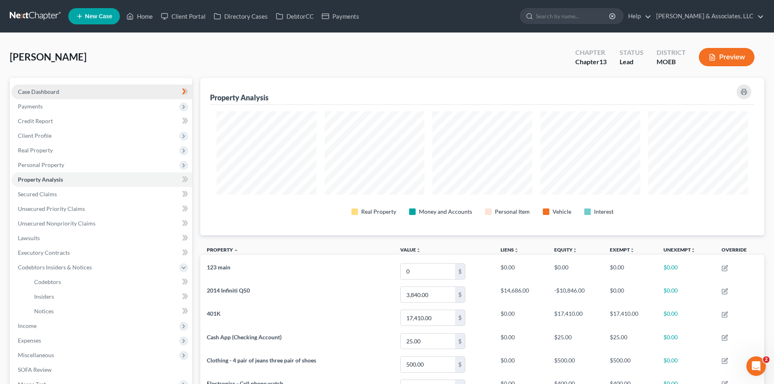
click at [50, 93] on span "Case Dashboard" at bounding box center [38, 91] width 41 height 7
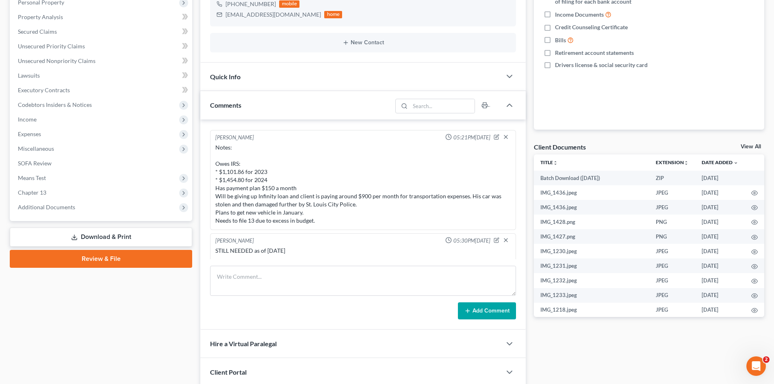
scroll to position [720, 0]
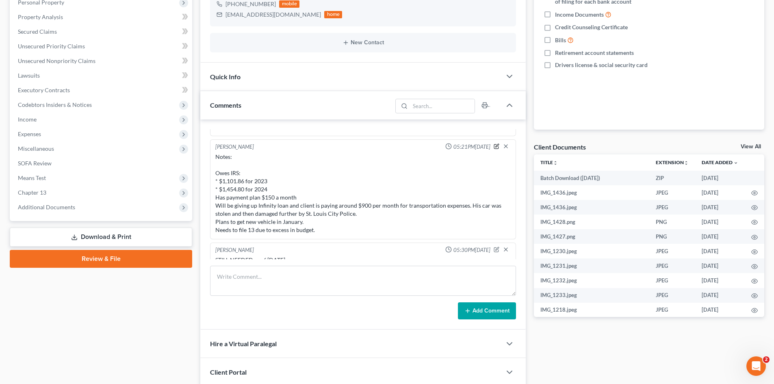
click at [496, 146] on icon "button" at bounding box center [497, 145] width 3 height 3
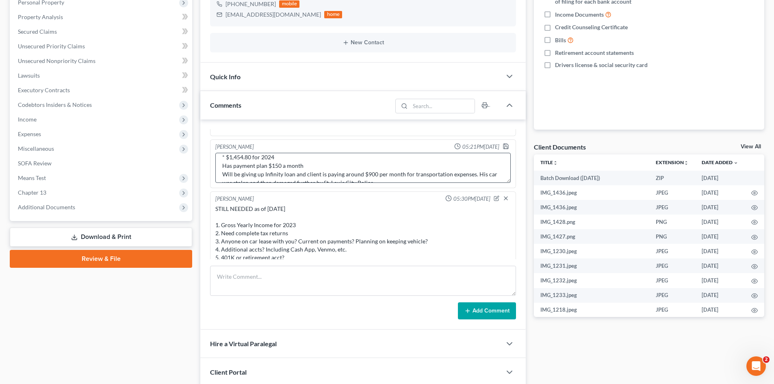
scroll to position [68, 0]
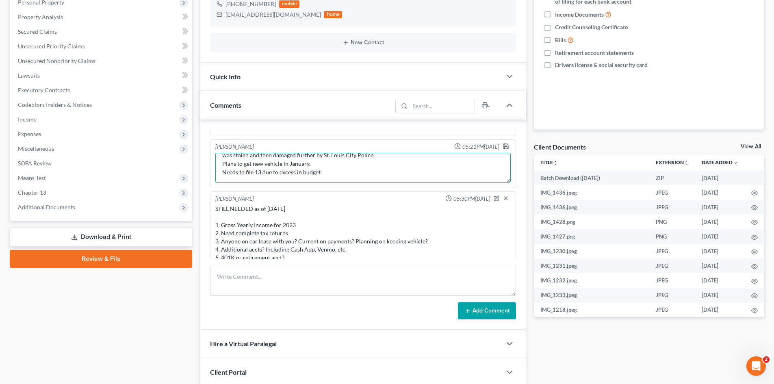
click at [334, 171] on textarea "Notes: Owes IRS: * $1,101.86 for 2023 * $1,454.80 for 2024 Has payment plan $15…" at bounding box center [362, 168] width 295 height 30
type textarea "Notes: Owes IRS: * $1,101.86 for 2023 * $1,454.80 for 2024 Has payment plan $15…"
click at [504, 146] on polyline "button" at bounding box center [505, 147] width 3 height 2
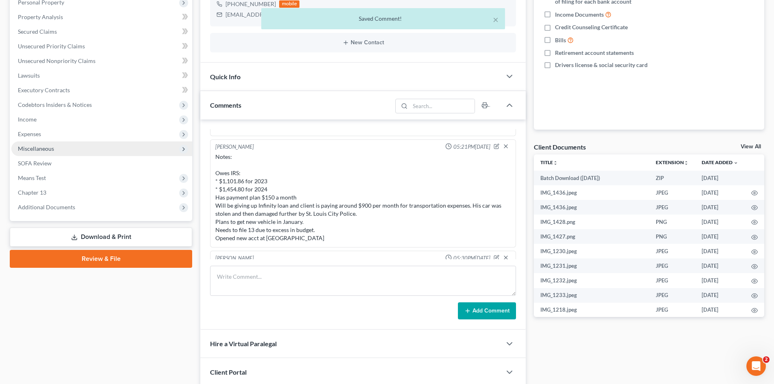
scroll to position [1053, 0]
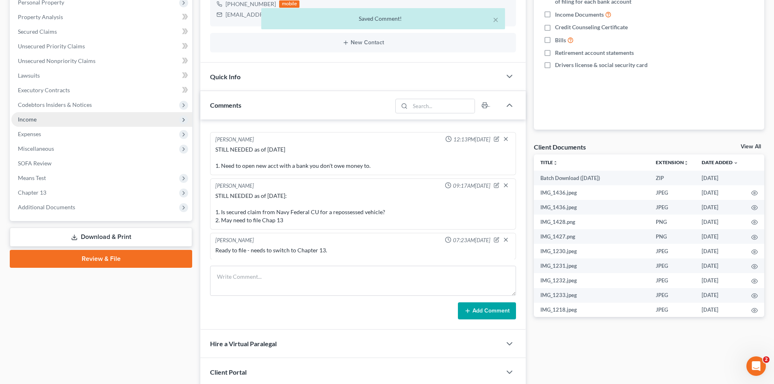
click at [29, 122] on span "Income" at bounding box center [27, 119] width 19 height 7
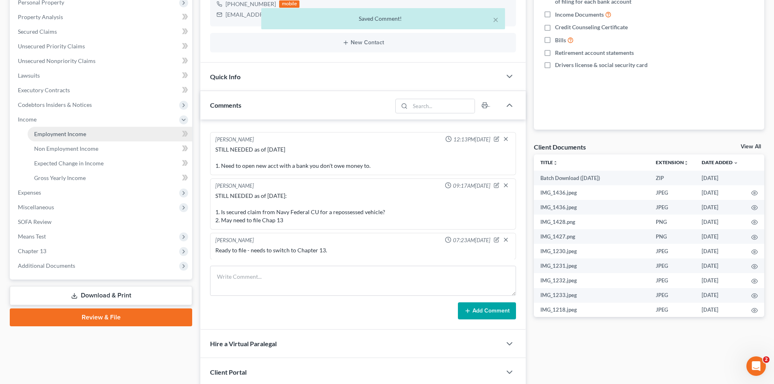
click at [63, 132] on span "Employment Income" at bounding box center [60, 133] width 52 height 7
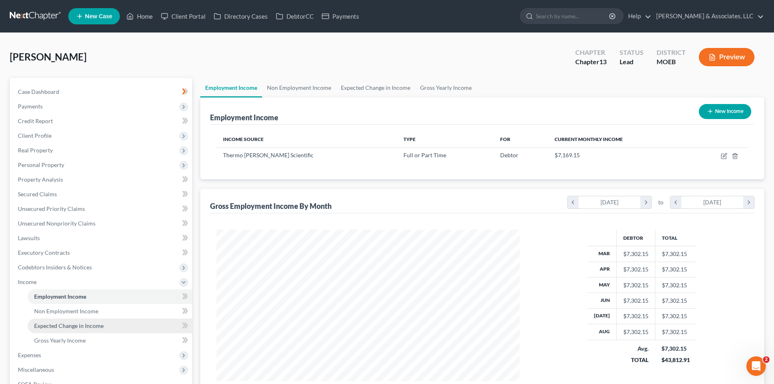
scroll to position [151, 319]
click at [81, 323] on span "Expected Change in Income" at bounding box center [68, 325] width 69 height 7
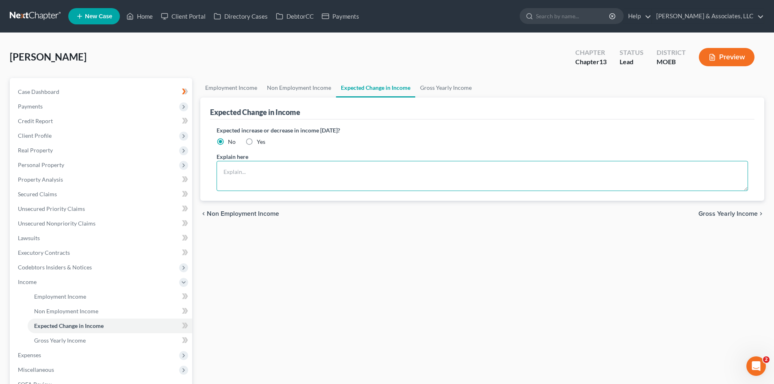
click at [265, 168] on textarea at bounding box center [481, 176] width 531 height 30
click at [257, 142] on label "Yes" at bounding box center [261, 142] width 9 height 8
click at [260, 142] on input "Yes" at bounding box center [262, 140] width 5 height 5
radio input "true"
click at [241, 169] on textarea at bounding box center [481, 176] width 531 height 30
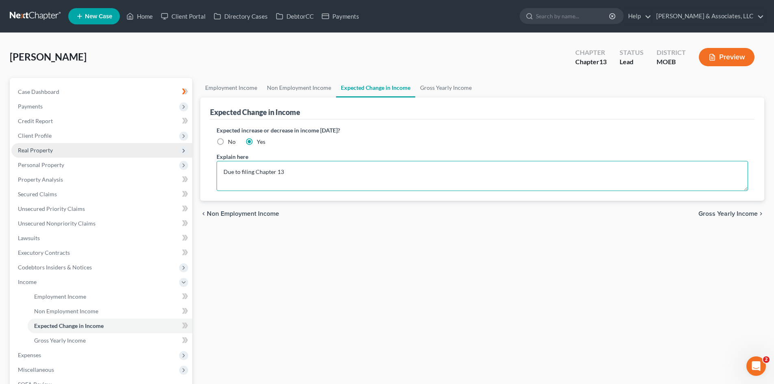
type textarea "Due to filing Chapter 13"
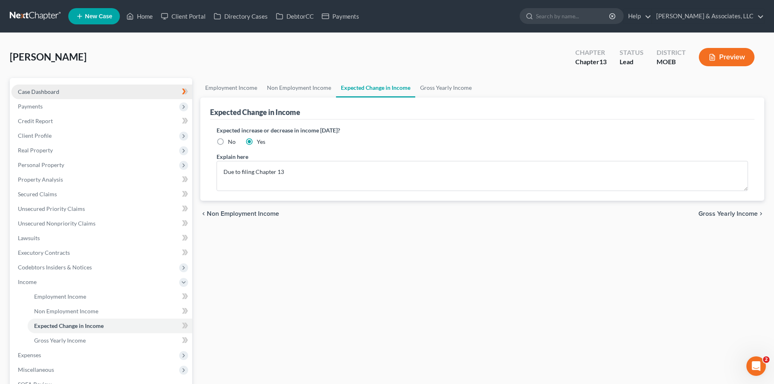
click at [56, 91] on span "Case Dashboard" at bounding box center [38, 91] width 41 height 7
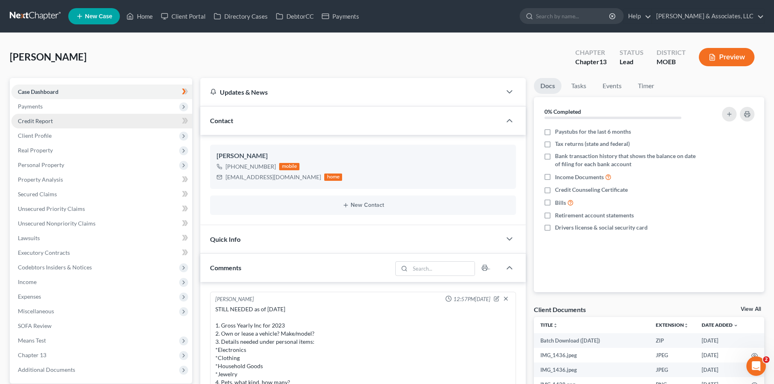
scroll to position [1053, 0]
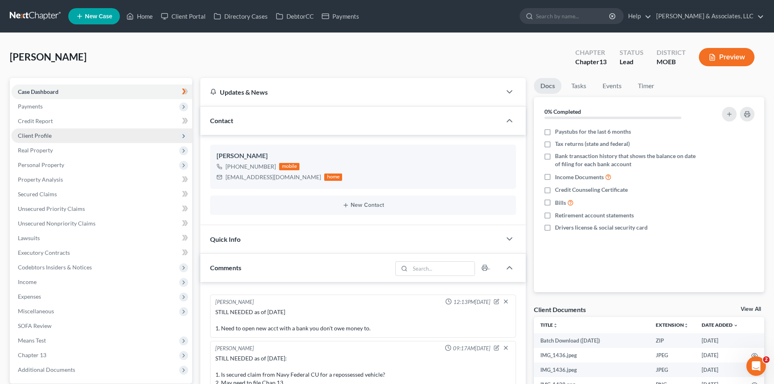
click at [50, 135] on span "Client Profile" at bounding box center [35, 135] width 34 height 7
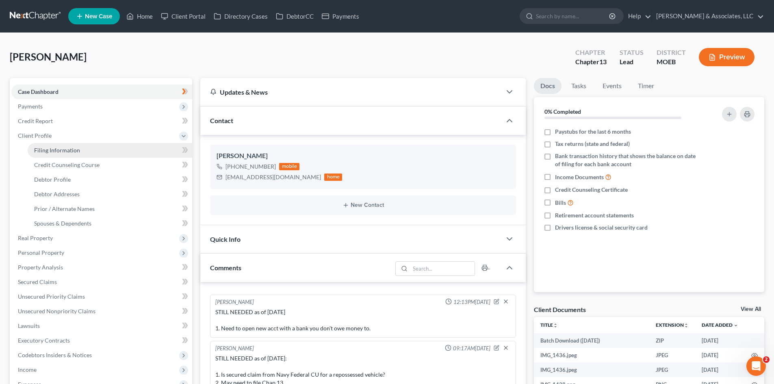
click at [77, 155] on link "Filing Information" at bounding box center [110, 150] width 164 height 15
select select "1"
select select "0"
select select "3"
select select "45"
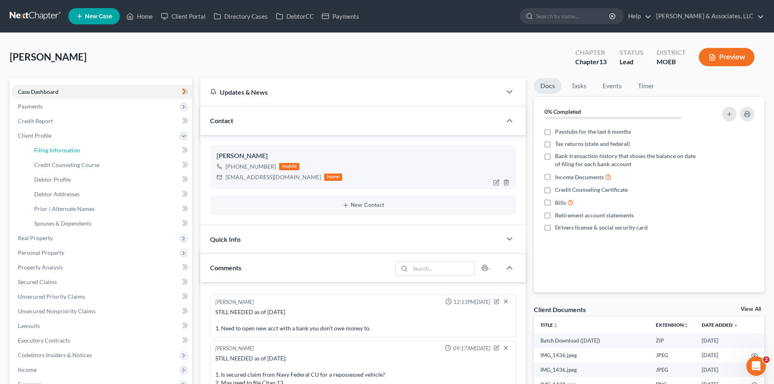
select select "0"
select select "26"
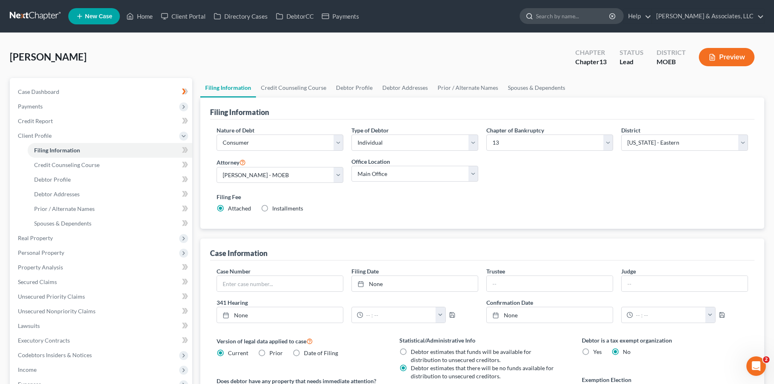
click at [581, 16] on input "search" at bounding box center [573, 16] width 74 height 15
click at [185, 12] on link "Client Portal" at bounding box center [183, 16] width 53 height 15
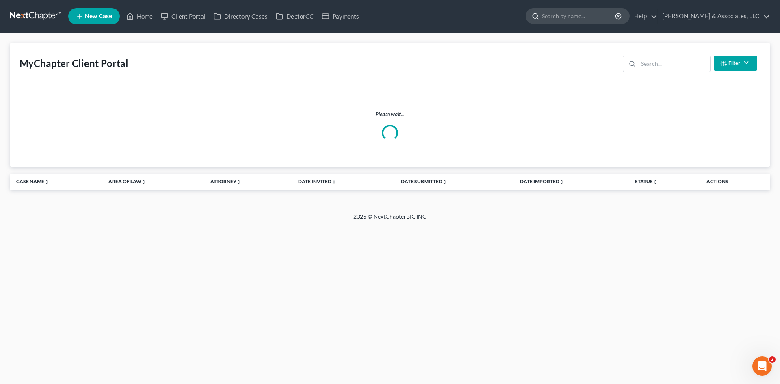
click at [603, 17] on input "search" at bounding box center [579, 16] width 74 height 15
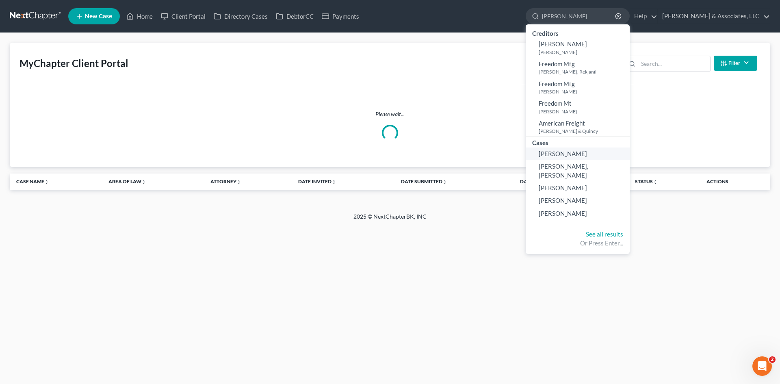
type input "[PERSON_NAME]"
click at [587, 157] on span "[PERSON_NAME]" at bounding box center [563, 153] width 48 height 7
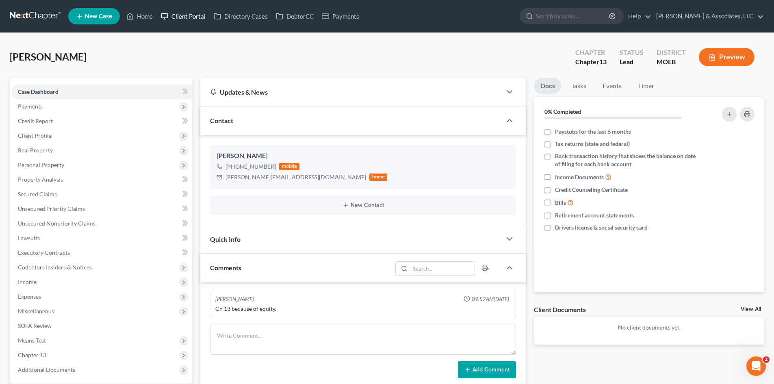
click at [184, 13] on link "Client Portal" at bounding box center [183, 16] width 53 height 15
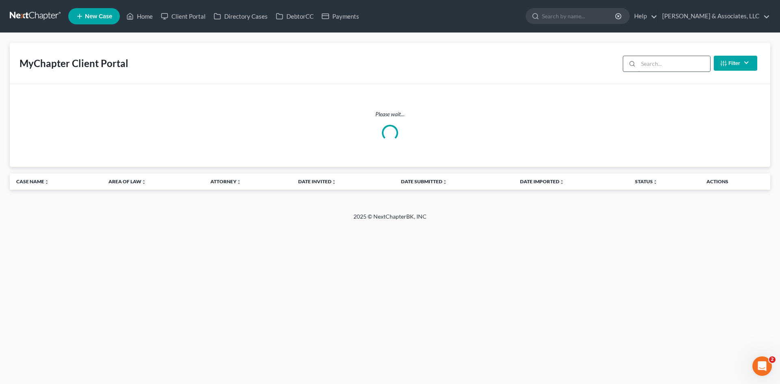
click at [658, 67] on input "search" at bounding box center [674, 63] width 72 height 15
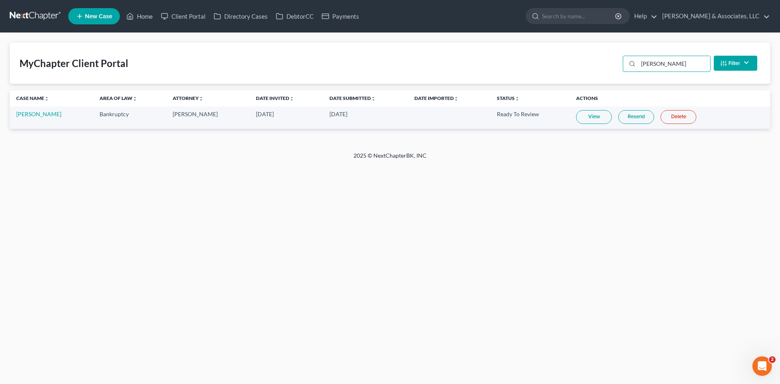
type input "[PERSON_NAME]"
click at [590, 115] on link "View" at bounding box center [594, 117] width 36 height 14
click at [37, 116] on link "[PERSON_NAME]" at bounding box center [38, 113] width 45 height 7
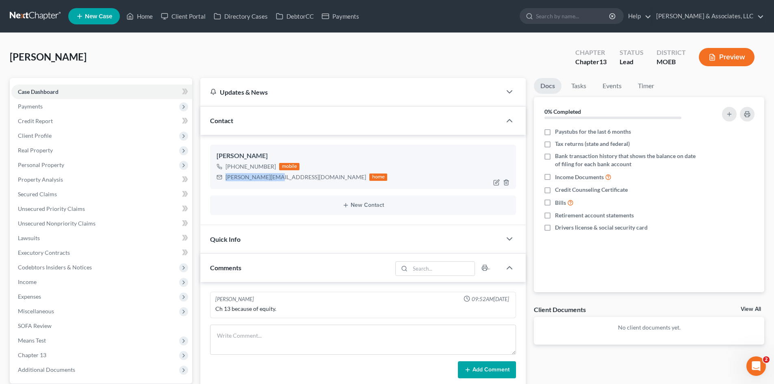
drag, startPoint x: 273, startPoint y: 176, endPoint x: 225, endPoint y: 180, distance: 47.3
click at [225, 180] on div "[PERSON_NAME][EMAIL_ADDRESS][DOMAIN_NAME] home" at bounding box center [301, 177] width 171 height 11
copy div "[PERSON_NAME][EMAIL_ADDRESS][DOMAIN_NAME]"
click at [43, 107] on span "Payments" at bounding box center [101, 106] width 181 height 15
